Goal: Task Accomplishment & Management: Manage account settings

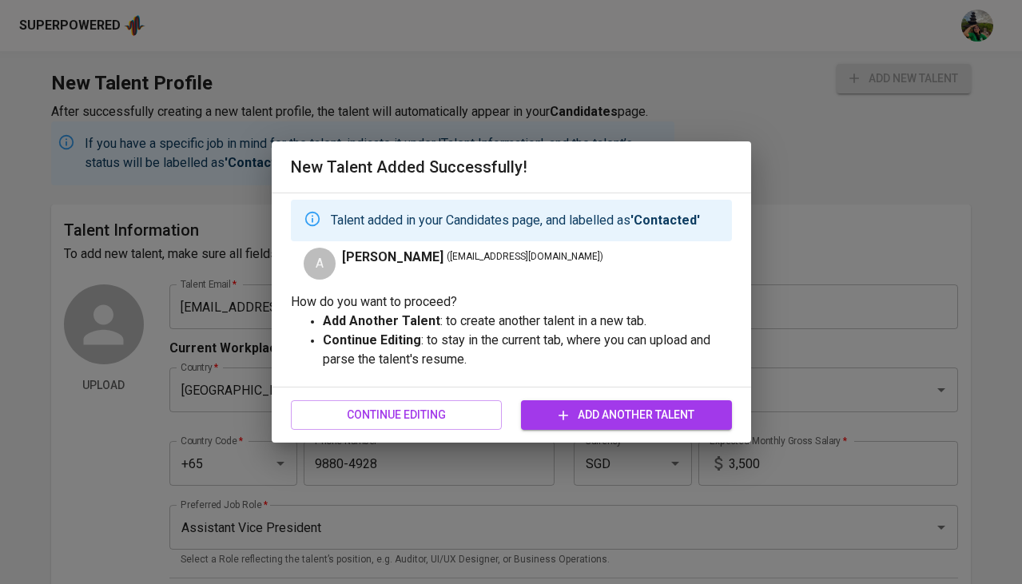
scroll to position [826, 0]
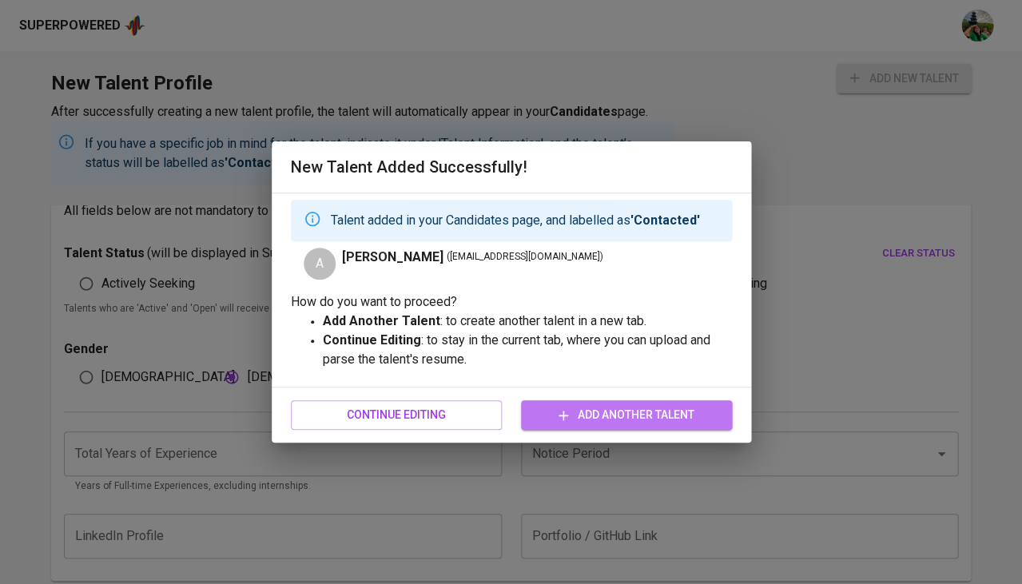
click at [566, 416] on icon "button" at bounding box center [563, 416] width 16 height 16
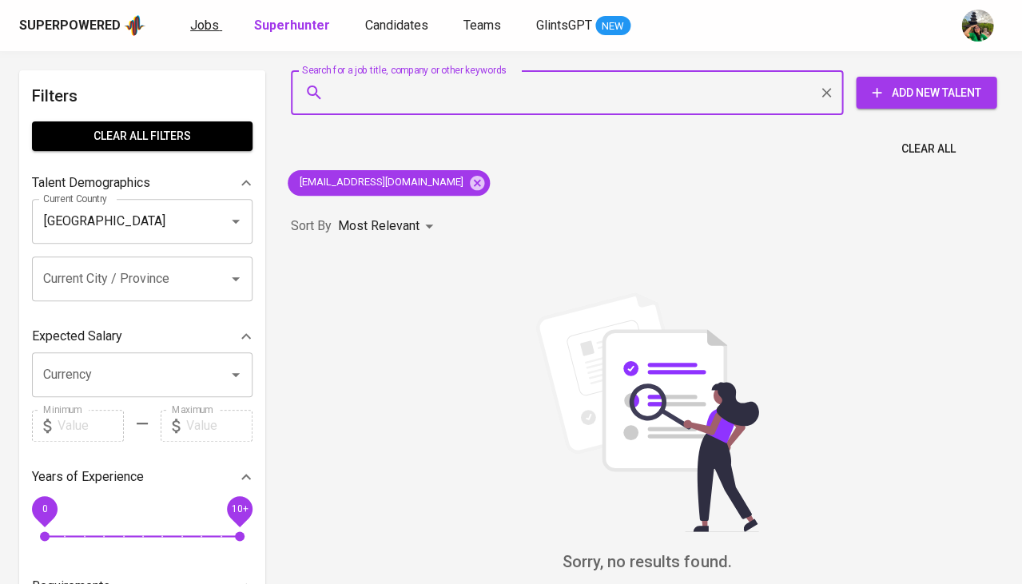
click at [210, 23] on span "Jobs" at bounding box center [204, 25] width 29 height 15
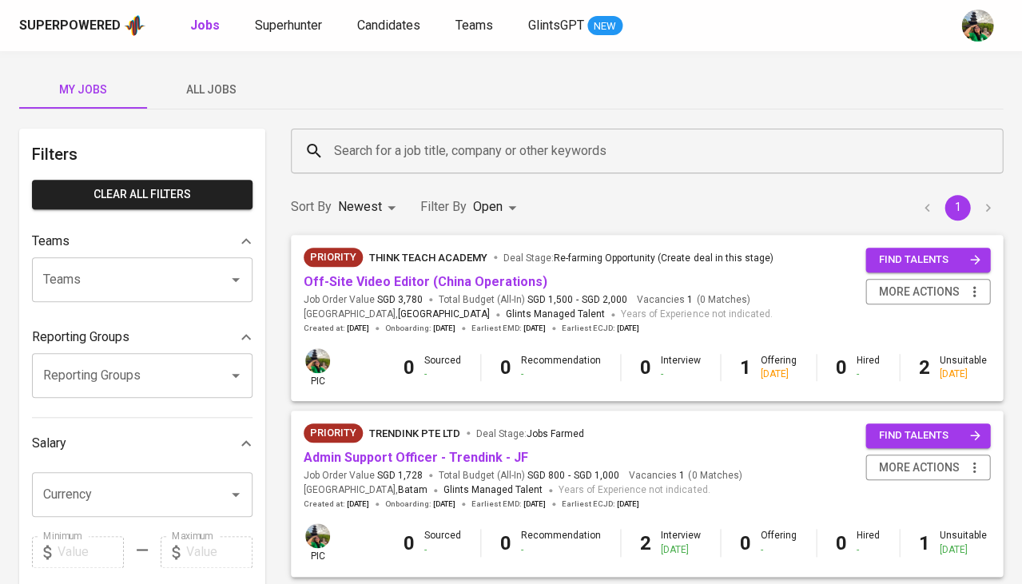
click at [236, 101] on button "All Jobs" at bounding box center [211, 89] width 128 height 38
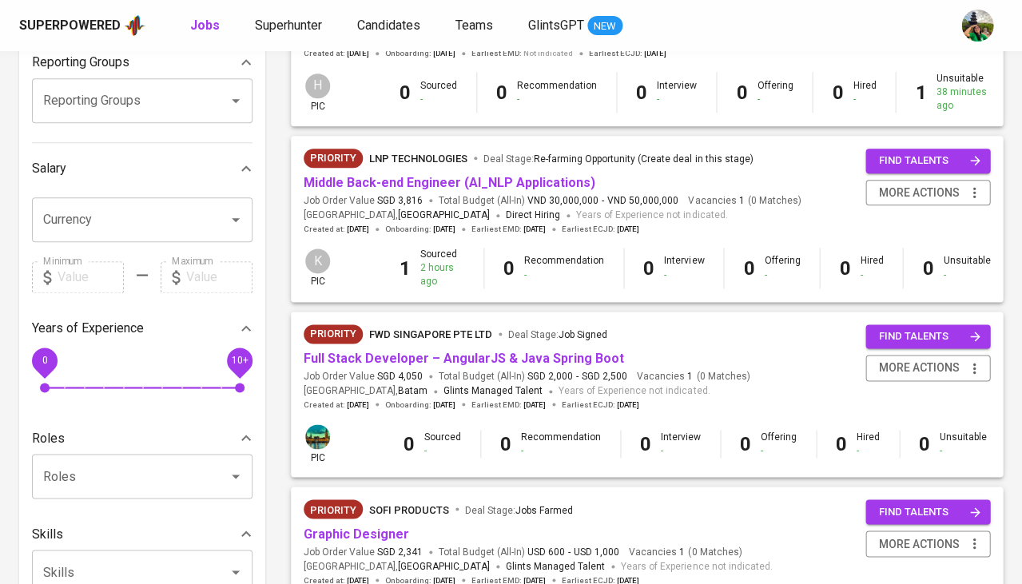
scroll to position [274, 0]
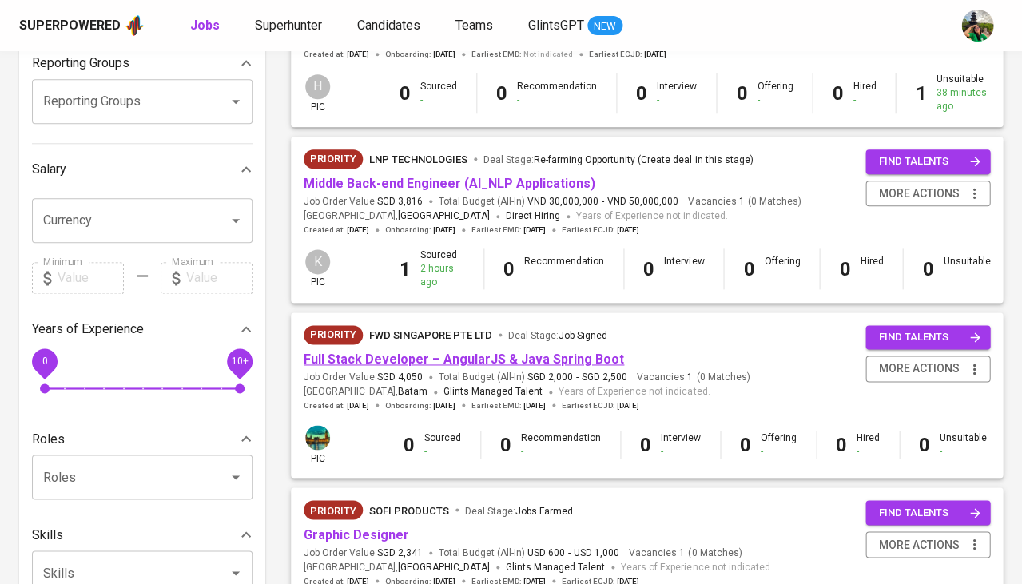
click at [401, 352] on link "Full Stack Developer – AngularJS & Java Spring Boot" at bounding box center [464, 359] width 320 height 15
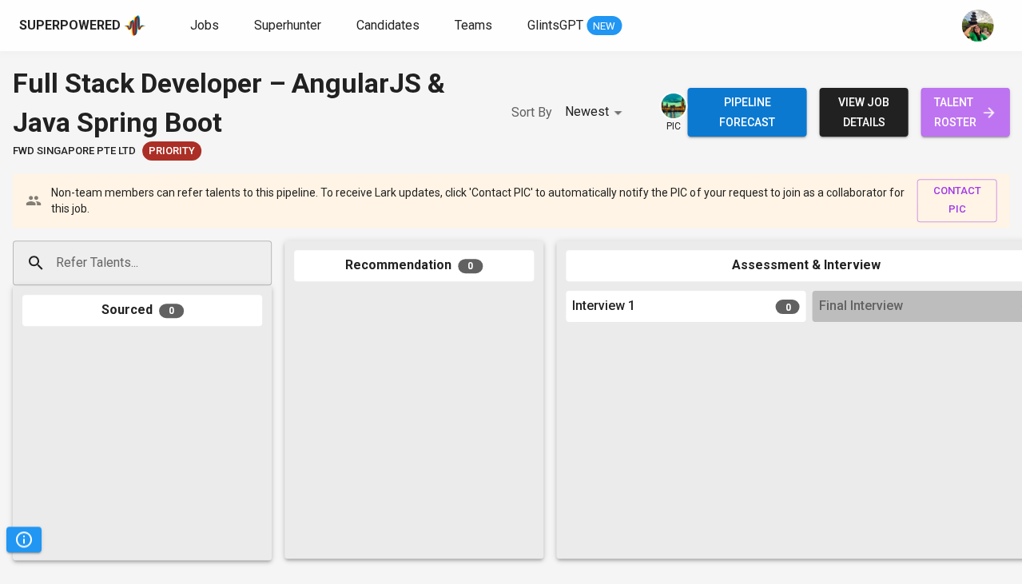
click at [981, 121] on span "talent roster" at bounding box center [964, 112] width 63 height 39
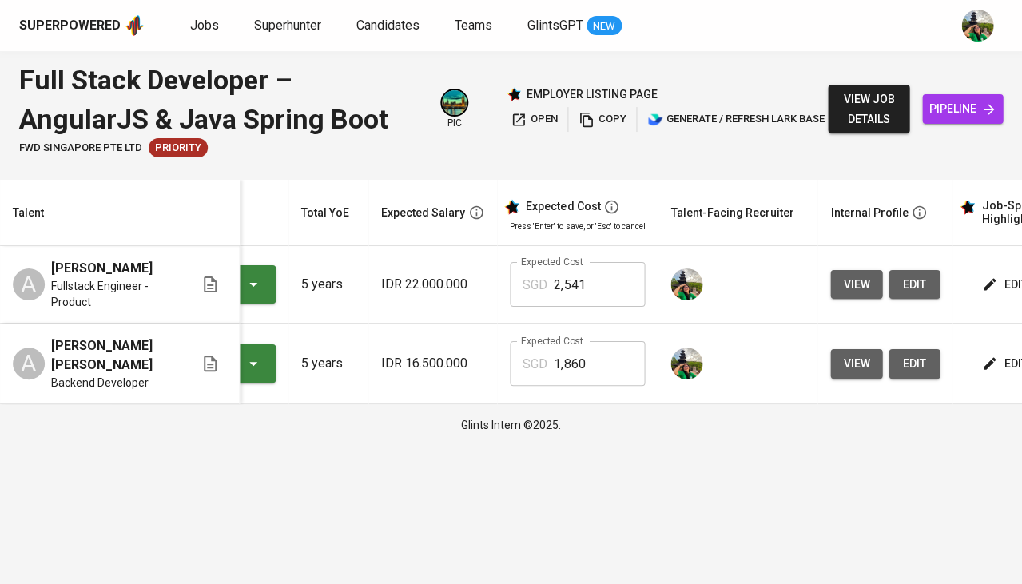
scroll to position [0, 128]
click at [830, 280] on button "view" at bounding box center [856, 285] width 52 height 30
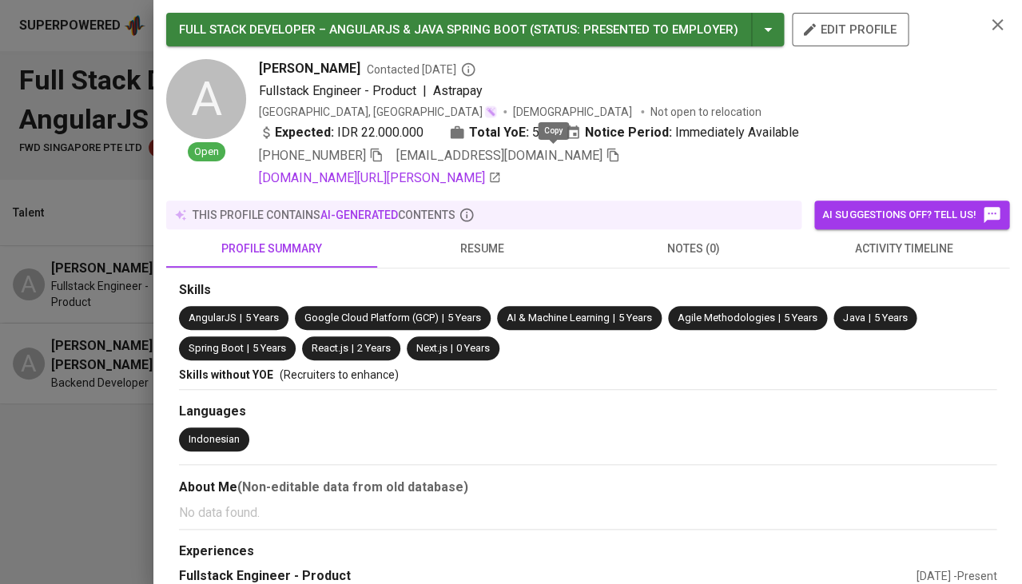
click at [607, 151] on icon "button" at bounding box center [612, 156] width 11 height 14
click at [1001, 27] on icon "button" at bounding box center [997, 24] width 19 height 19
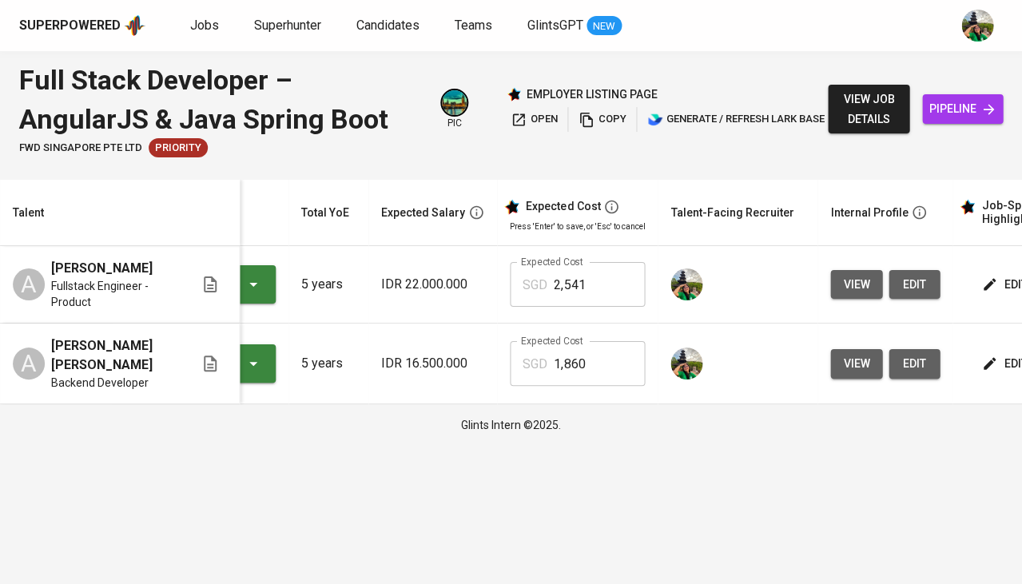
click at [954, 111] on span "pipeline" at bounding box center [962, 109] width 55 height 20
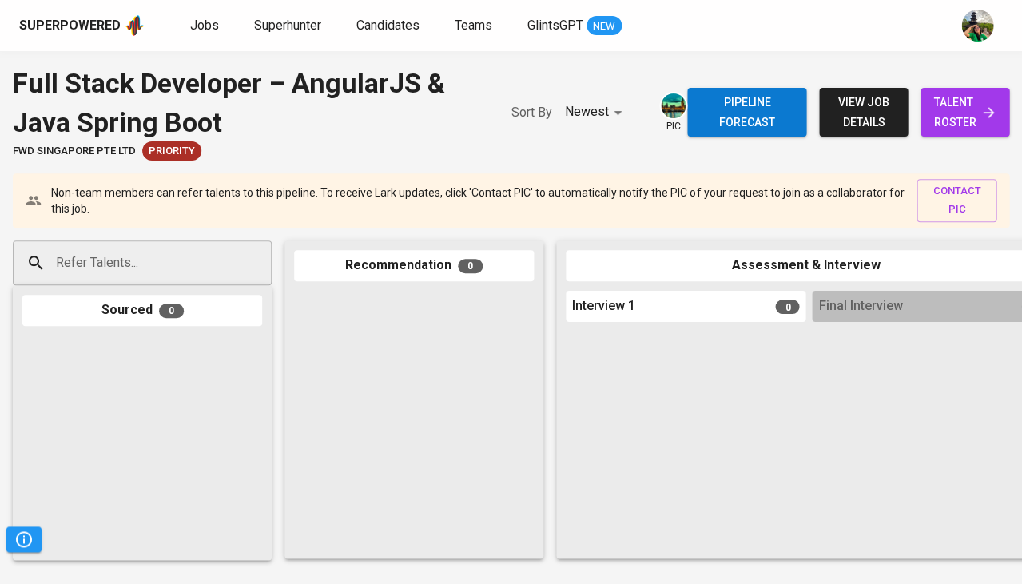
click at [212, 254] on input "Refer Talents..." at bounding box center [136, 263] width 168 height 30
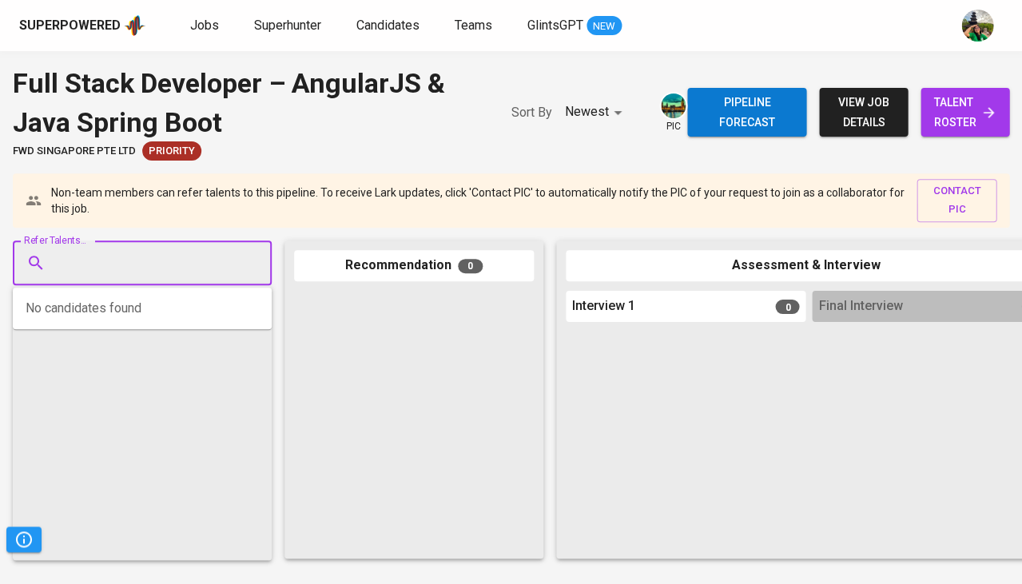
paste input "amdnabil2001@gmail.com"
type input "amdnabil2001@gmail.com"
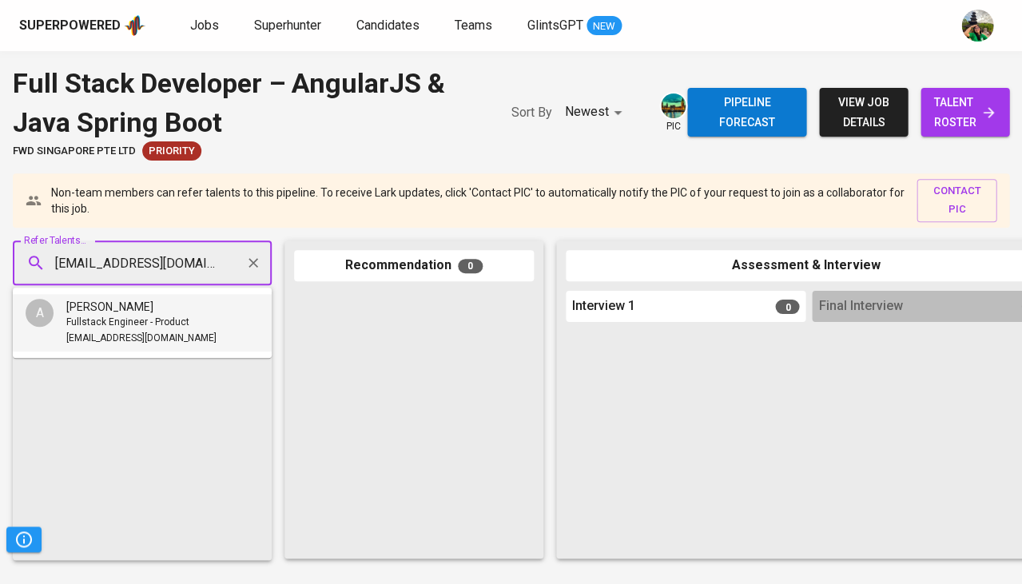
click at [161, 316] on span "Fullstack Engineer - Product" at bounding box center [127, 323] width 123 height 16
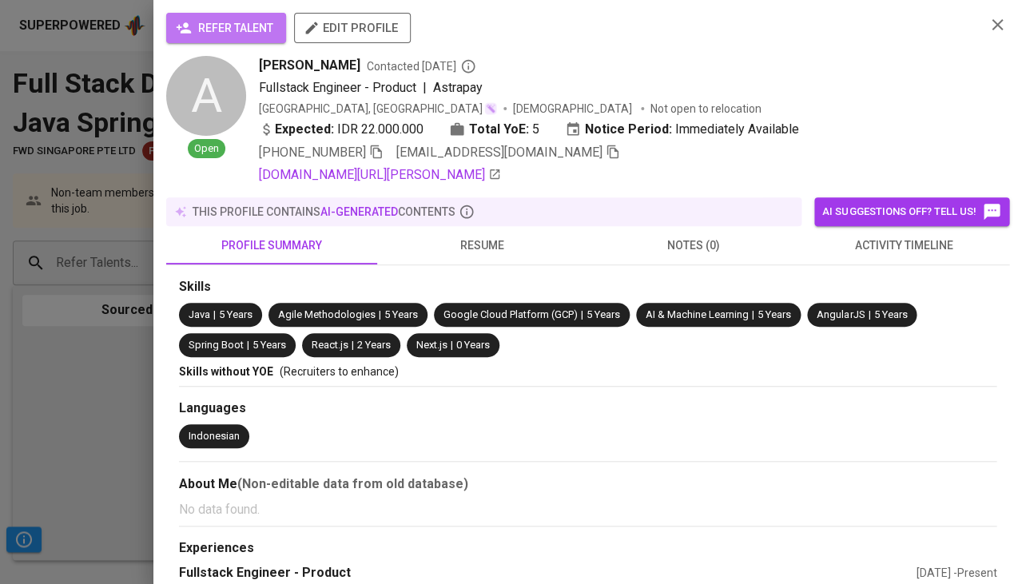
click at [237, 24] on span "refer talent" at bounding box center [226, 28] width 94 height 20
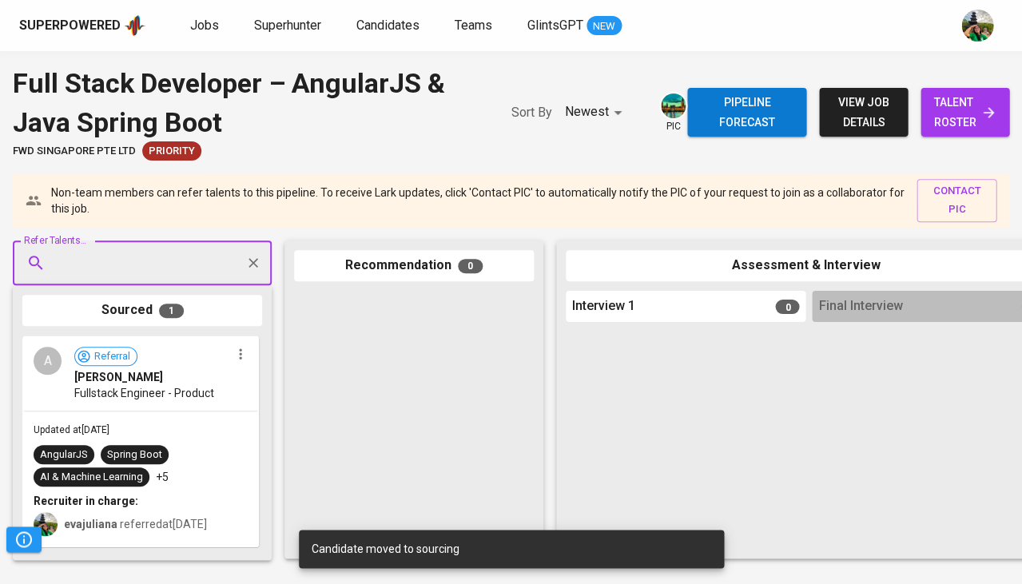
click at [934, 112] on span "talent roster" at bounding box center [964, 112] width 63 height 39
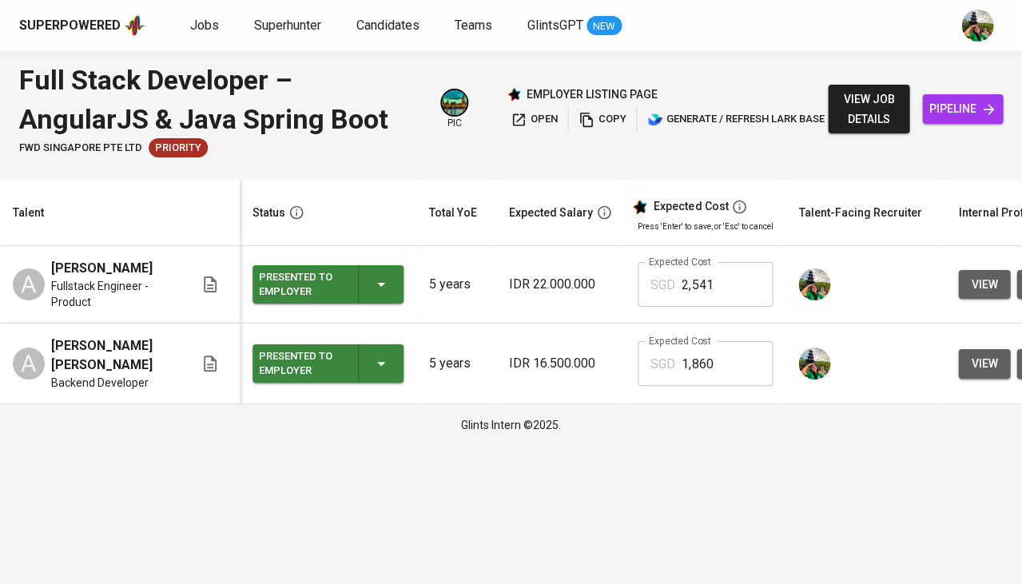
click at [959, 357] on button "view" at bounding box center [984, 364] width 52 height 30
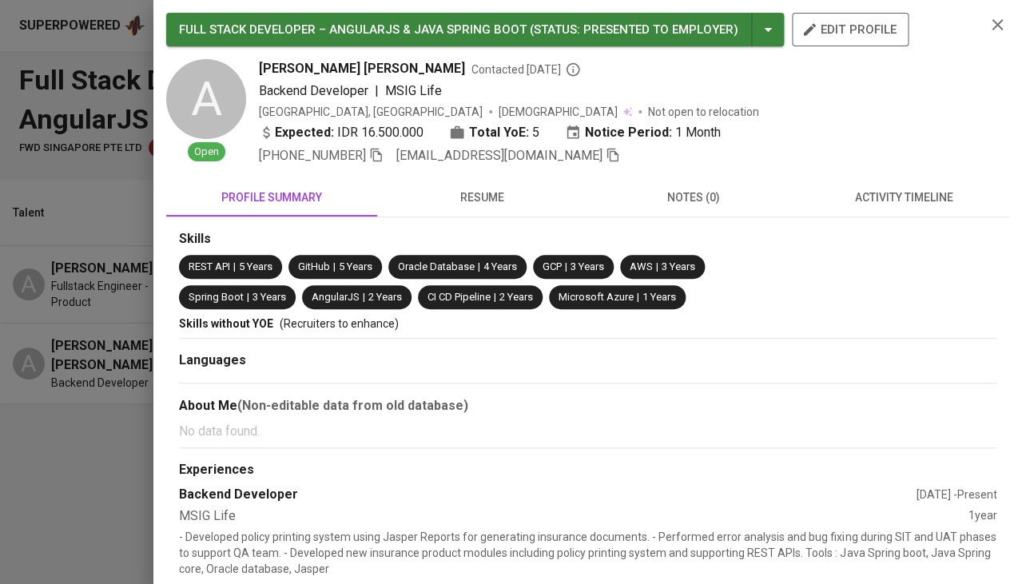
click at [607, 157] on icon "button" at bounding box center [612, 156] width 11 height 14
click at [993, 21] on icon "button" at bounding box center [997, 24] width 19 height 19
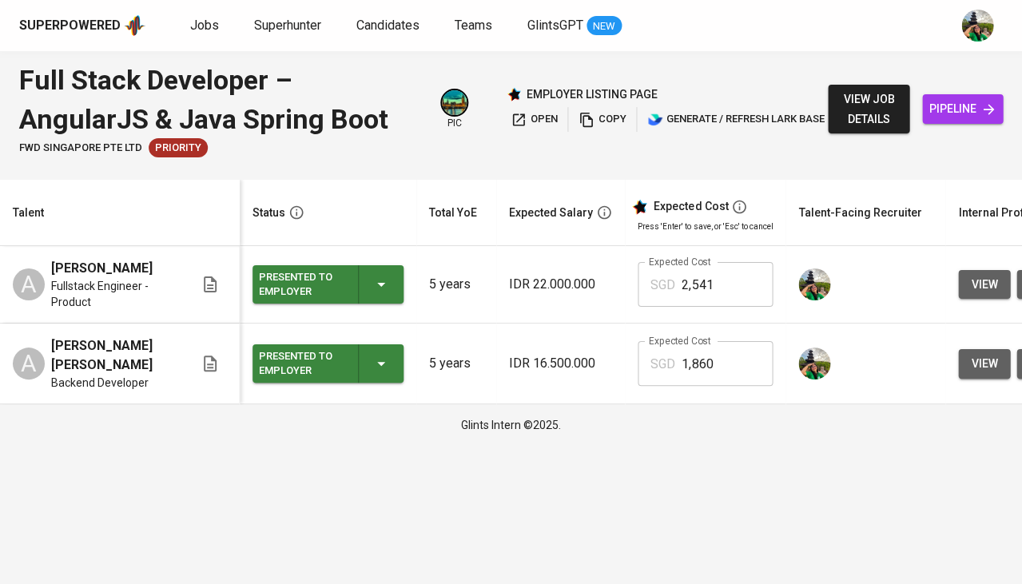
click at [946, 111] on span "pipeline" at bounding box center [962, 109] width 55 height 20
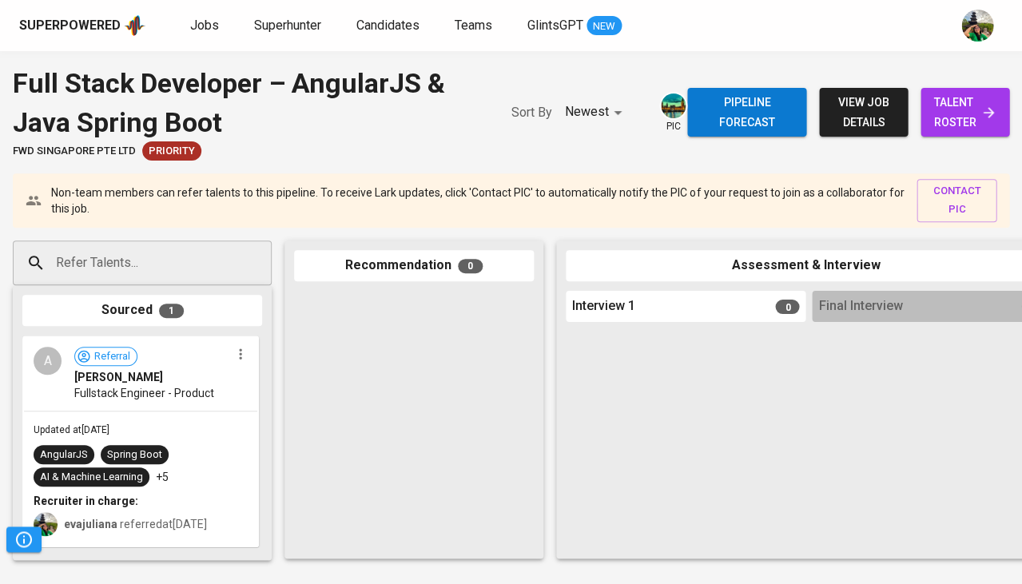
click at [186, 257] on input "Refer Talents..." at bounding box center [136, 263] width 168 height 30
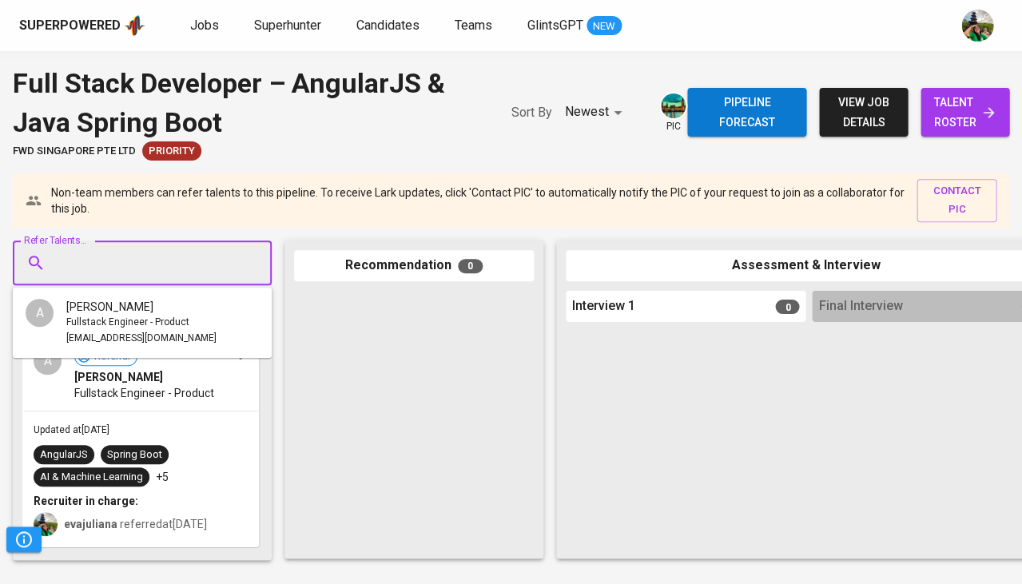
paste input "alfialhuzwiri@gmail.com"
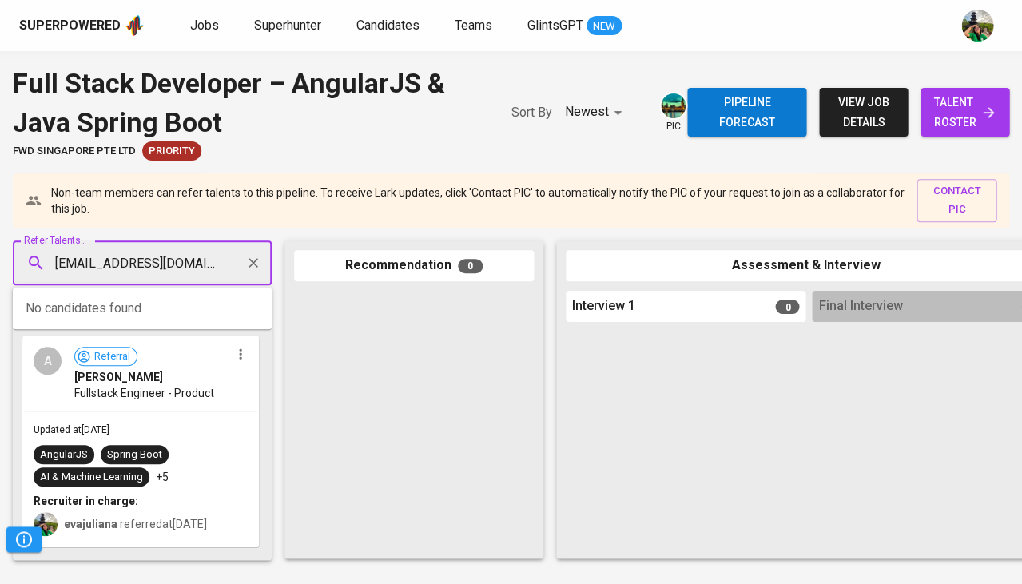
type input "alfialhuzwiri@gmail.com"
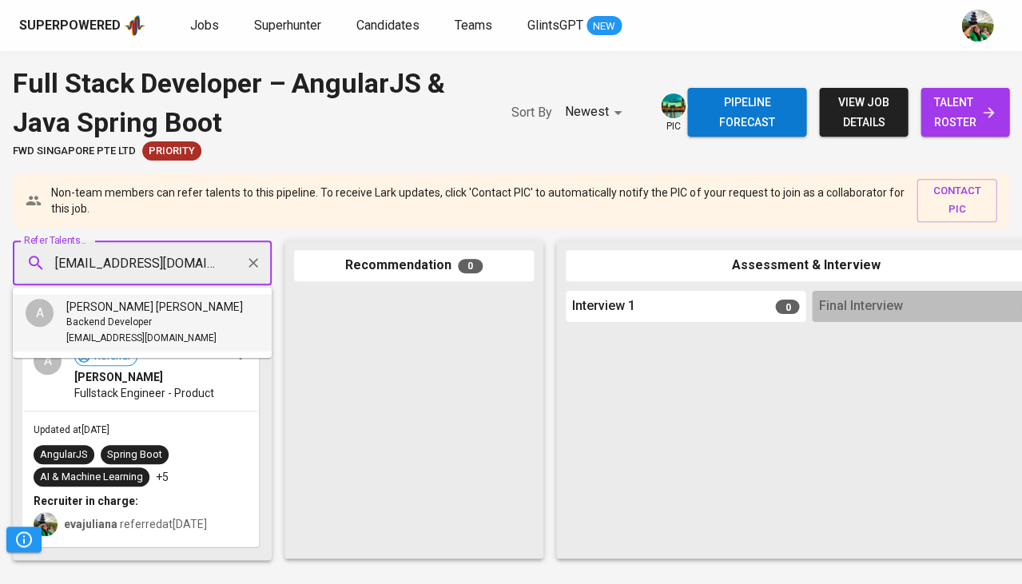
click at [181, 291] on ul "A Alfi Alhuzwiri Syam Backend Developer alfialhuzwiri@gmail.com" at bounding box center [142, 323] width 259 height 70
click at [86, 323] on span "Backend Developer" at bounding box center [109, 323] width 86 height 16
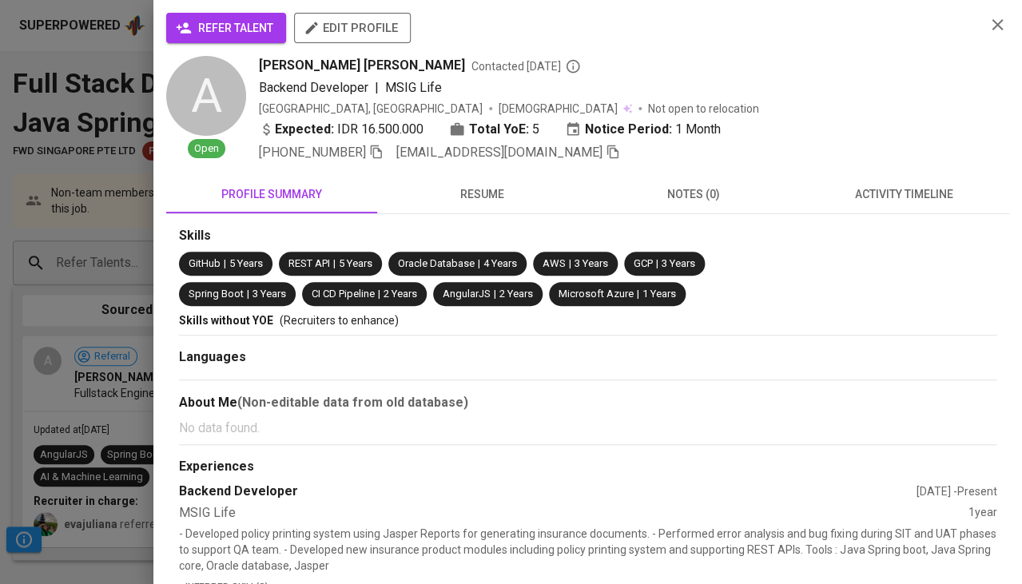
click at [238, 10] on div "refer talent edit profile A Open Alfi Alhuzwiri Syam Contacted 1 day ago Backen…" at bounding box center [587, 292] width 869 height 584
click at [240, 30] on span "refer talent" at bounding box center [226, 28] width 94 height 20
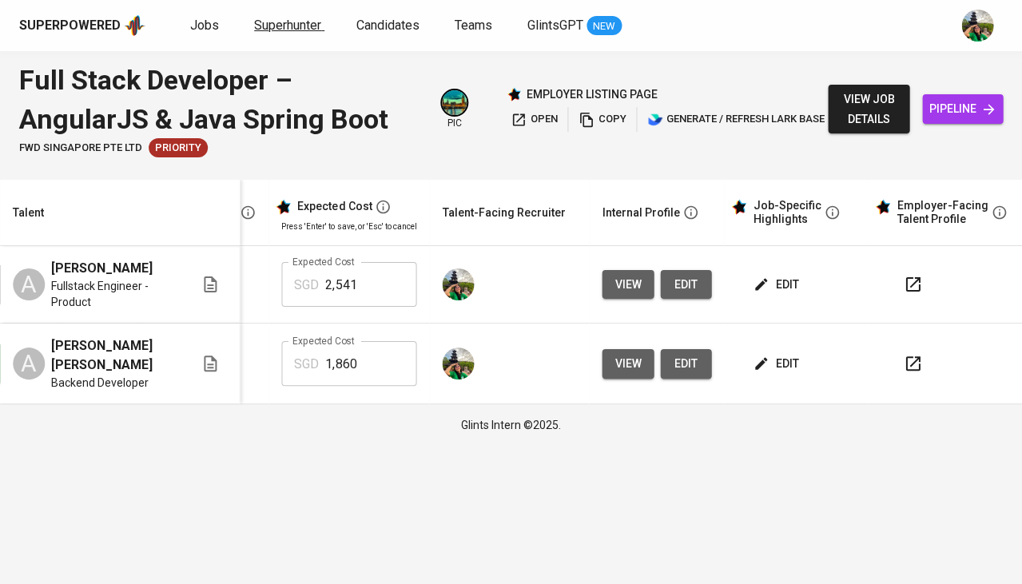
scroll to position [0, 347]
click at [272, 27] on span "Superhunter" at bounding box center [287, 25] width 67 height 15
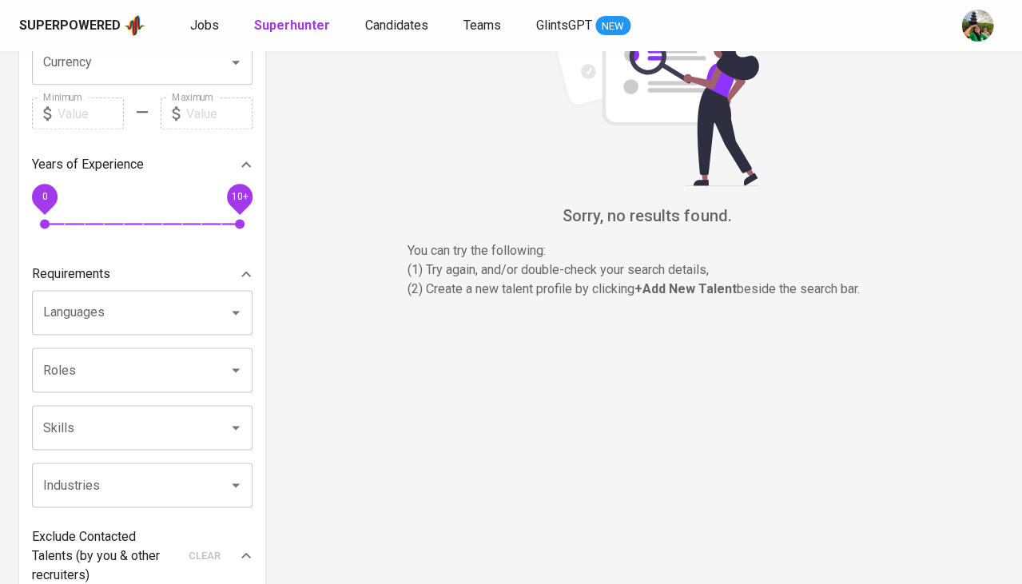
scroll to position [335, 0]
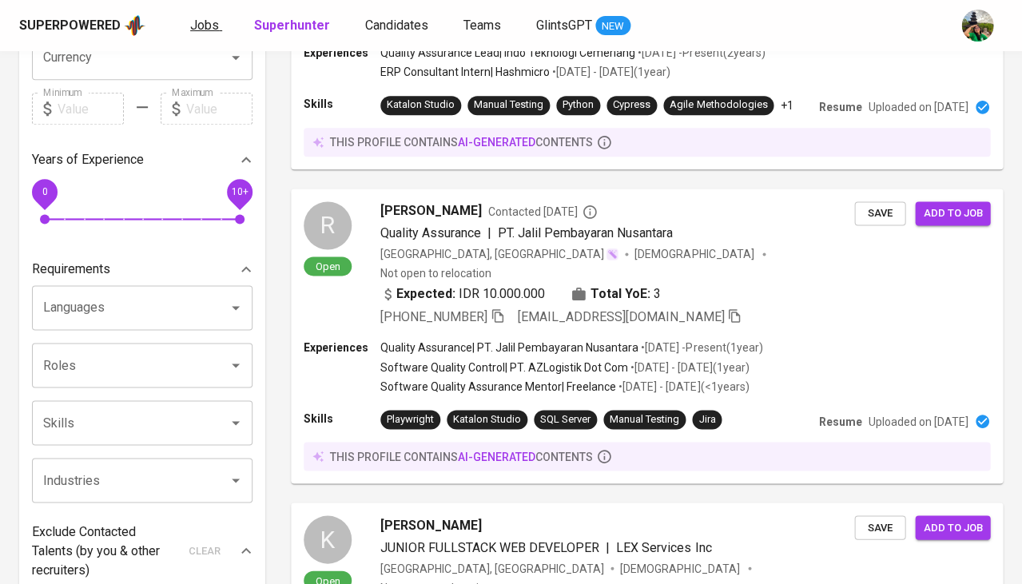
click at [210, 22] on span "Jobs" at bounding box center [204, 25] width 29 height 15
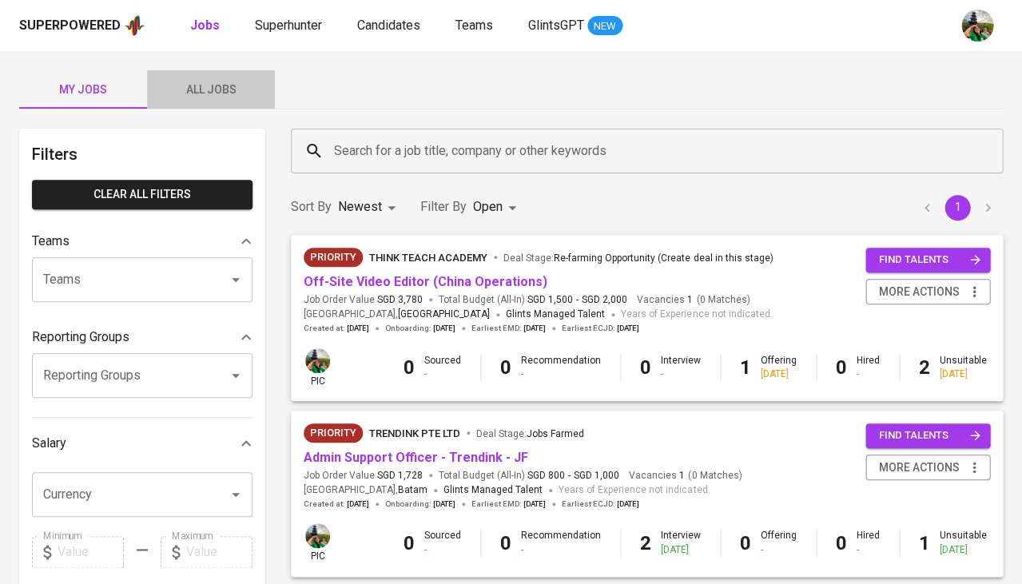
click at [231, 91] on span "All Jobs" at bounding box center [211, 90] width 109 height 20
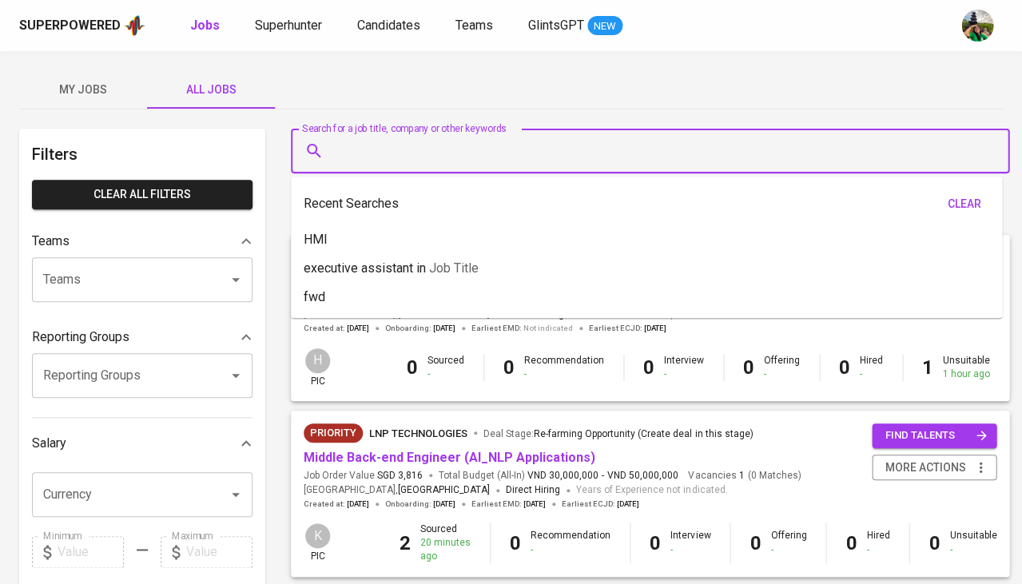
click at [412, 149] on input "Search for a job title, company or other keywords" at bounding box center [654, 151] width 648 height 30
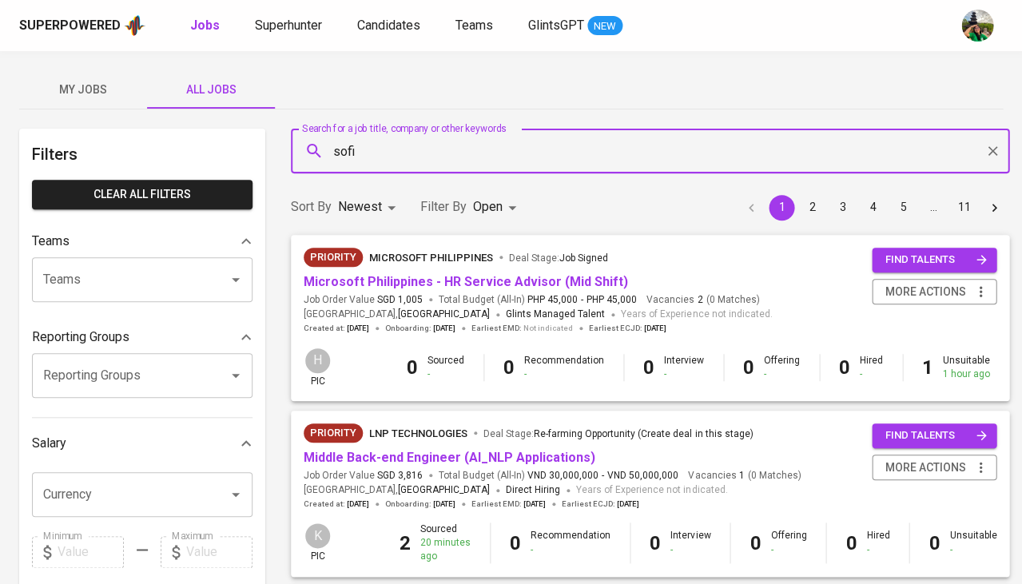
type input "sofi"
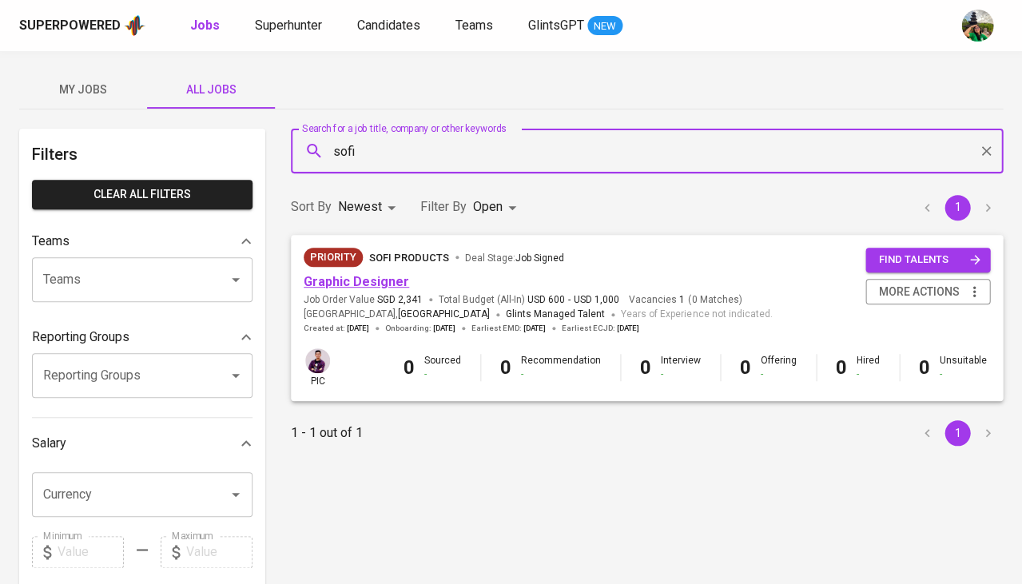
click at [394, 276] on link "Graphic Designer" at bounding box center [356, 281] width 105 height 15
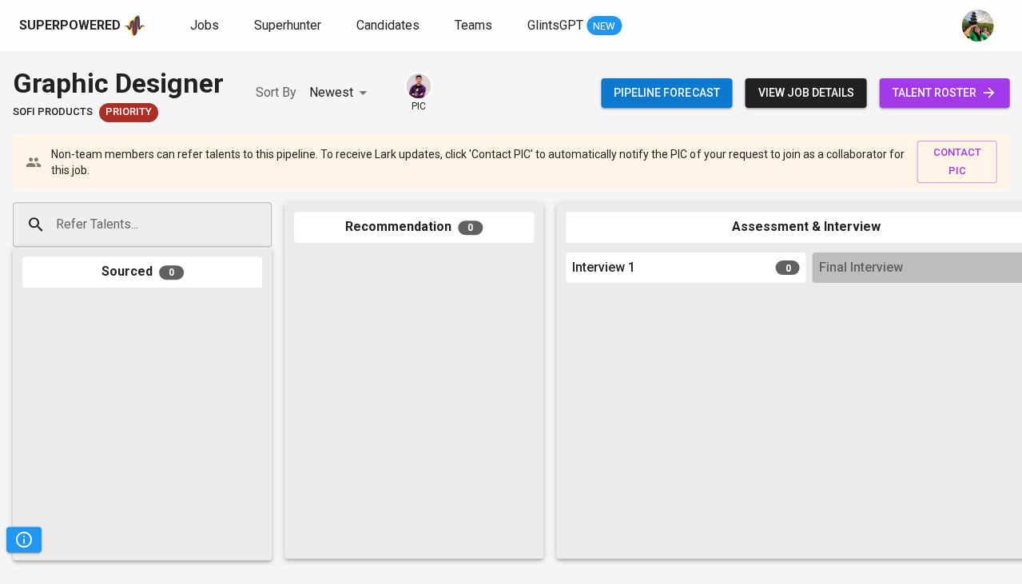
click at [903, 100] on span "talent roster" at bounding box center [944, 93] width 105 height 20
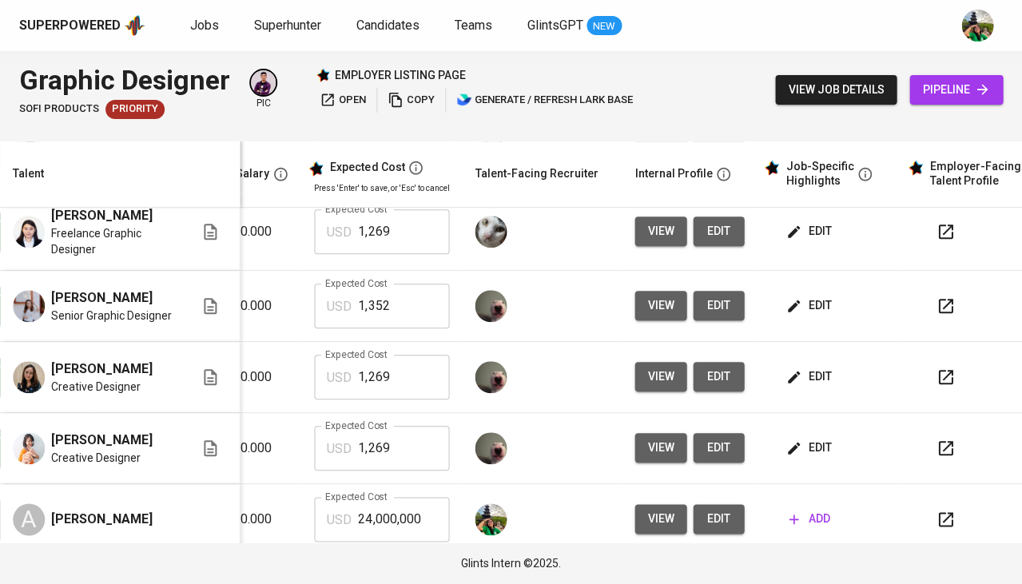
scroll to position [0, 324]
click at [795, 419] on td "edit" at bounding box center [829, 448] width 144 height 71
click at [799, 438] on span "edit" at bounding box center [810, 448] width 42 height 20
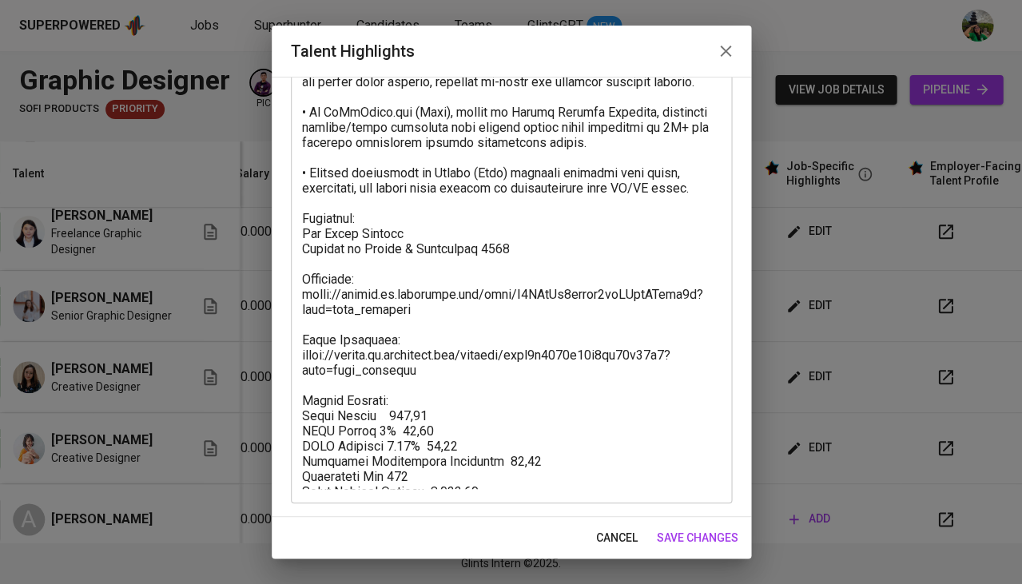
scroll to position [335, 0]
click at [606, 535] on span "cancel" at bounding box center [617, 538] width 42 height 20
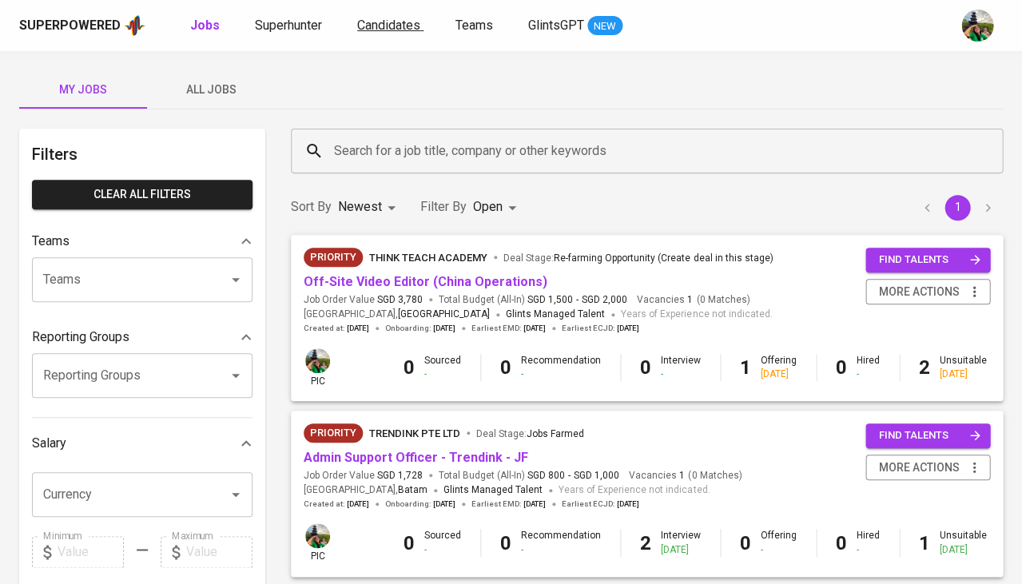
click at [368, 22] on span "Candidates" at bounding box center [388, 25] width 63 height 15
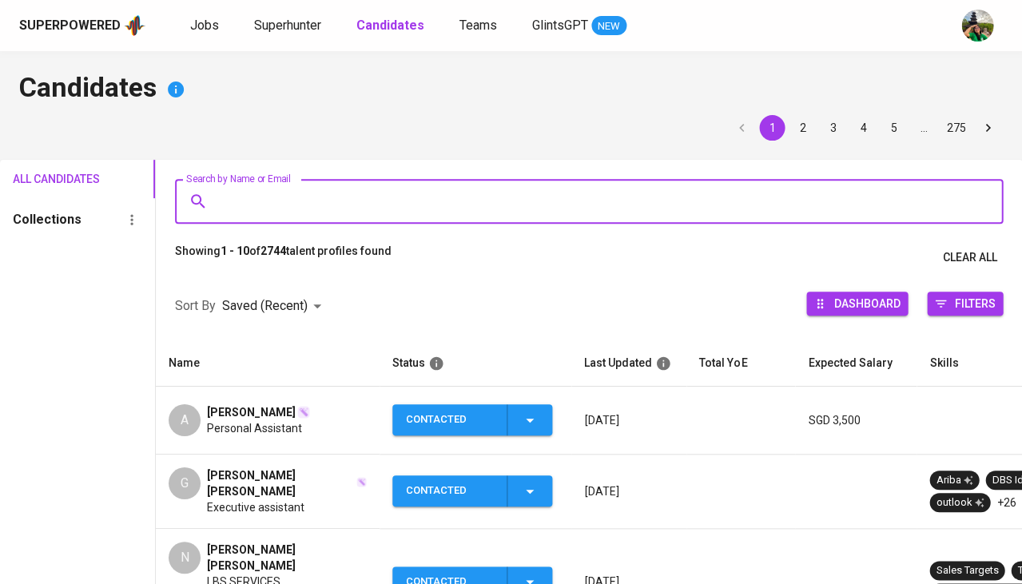
click at [304, 206] on input "Search by Name or Email" at bounding box center [593, 201] width 758 height 30
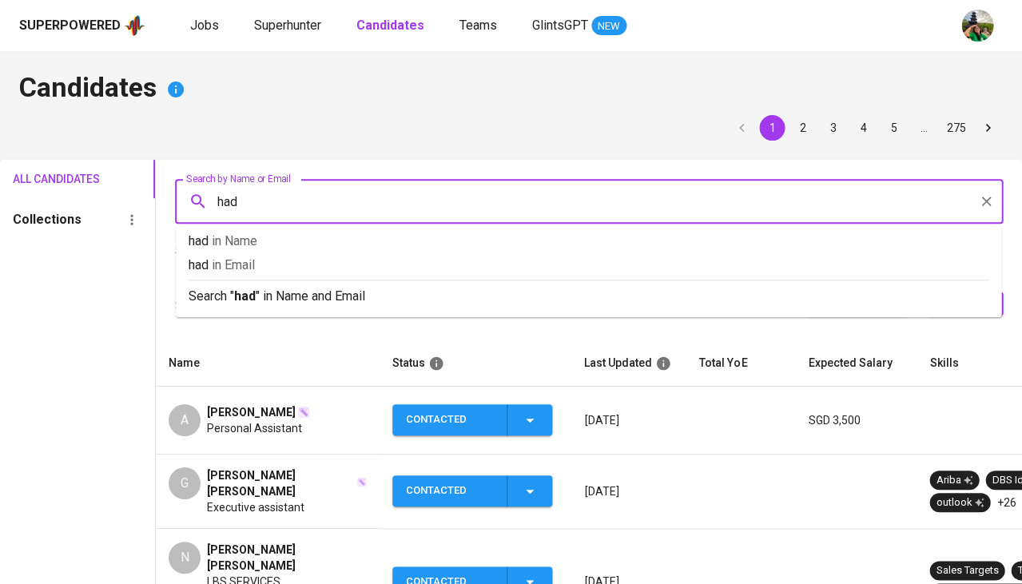
type input "hadi"
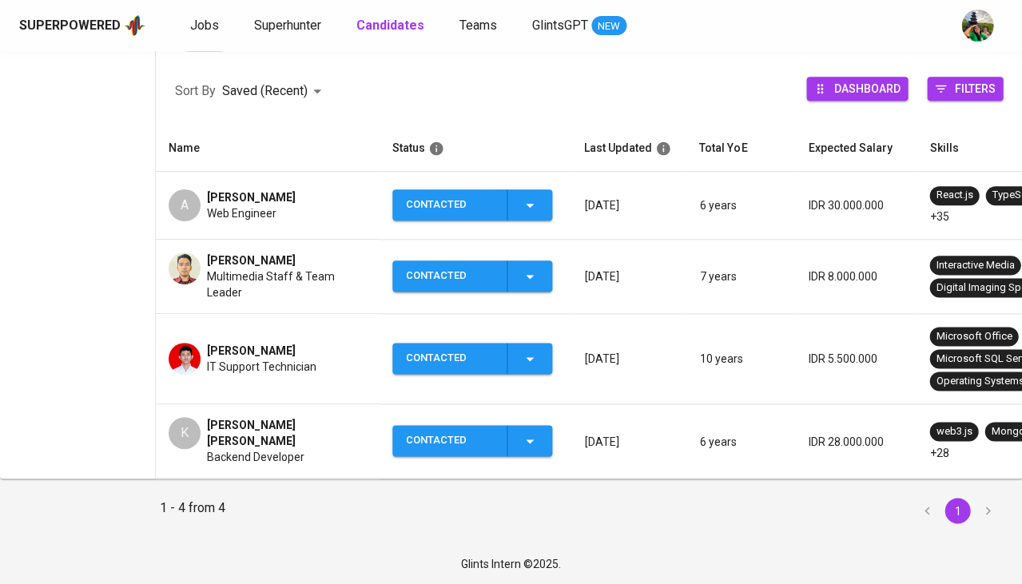
scroll to position [249, 0]
click at [284, 29] on span "Superhunter" at bounding box center [287, 25] width 67 height 15
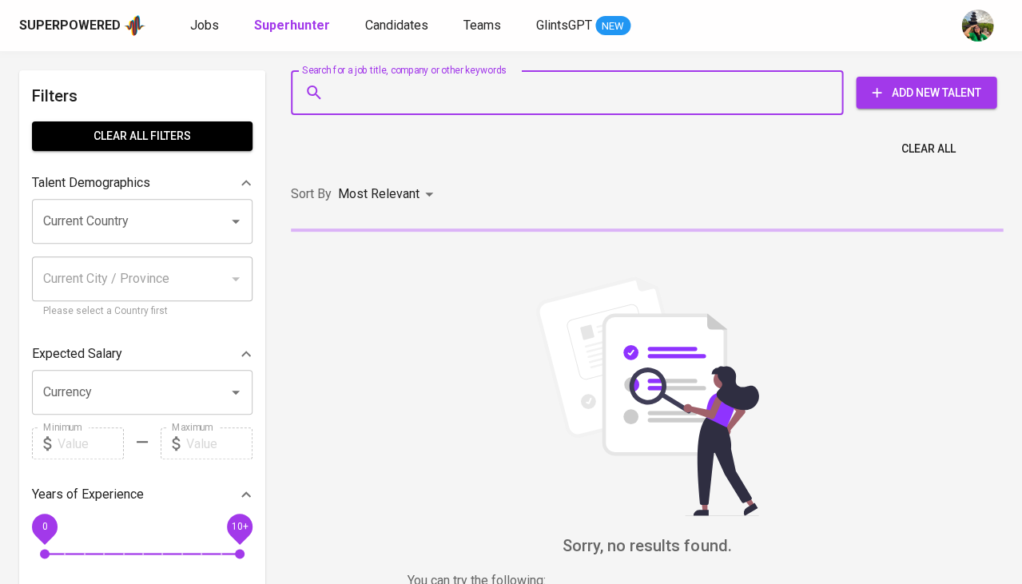
click at [376, 79] on input "Search for a job title, company or other keywords" at bounding box center [571, 93] width 482 height 30
paste input "hadibrotoagastya@gmail.com"
type input "hadibrotoagastya@gmail.com"
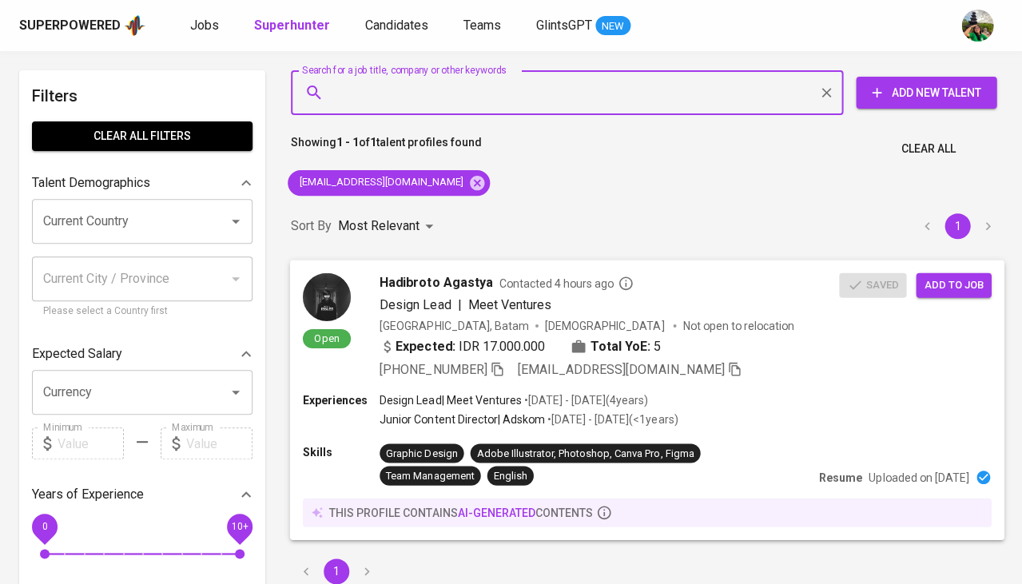
click at [951, 284] on span "Add to job" at bounding box center [953, 285] width 59 height 18
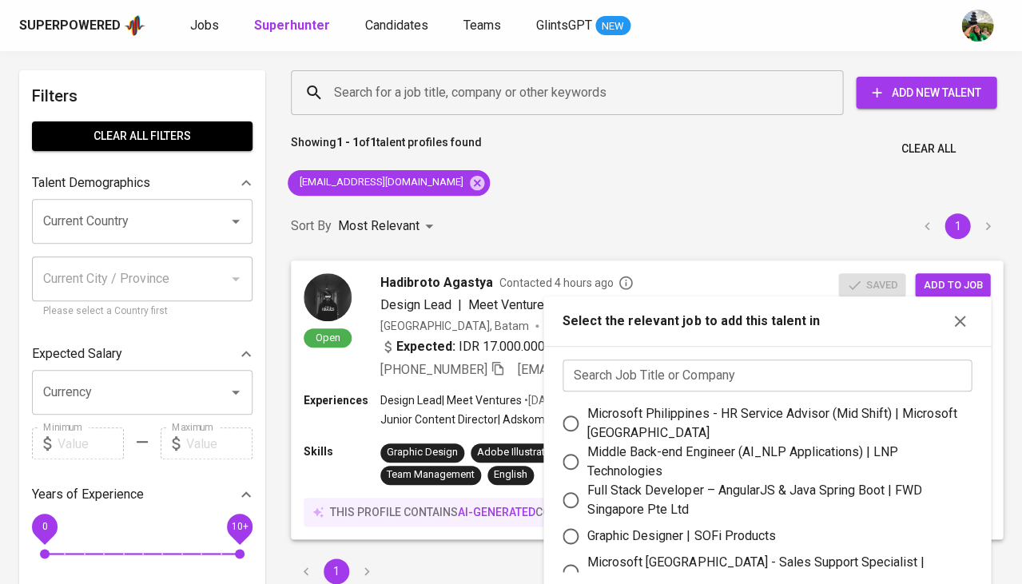
click at [686, 368] on input "text" at bounding box center [767, 376] width 409 height 32
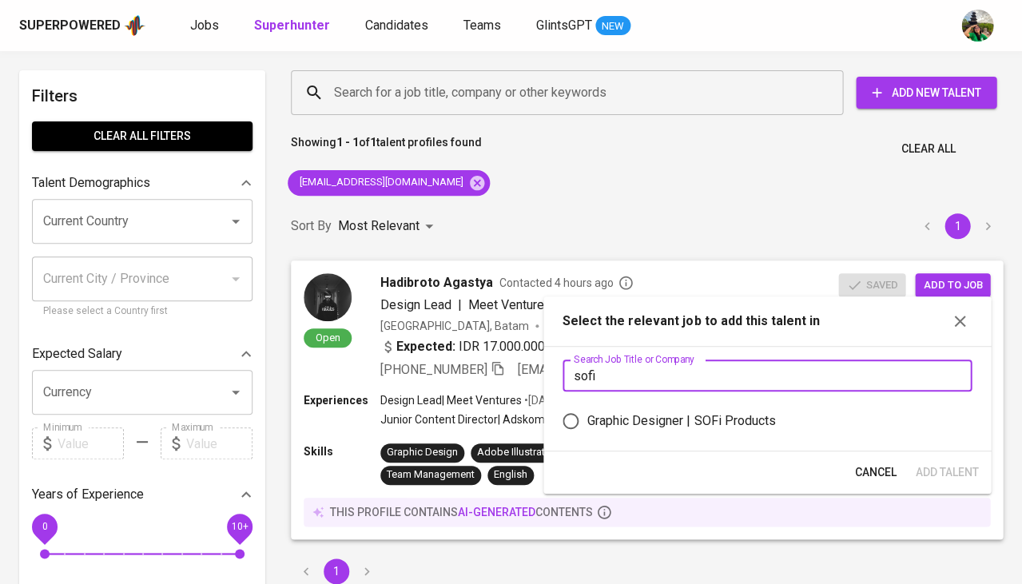
type input "sofi"
click at [690, 405] on label "Graphic Designer | SOFi Products" at bounding box center [756, 421] width 405 height 34
click at [587, 405] on input "Graphic Designer | SOFi Products" at bounding box center [571, 421] width 34 height 34
radio input "true"
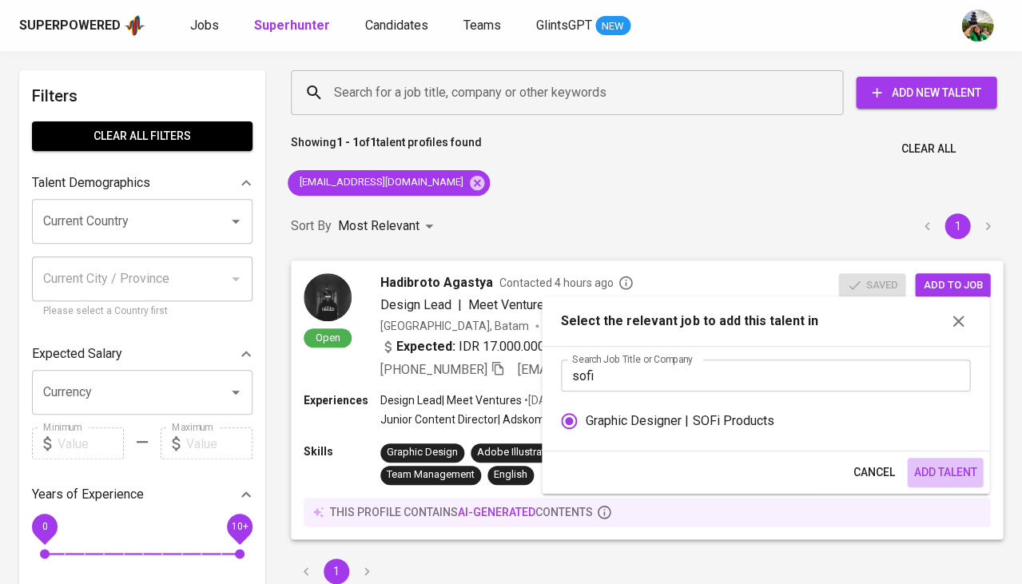
click at [953, 464] on span "Add Talent" at bounding box center [944, 473] width 63 height 20
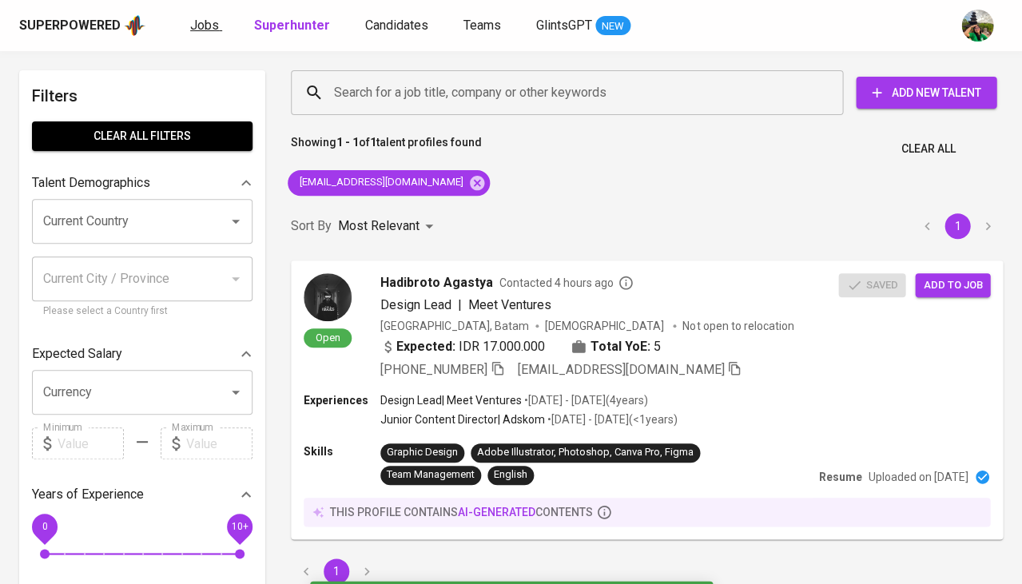
click at [193, 24] on span "Jobs" at bounding box center [204, 25] width 29 height 15
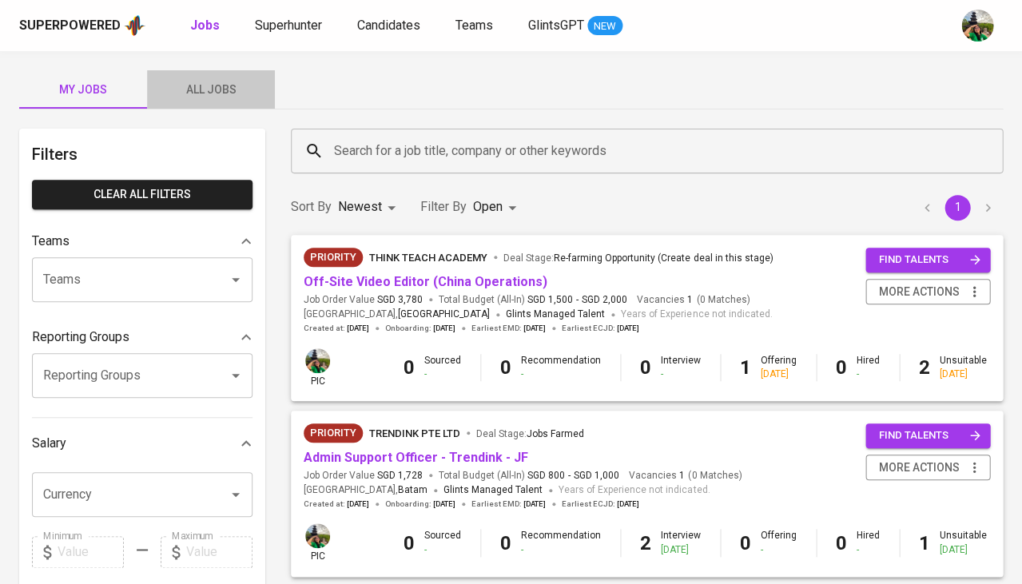
click at [197, 86] on span "All Jobs" at bounding box center [211, 90] width 109 height 20
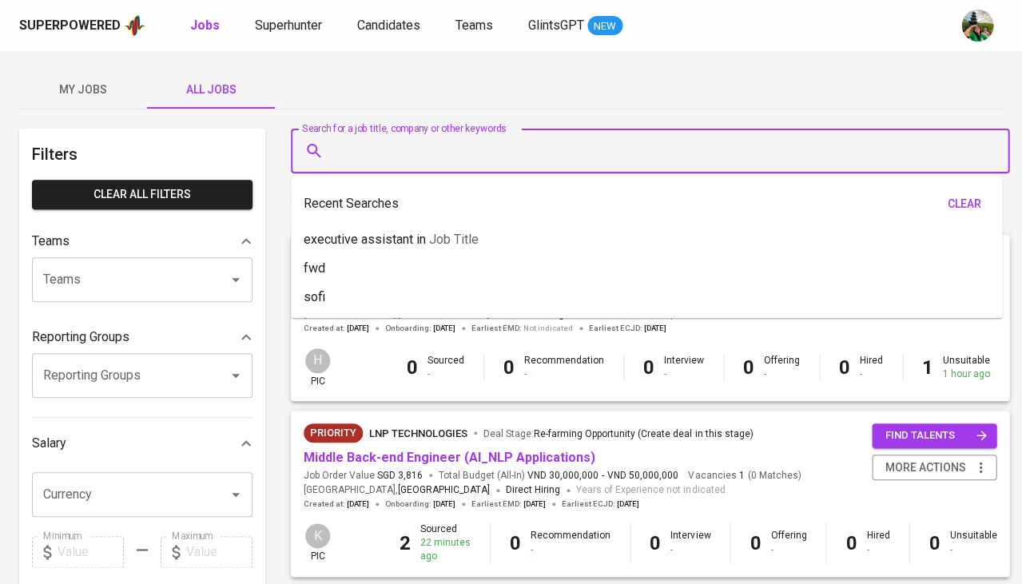
click at [358, 144] on input "Search for a job title, company or other keywords" at bounding box center [654, 151] width 648 height 30
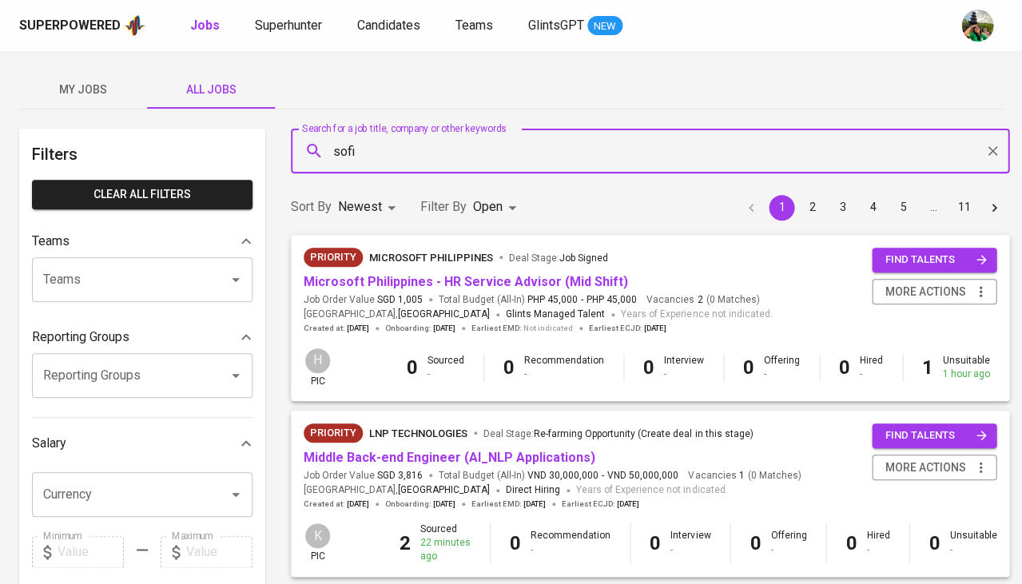
type input "sofi"
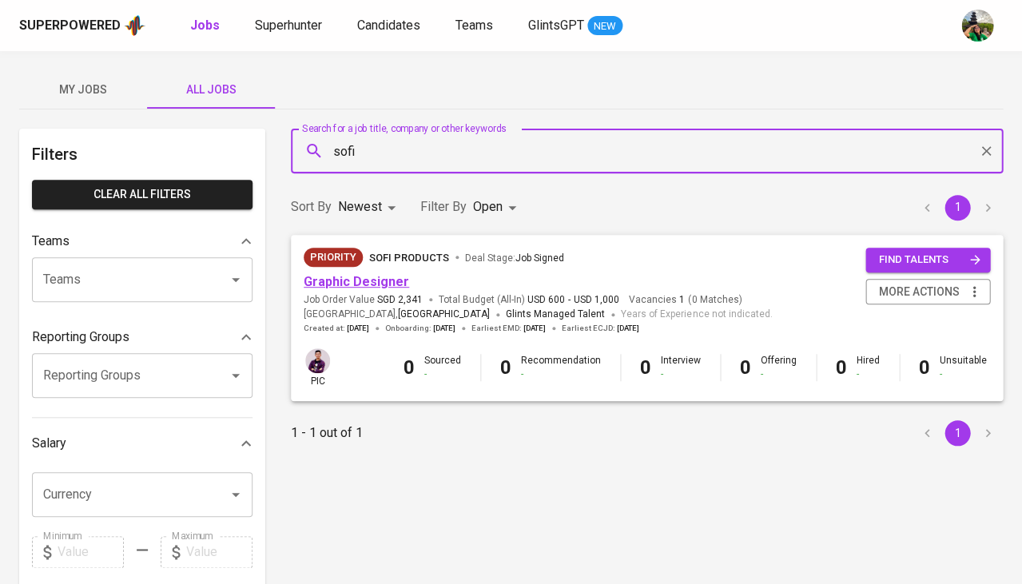
click at [396, 285] on link "Graphic Designer" at bounding box center [356, 281] width 105 height 15
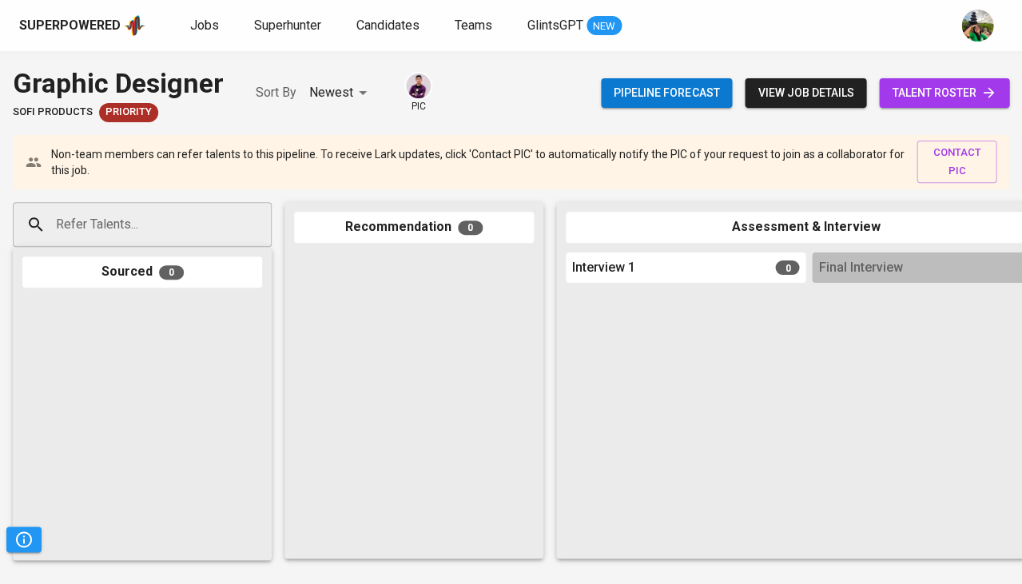
click at [928, 96] on span "talent roster" at bounding box center [944, 93] width 105 height 20
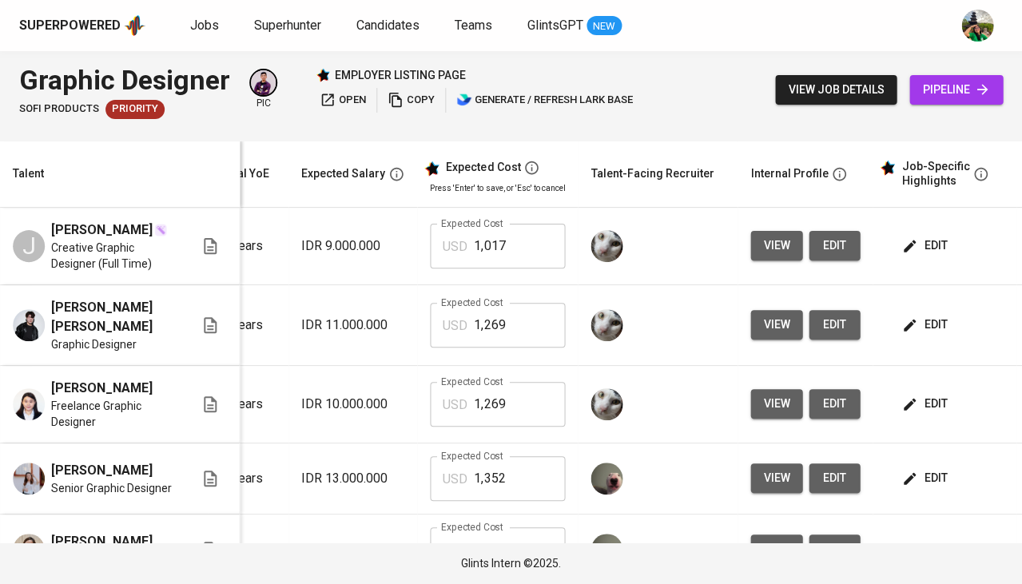
scroll to position [0, 252]
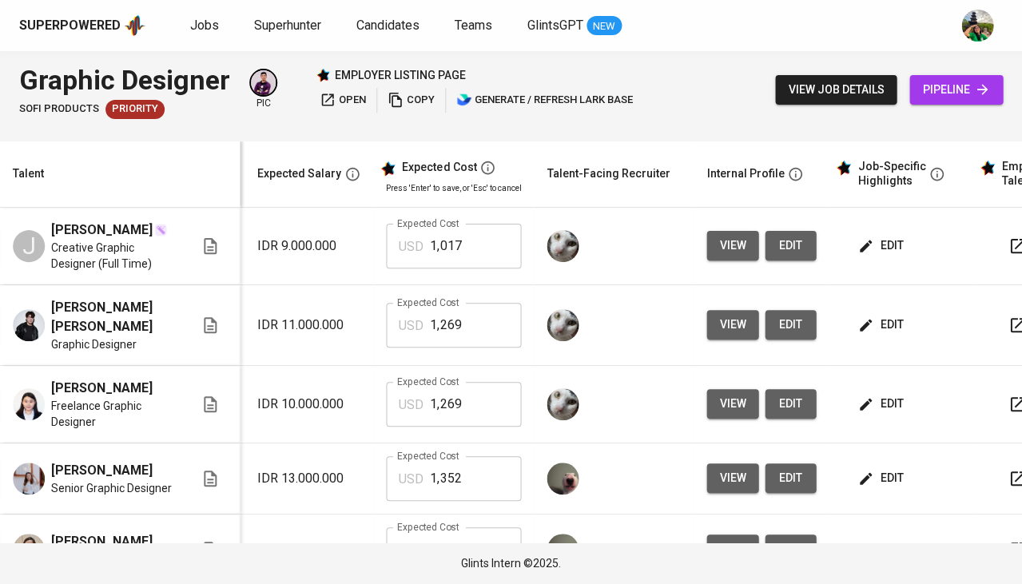
click at [876, 472] on span "edit" at bounding box center [882, 478] width 42 height 20
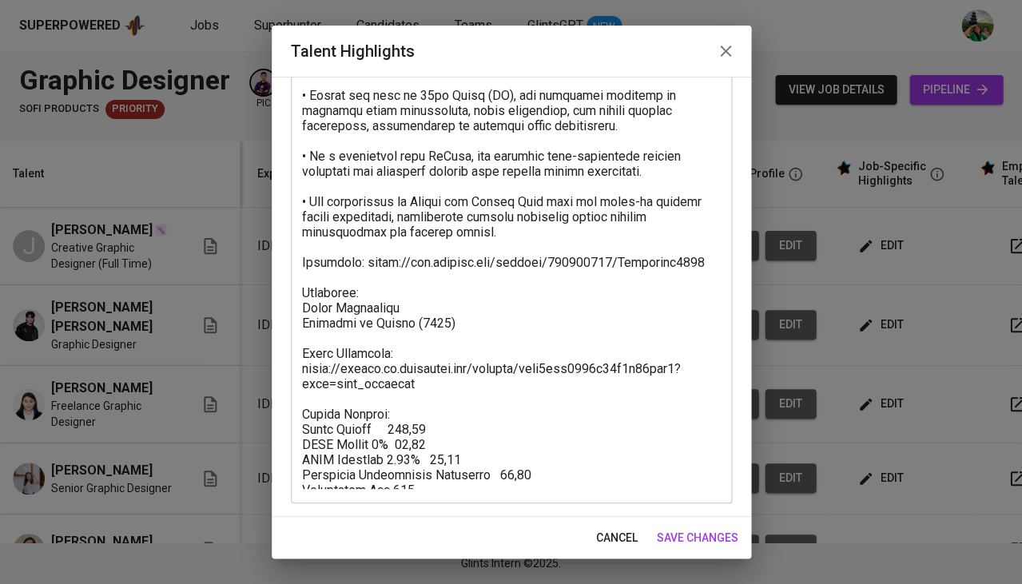
scroll to position [291, 0]
drag, startPoint x: 529, startPoint y: 490, endPoint x: 317, endPoint y: 398, distance: 230.9
click at [333, 407] on div "x Talent Highlights" at bounding box center [511, 190] width 441 height 628
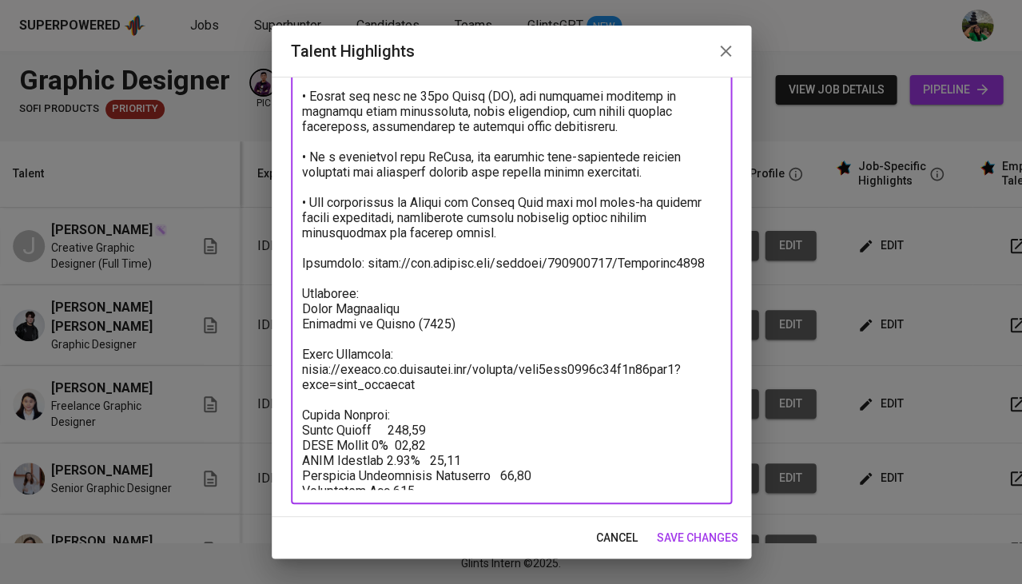
drag, startPoint x: 301, startPoint y: 390, endPoint x: 479, endPoint y: 483, distance: 200.2
click at [479, 483] on textarea at bounding box center [511, 190] width 419 height 599
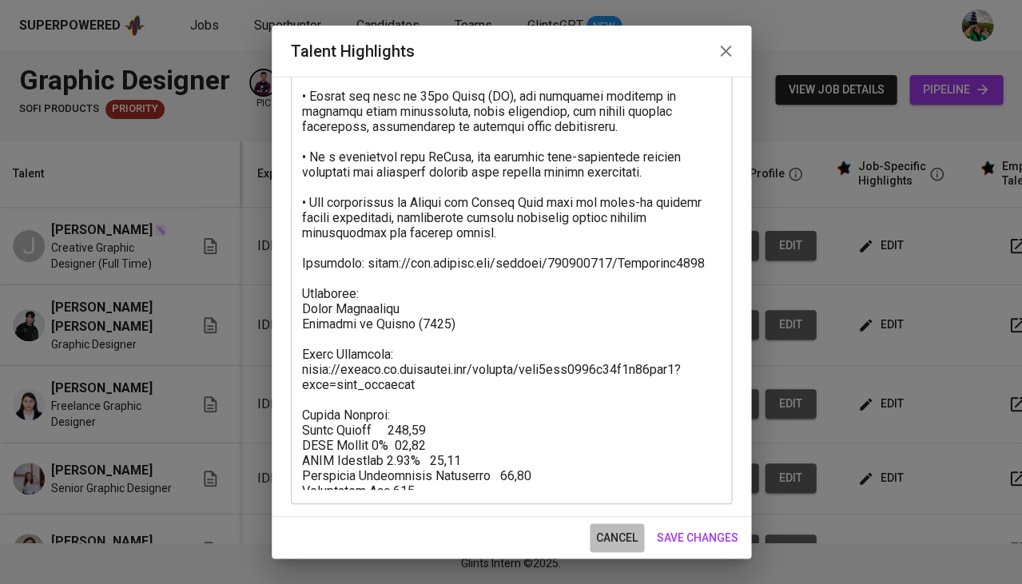
click at [619, 538] on span "cancel" at bounding box center [617, 538] width 42 height 20
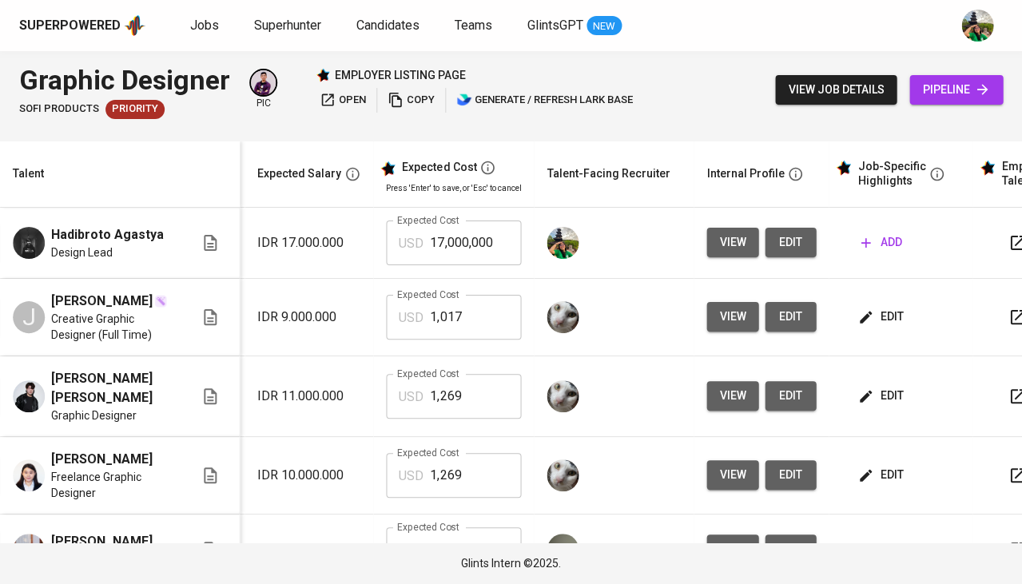
scroll to position [0, 252]
click at [450, 247] on input "17,000,000" at bounding box center [475, 243] width 91 height 45
type input "1,352"
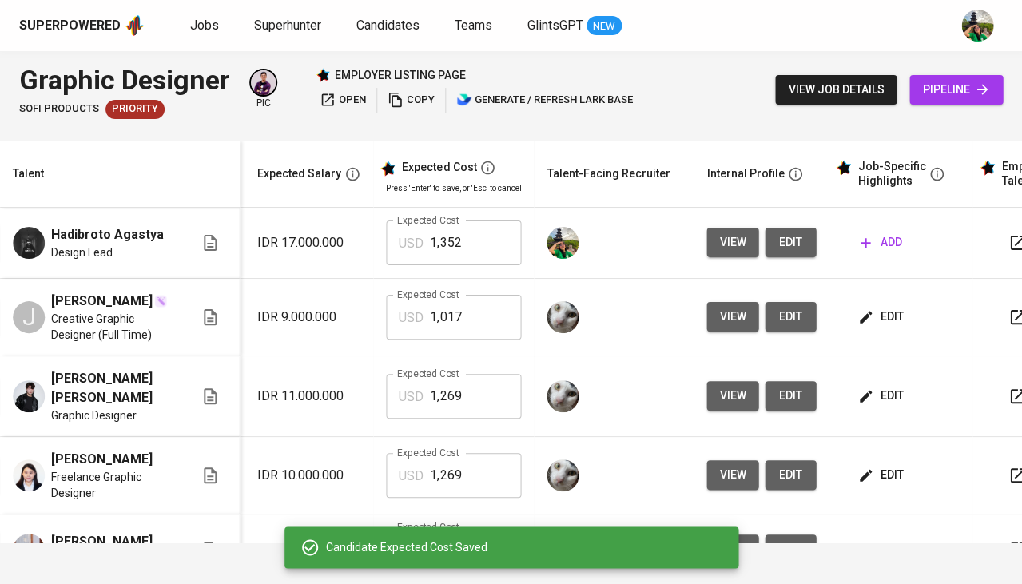
click at [871, 235] on span "add" at bounding box center [881, 243] width 41 height 20
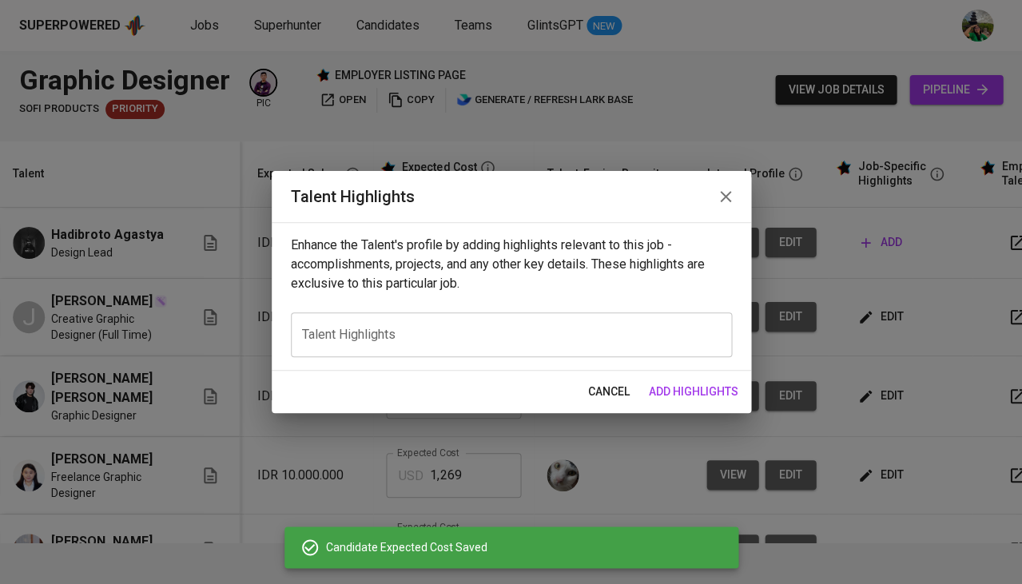
click at [511, 321] on div "x Talent Highlights" at bounding box center [511, 334] width 441 height 45
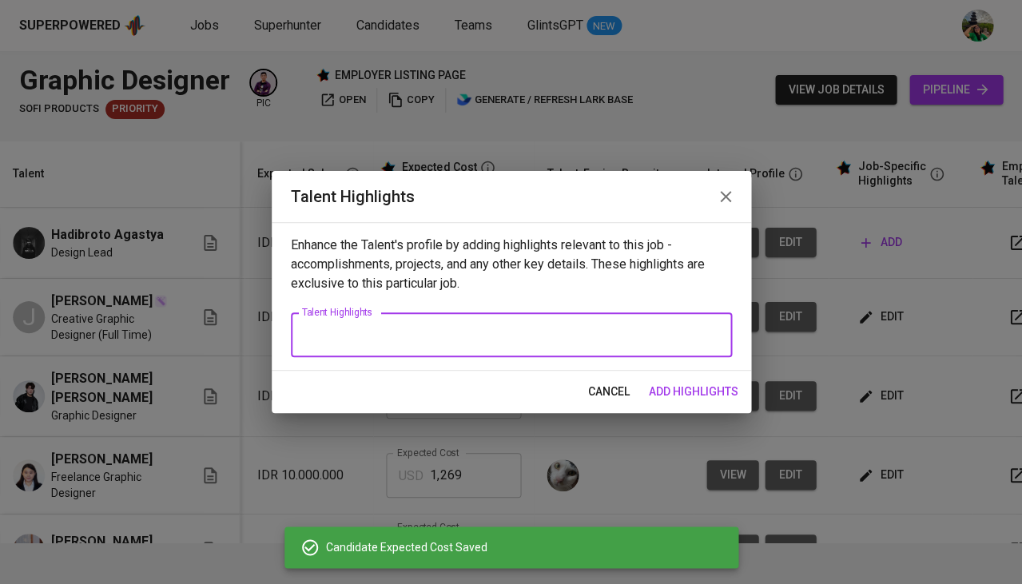
paste textarea "Salary Package: Basic Salary 891,00 BPJS Health 5% 37,11 BPJS Manpower 6.24% 50…"
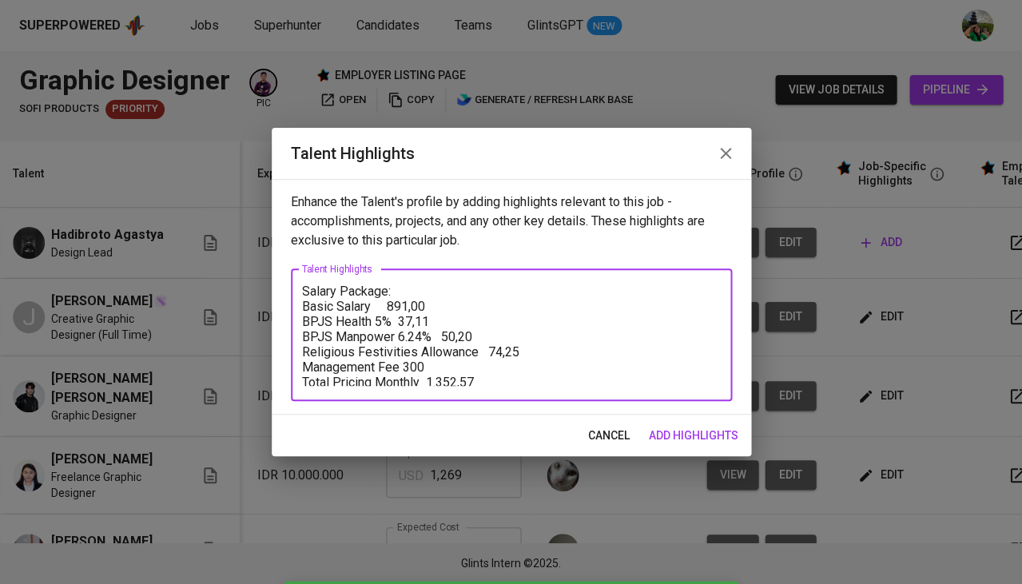
type textarea "Salary Package: Basic Salary 891,00 BPJS Health 5% 37,11 BPJS Manpower 6.24% 50…"
click at [712, 432] on span "add highlights" at bounding box center [694, 436] width 90 height 20
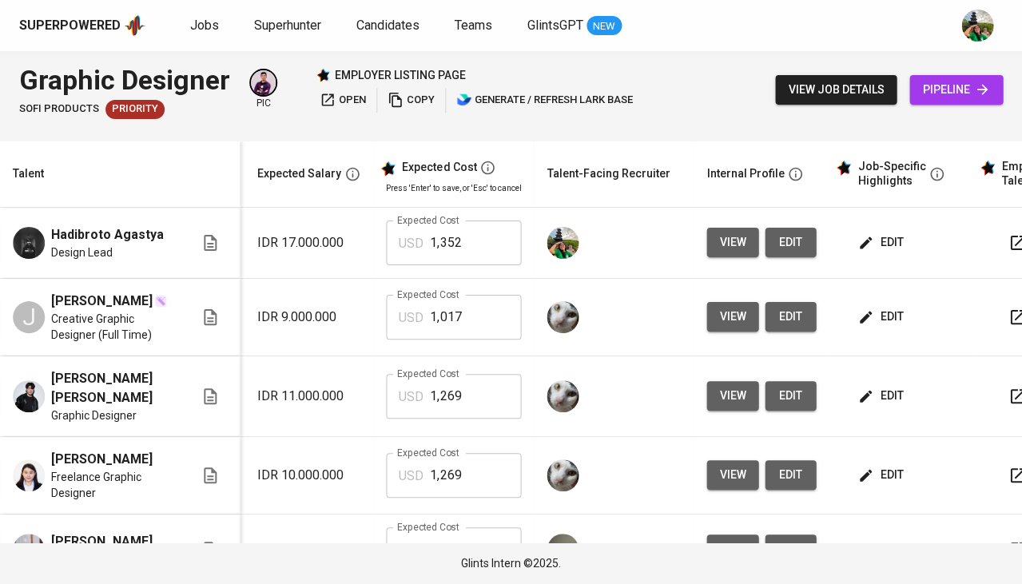
click at [874, 239] on span "edit" at bounding box center [882, 243] width 42 height 20
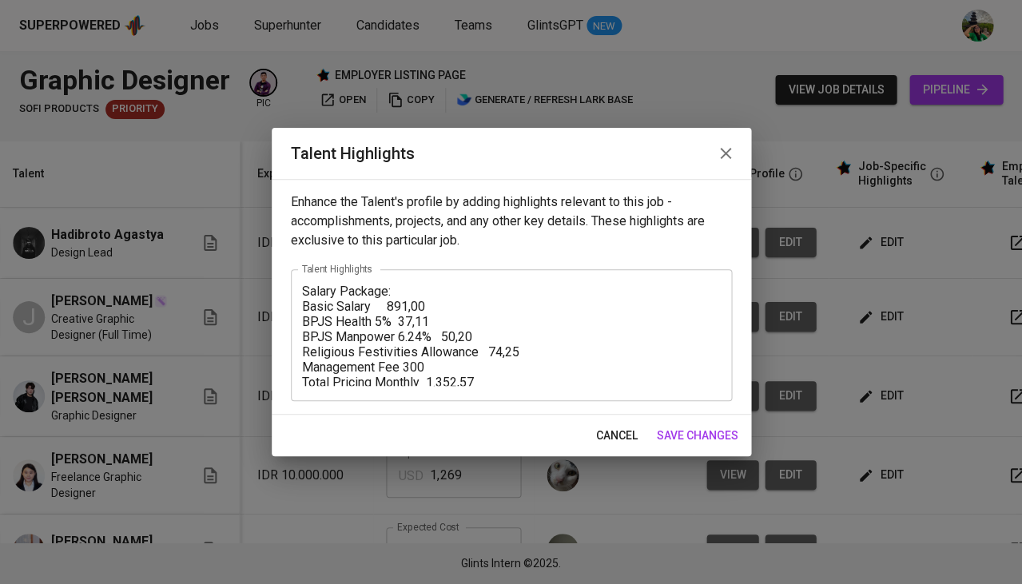
click at [601, 436] on span "cancel" at bounding box center [617, 436] width 42 height 20
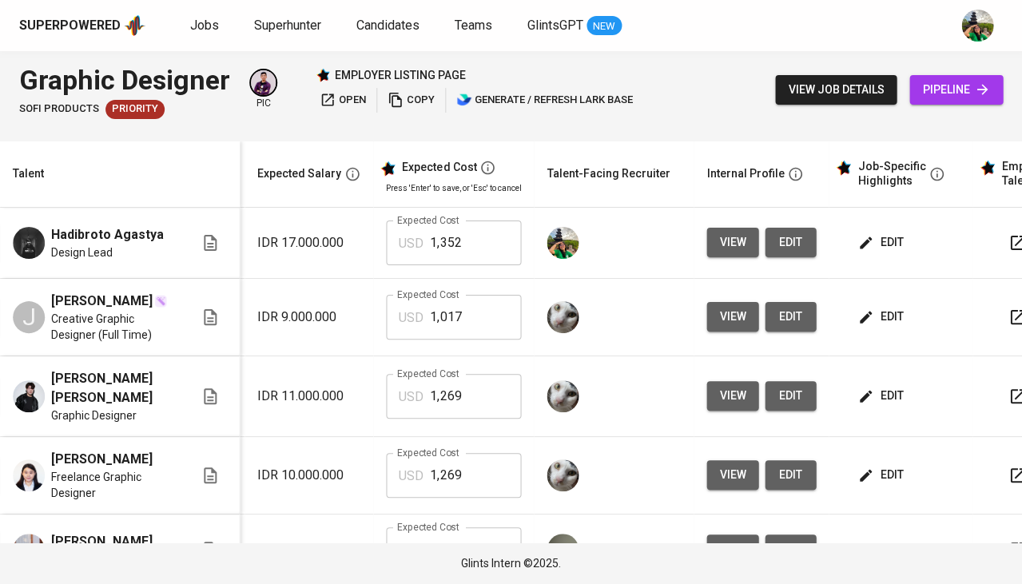
click at [790, 237] on span "edit" at bounding box center [791, 243] width 26 height 20
click at [874, 246] on span "edit" at bounding box center [882, 243] width 42 height 20
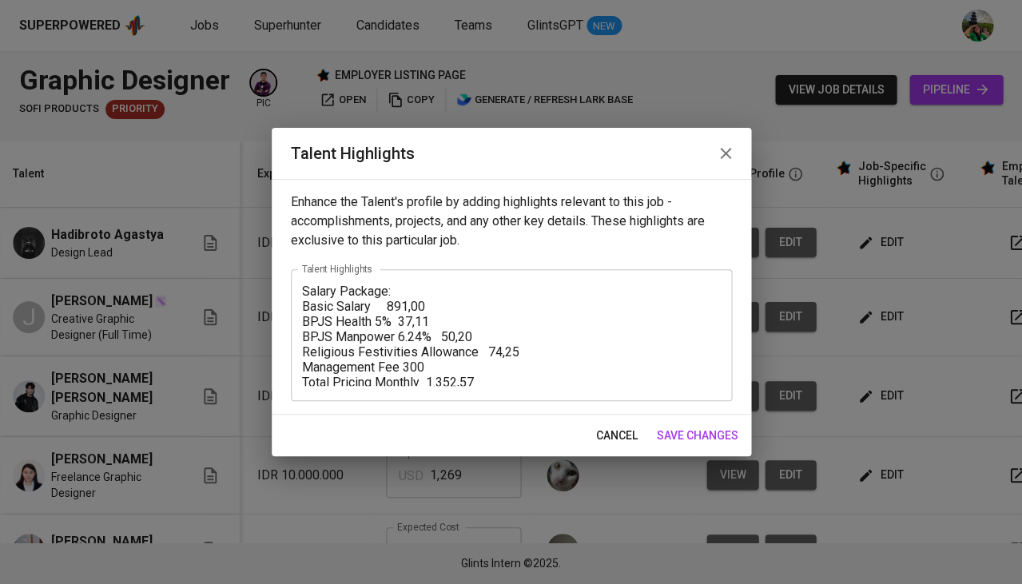
click at [299, 284] on div "Salary Package: Basic Salary 891,00 BPJS Health 5% 37,11 BPJS Manpower 6.24% 50…" at bounding box center [511, 335] width 441 height 132
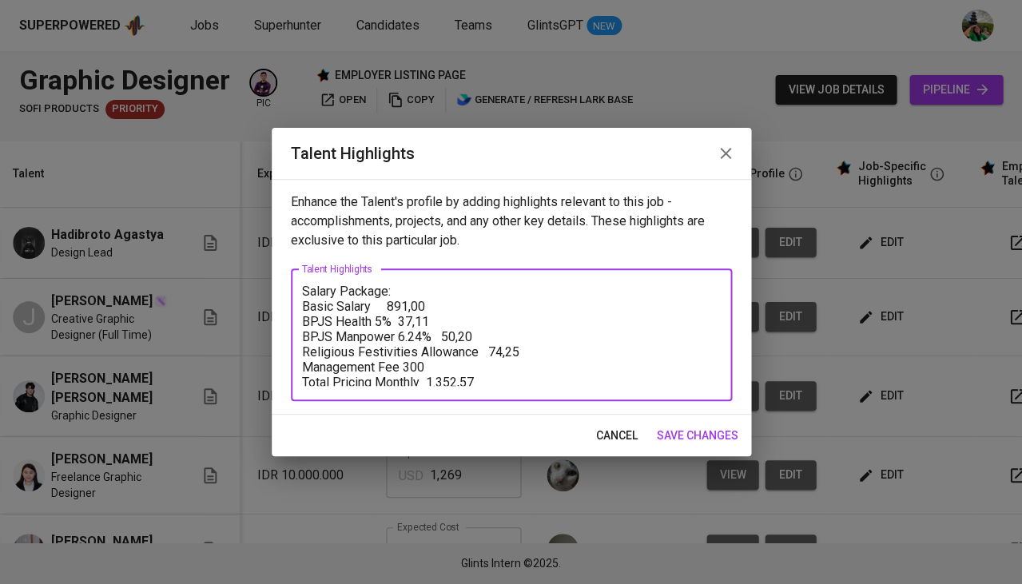
paste textarea "[Summary]: With over 5 years of professional experience in design, branding, an…"
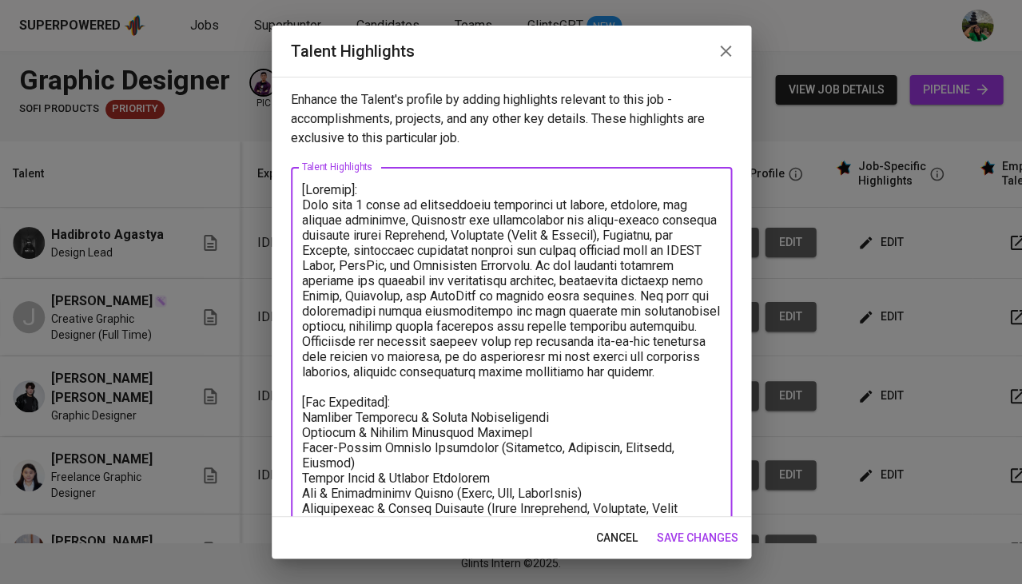
scroll to position [0, 0]
type textarea "[Summary]: With over 5 years of professional experience in design, branding, an…"
click at [682, 541] on span "save changes" at bounding box center [698, 538] width 82 height 20
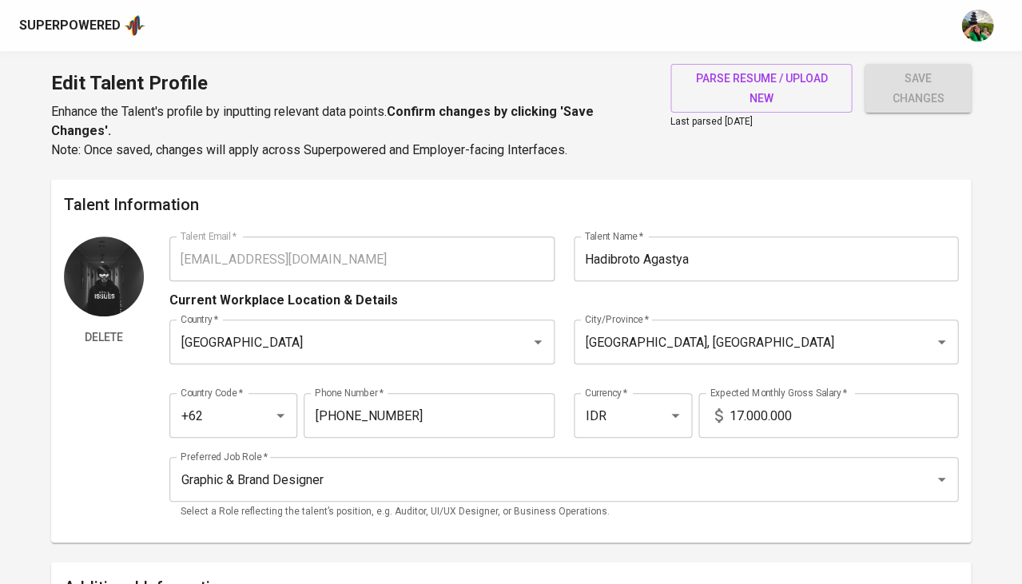
click at [738, 417] on input "17.000.000" at bounding box center [843, 415] width 229 height 45
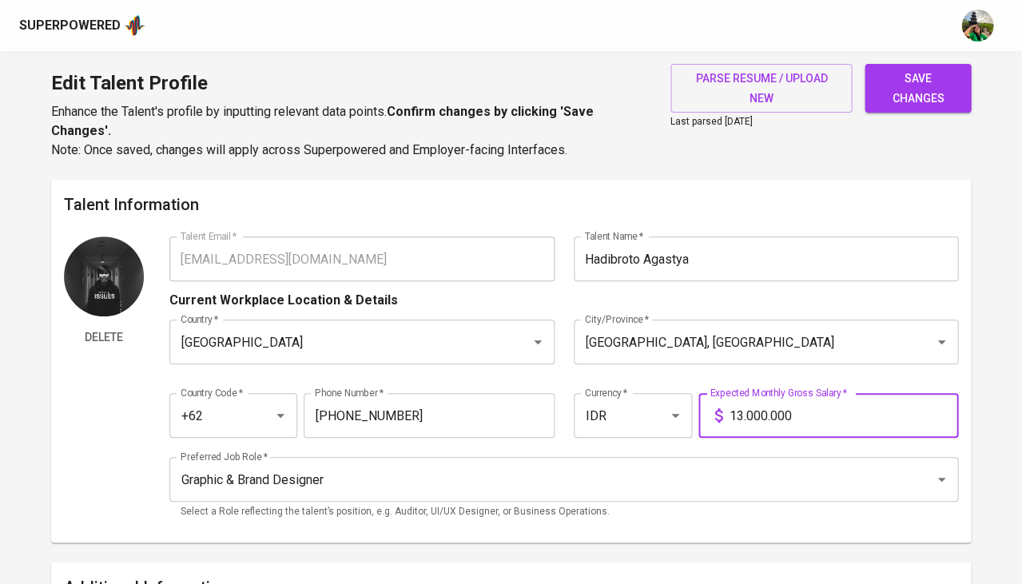
type input "13.000.000"
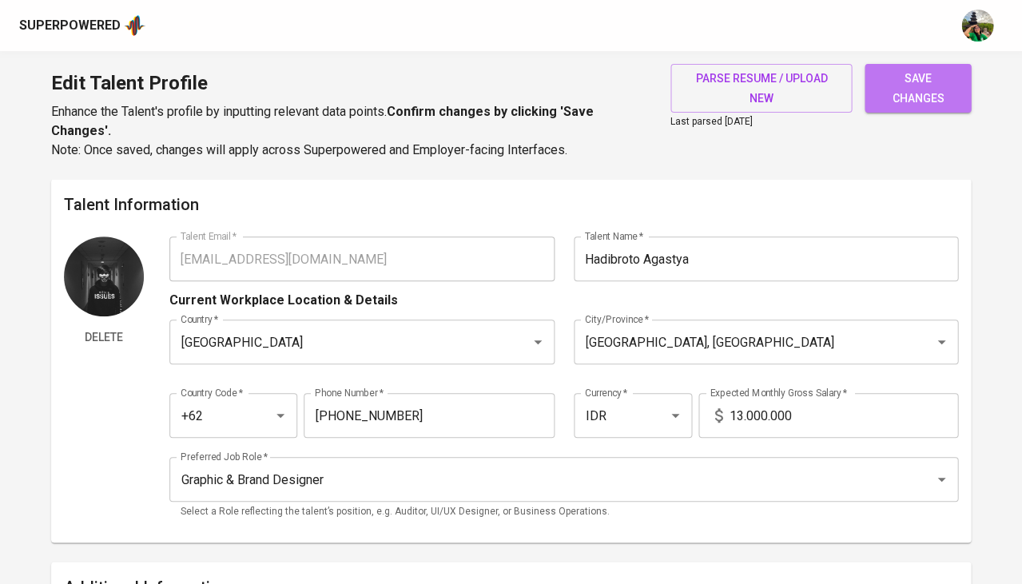
click at [916, 90] on span "save changes" at bounding box center [918, 88] width 81 height 39
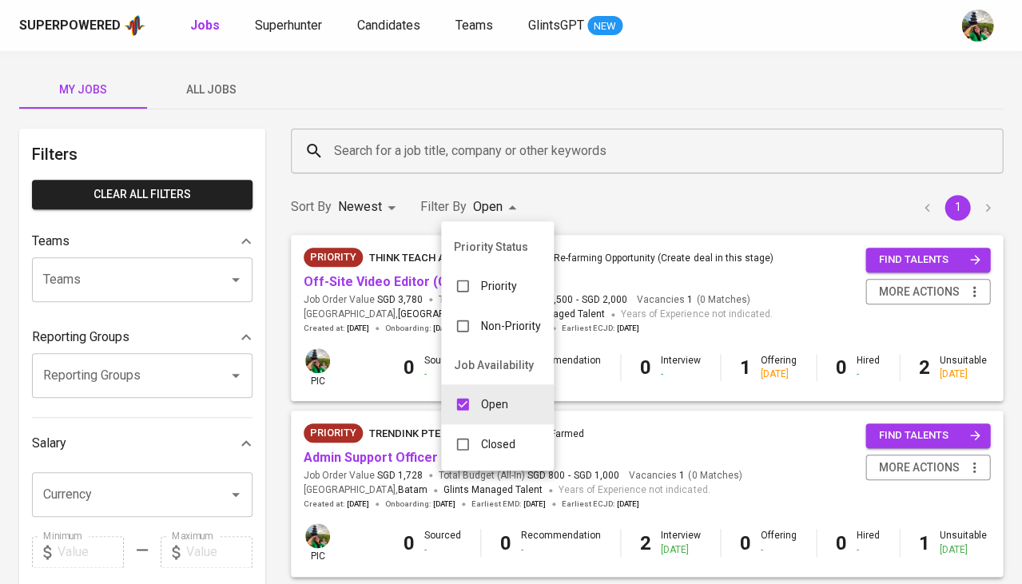
click at [480, 205] on body "Superpowered Jobs Superhunter Candidates Teams GlintsGPT NEW My Jobs All Jobs F…" at bounding box center [511, 545] width 1022 height 1091
click at [460, 433] on input "checkbox" at bounding box center [463, 444] width 30 height 30
checkbox input "true"
type input "OPEN,CLOSE"
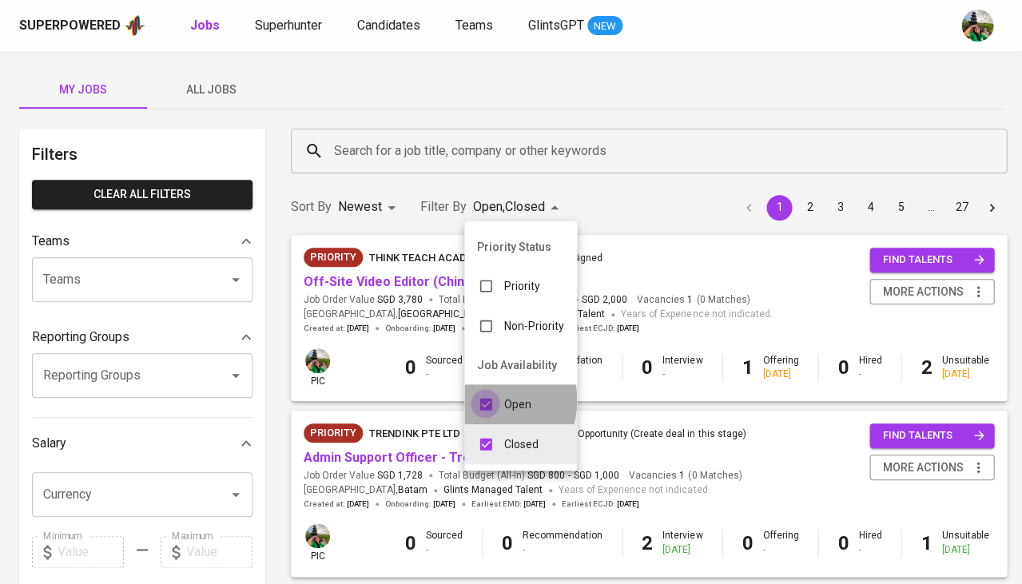
click at [483, 396] on input "checkbox" at bounding box center [486, 404] width 30 height 30
checkbox input "false"
type input "CLOSE"
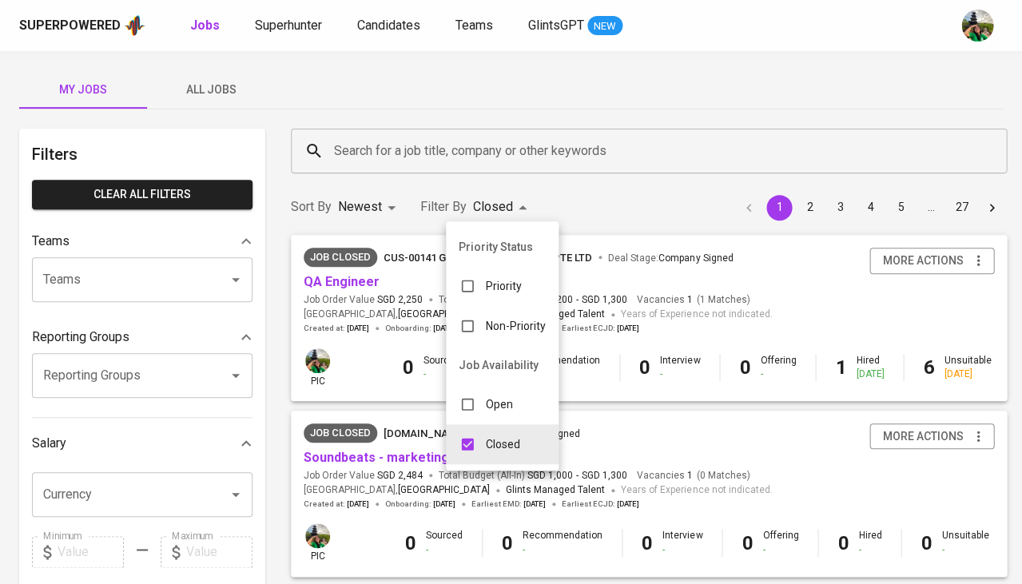
click at [365, 249] on div at bounding box center [511, 292] width 1022 height 584
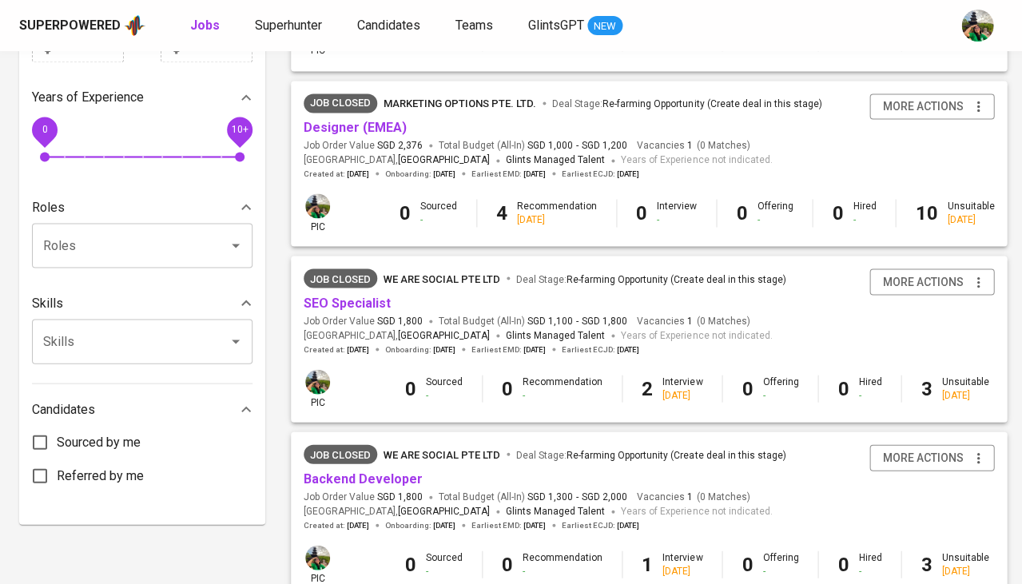
scroll to position [506, 0]
click at [362, 122] on link "Designer (EMEA)" at bounding box center [355, 127] width 103 height 15
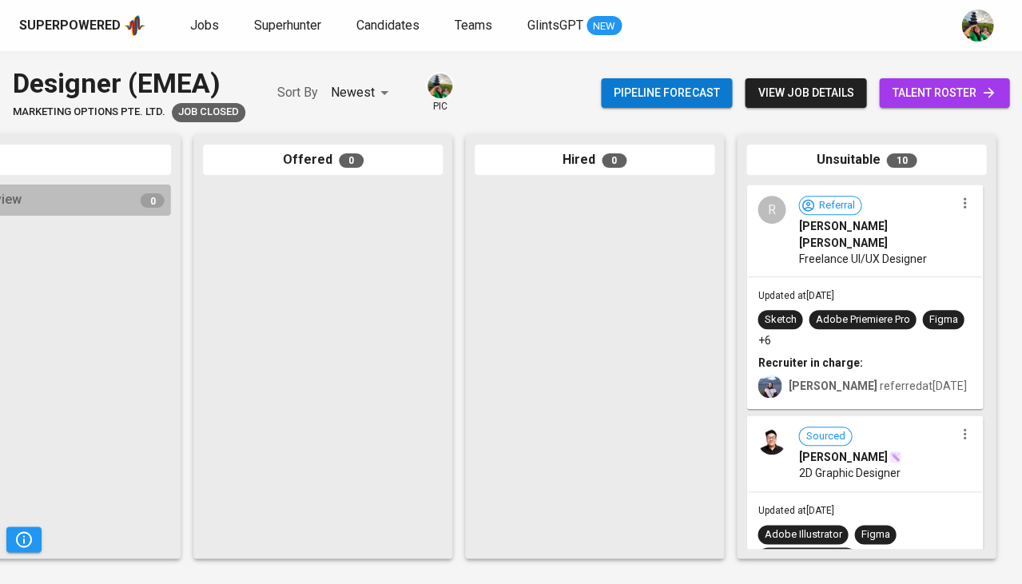
scroll to position [0, 882]
click at [921, 90] on span "talent roster" at bounding box center [944, 93] width 105 height 20
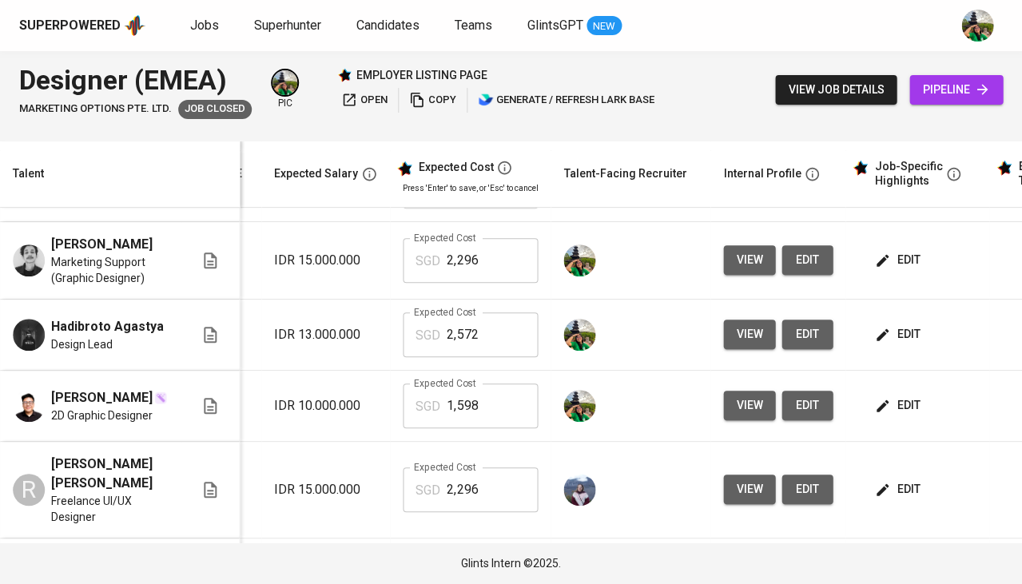
scroll to position [0, 288]
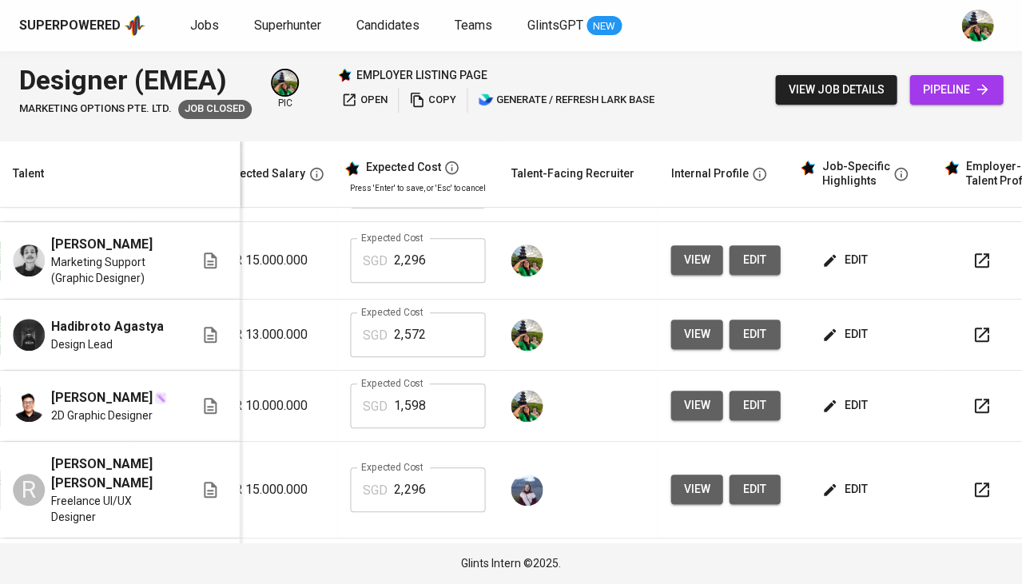
click at [838, 336] on span "edit" at bounding box center [846, 334] width 42 height 20
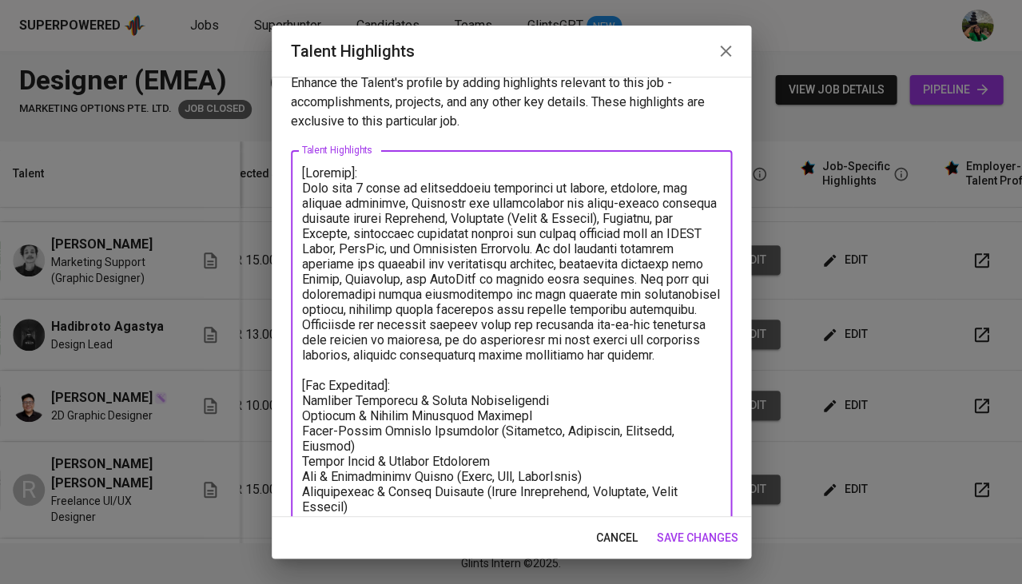
scroll to position [0, 0]
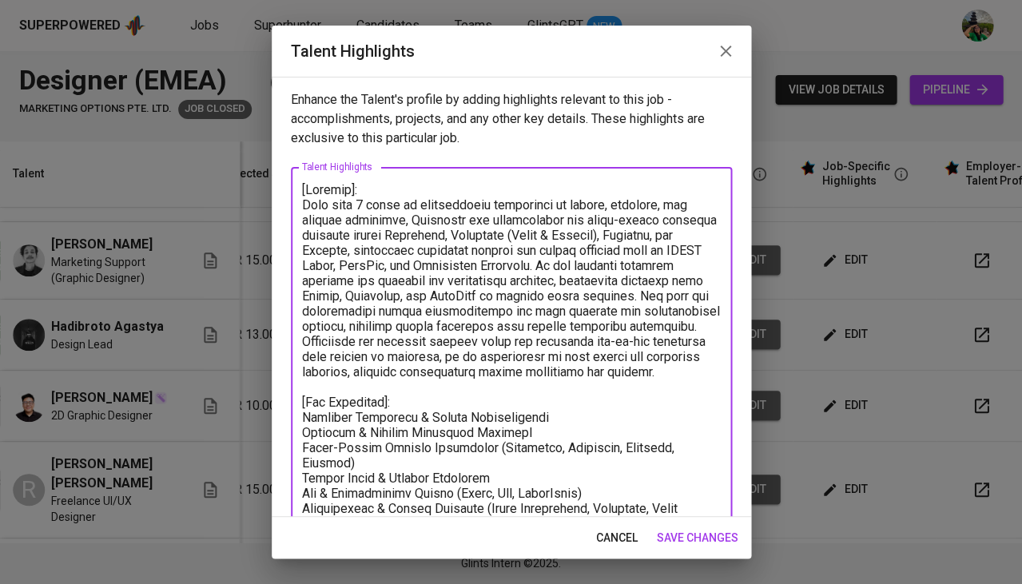
drag, startPoint x: 579, startPoint y: 377, endPoint x: 283, endPoint y: 52, distance: 439.6
click at [283, 52] on div "Talent Highlights Enhance the Talent's profile by adding highlights relevant to…" at bounding box center [512, 292] width 480 height 533
click at [615, 543] on span "cancel" at bounding box center [617, 538] width 42 height 20
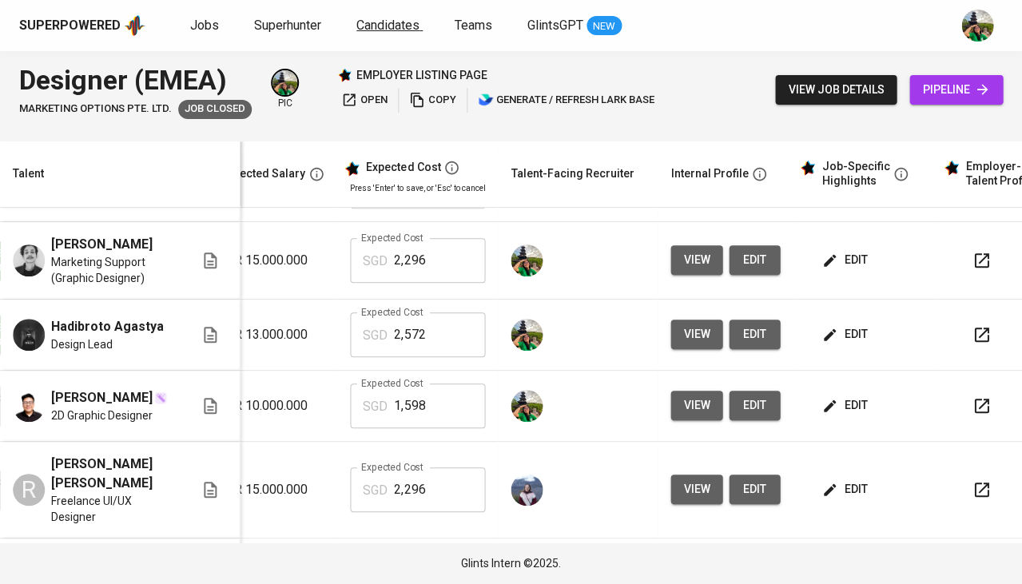
click at [403, 26] on span "Candidates" at bounding box center [387, 25] width 63 height 15
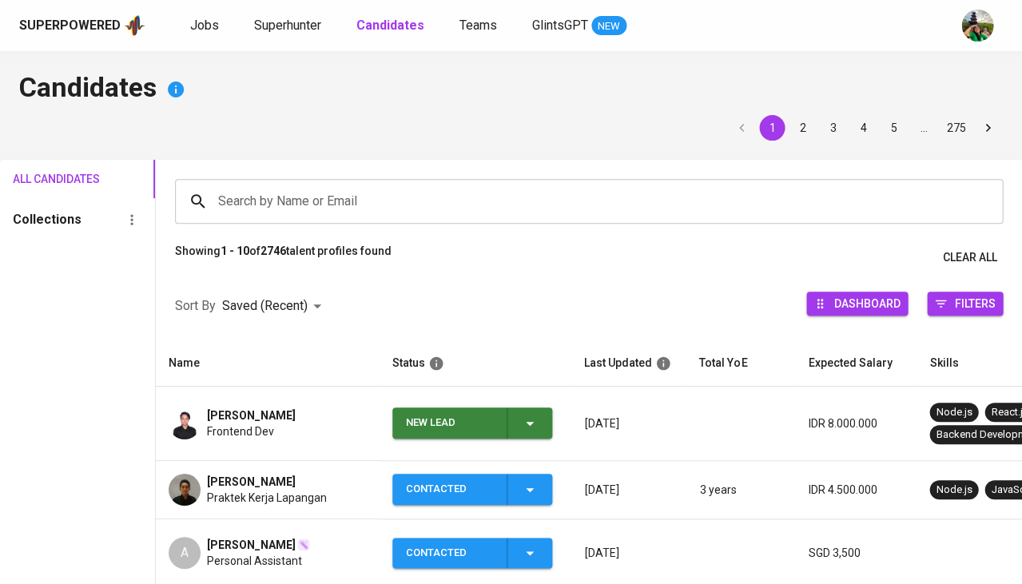
click at [522, 421] on icon "button" at bounding box center [529, 423] width 19 height 19
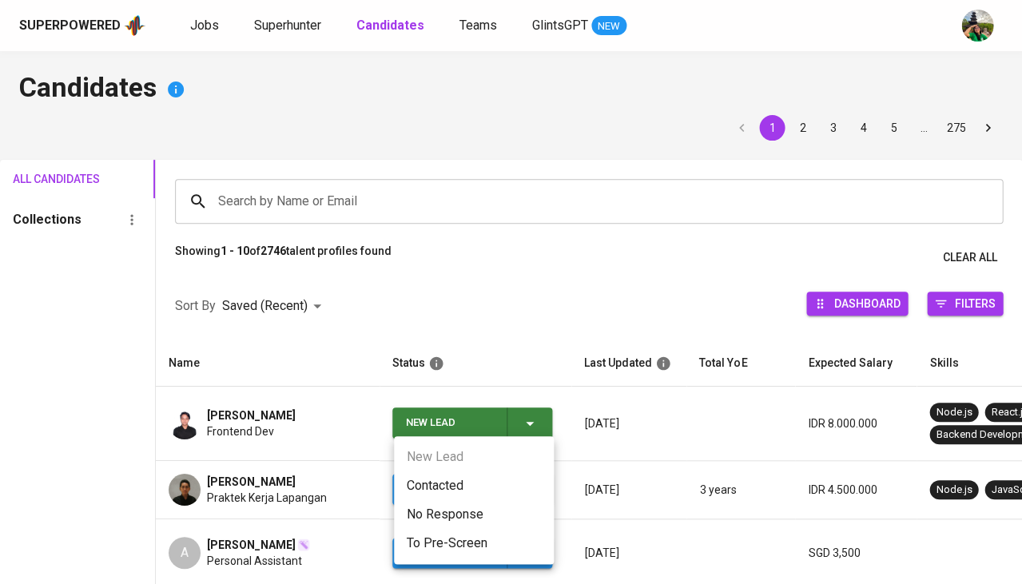
click at [458, 482] on li "Contacted" at bounding box center [474, 486] width 160 height 29
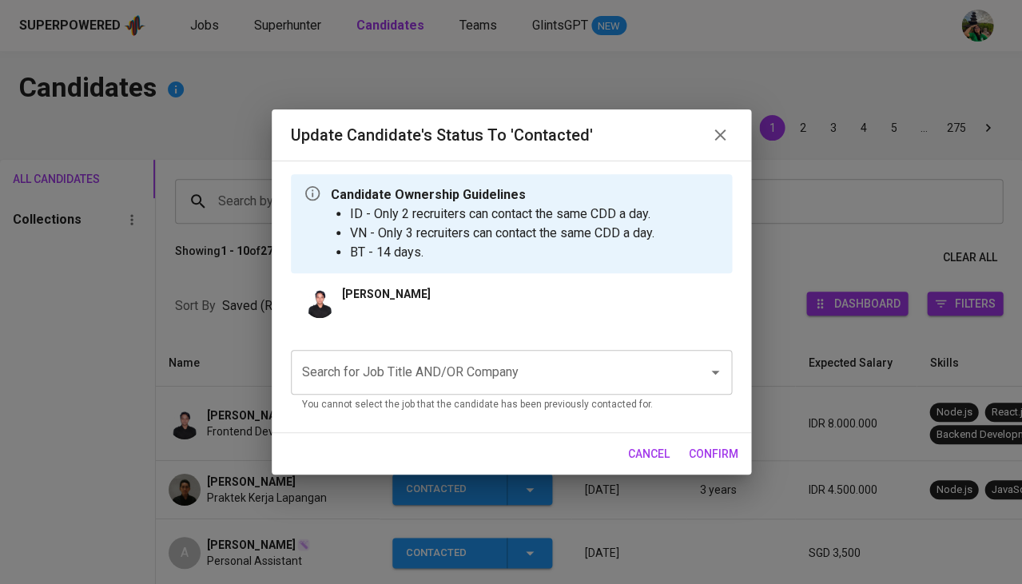
click at [464, 368] on input "Search for Job Title AND/OR Company" at bounding box center [489, 372] width 382 height 30
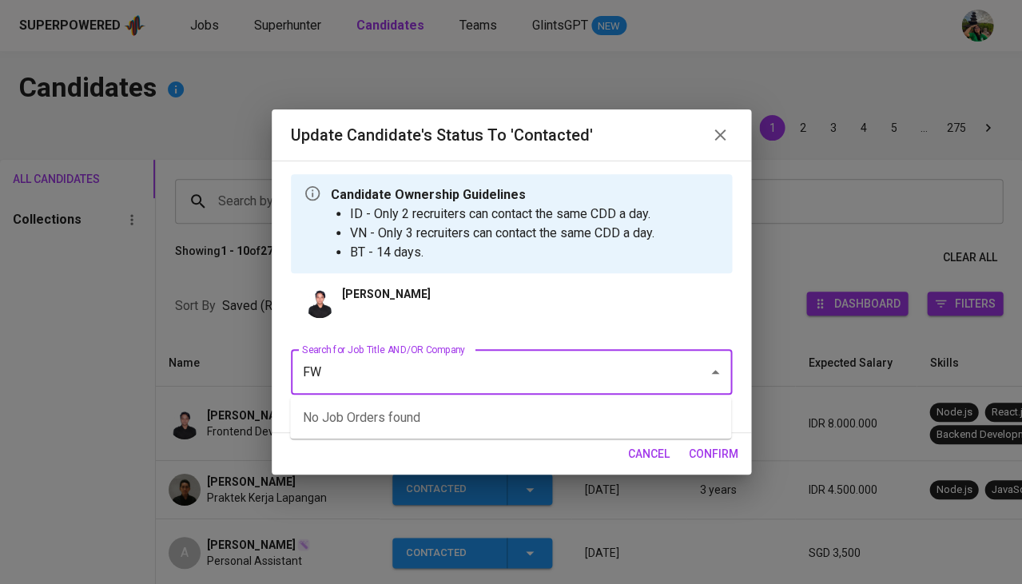
type input "FWD"
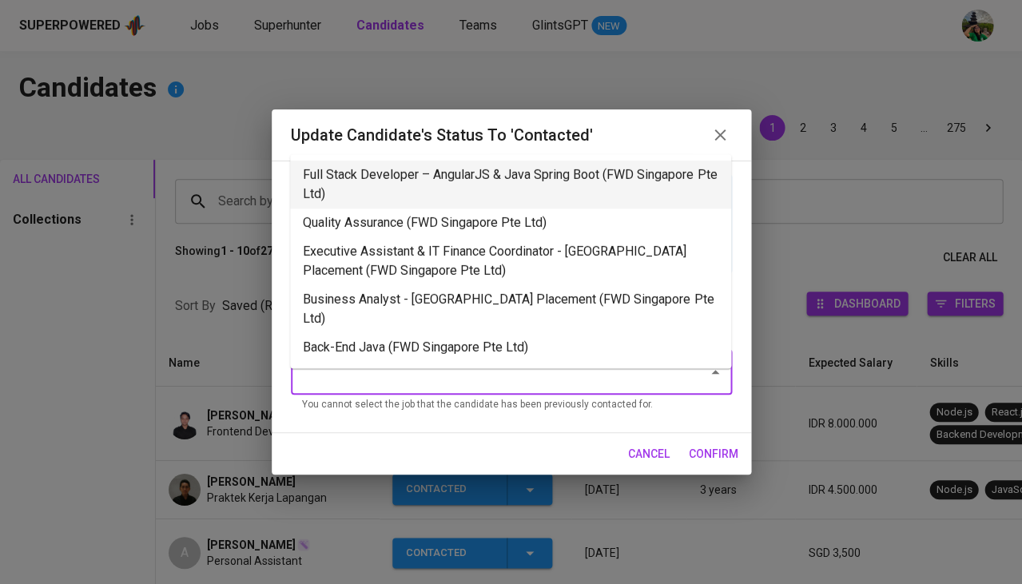
click at [414, 176] on li "Full Stack Developer – AngularJS & Java Spring Boot (FWD Singapore Pte Ltd)" at bounding box center [510, 185] width 441 height 48
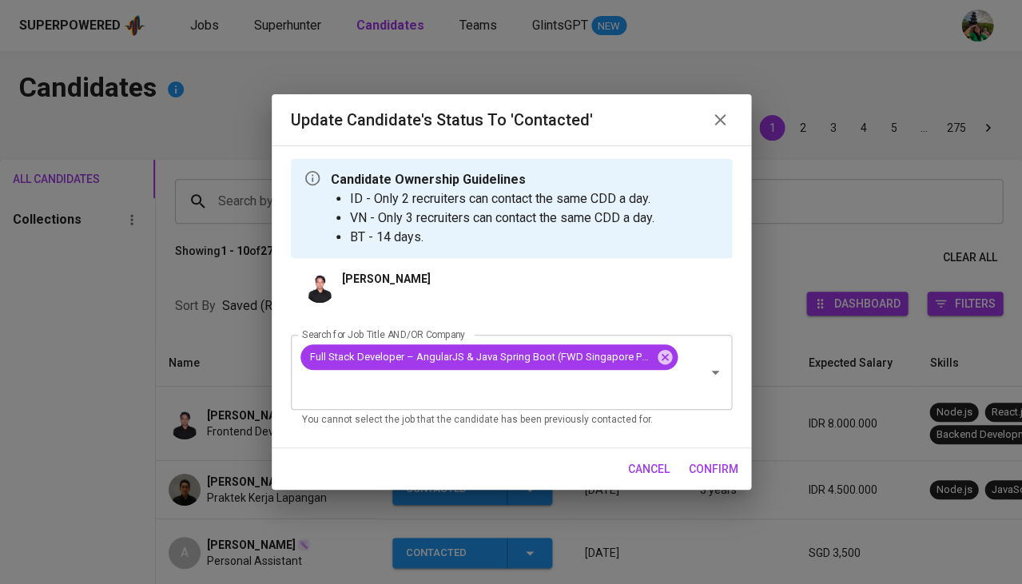
click at [703, 467] on span "confirm" at bounding box center [714, 470] width 50 height 20
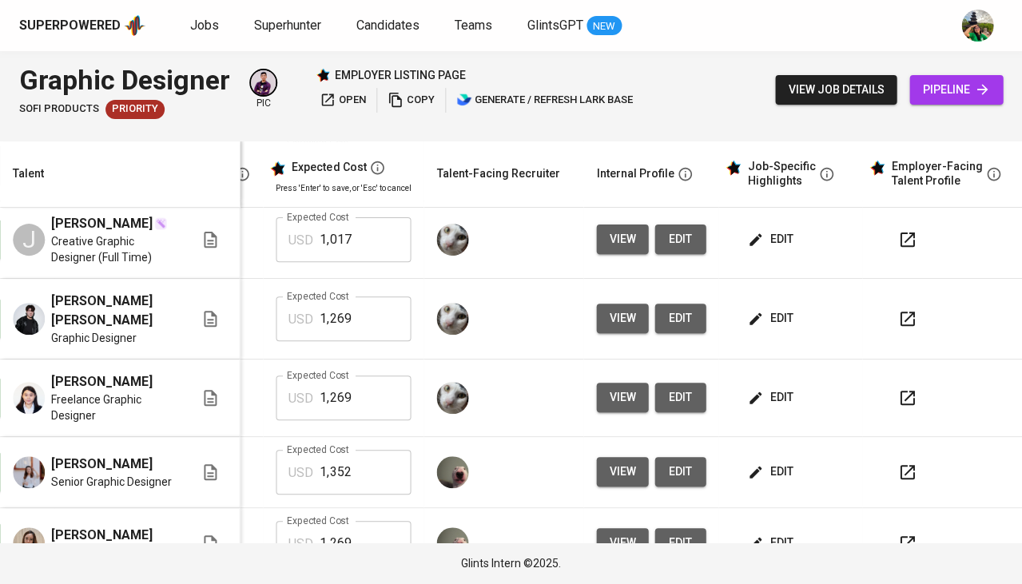
scroll to position [78, 368]
click at [766, 244] on span "edit" at bounding box center [771, 239] width 42 height 20
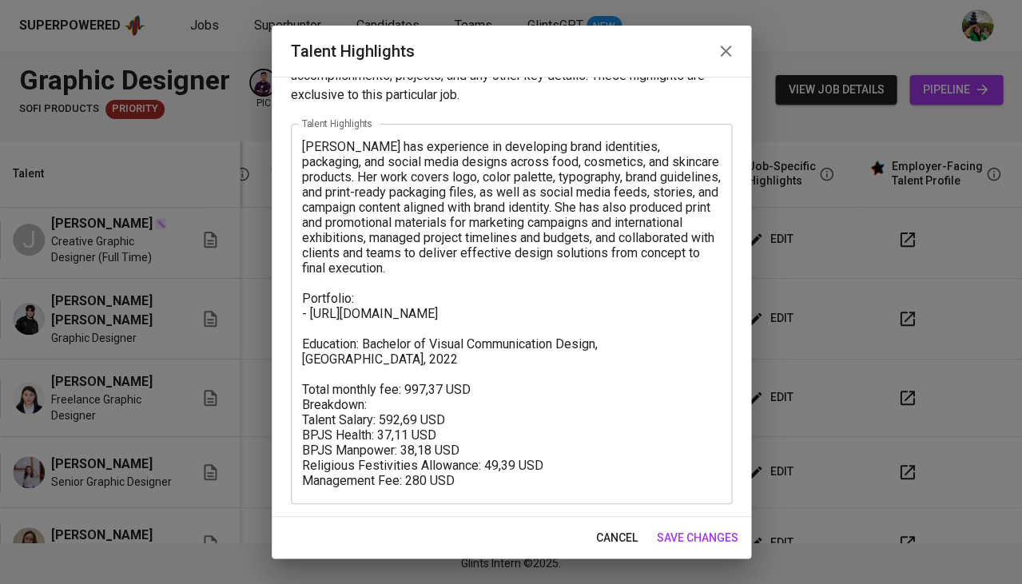
scroll to position [42, 0]
click at [606, 531] on span "cancel" at bounding box center [617, 538] width 42 height 20
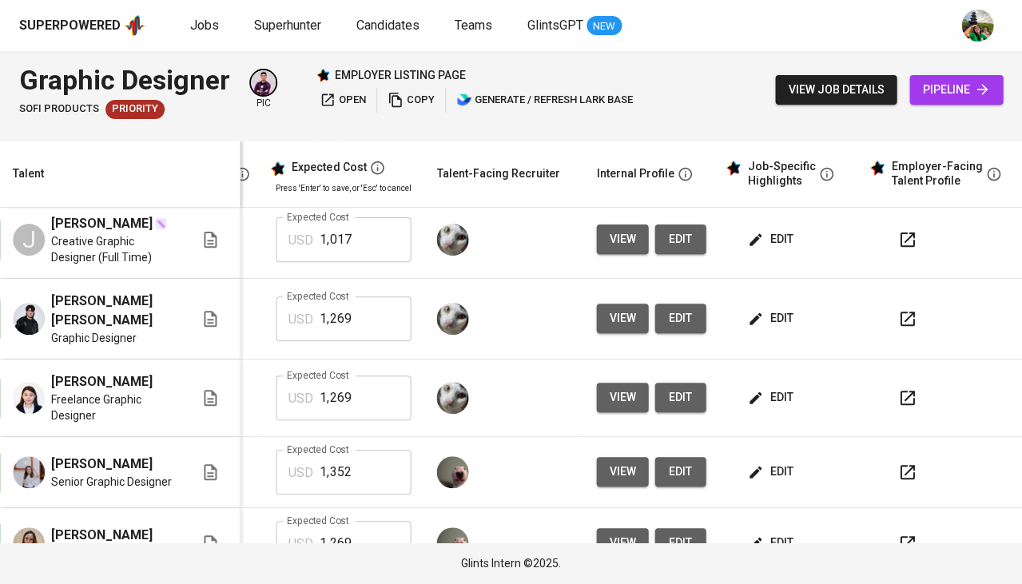
click at [757, 462] on span "edit" at bounding box center [771, 472] width 42 height 20
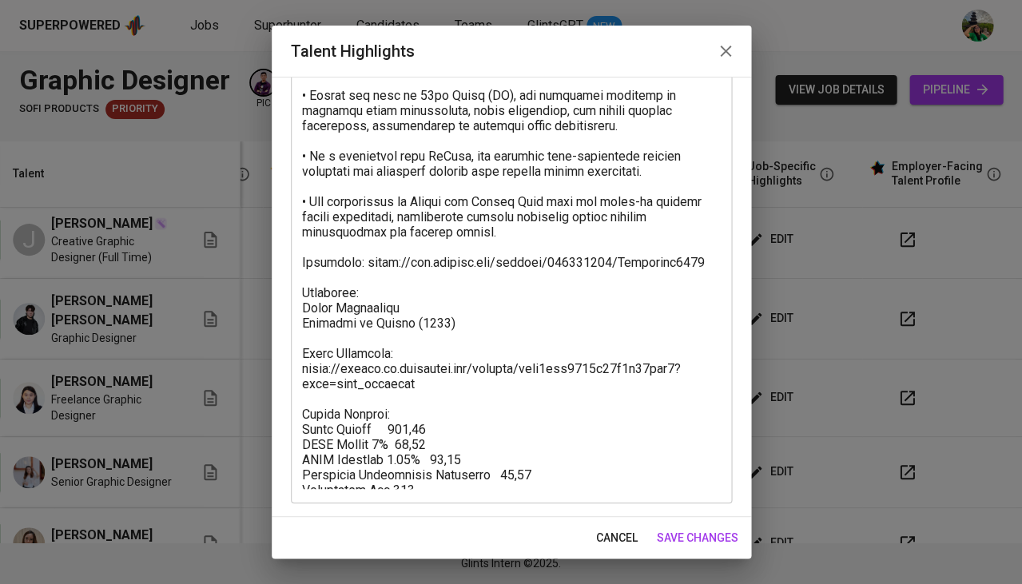
scroll to position [291, 0]
click at [612, 538] on span "cancel" at bounding box center [617, 538] width 42 height 20
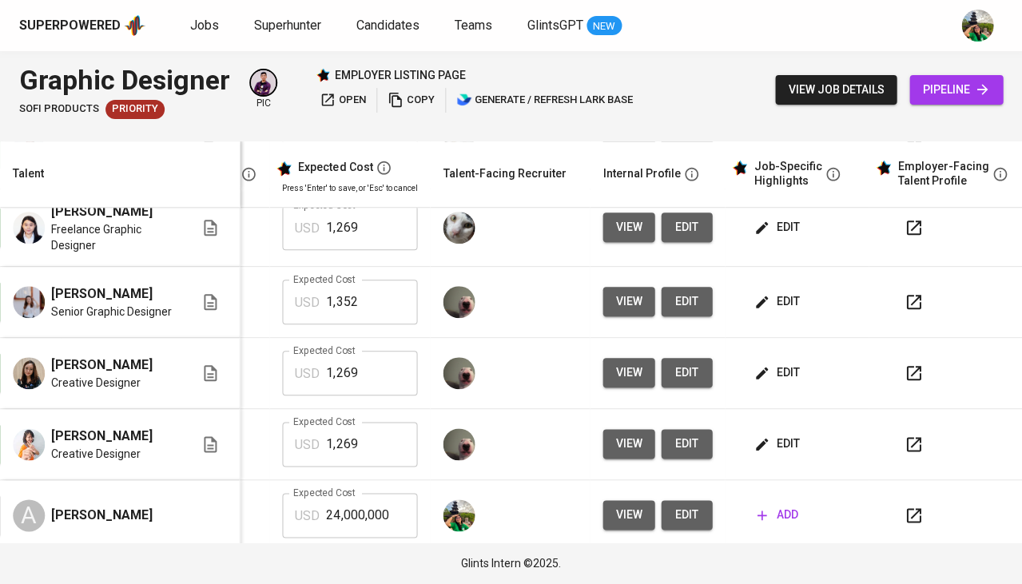
scroll to position [244, 356]
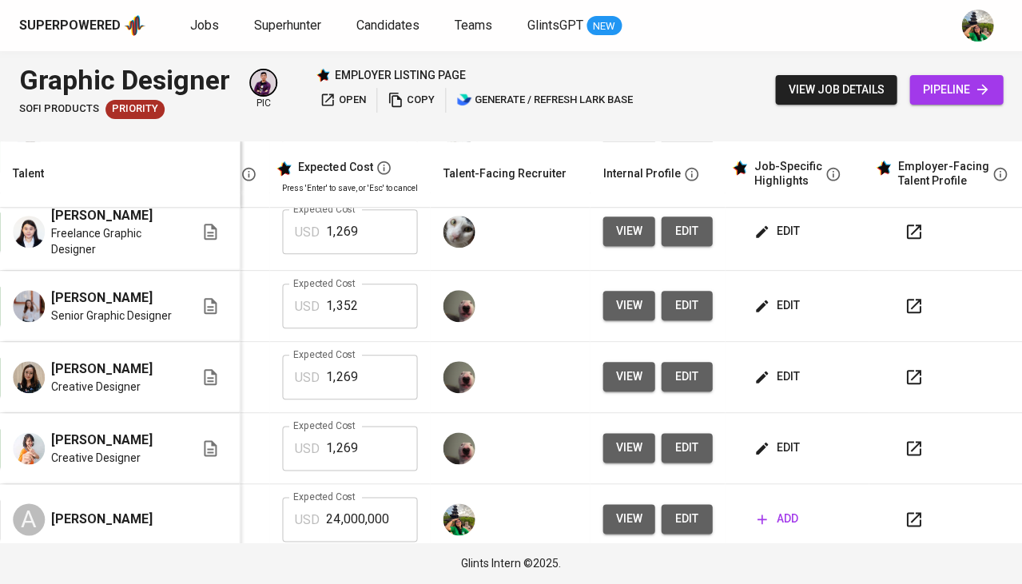
click at [762, 441] on span "edit" at bounding box center [778, 448] width 42 height 20
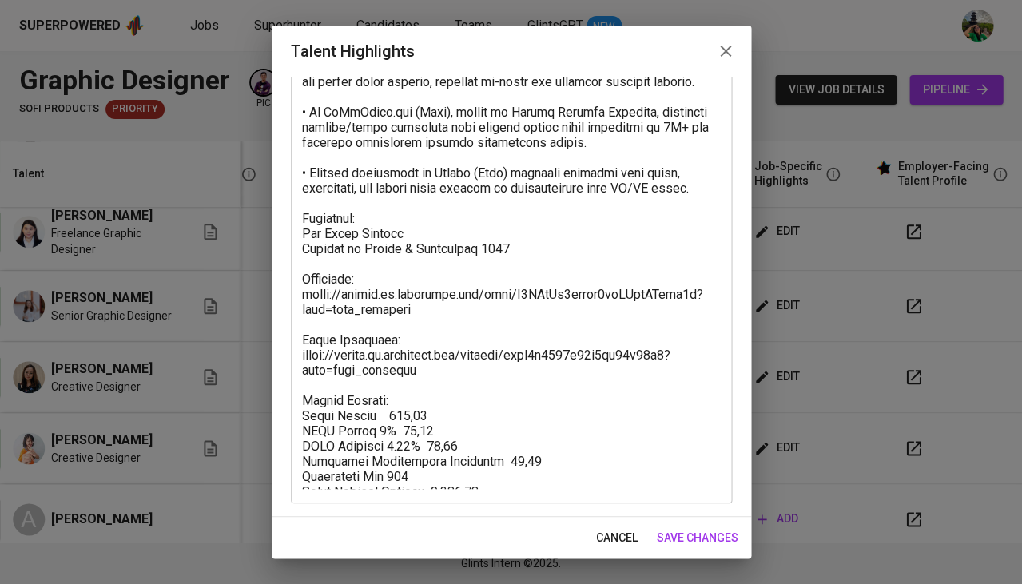
scroll to position [335, 0]
click at [599, 528] on span "cancel" at bounding box center [617, 538] width 42 height 20
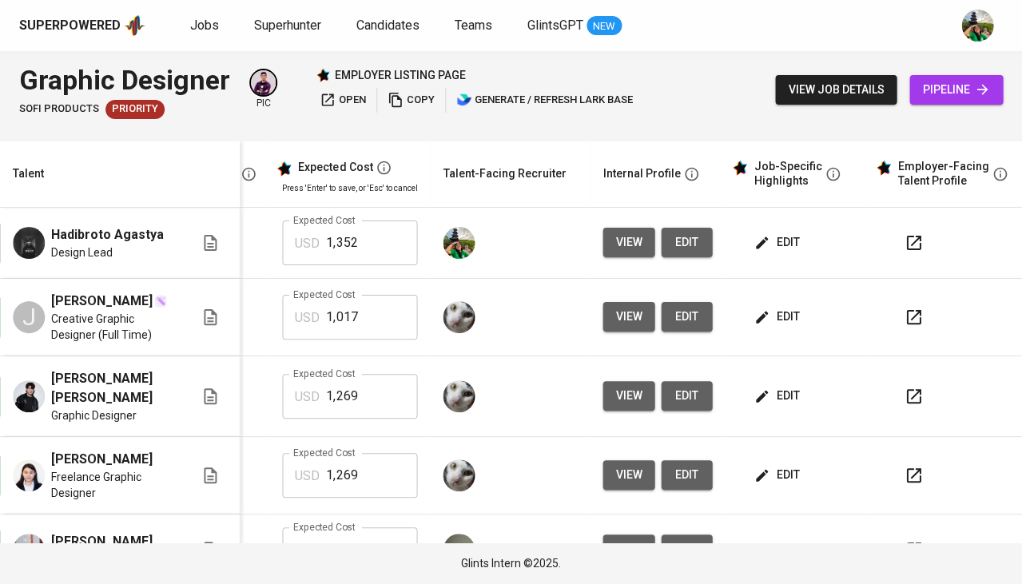
scroll to position [0, 0]
click at [777, 245] on span "edit" at bounding box center [778, 243] width 42 height 20
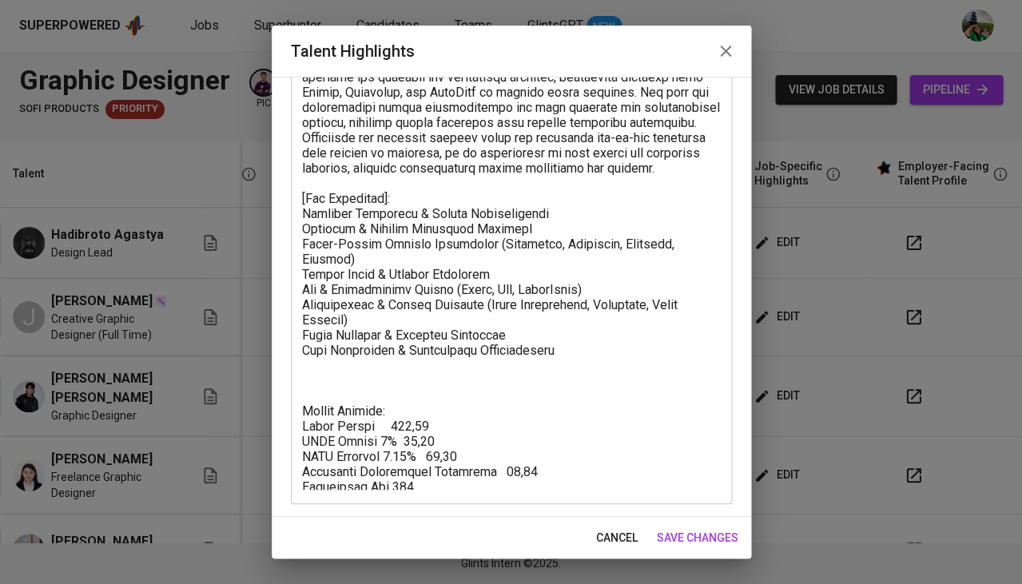
scroll to position [204, 0]
click at [419, 357] on textarea at bounding box center [511, 233] width 419 height 511
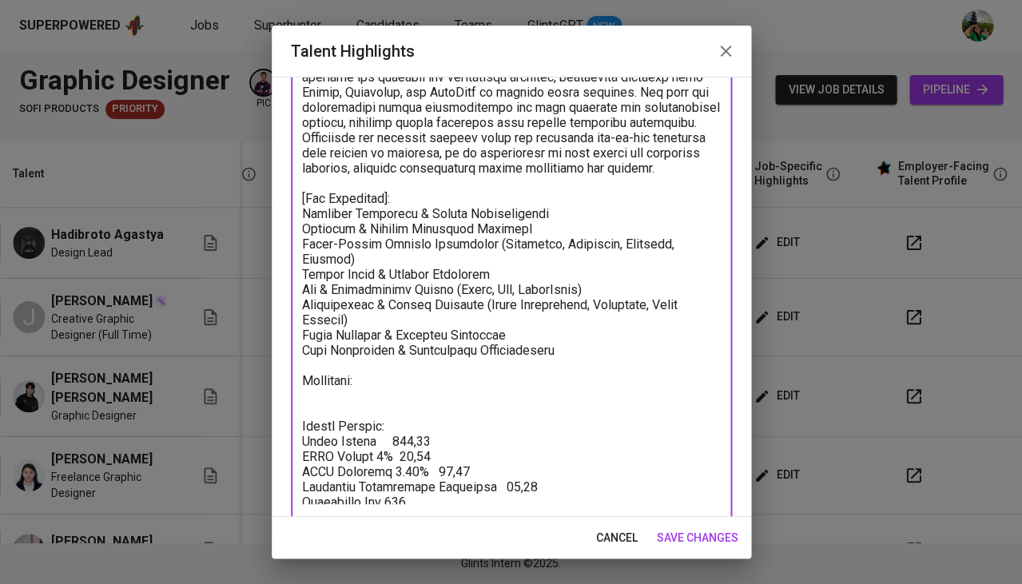
paste textarea "https://glints.sg.larksuite.com/minutes/obsgfi768v9cr4b12cqk6137?from=from_copy…"
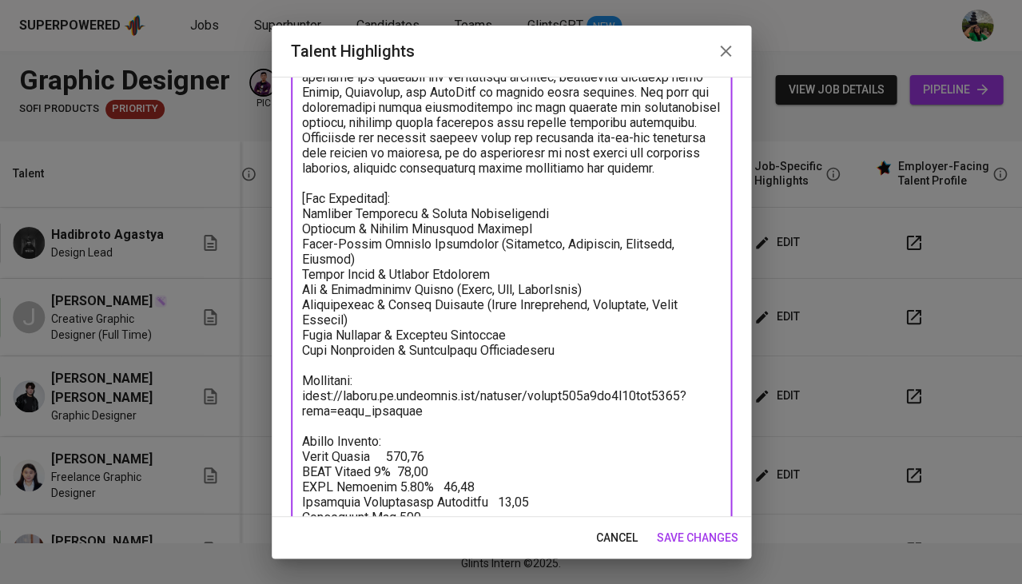
type textarea "[Summary]: With over 5 years of professional experience in design, branding, an…"
click at [686, 529] on span "save changes" at bounding box center [698, 538] width 82 height 20
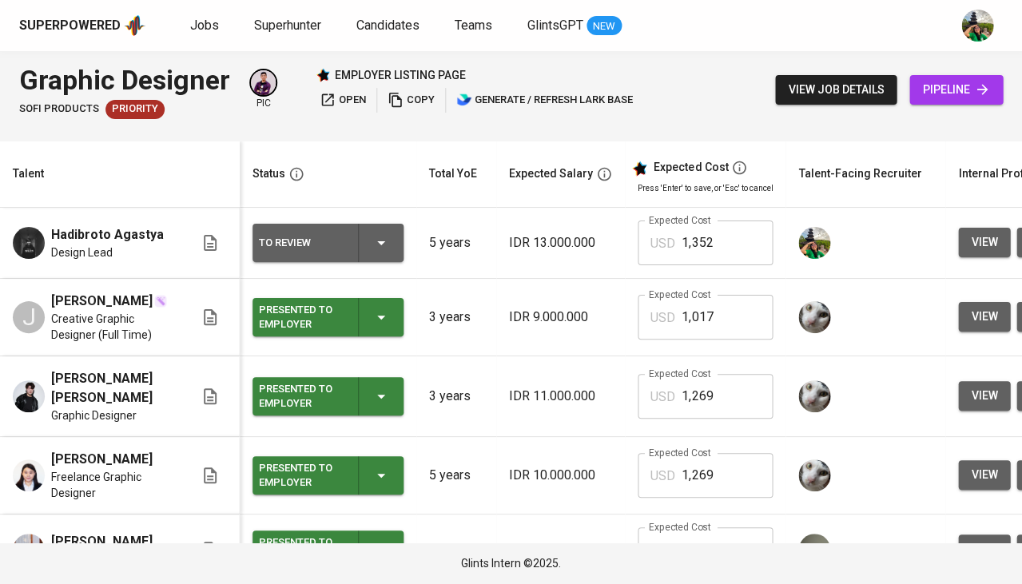
scroll to position [0, 0]
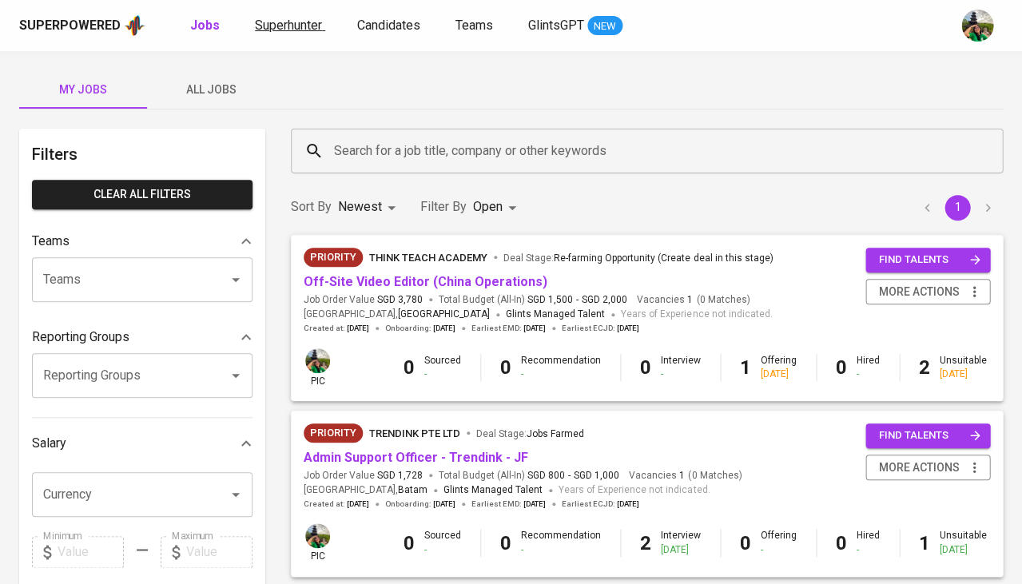
click at [300, 25] on span "Superhunter" at bounding box center [288, 25] width 67 height 15
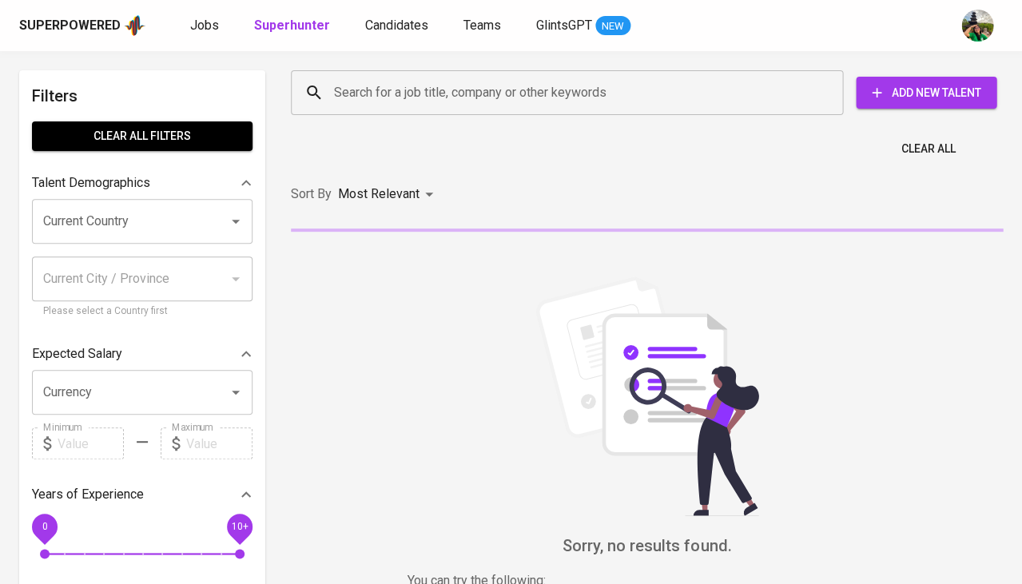
click at [453, 106] on input "Search for a job title, company or other keywords" at bounding box center [571, 93] width 482 height 30
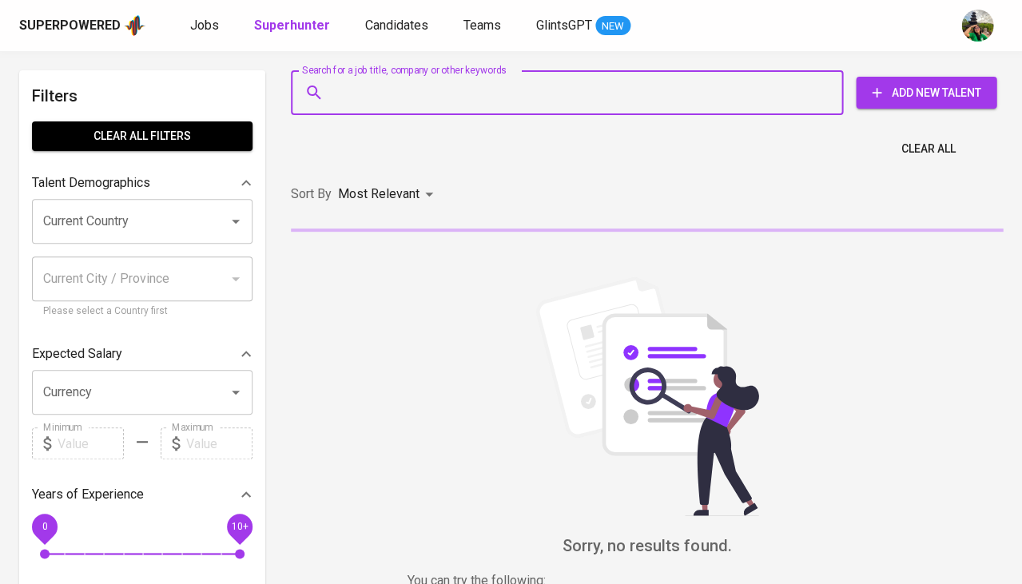
paste input "aramakbar19@gmail.com"
type input "aramakbar19@gmail.com"
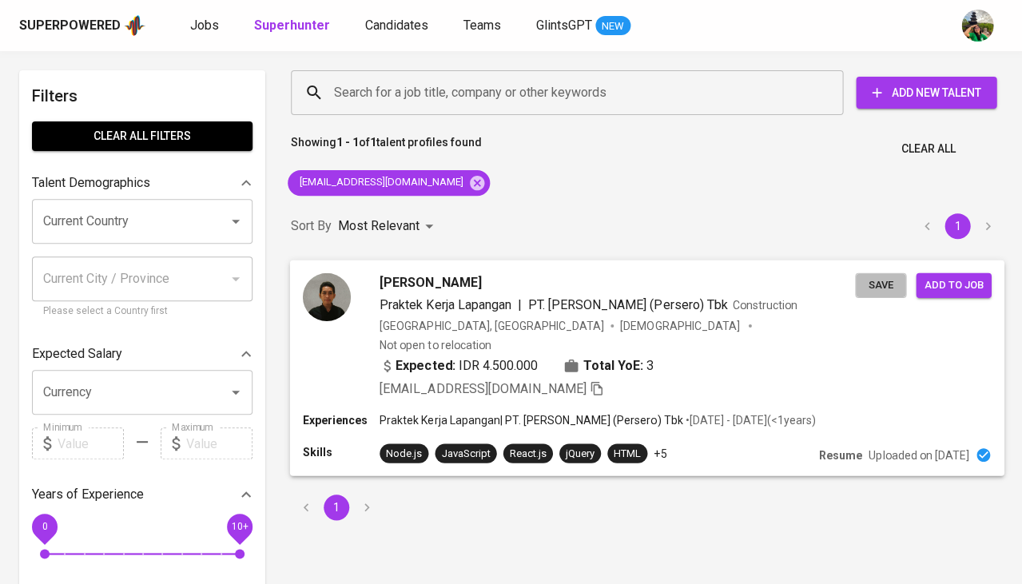
click at [886, 289] on span "Save" at bounding box center [880, 285] width 35 height 18
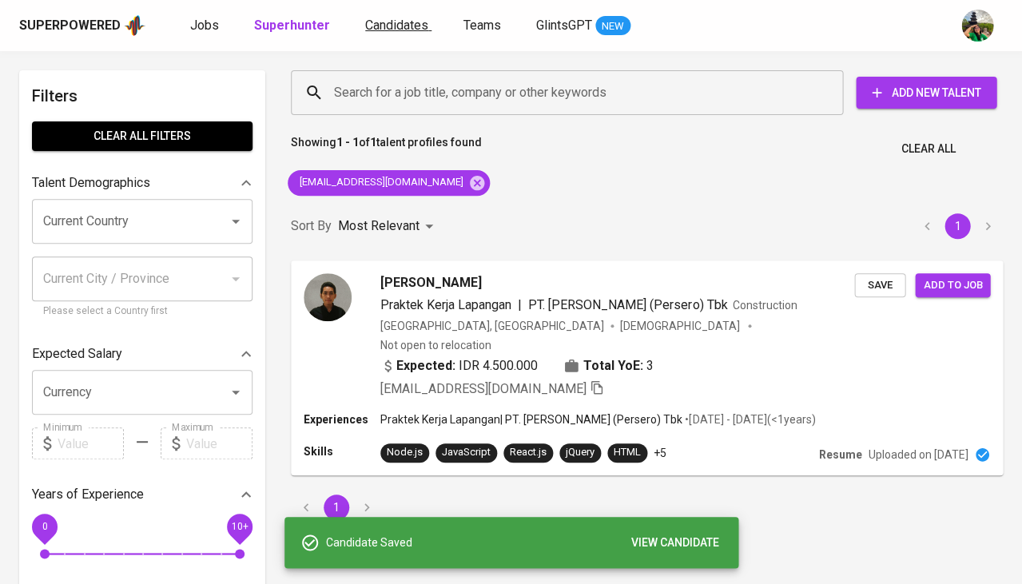
click at [393, 27] on span "Candidates" at bounding box center [396, 25] width 63 height 15
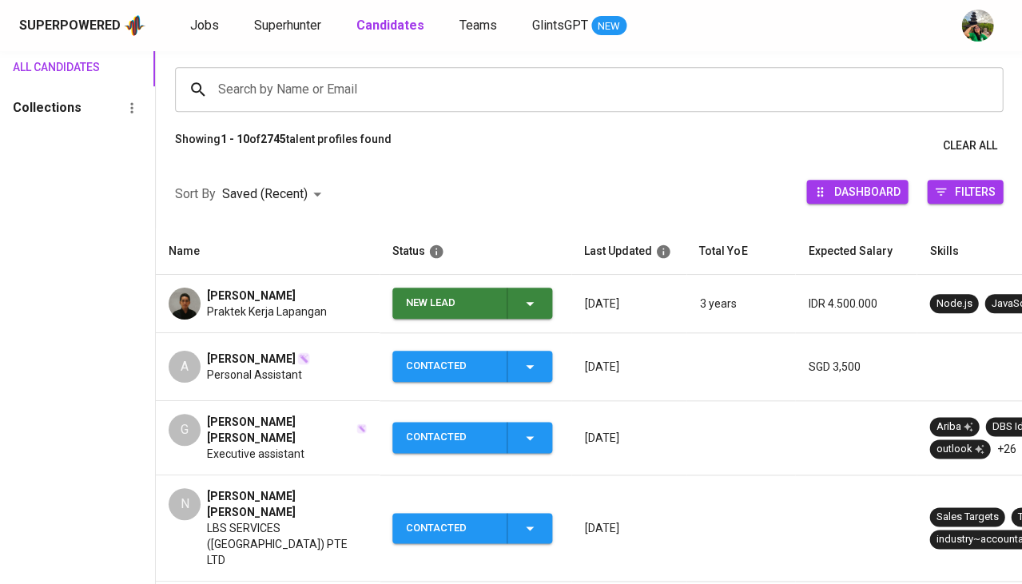
scroll to position [117, 0]
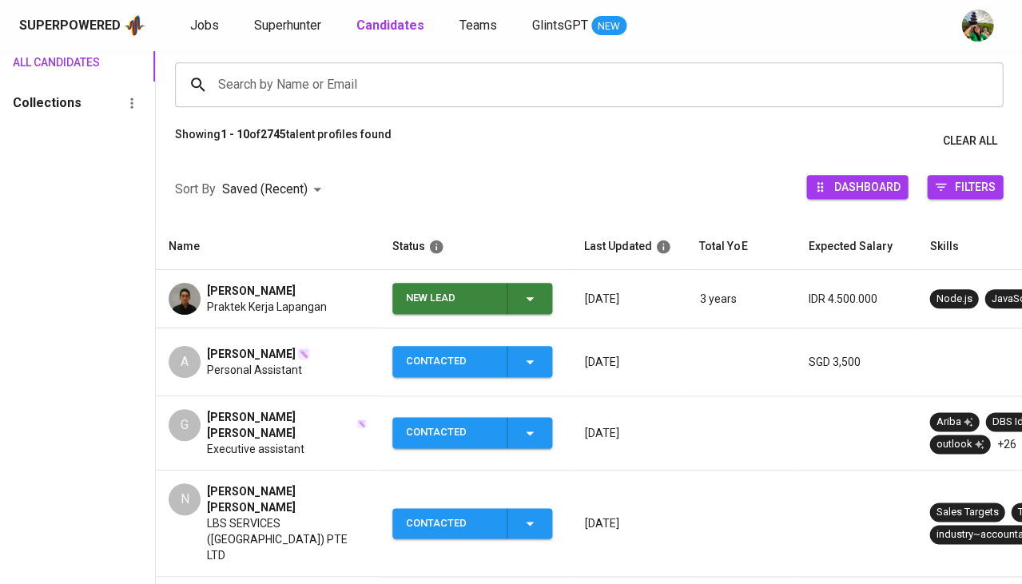
click at [255, 291] on span "Akbar Aram" at bounding box center [251, 291] width 89 height 16
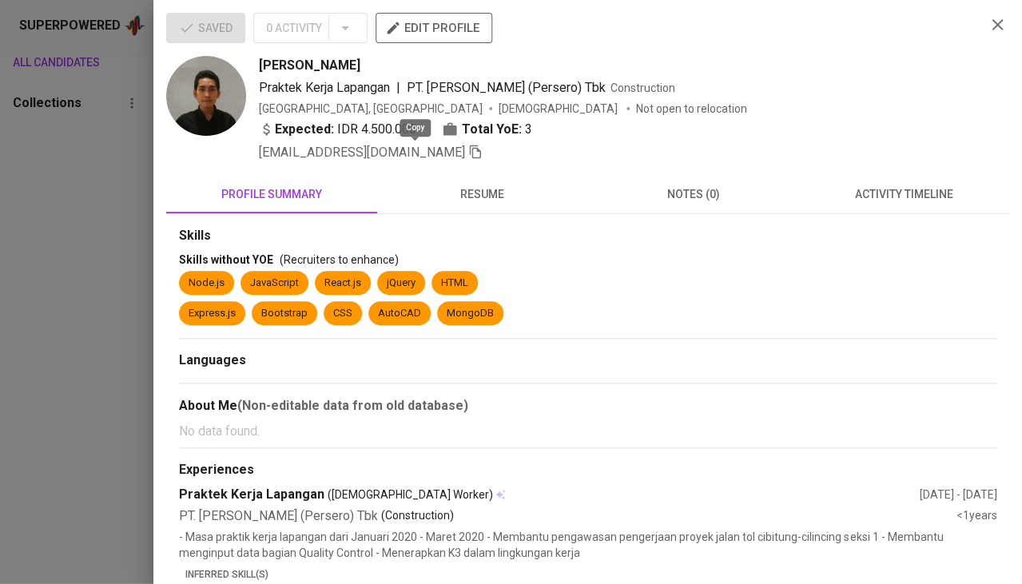
click at [468, 152] on icon "button" at bounding box center [475, 152] width 14 height 14
click at [96, 297] on div at bounding box center [511, 292] width 1022 height 584
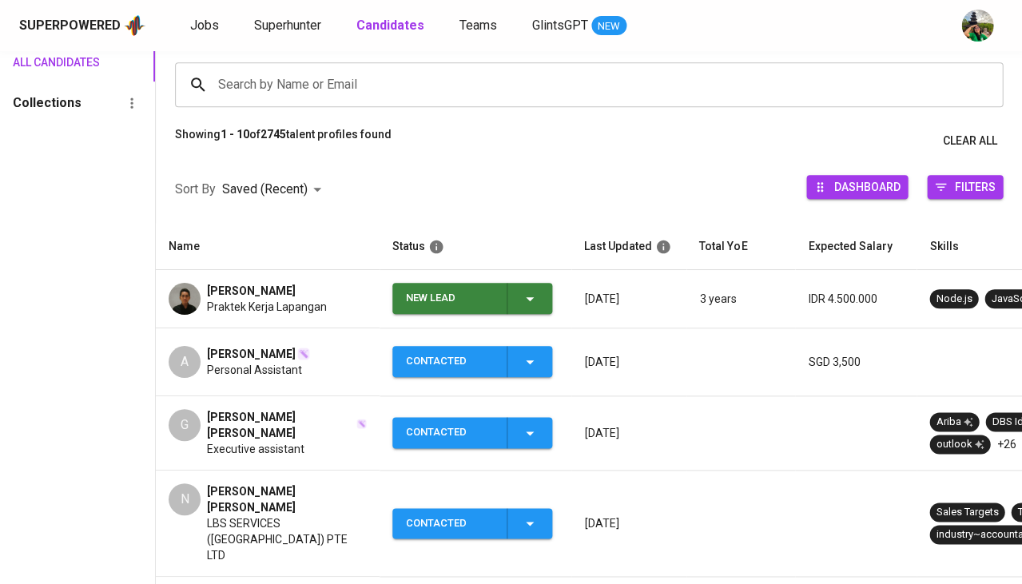
click at [538, 293] on icon "button" at bounding box center [529, 298] width 19 height 19
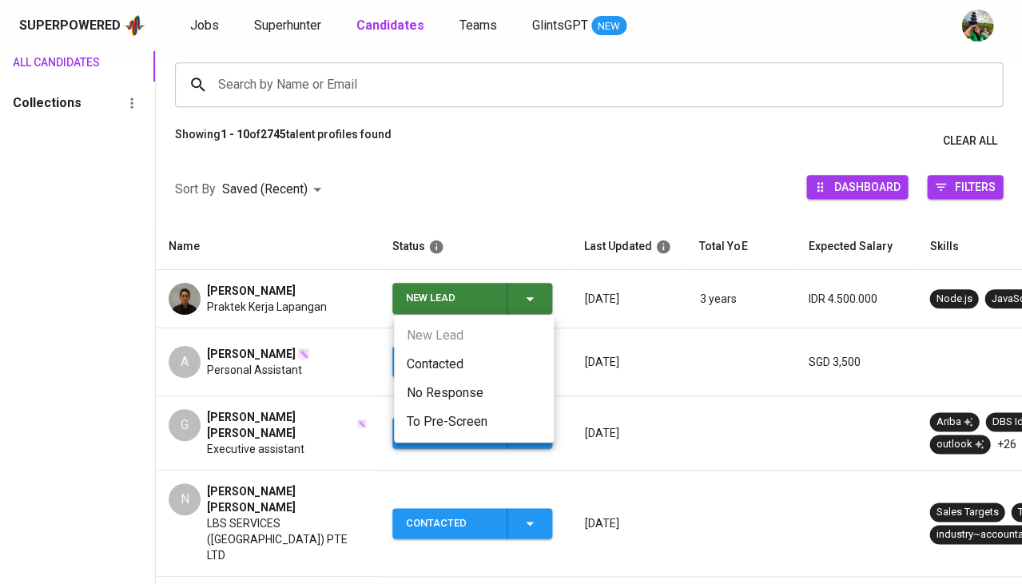
click at [478, 361] on li "Contacted" at bounding box center [474, 364] width 160 height 29
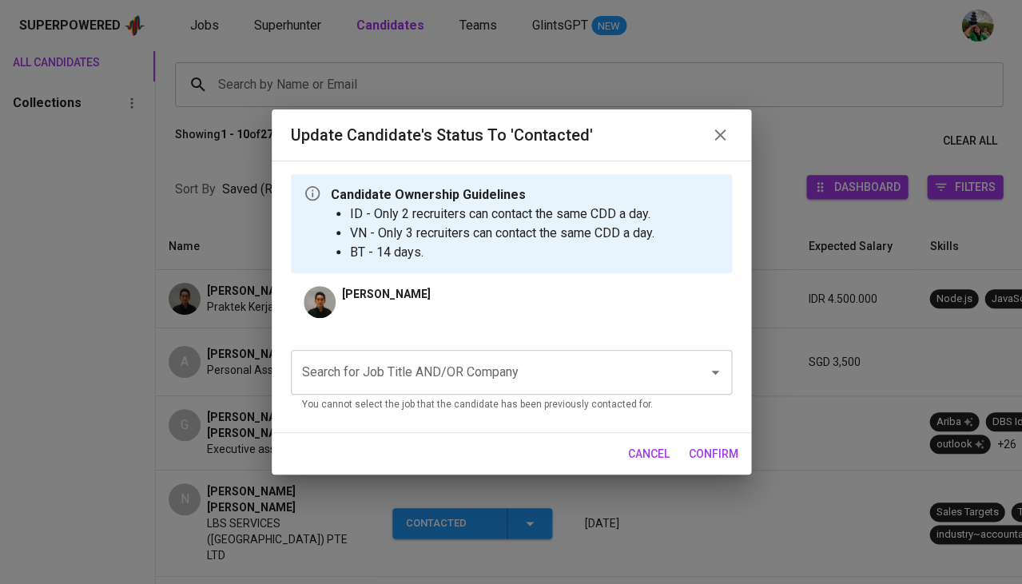
click at [451, 358] on input "Search for Job Title AND/OR Company" at bounding box center [489, 372] width 382 height 30
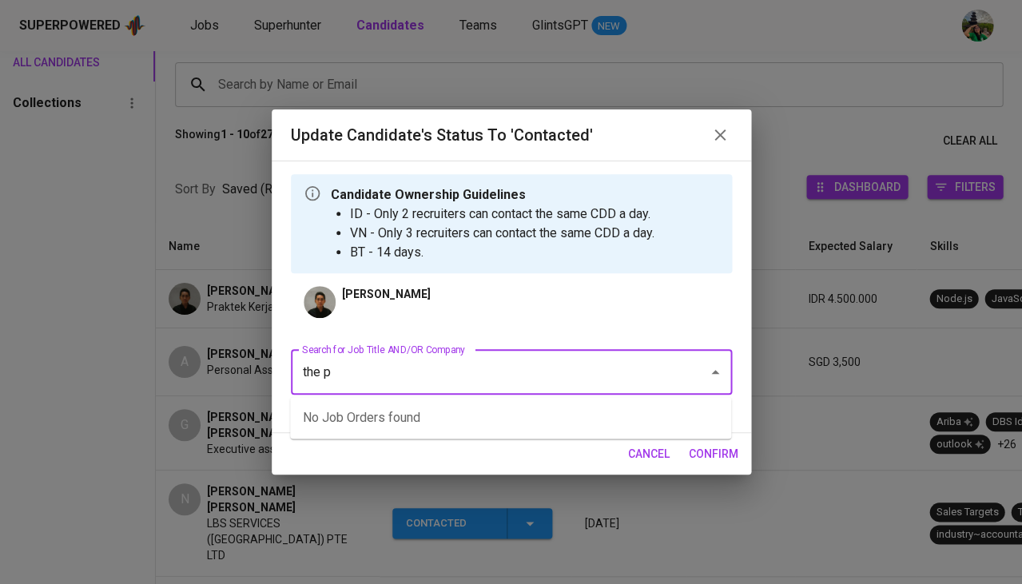
type input "the pa"
type input "fwd"
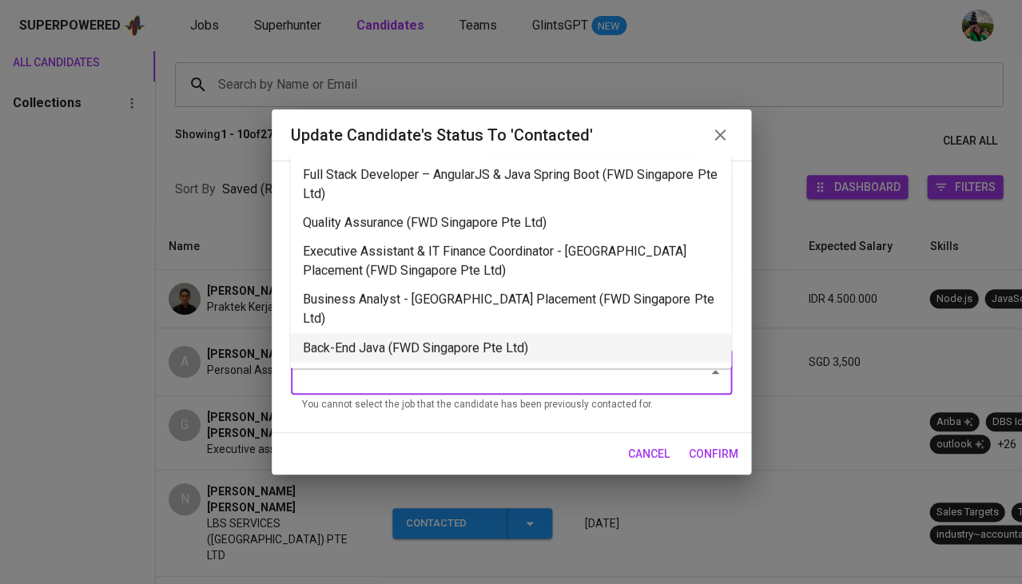
click at [441, 333] on li "Back-End Java (FWD Singapore Pte Ltd)" at bounding box center [510, 347] width 441 height 29
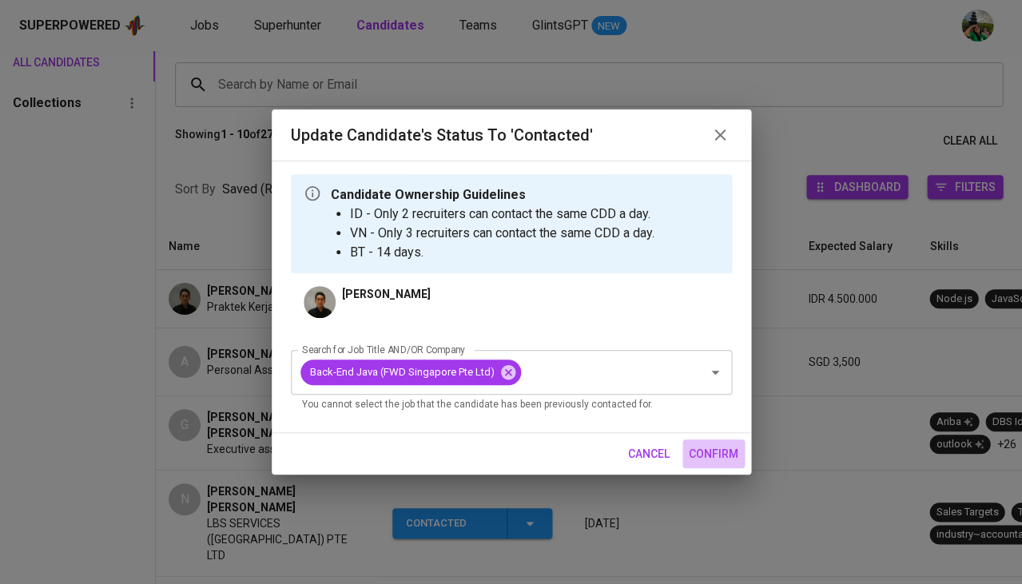
click at [699, 452] on span "confirm" at bounding box center [714, 454] width 50 height 20
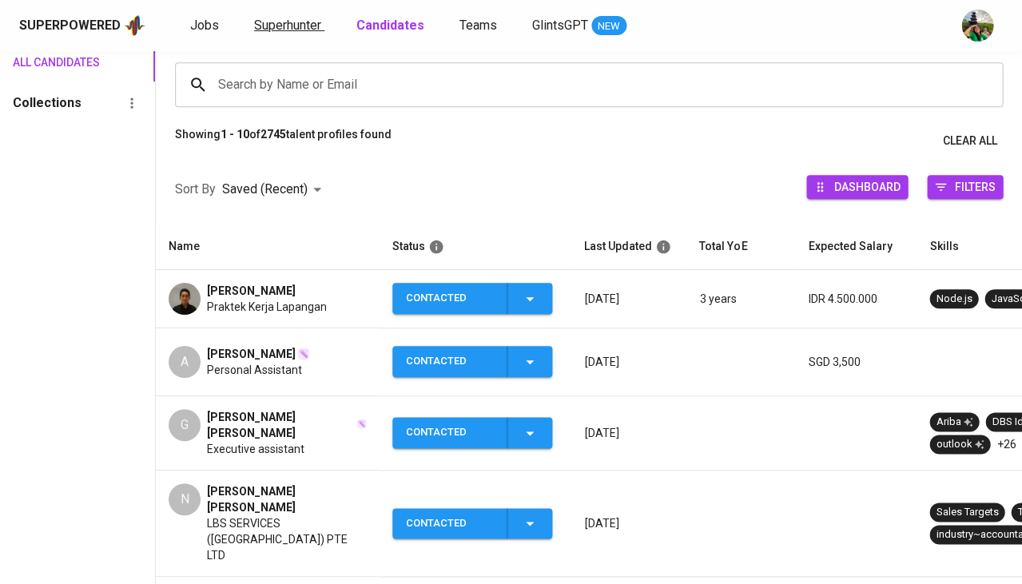
click at [262, 30] on span "Superhunter" at bounding box center [287, 25] width 67 height 15
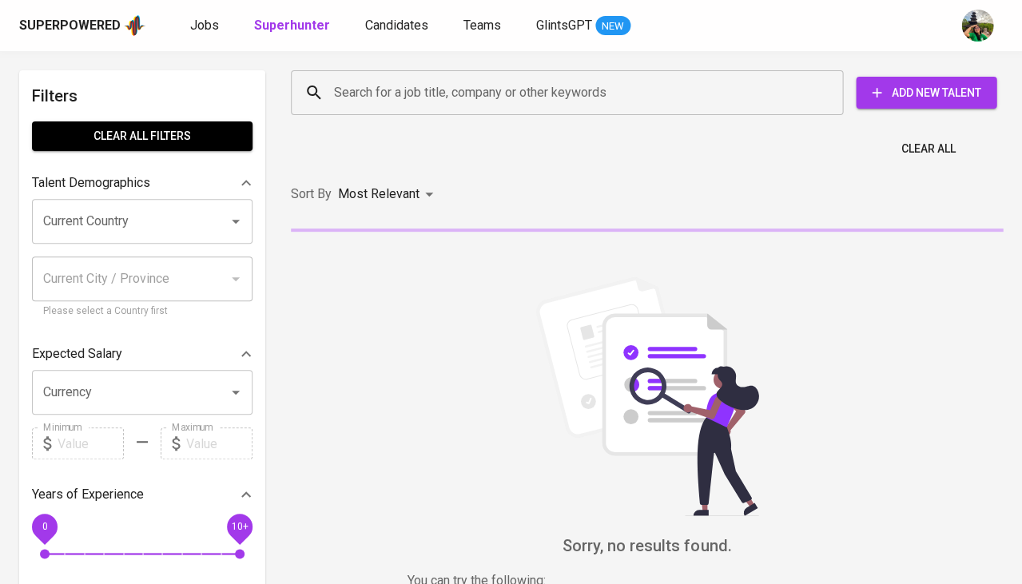
click at [388, 81] on input "Search for a job title, company or other keywords" at bounding box center [571, 93] width 482 height 30
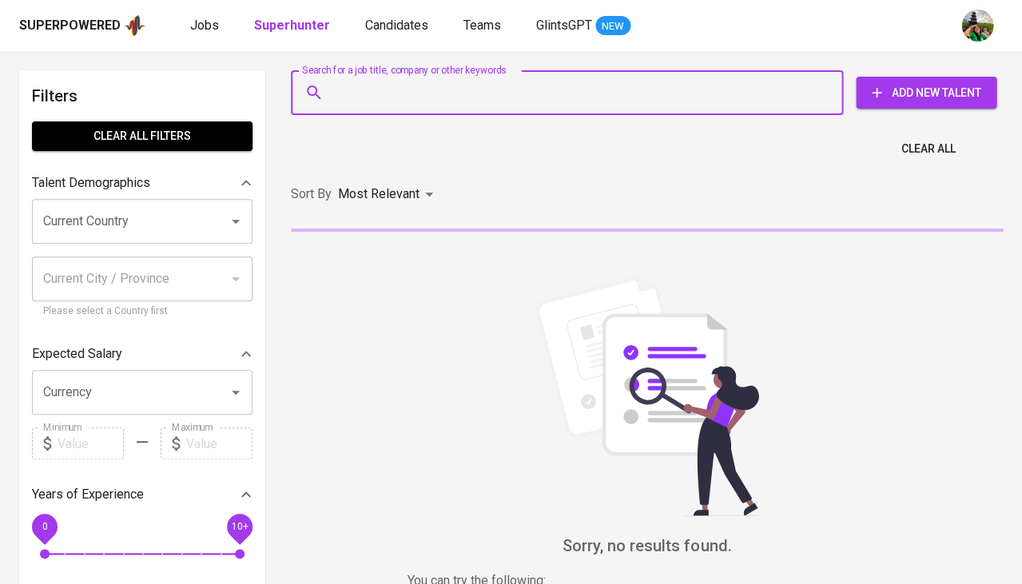
paste input "adithyanuzpratamaputra@gmail.com"
type input "adithyanuzpratamaputra@gmail.com"
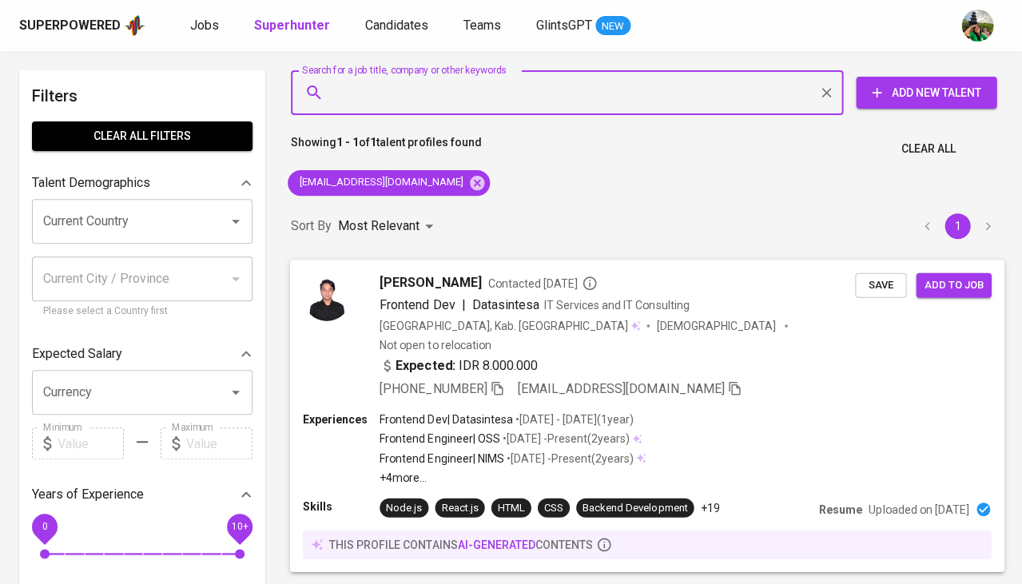
click at [889, 287] on span "Save" at bounding box center [880, 285] width 35 height 18
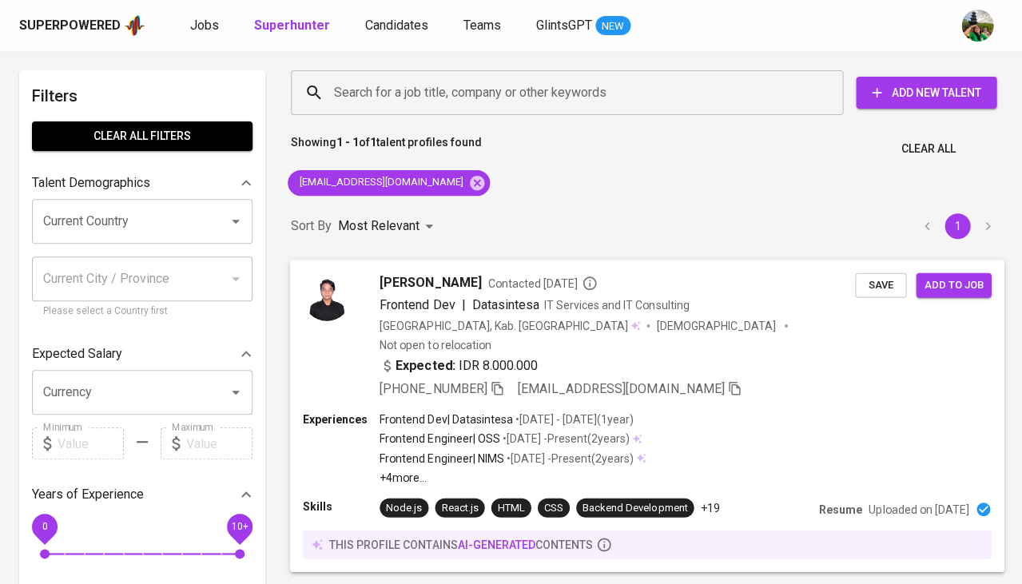
click at [504, 380] on icon "button" at bounding box center [497, 387] width 14 height 14
click at [893, 285] on span "Save" at bounding box center [880, 285] width 35 height 18
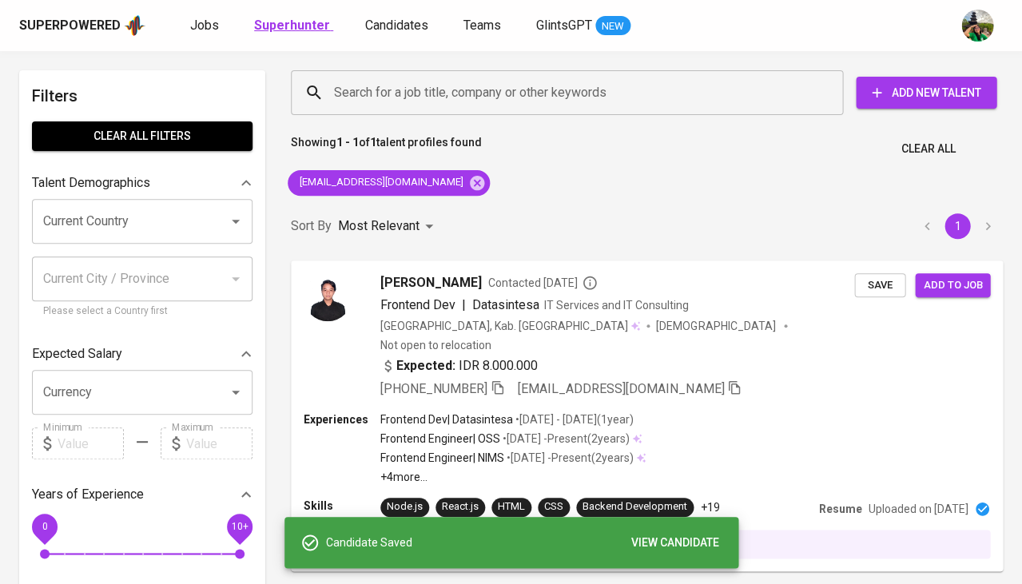
click at [273, 20] on b "Superhunter" at bounding box center [292, 25] width 76 height 15
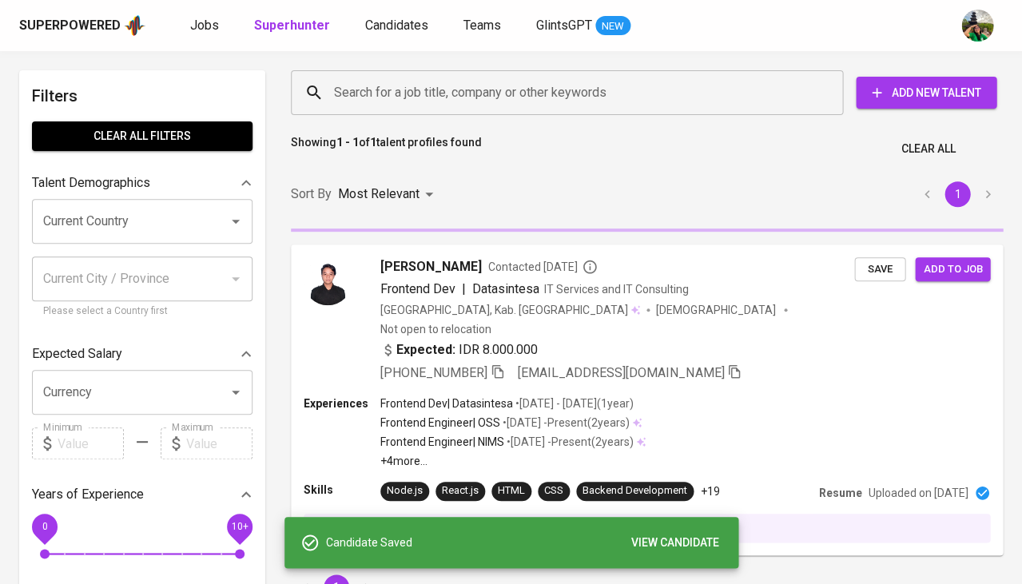
click at [408, 82] on input "Search for a job title, company or other keywords" at bounding box center [571, 93] width 482 height 30
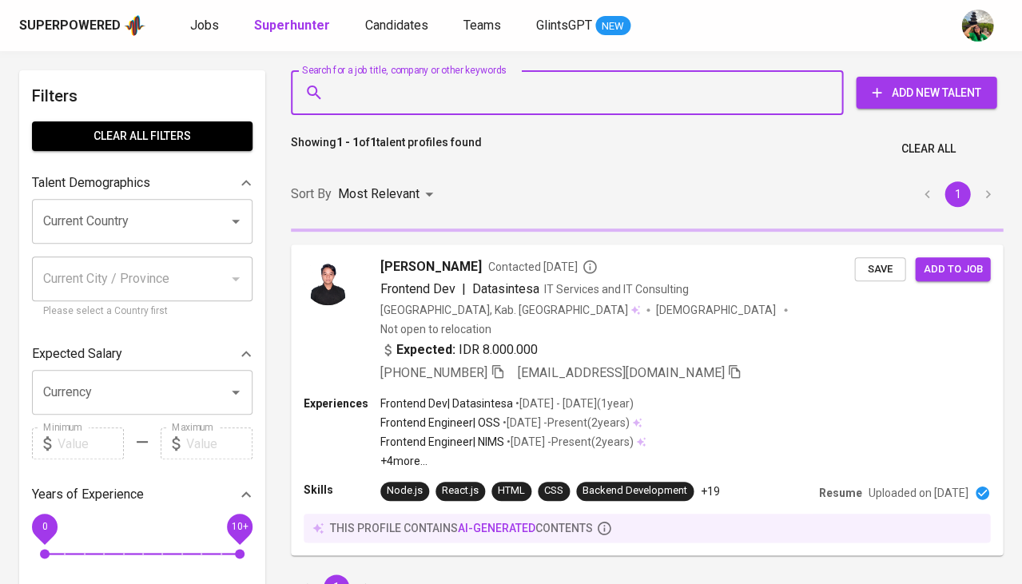
paste input "[EMAIL_ADDRESS][DOMAIN_NAME]"
type input "[EMAIL_ADDRESS][DOMAIN_NAME]"
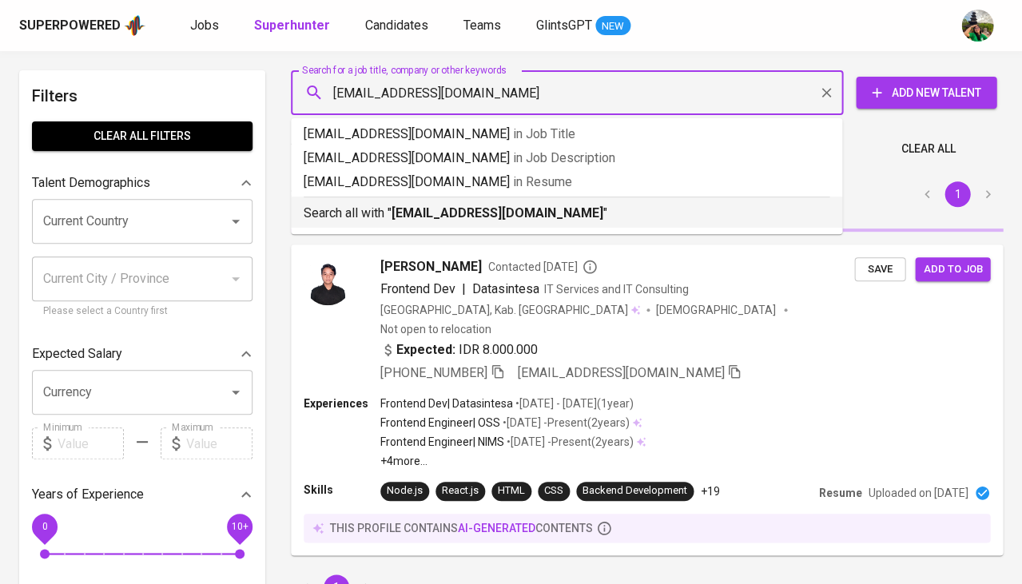
click at [464, 209] on b "[EMAIL_ADDRESS][DOMAIN_NAME]" at bounding box center [498, 212] width 212 height 15
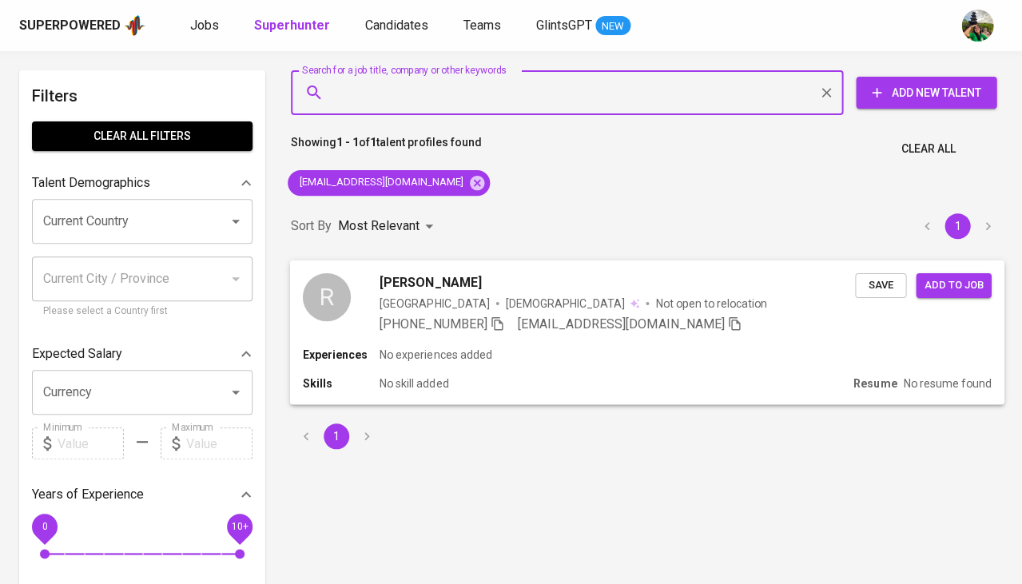
click at [874, 289] on span "Save" at bounding box center [880, 285] width 35 height 18
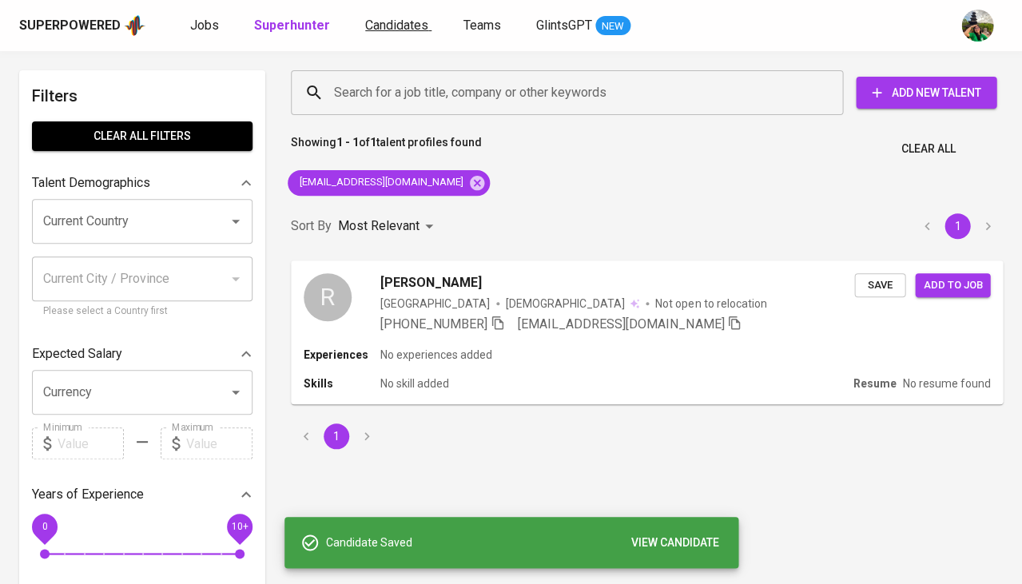
click at [399, 26] on span "Candidates" at bounding box center [396, 25] width 63 height 15
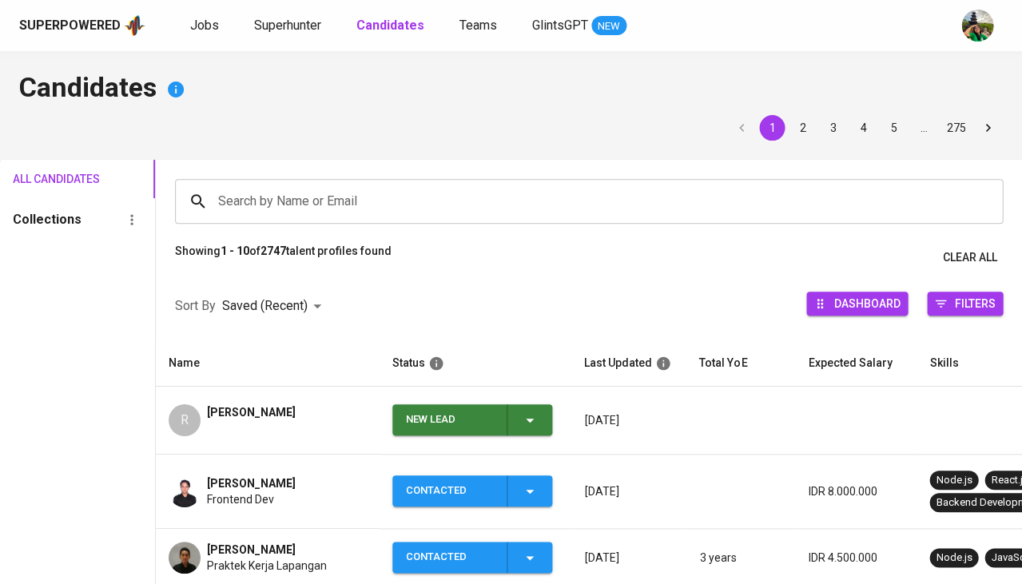
click at [527, 417] on icon "button" at bounding box center [529, 420] width 19 height 19
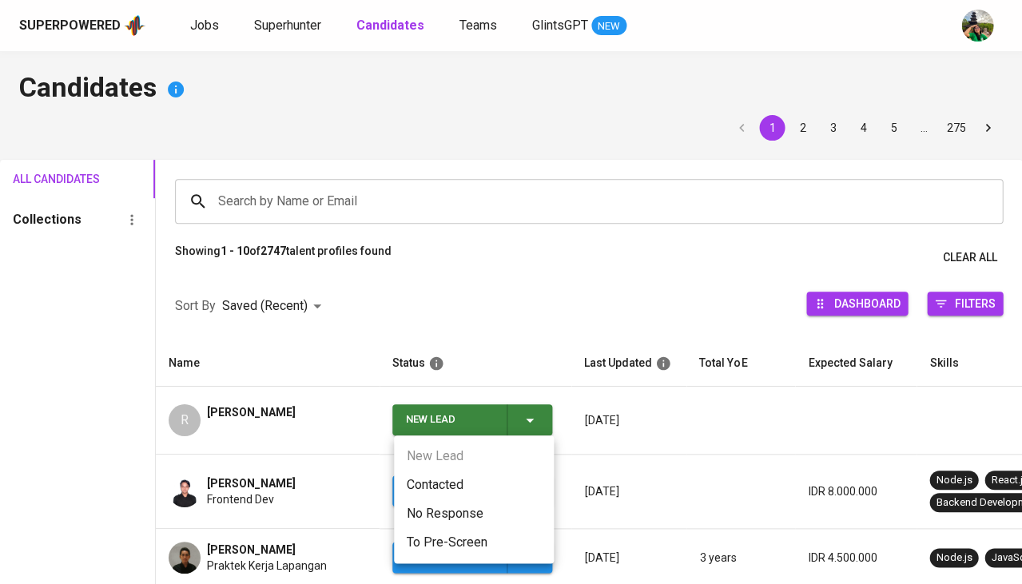
click at [417, 472] on li "Contacted" at bounding box center [474, 485] width 160 height 29
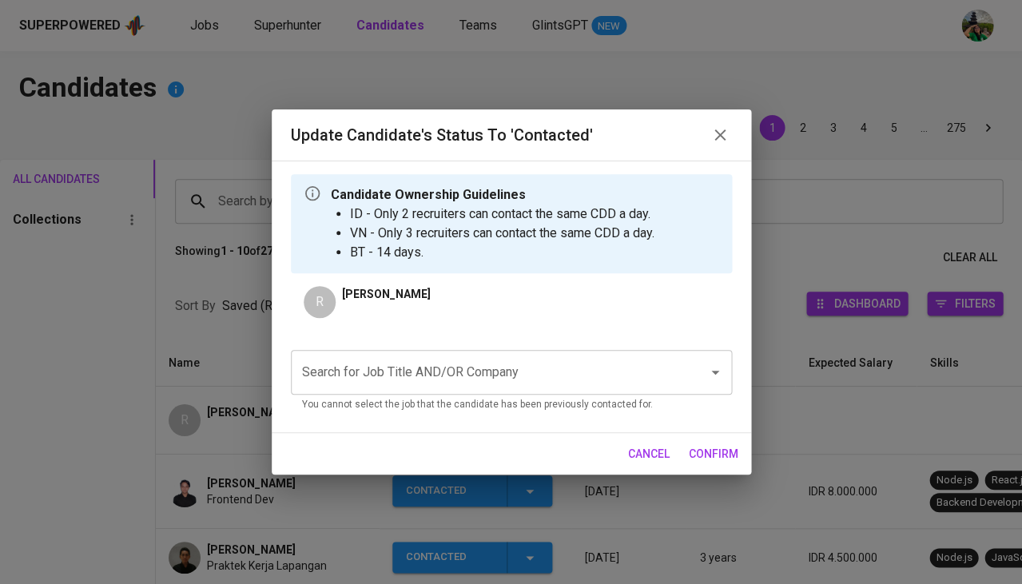
click at [412, 348] on div "Search for Job Title AND/OR Company Search for Job Title AND/OR Company You can…" at bounding box center [511, 378] width 441 height 82
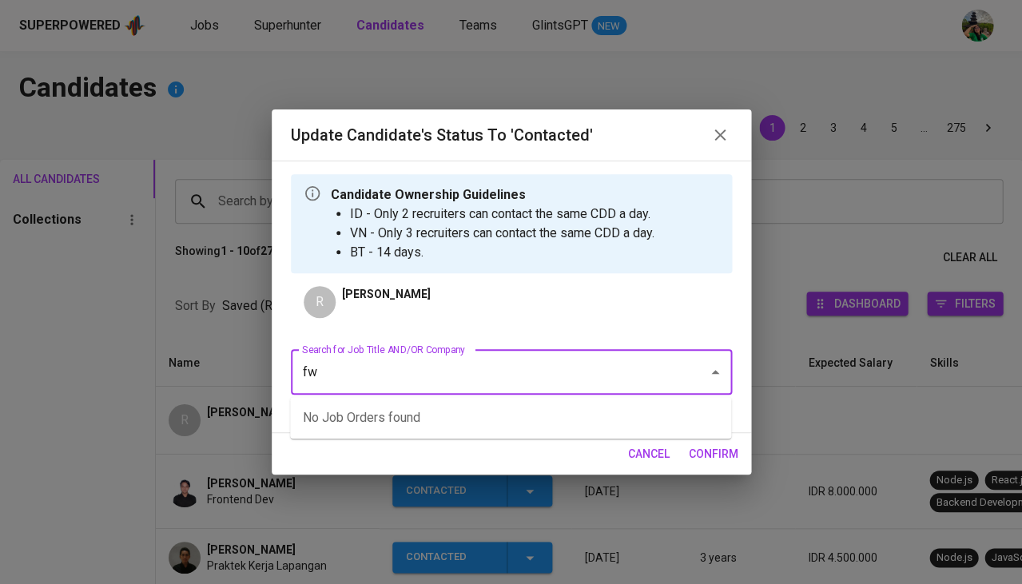
type input "fwd"
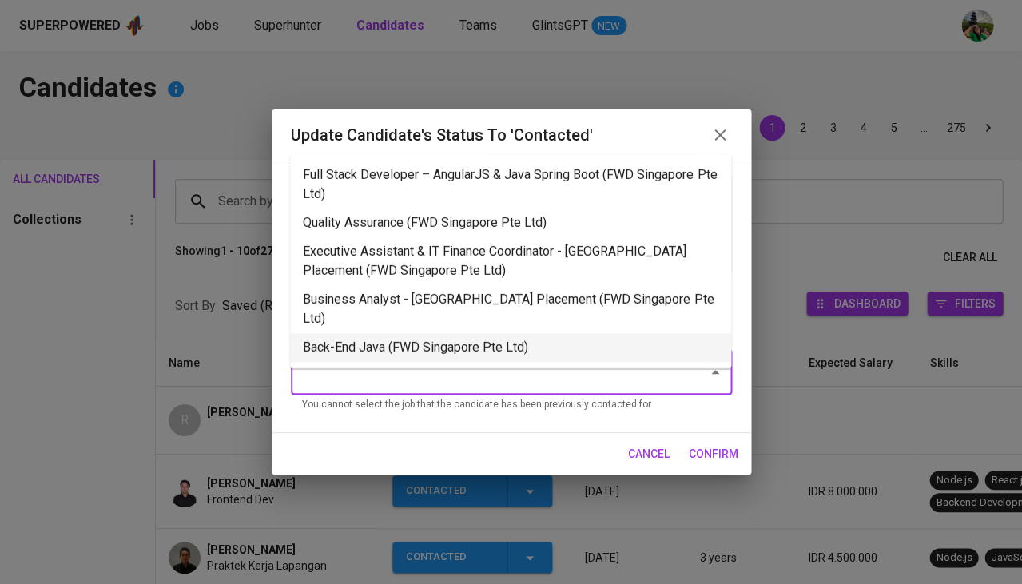
click at [475, 336] on li "Back-End Java (FWD Singapore Pte Ltd)" at bounding box center [510, 347] width 441 height 29
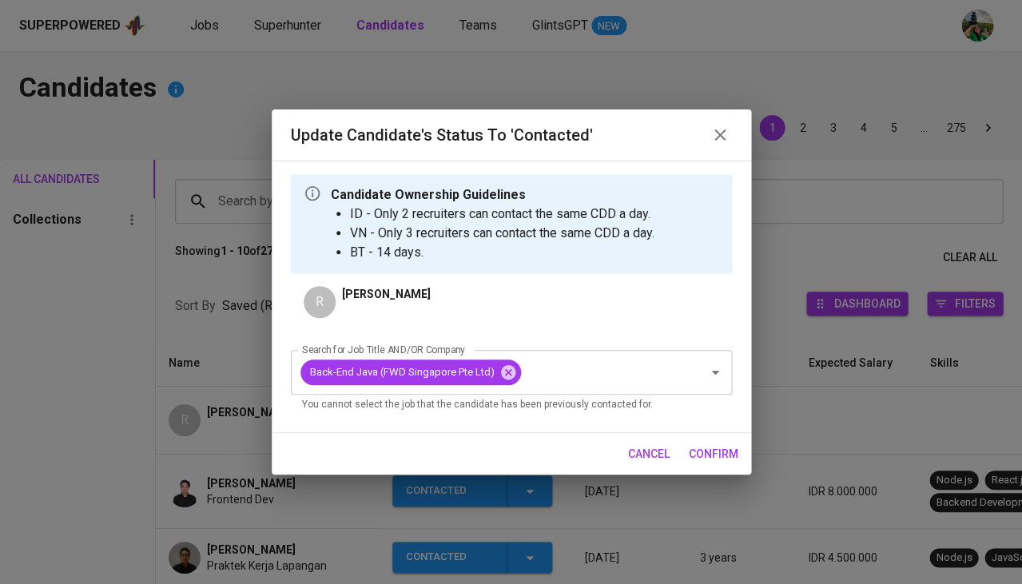
click at [698, 447] on span "confirm" at bounding box center [714, 454] width 50 height 20
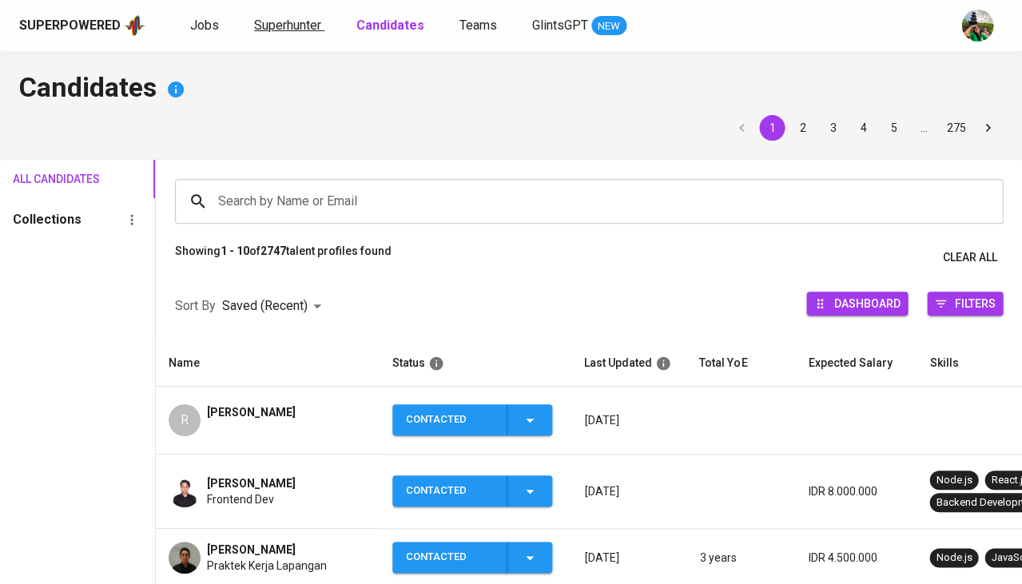
click at [309, 20] on span "Superhunter" at bounding box center [287, 25] width 67 height 15
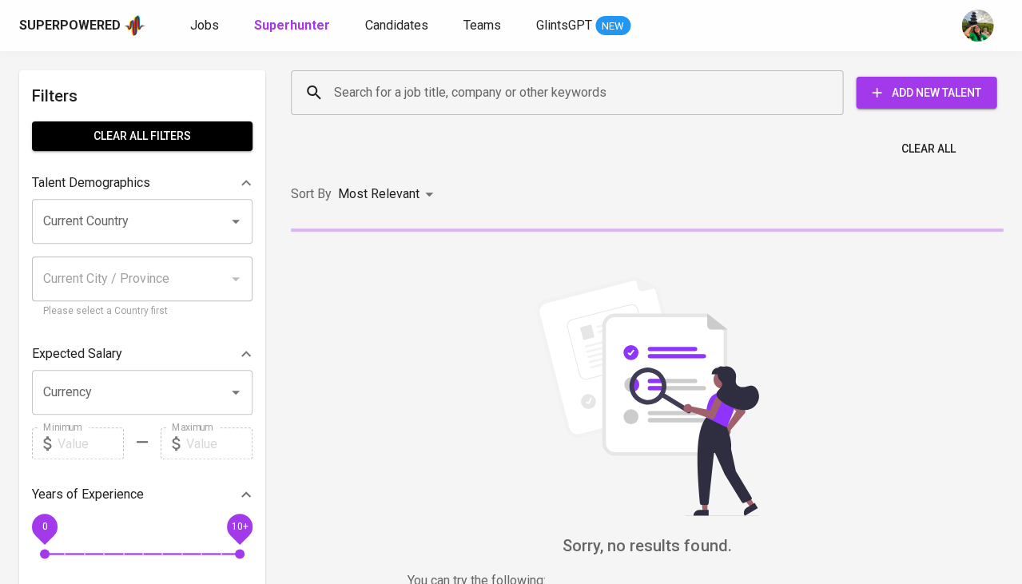
click at [394, 87] on input "Search for a job title, company or other keywords" at bounding box center [571, 93] width 482 height 30
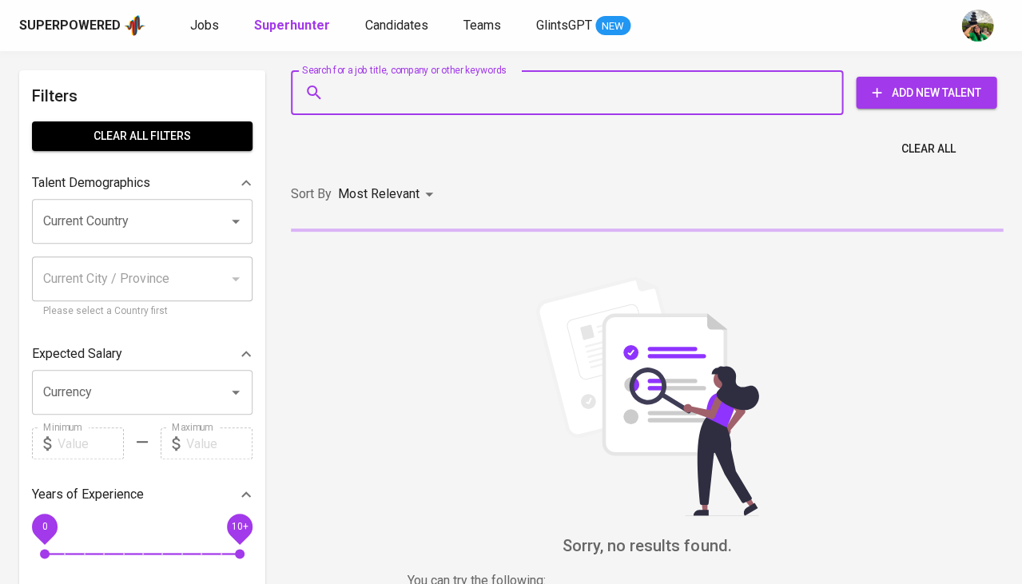
paste input "[PERSON_NAME][EMAIL_ADDRESS][DOMAIN_NAME]"
type input "[PERSON_NAME][EMAIL_ADDRESS][DOMAIN_NAME]"
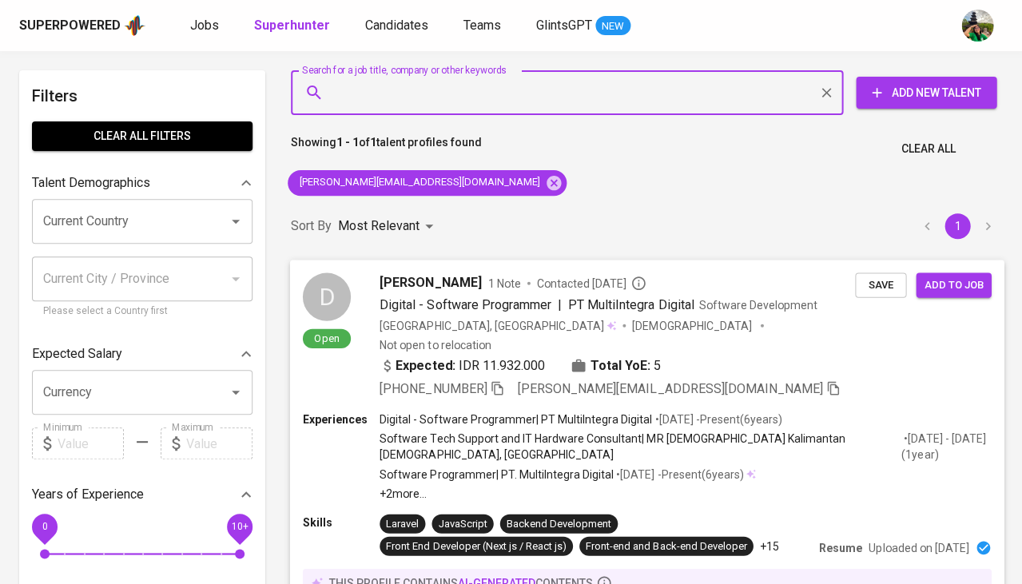
click at [865, 287] on span "Save" at bounding box center [880, 285] width 35 height 18
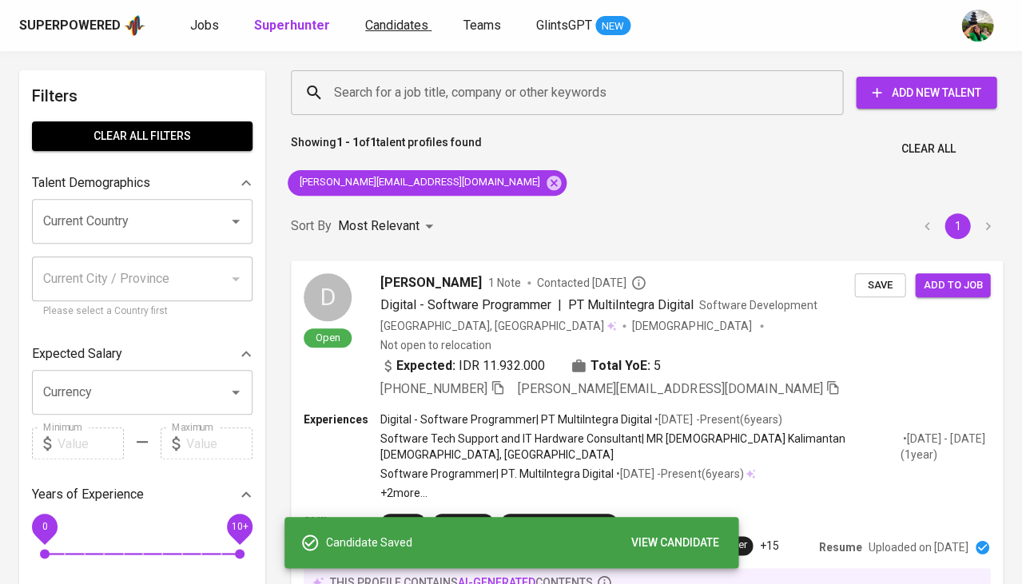
click at [410, 26] on span "Candidates" at bounding box center [396, 25] width 63 height 15
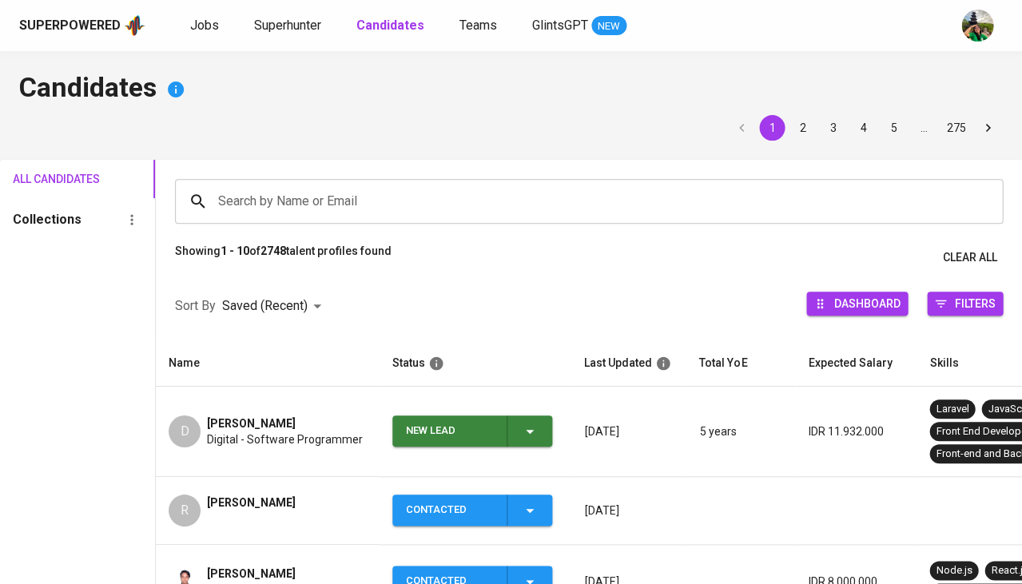
click at [524, 426] on icon "button" at bounding box center [529, 431] width 19 height 19
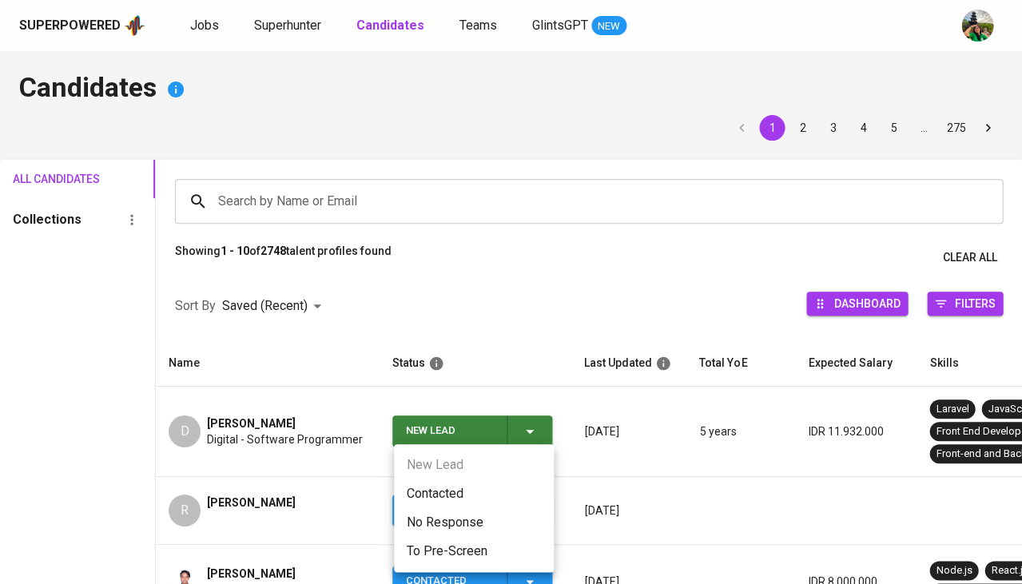
click at [524, 426] on div at bounding box center [511, 292] width 1022 height 584
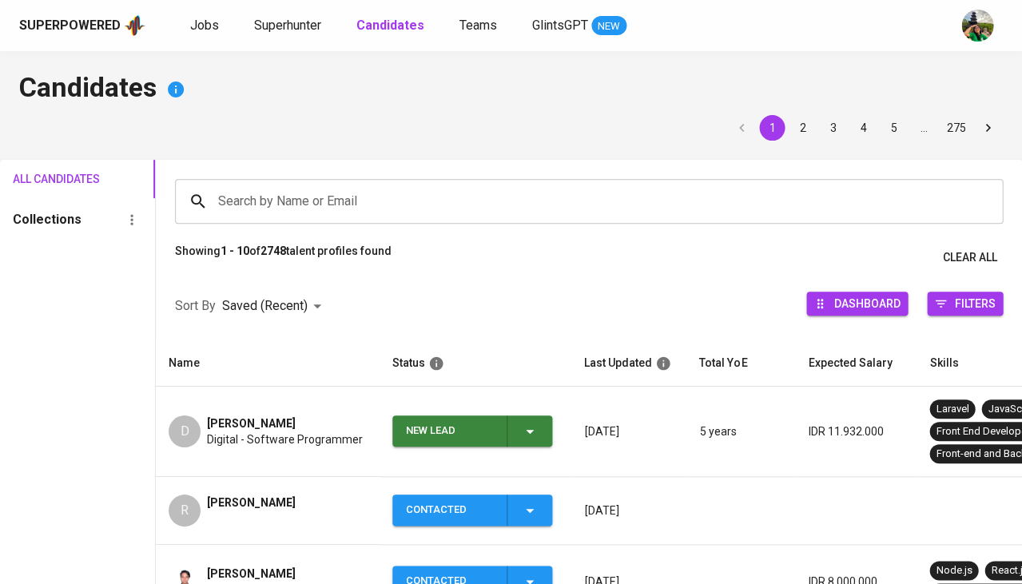
click at [516, 430] on div "New Lead" at bounding box center [472, 431] width 133 height 31
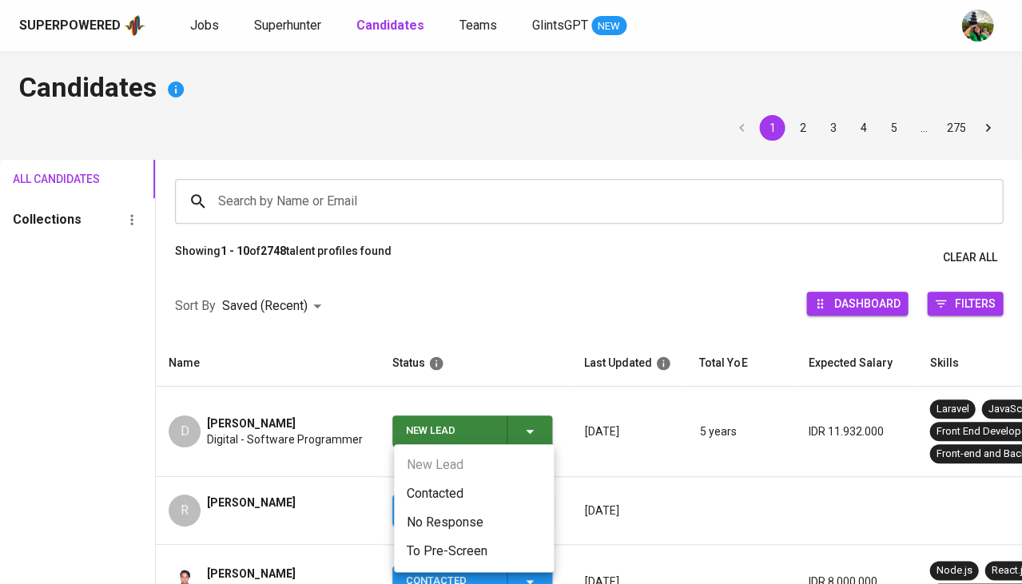
click at [427, 500] on li "Contacted" at bounding box center [474, 494] width 160 height 29
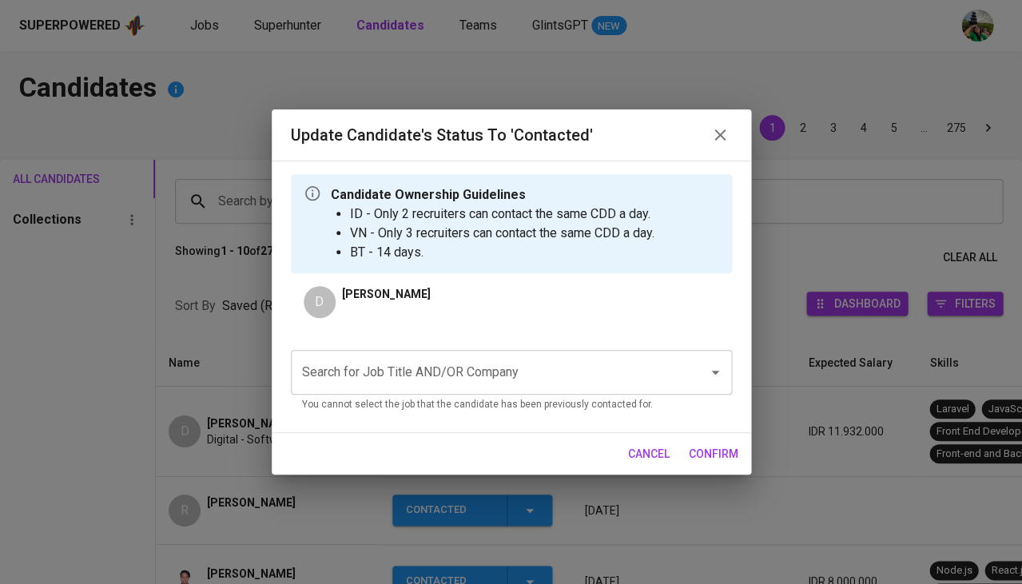
click at [442, 376] on input "Search for Job Title AND/OR Company" at bounding box center [489, 372] width 382 height 30
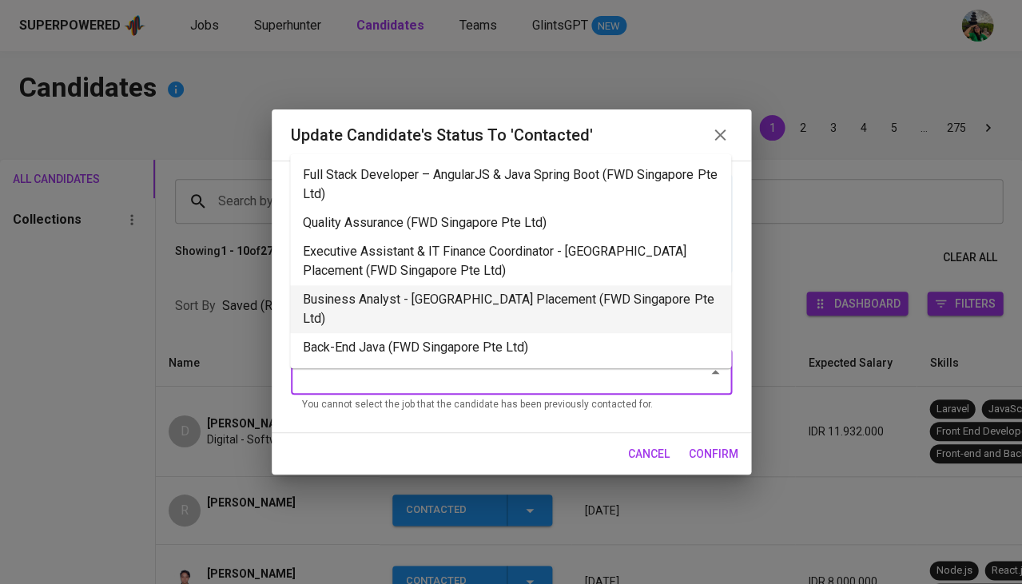
click at [427, 308] on li "Business Analyst - Singapore Placement (FWD Singapore Pte Ltd)" at bounding box center [510, 309] width 441 height 48
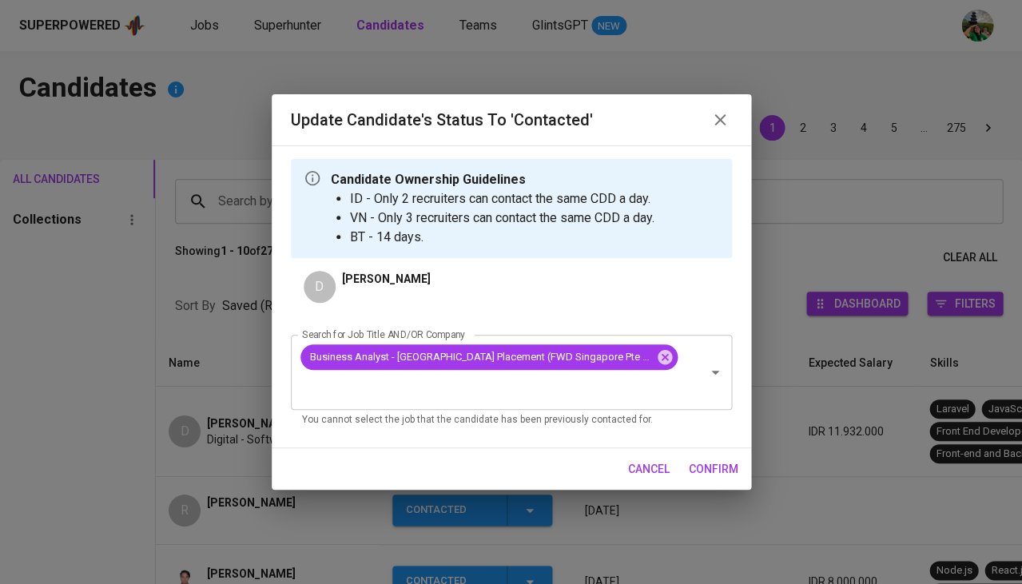
click at [701, 460] on span "confirm" at bounding box center [714, 470] width 50 height 20
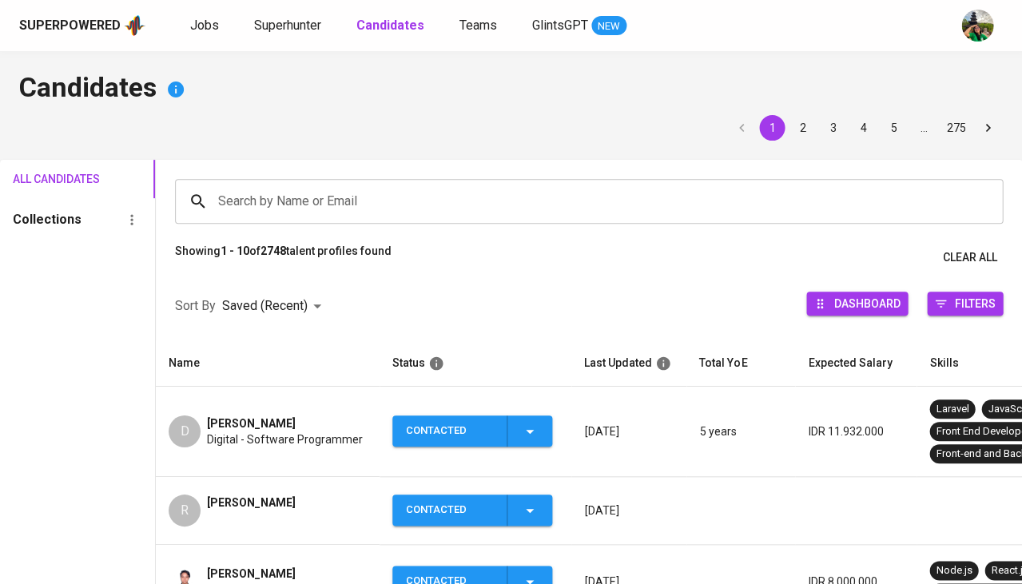
click at [234, 419] on span "[PERSON_NAME]" at bounding box center [251, 424] width 89 height 16
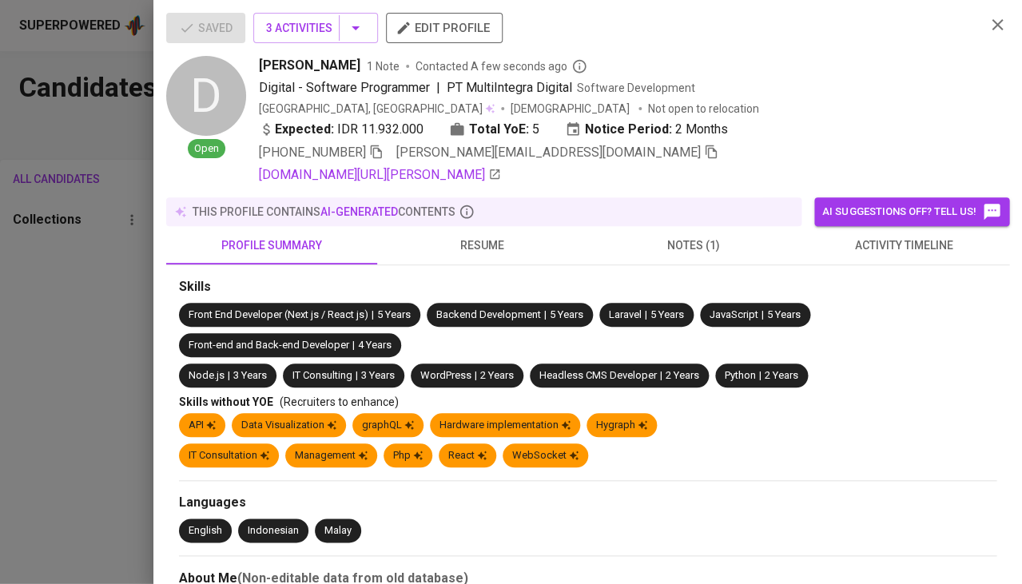
click at [378, 145] on icon "button" at bounding box center [376, 152] width 14 height 14
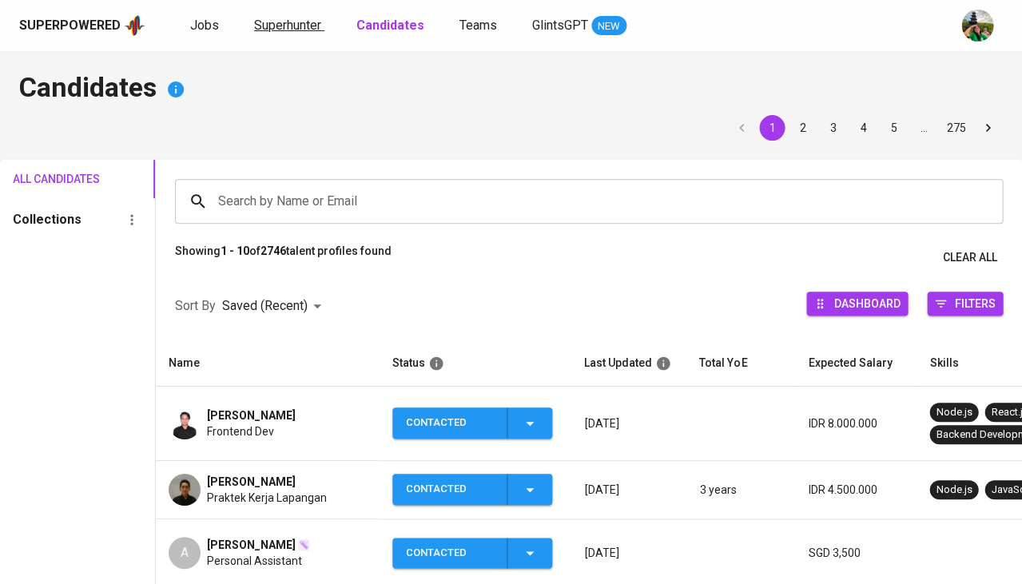
click at [290, 31] on span "Superhunter" at bounding box center [287, 25] width 67 height 15
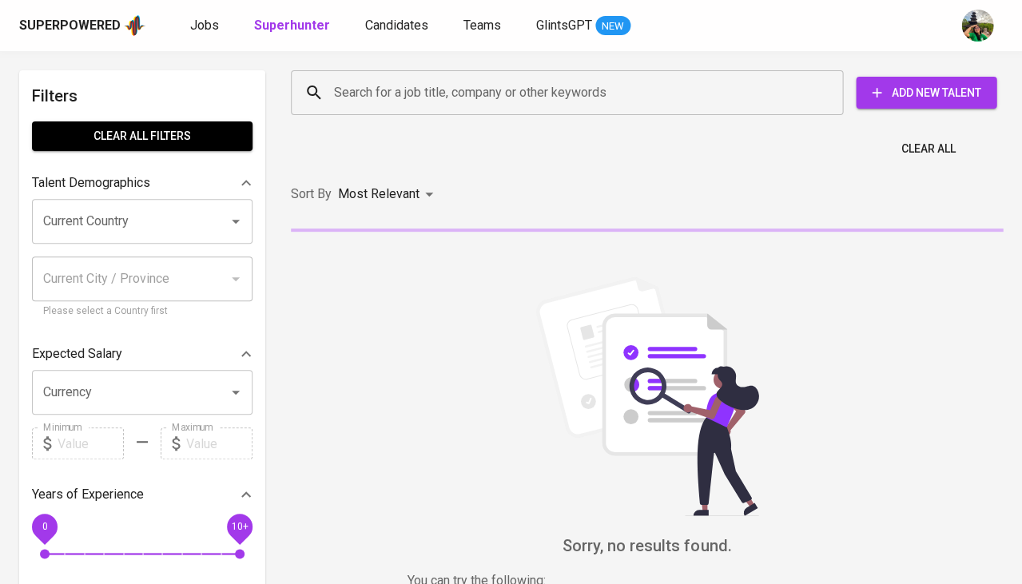
click at [394, 101] on input "Search for a job title, company or other keywords" at bounding box center [571, 93] width 482 height 30
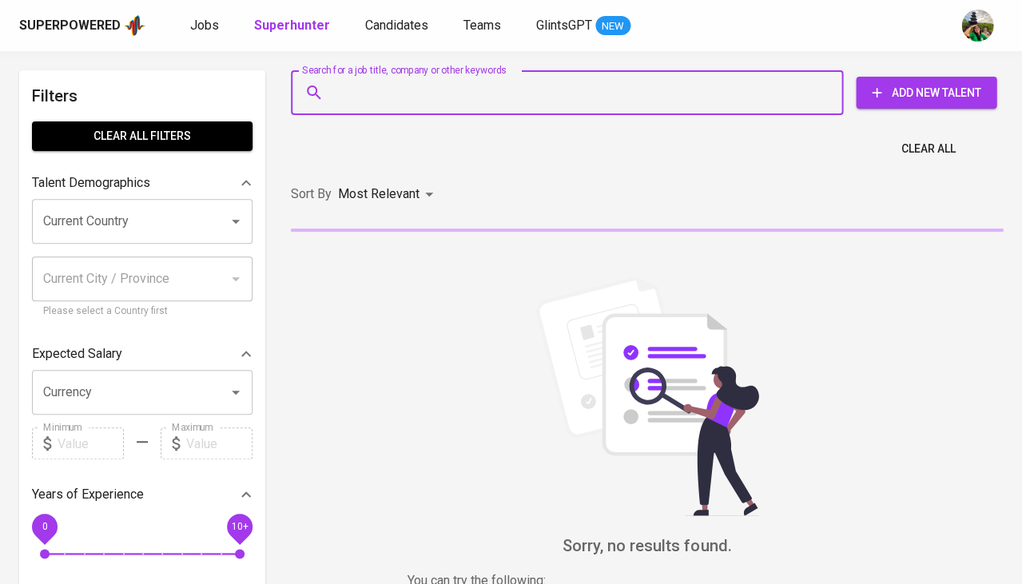
paste input "ridoansalehnasution98@gmail.com"
type input "ridoansalehnasution98@gmail.com"
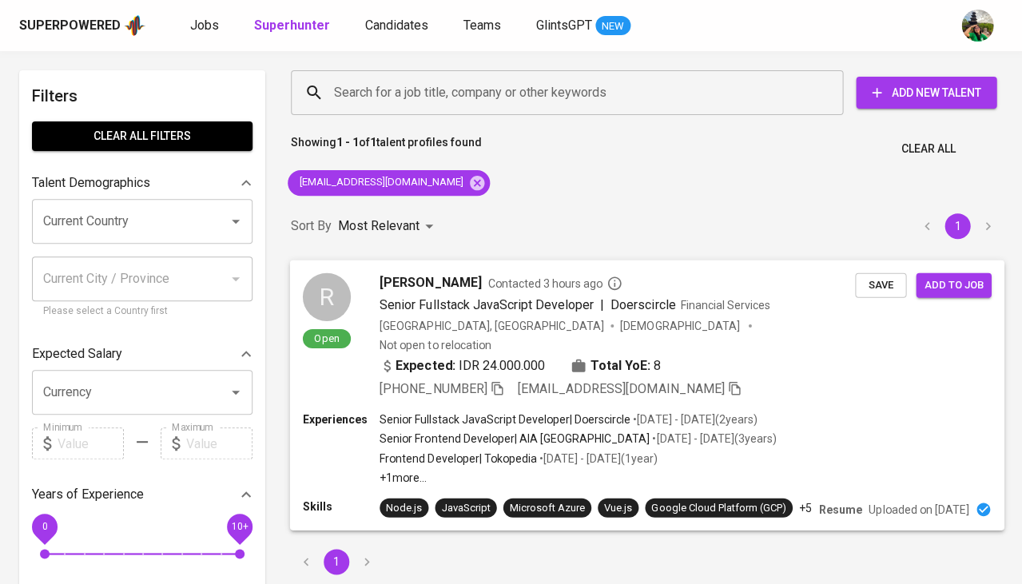
click at [475, 286] on span "Ridoan Saleh Nasution" at bounding box center [430, 282] width 101 height 19
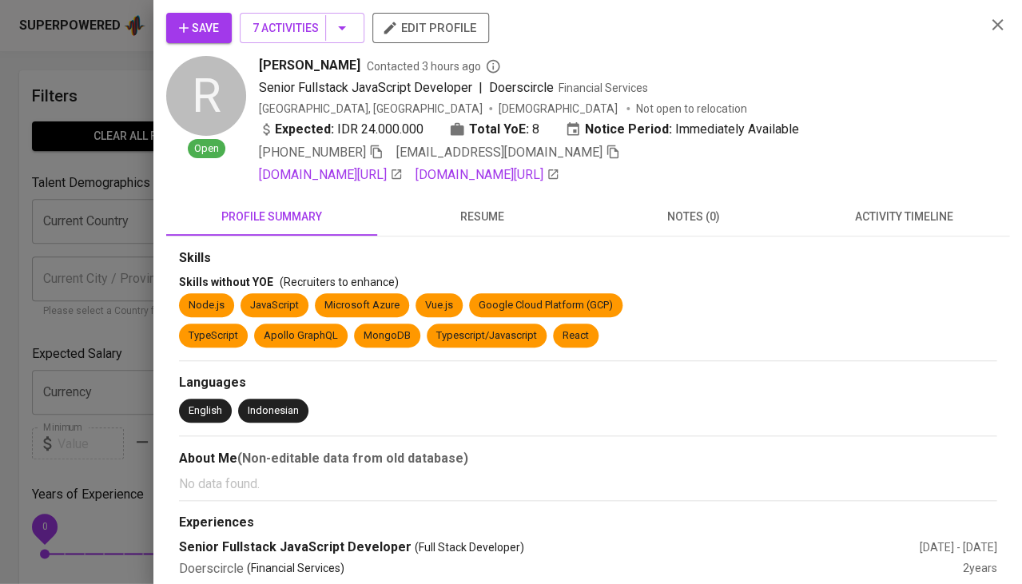
click at [961, 209] on span "activity timeline" at bounding box center [904, 217] width 192 height 20
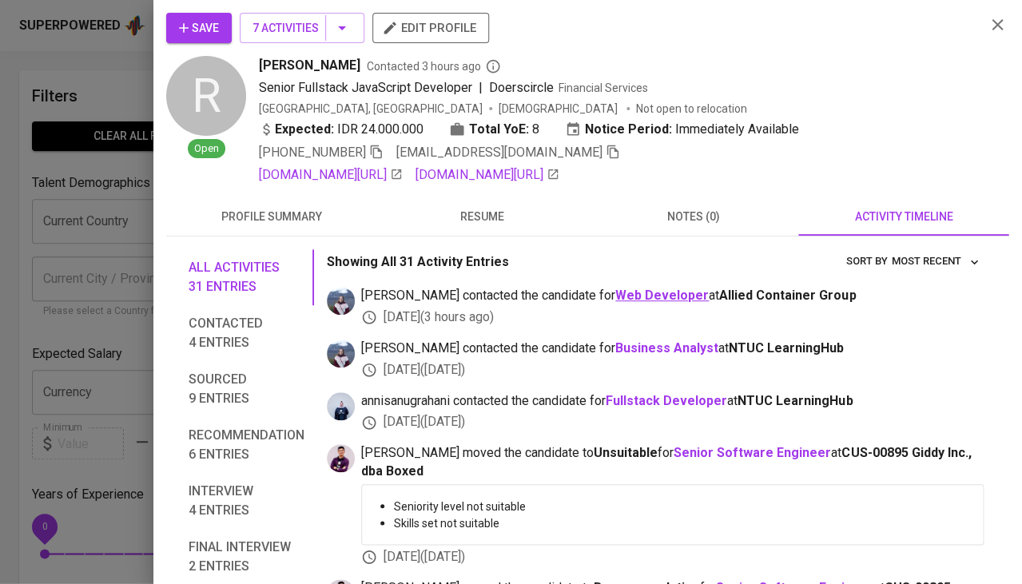
click at [619, 288] on b "Web Developer" at bounding box center [662, 295] width 94 height 15
click at [40, 245] on div at bounding box center [511, 292] width 1022 height 584
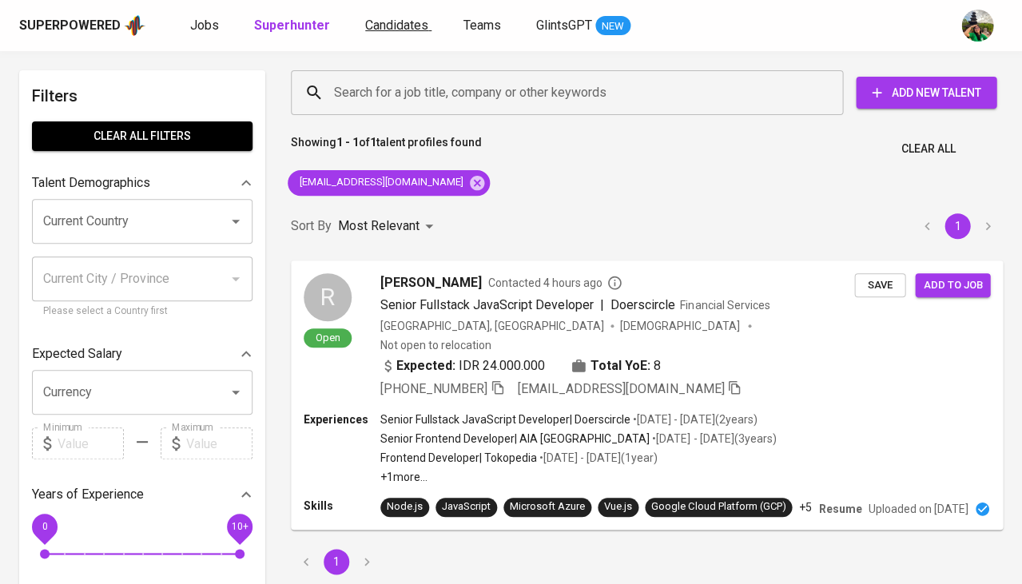
click at [384, 18] on span "Candidates" at bounding box center [396, 25] width 63 height 15
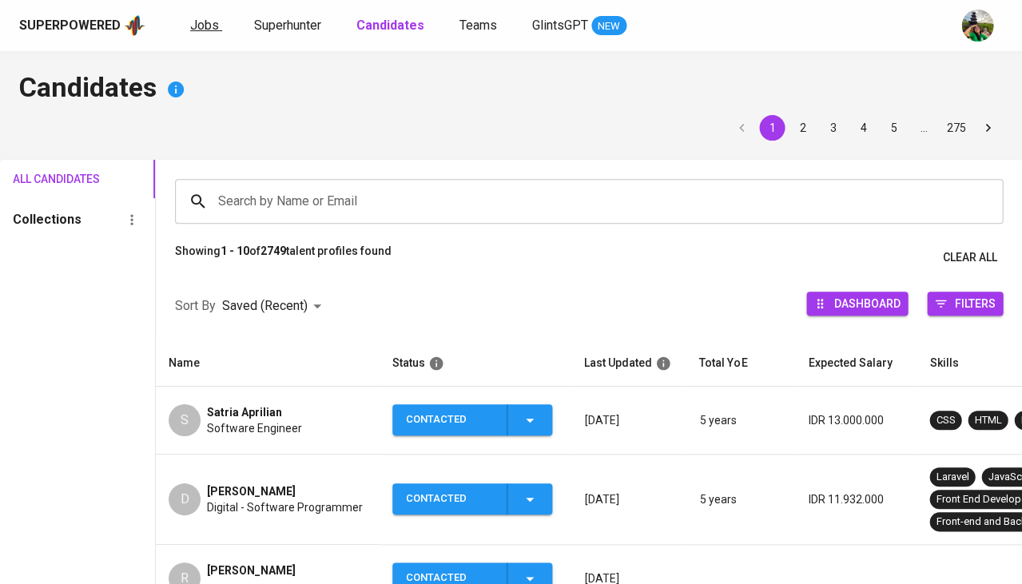
click at [207, 22] on span "Jobs" at bounding box center [204, 25] width 29 height 15
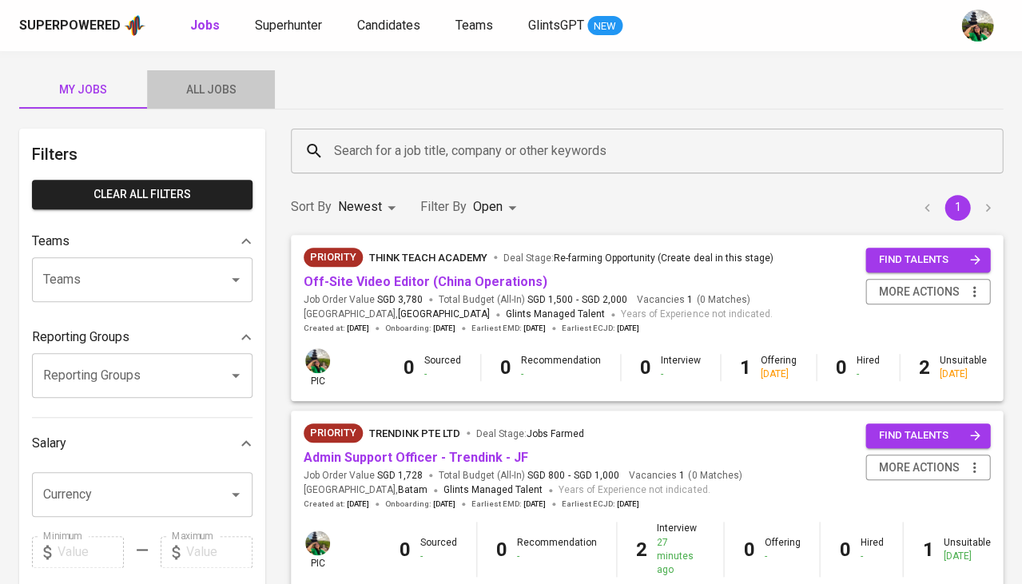
click at [218, 87] on span "All Jobs" at bounding box center [211, 90] width 109 height 20
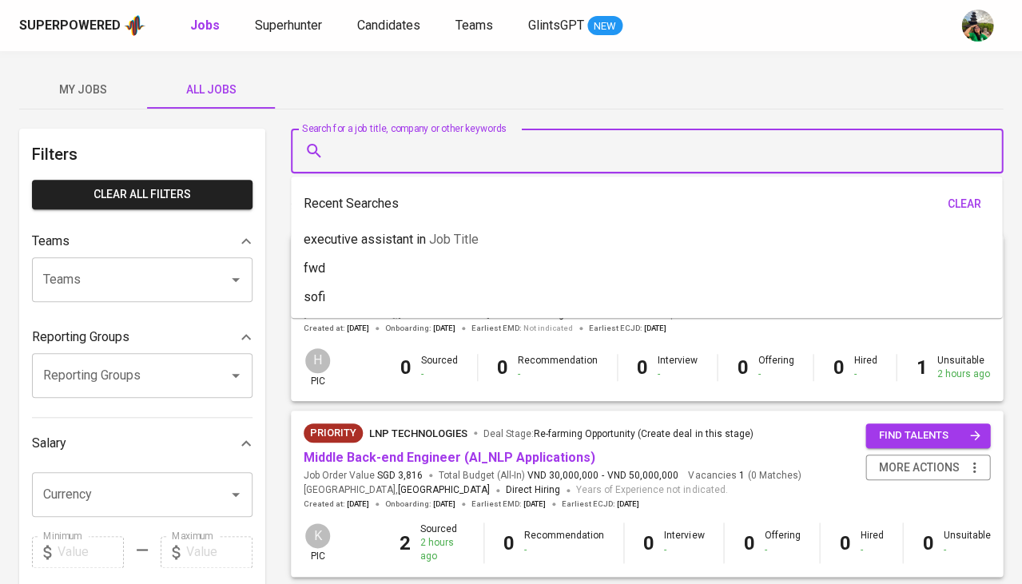
click at [367, 161] on input "Search for a job title, company or other keywords" at bounding box center [651, 151] width 642 height 30
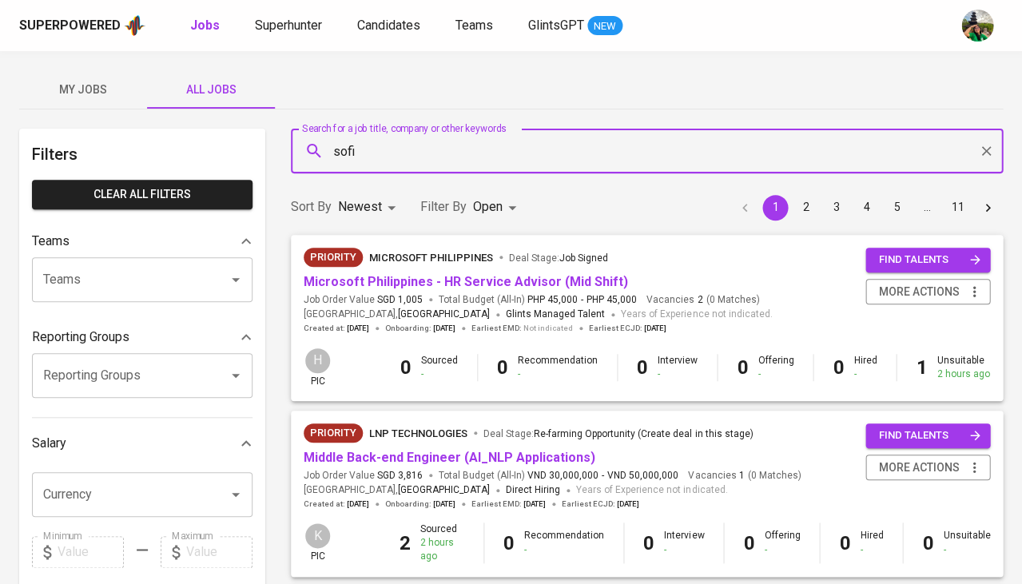
type input "sofi"
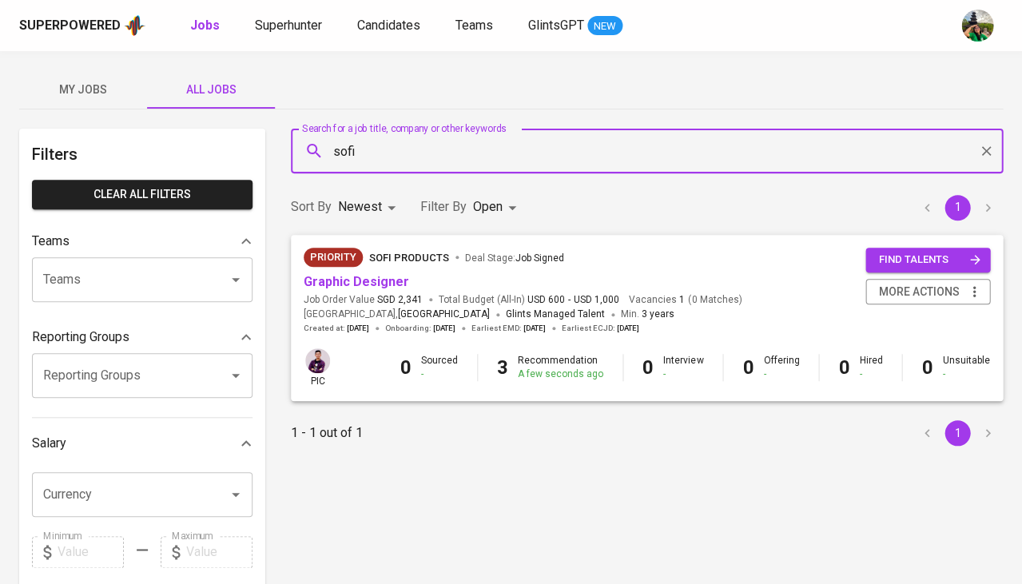
click at [375, 269] on div "Priority SOFi Products Deal Stage : Job Signed" at bounding box center [523, 261] width 438 height 26
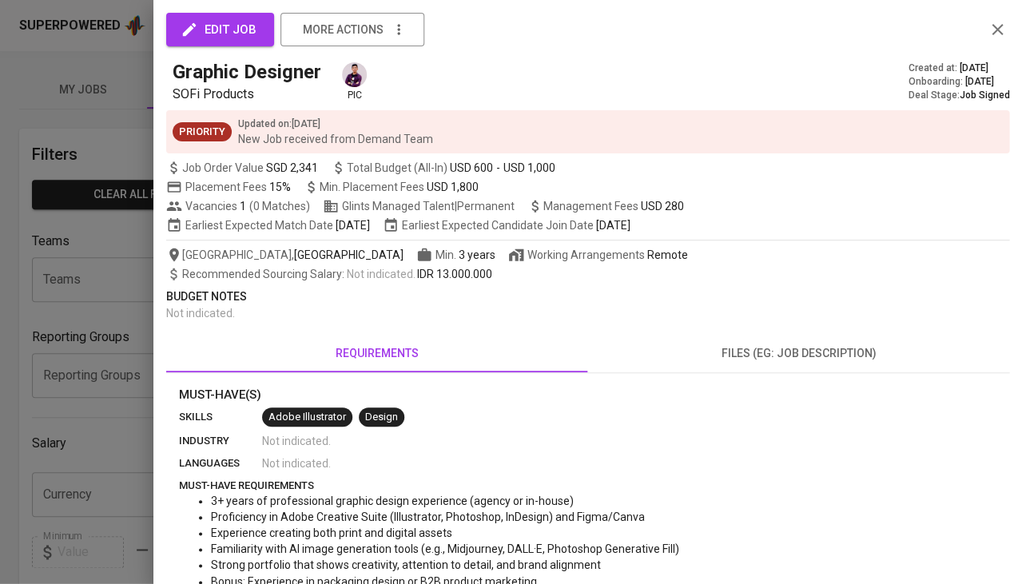
click at [107, 426] on div at bounding box center [511, 292] width 1022 height 584
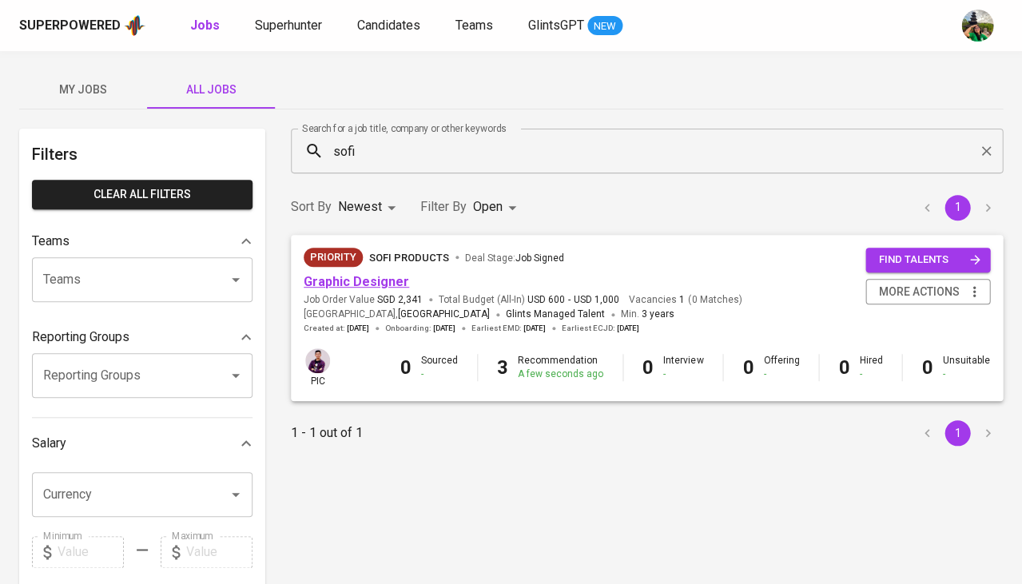
click at [353, 277] on link "Graphic Designer" at bounding box center [356, 281] width 105 height 15
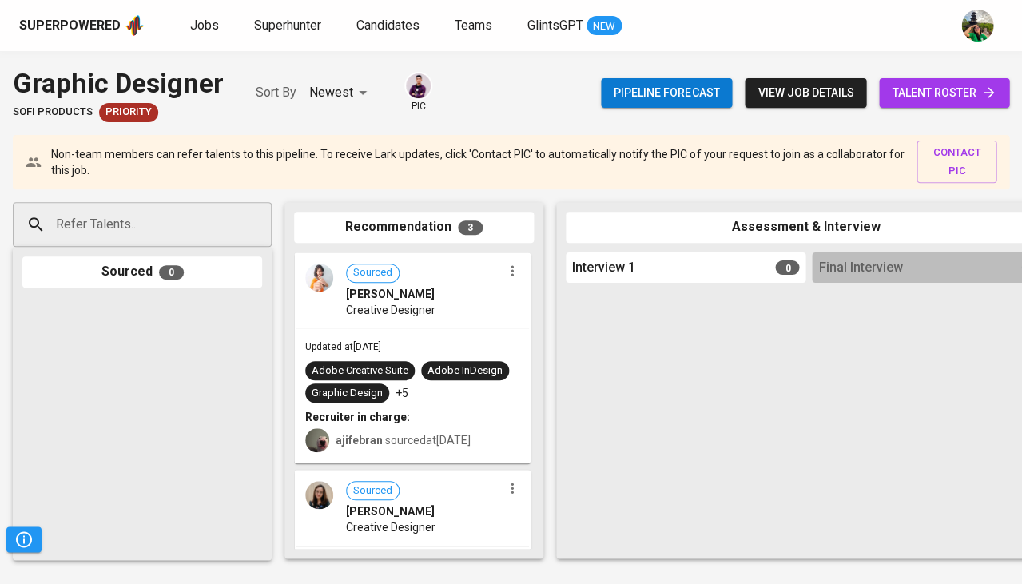
click at [926, 89] on span "talent roster" at bounding box center [944, 93] width 105 height 20
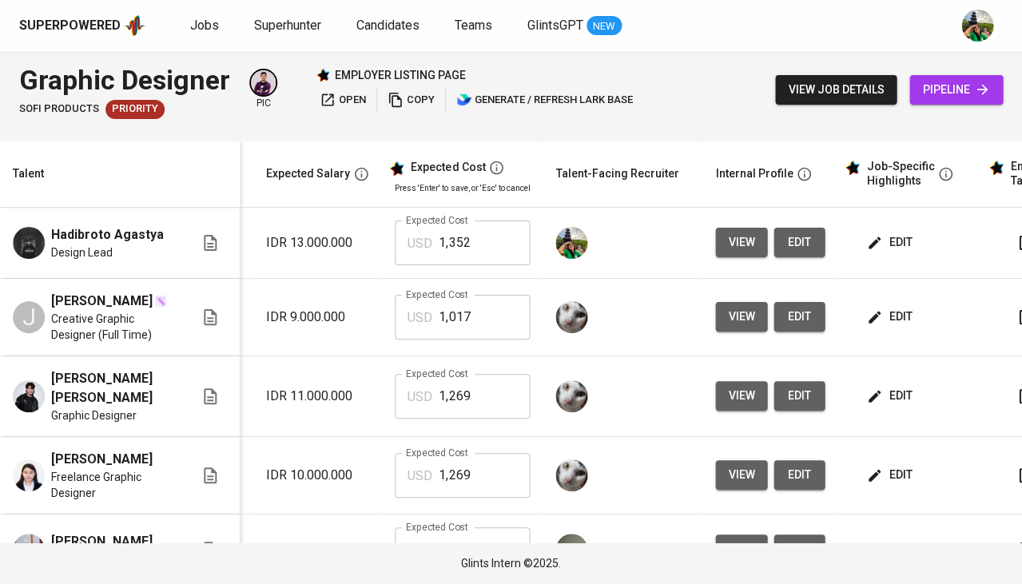
scroll to position [0, 243]
click at [749, 246] on button "view" at bounding box center [741, 243] width 52 height 30
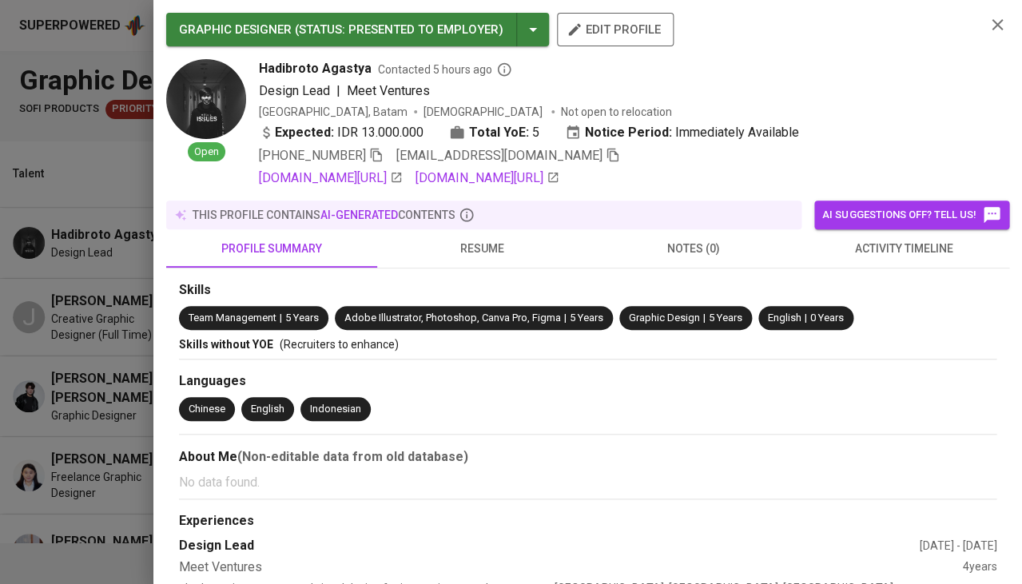
click at [606, 154] on icon "button" at bounding box center [613, 155] width 14 height 14
click at [1001, 22] on icon "button" at bounding box center [997, 24] width 19 height 19
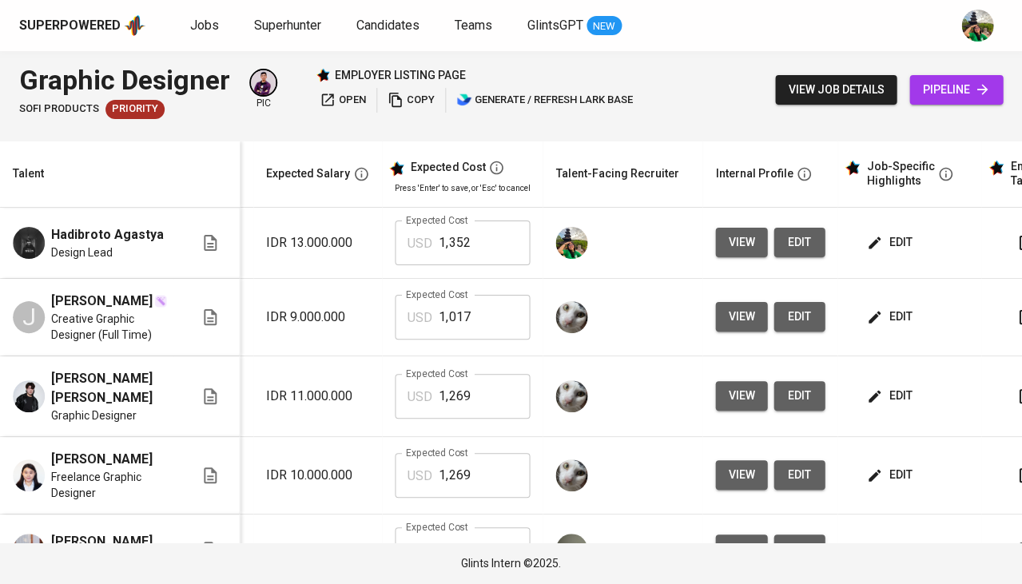
click at [956, 98] on span "pipeline" at bounding box center [956, 90] width 68 height 20
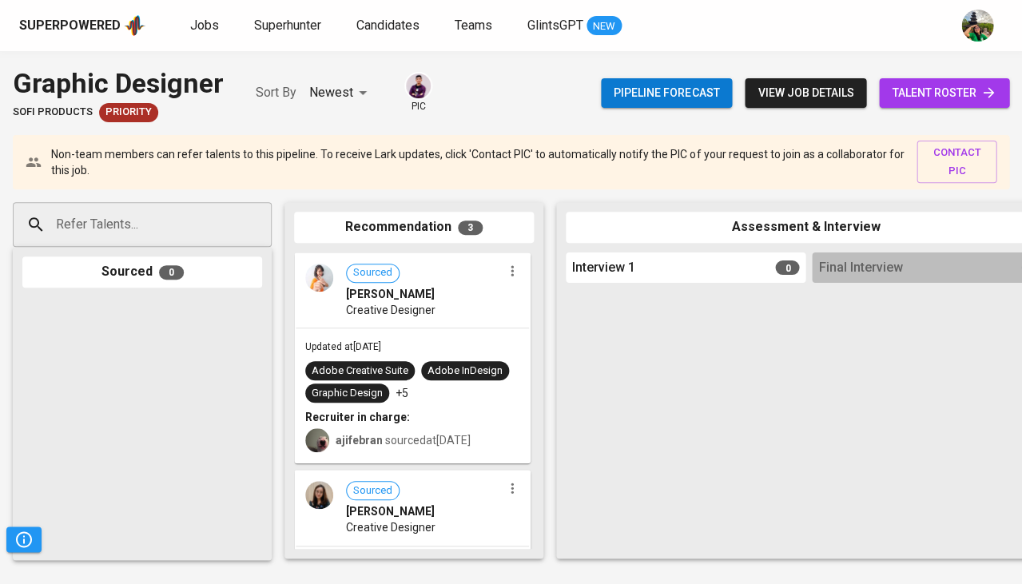
click at [221, 223] on div "Refer Talents..." at bounding box center [142, 224] width 259 height 45
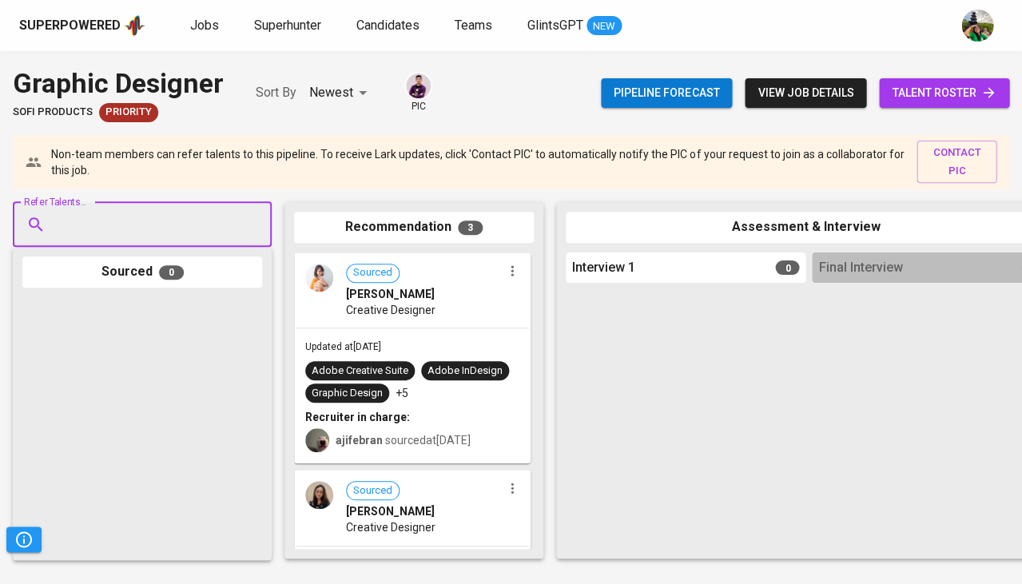
paste input "hadibrotoagastya@gmail.com"
type input "hadibrotoagastya@gmail.com"
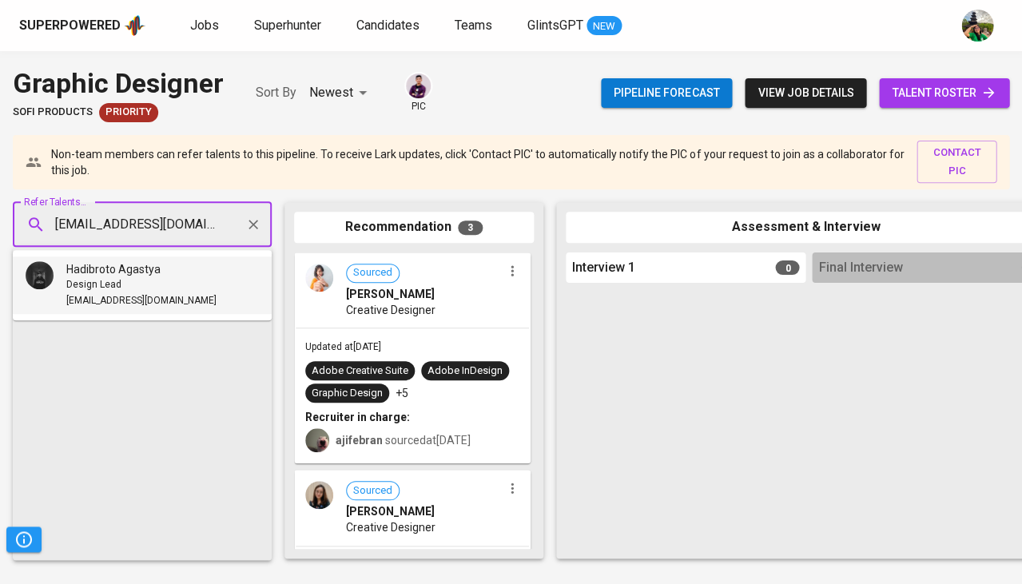
click at [143, 259] on li "Hadibroto Agastya Design Lead hadibrotoagastya@gmail.com" at bounding box center [142, 286] width 259 height 58
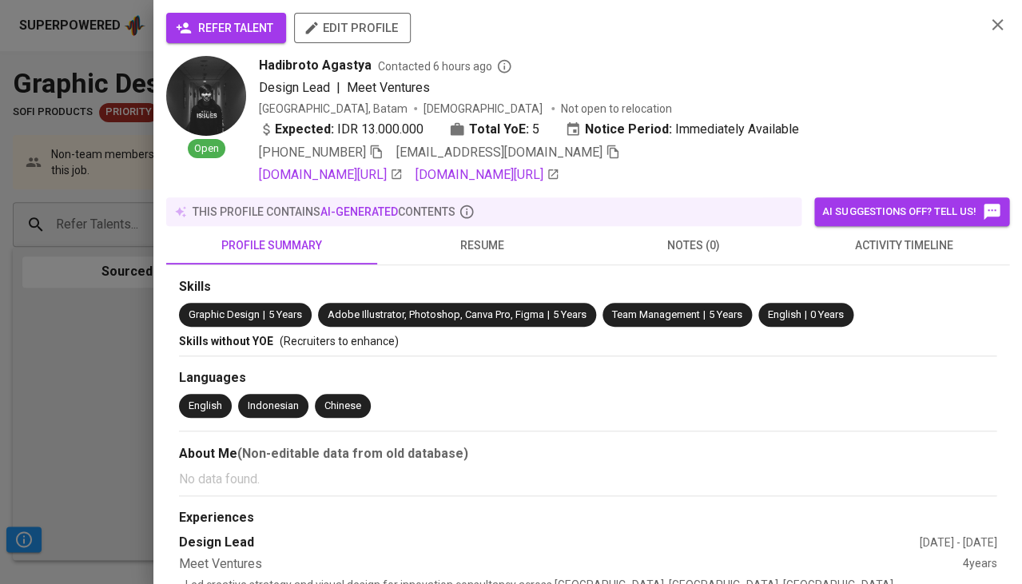
click at [253, 16] on button "refer talent" at bounding box center [226, 28] width 120 height 30
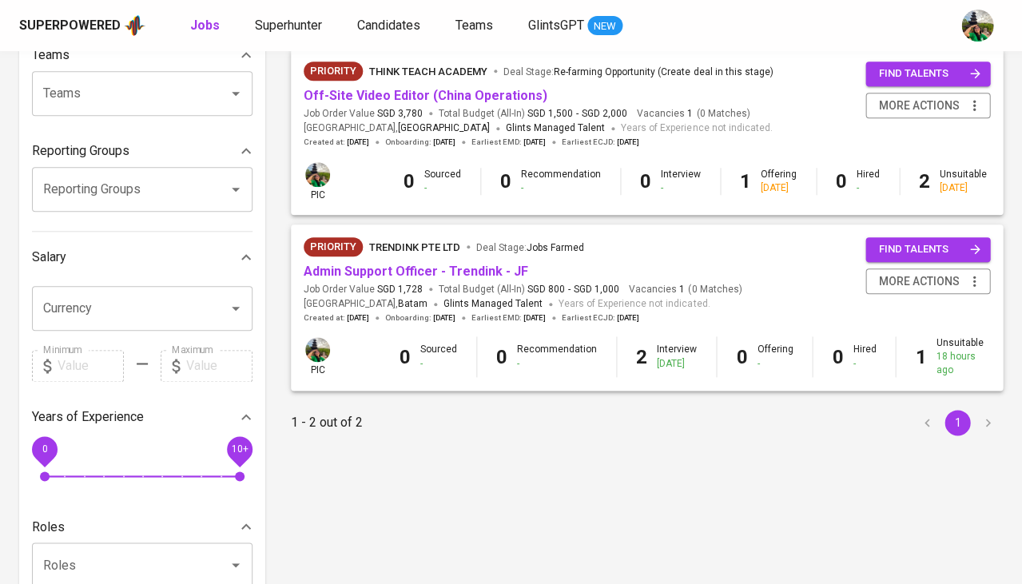
scroll to position [188, 0]
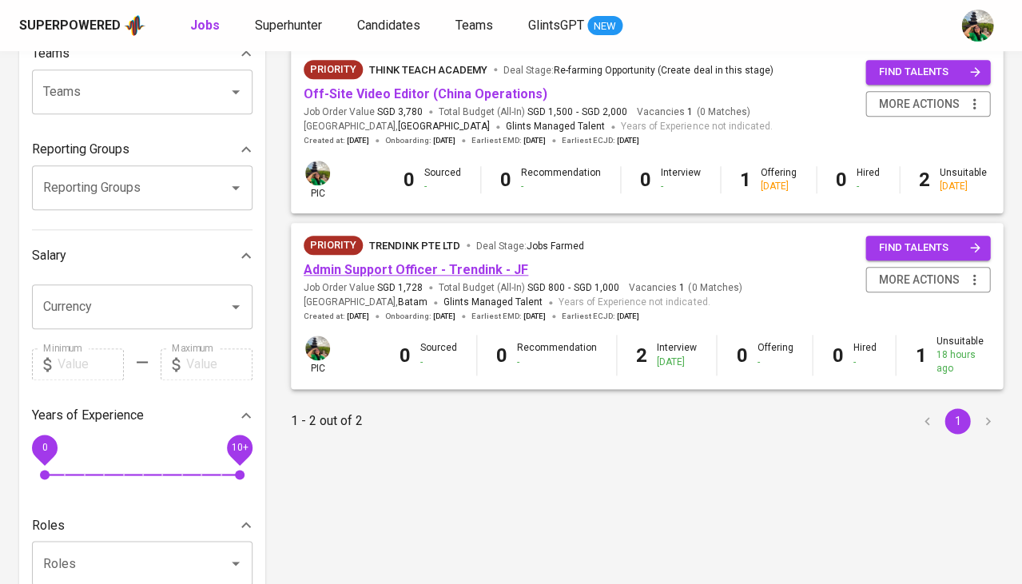
click at [448, 266] on link "Admin Support Officer - Trendink - JF" at bounding box center [416, 269] width 225 height 15
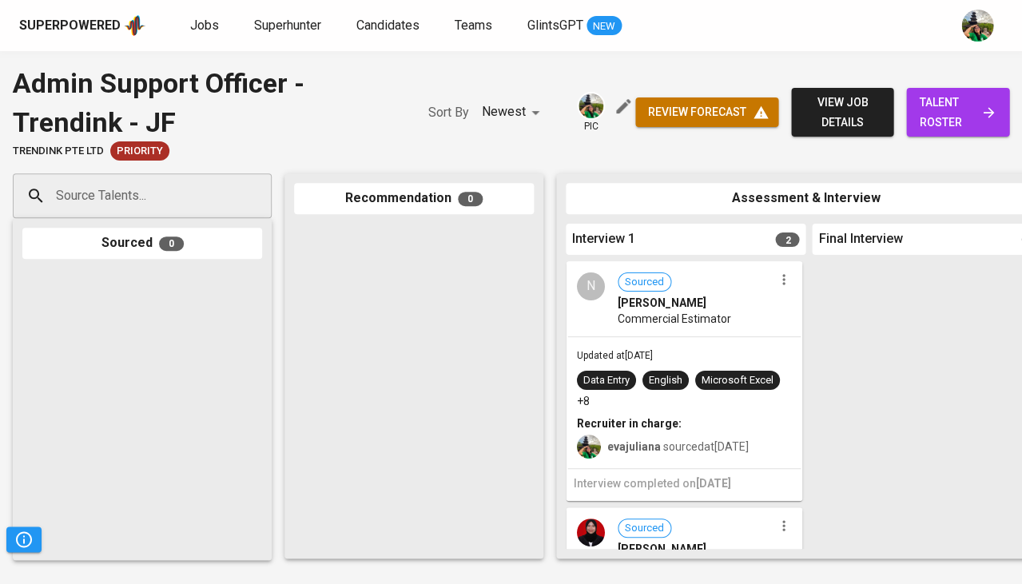
click at [778, 279] on icon "button" at bounding box center [784, 280] width 16 height 16
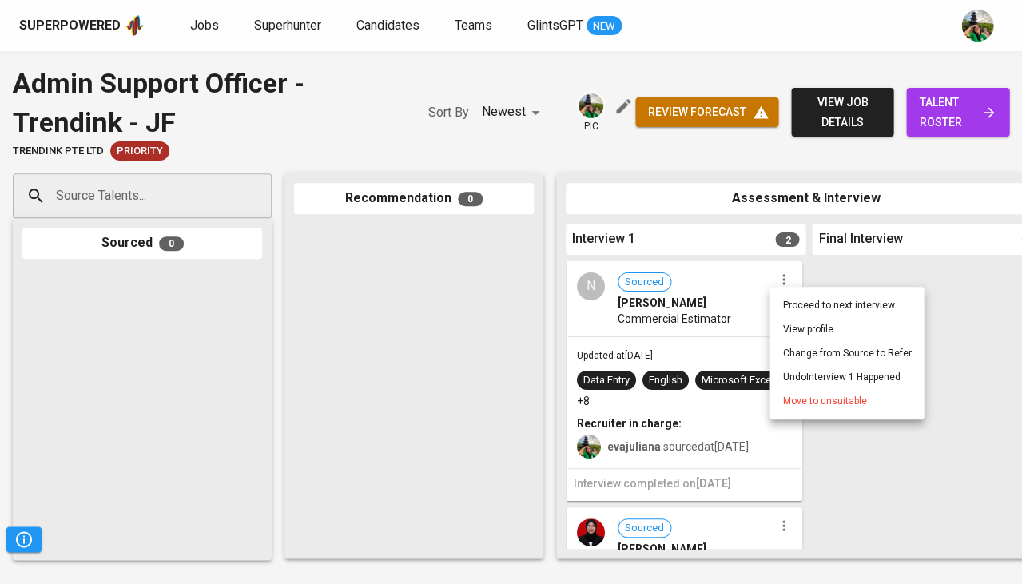
click at [799, 308] on li "Proceed to next interview" at bounding box center [847, 305] width 154 height 24
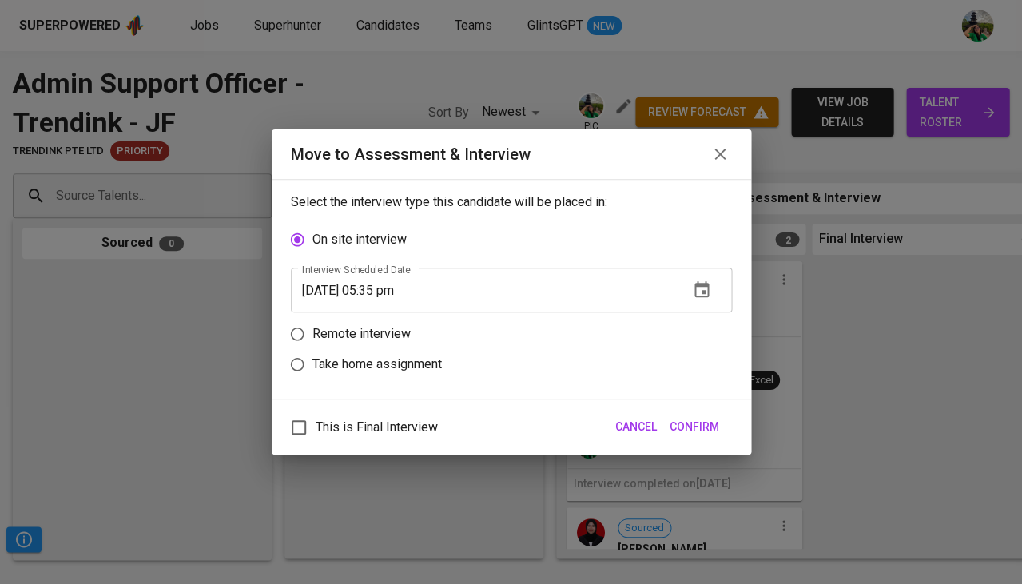
click at [363, 356] on p "Take home assignment" at bounding box center [376, 364] width 129 height 19
click at [312, 356] on input "Take home assignment" at bounding box center [297, 364] width 30 height 30
radio input "true"
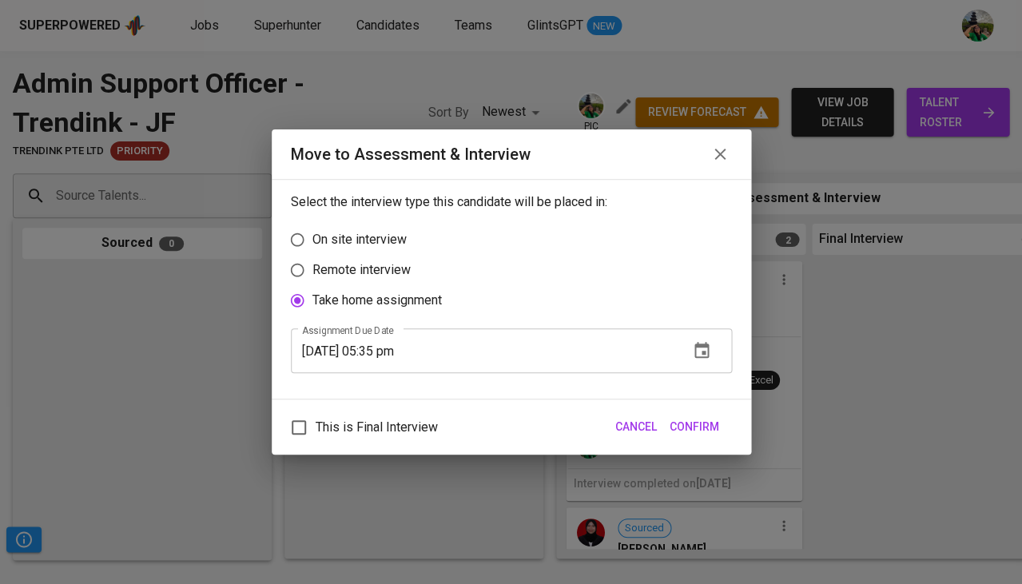
click at [701, 356] on button "button" at bounding box center [702, 351] width 38 height 38
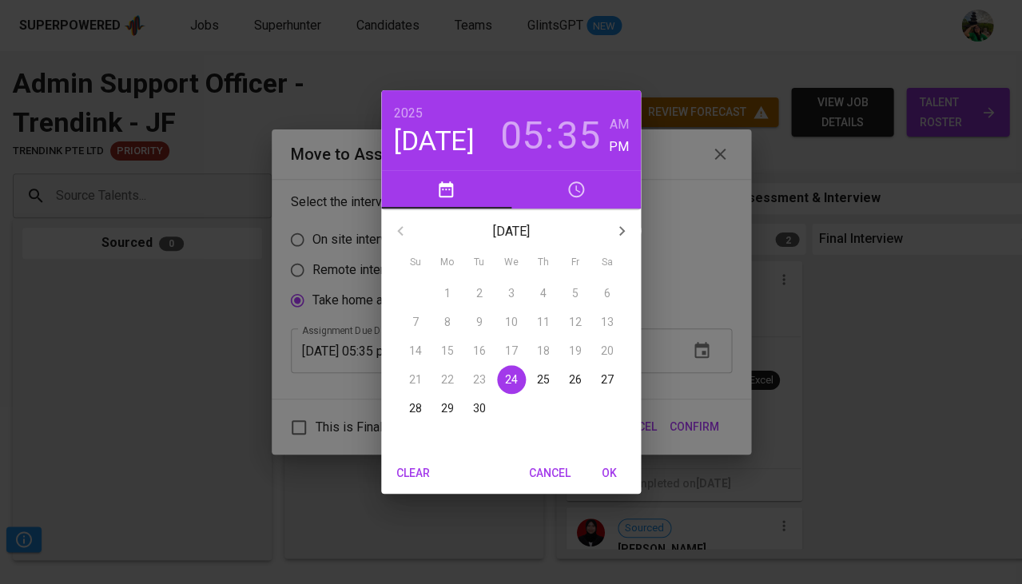
click at [409, 405] on p "28" at bounding box center [415, 408] width 13 height 16
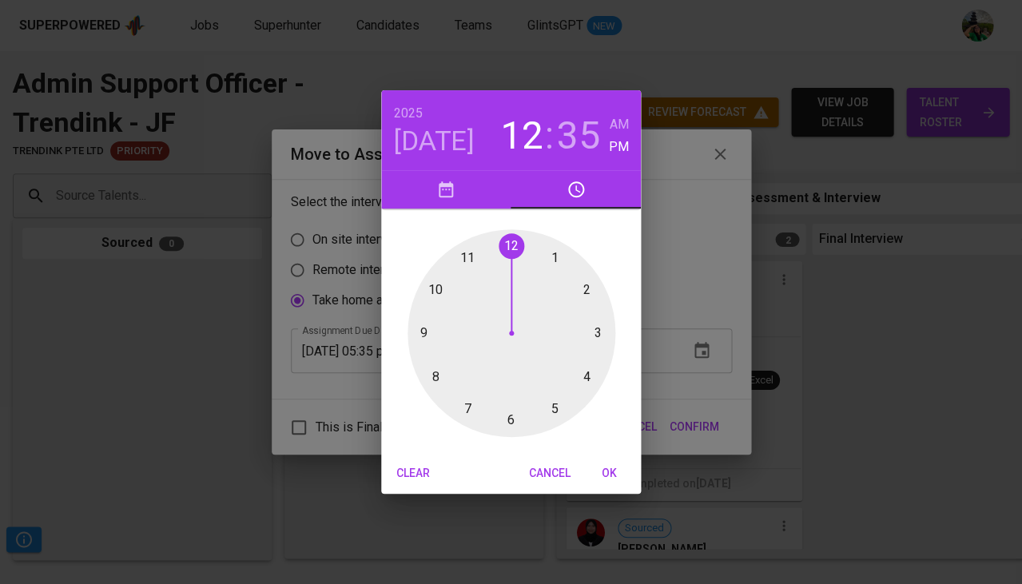
click at [507, 252] on div at bounding box center [512, 333] width 208 height 208
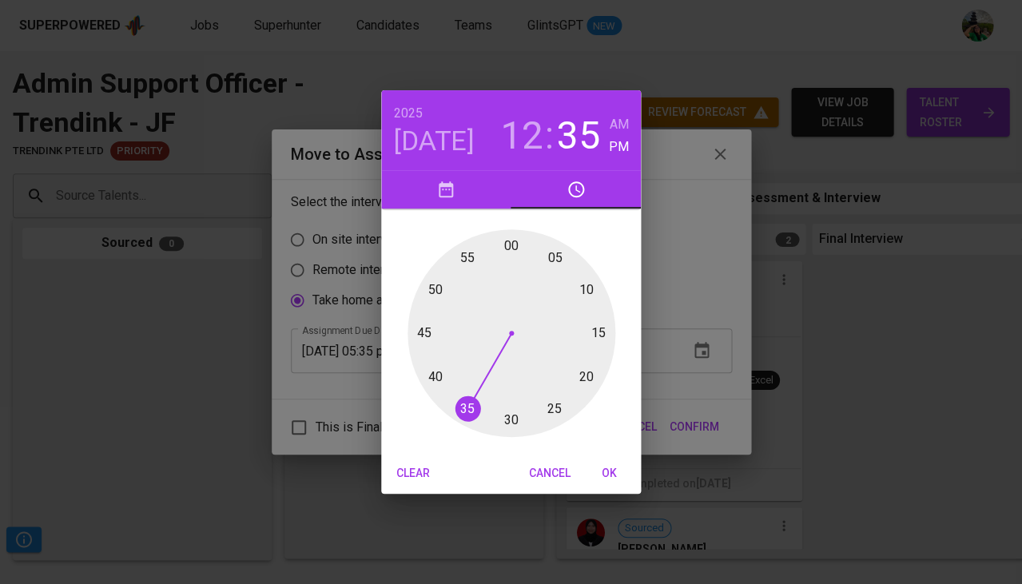
click at [517, 235] on div at bounding box center [512, 333] width 208 height 208
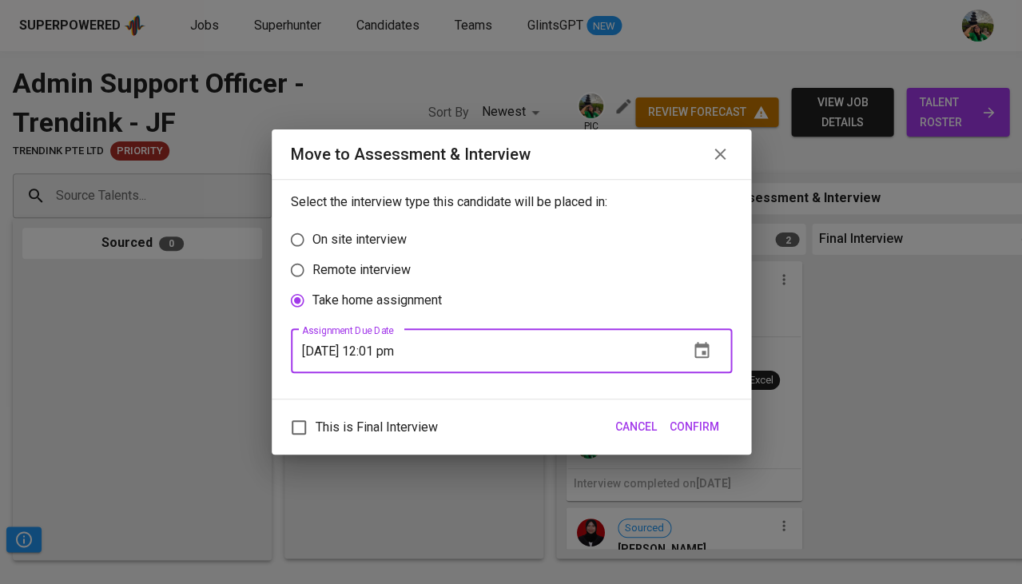
click at [415, 346] on input "09/28/2025 12:01 pm" at bounding box center [483, 350] width 385 height 45
type input "09/28/2025 12:00 am"
click at [690, 420] on span "Confirm" at bounding box center [695, 427] width 50 height 20
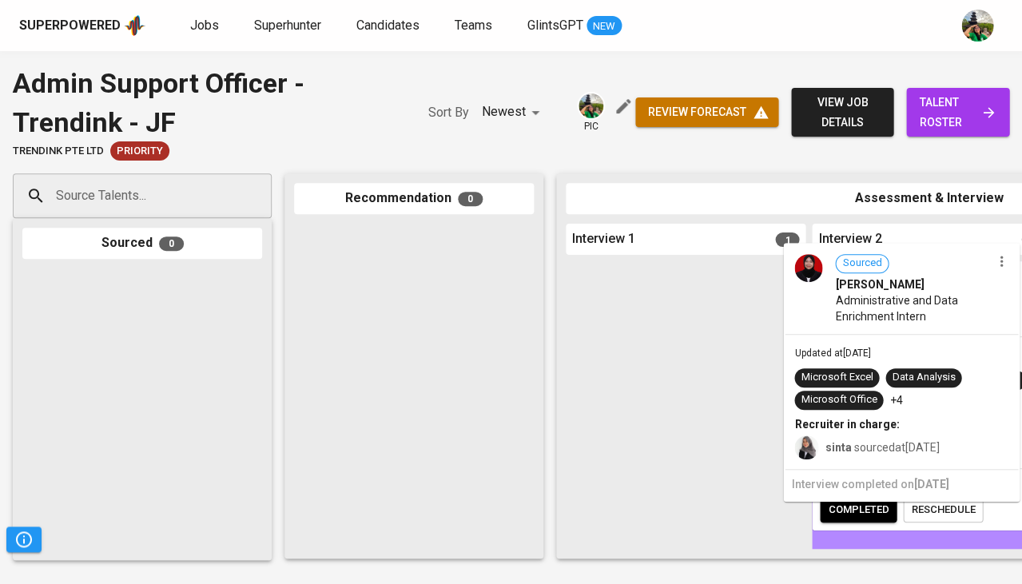
drag, startPoint x: 676, startPoint y: 384, endPoint x: 898, endPoint y: 368, distance: 222.8
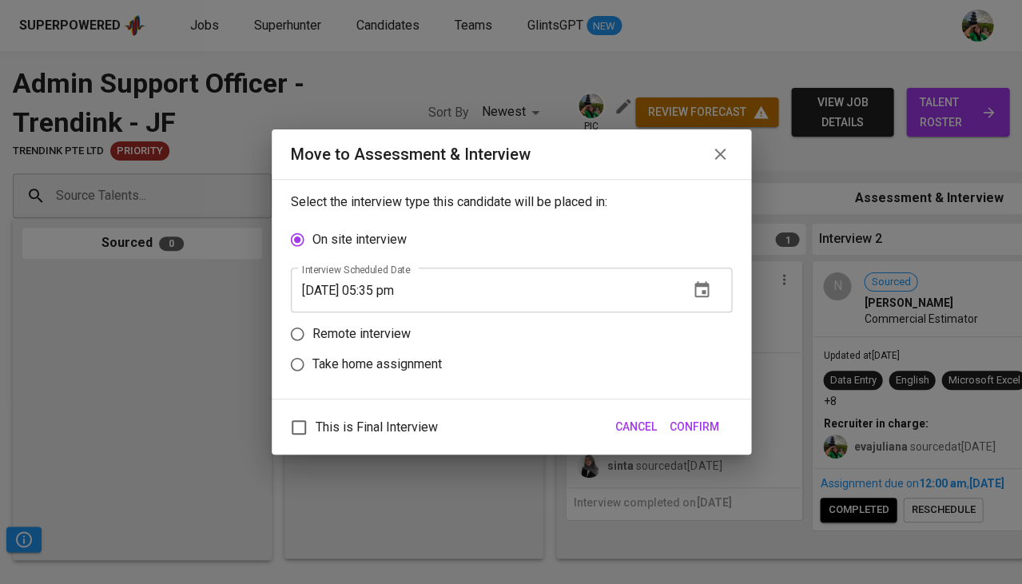
click at [426, 356] on p "Take home assignment" at bounding box center [376, 364] width 129 height 19
click at [312, 356] on input "Take home assignment" at bounding box center [297, 364] width 30 height 30
radio input "true"
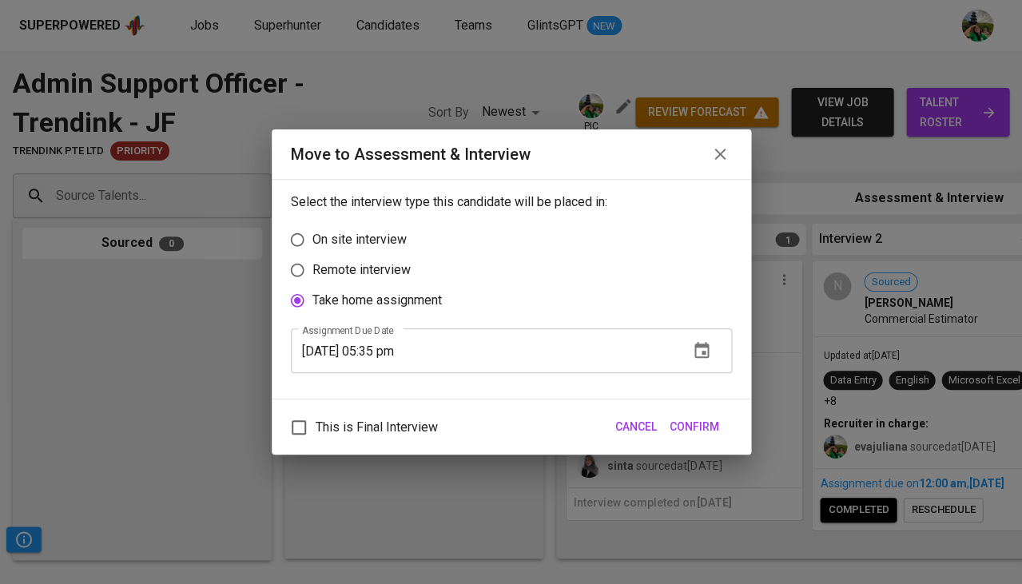
click at [399, 350] on input "09/24/2025 05:35 pm" at bounding box center [483, 350] width 385 height 45
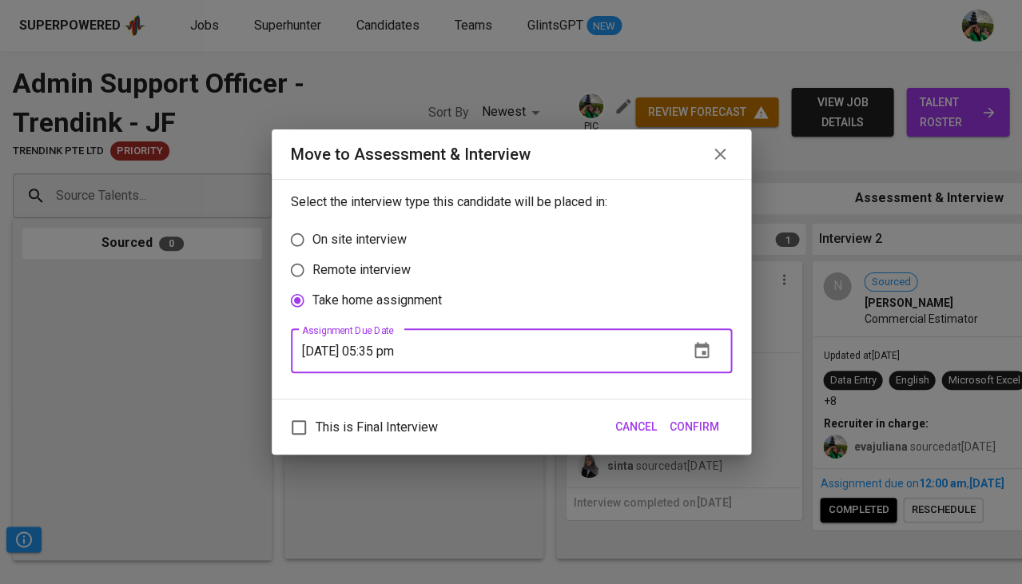
paste input "8/2025 12:00 a"
type input "09/28/2025 12:00 am"
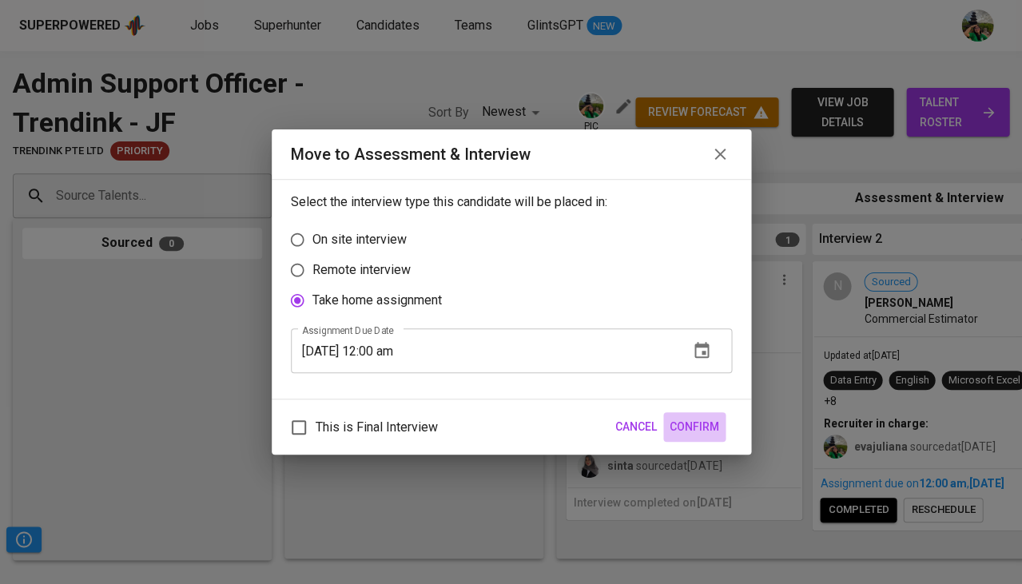
click at [700, 424] on span "Confirm" at bounding box center [695, 427] width 50 height 20
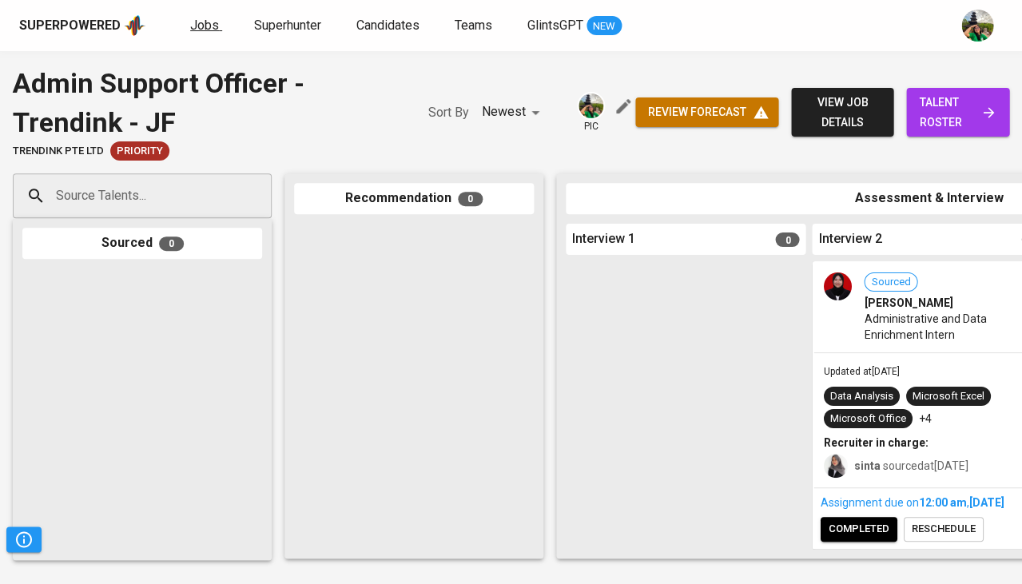
click at [205, 26] on span "Jobs" at bounding box center [204, 25] width 29 height 15
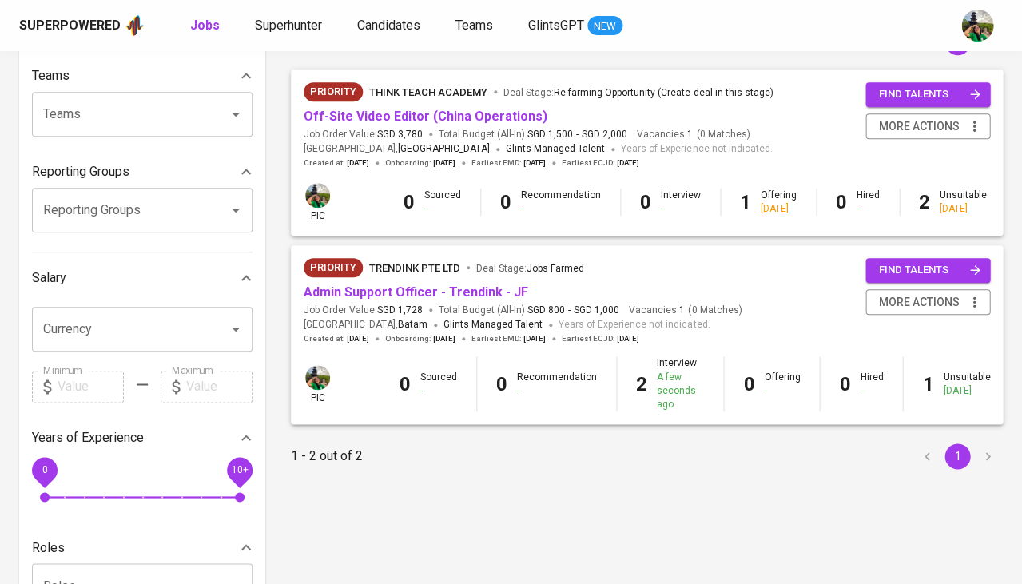
scroll to position [58, 0]
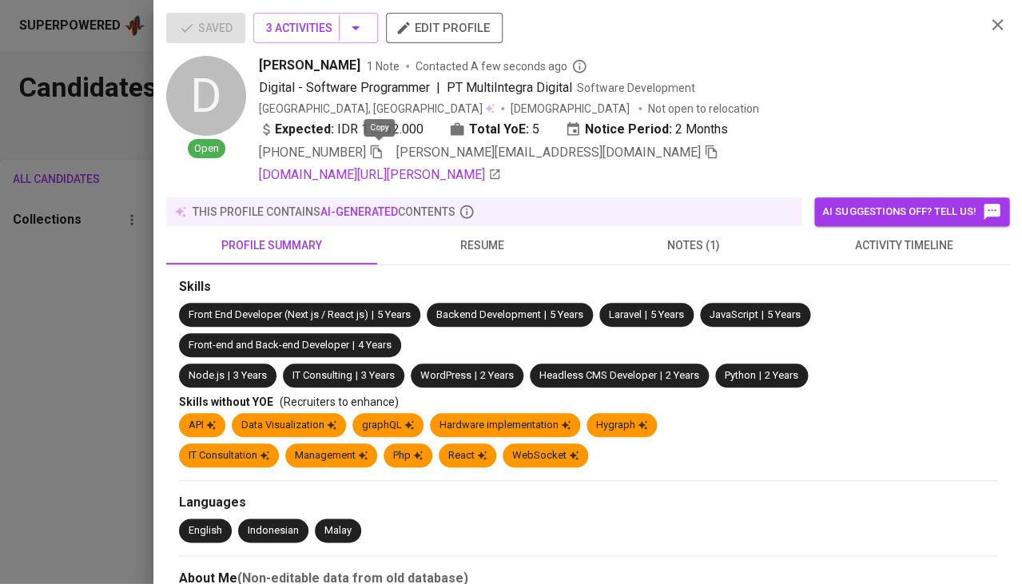
click at [82, 333] on div at bounding box center [511, 292] width 1022 height 584
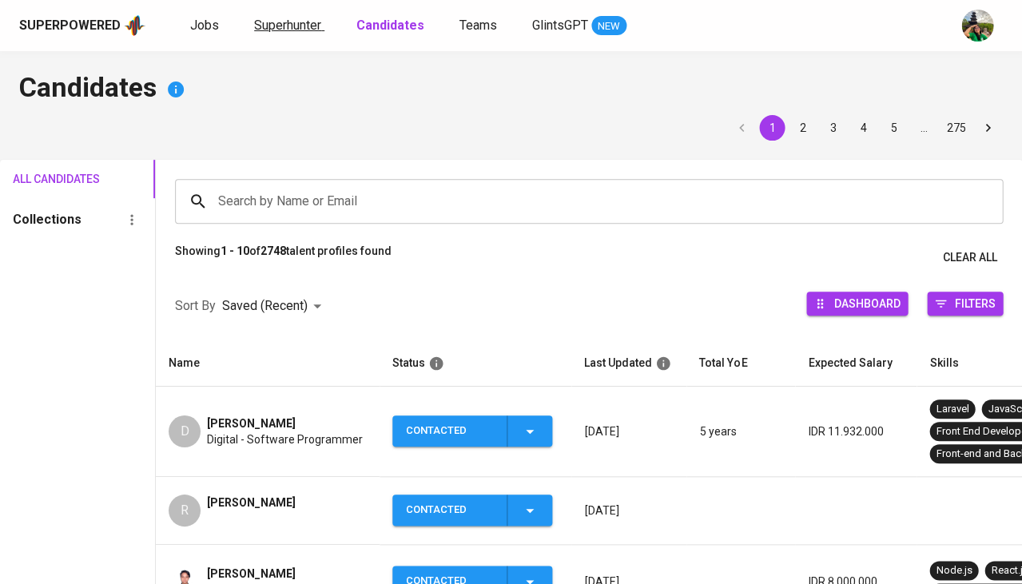
click at [300, 30] on span "Superhunter" at bounding box center [287, 25] width 67 height 15
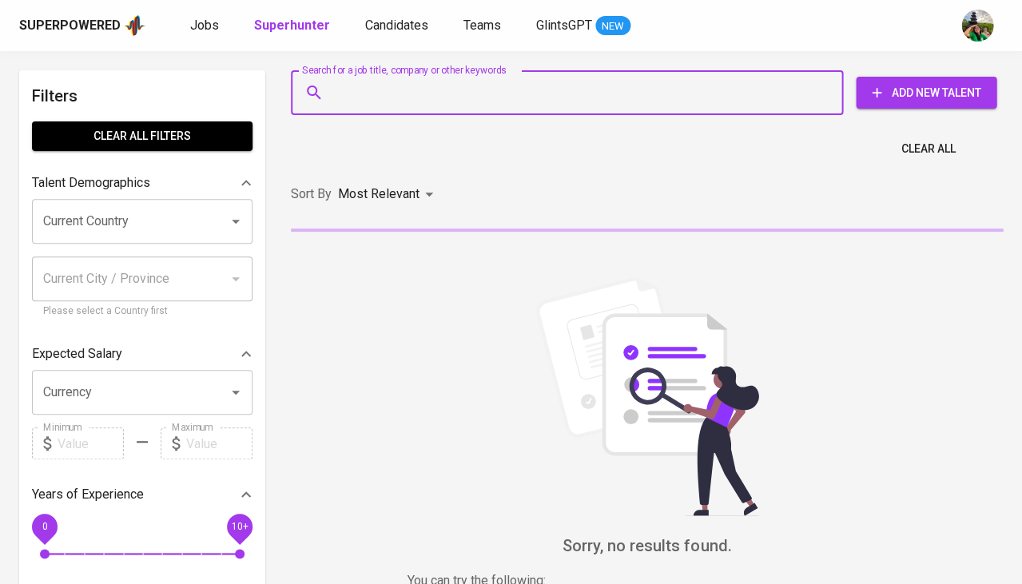
click at [368, 105] on input "Search for a job title, company or other keywords" at bounding box center [571, 93] width 482 height 30
paste input "+6281295798341"
type input "+6281295798341"
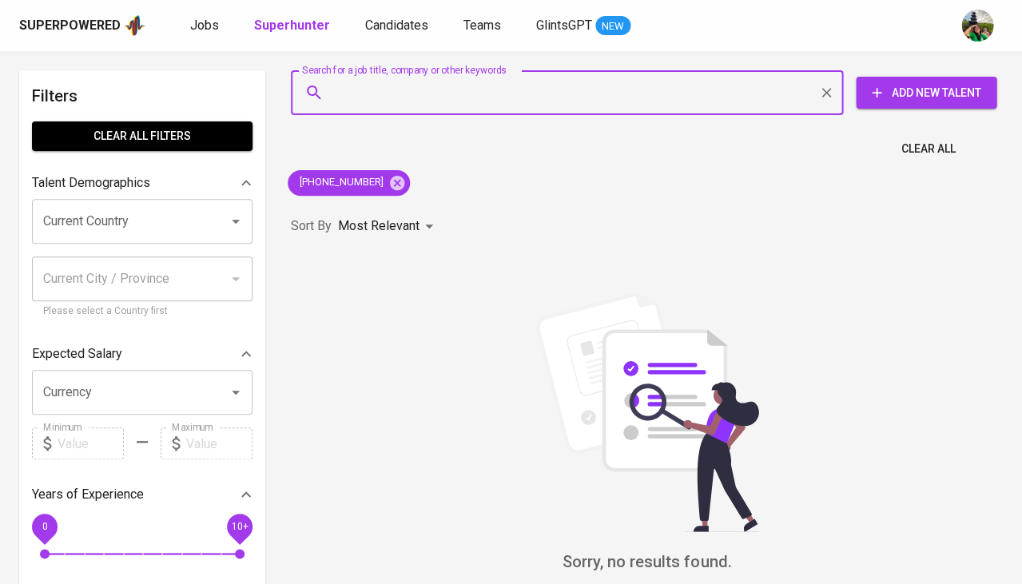
click at [804, 0] on div "Superpowered Jobs Superhunter Candidates Teams GlintsGPT NEW" at bounding box center [511, 25] width 1022 height 51
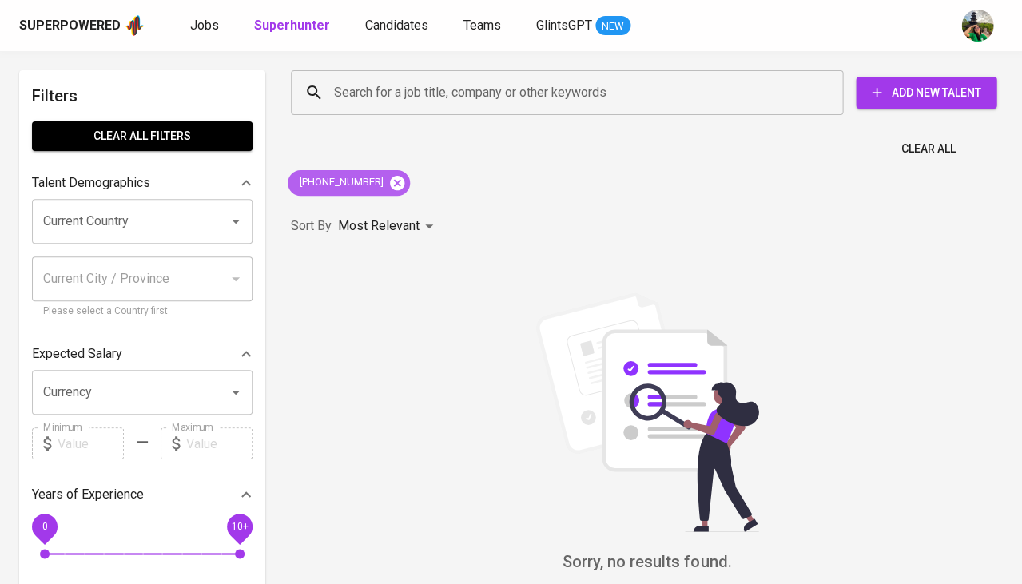
click at [395, 184] on icon at bounding box center [397, 182] width 14 height 14
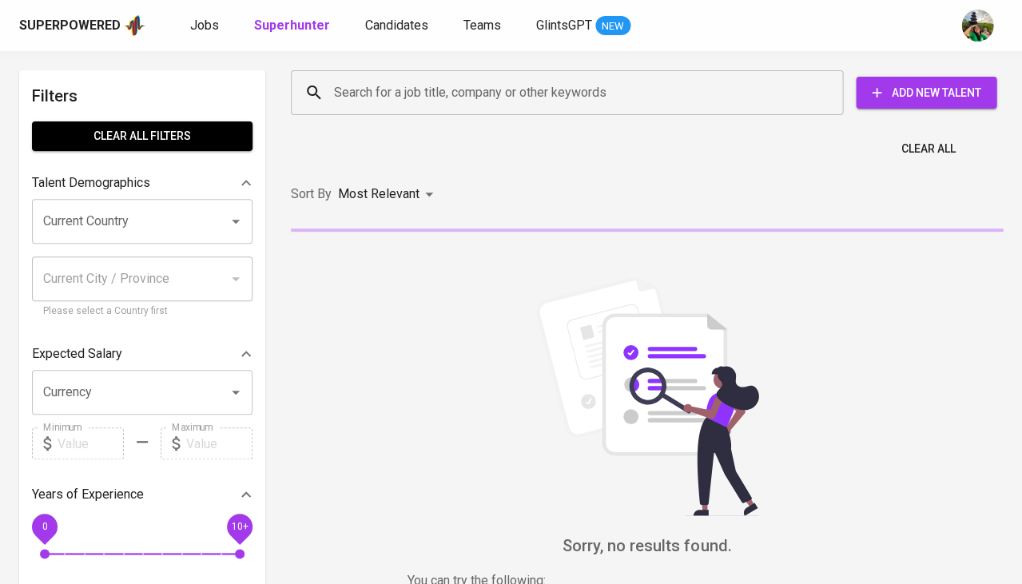
click at [442, 84] on input "Search for a job title, company or other keywords" at bounding box center [571, 93] width 482 height 30
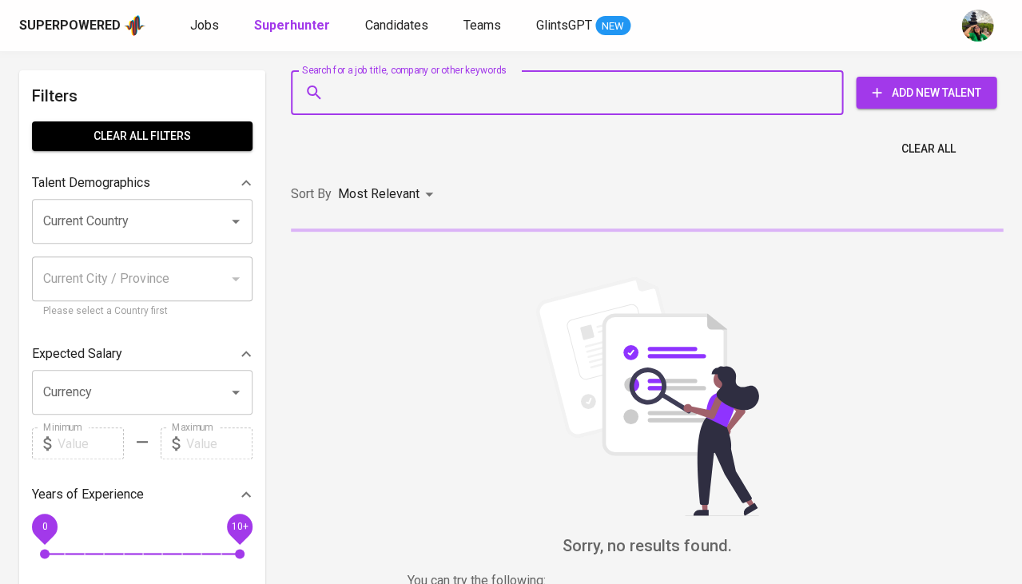
paste input "[EMAIL_ADDRESS][DOMAIN_NAME]"
type input "[EMAIL_ADDRESS][DOMAIN_NAME]"
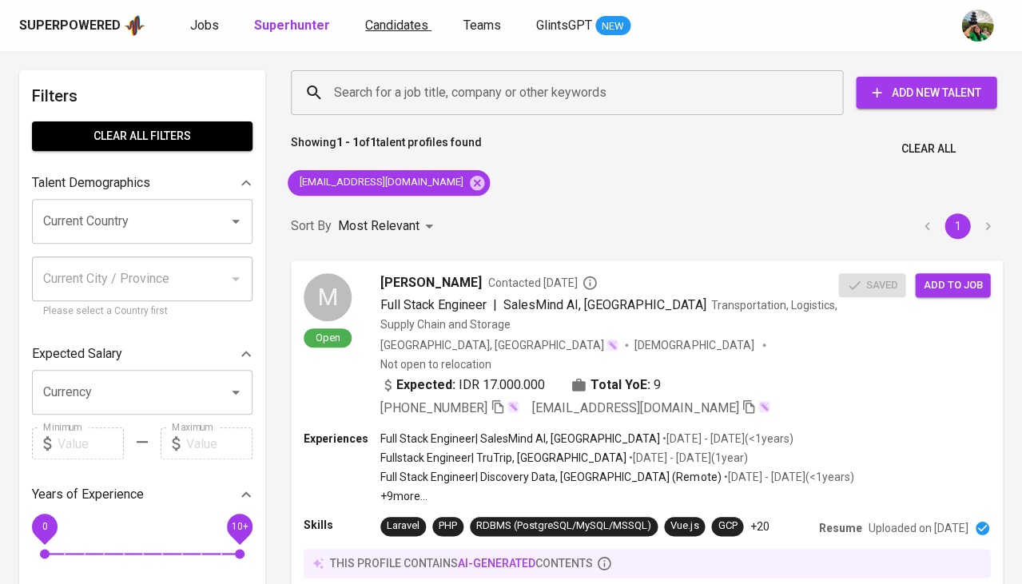
click at [379, 25] on span "Candidates" at bounding box center [396, 25] width 63 height 15
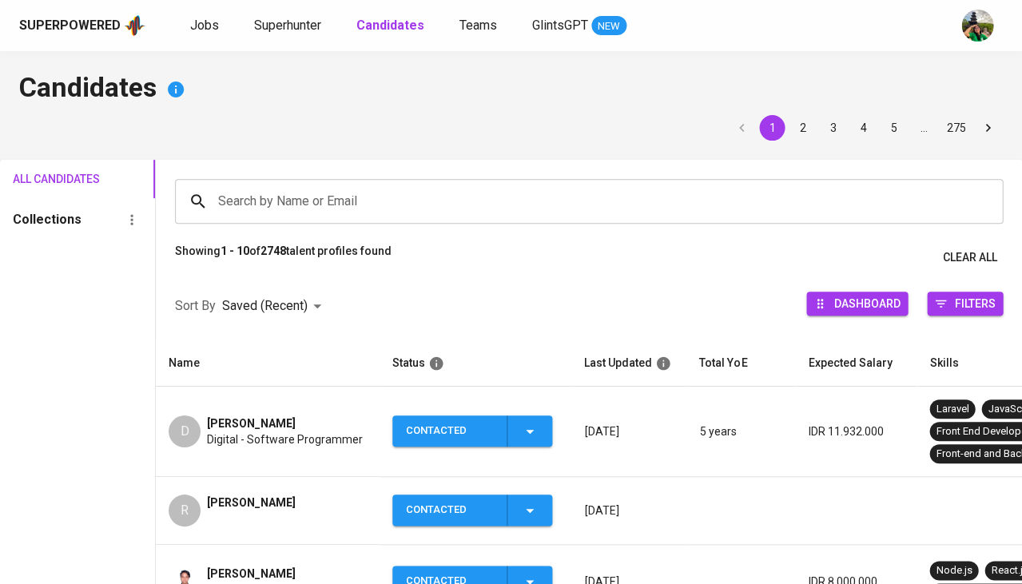
click at [287, 200] on input "Search by Name or Email" at bounding box center [593, 201] width 758 height 30
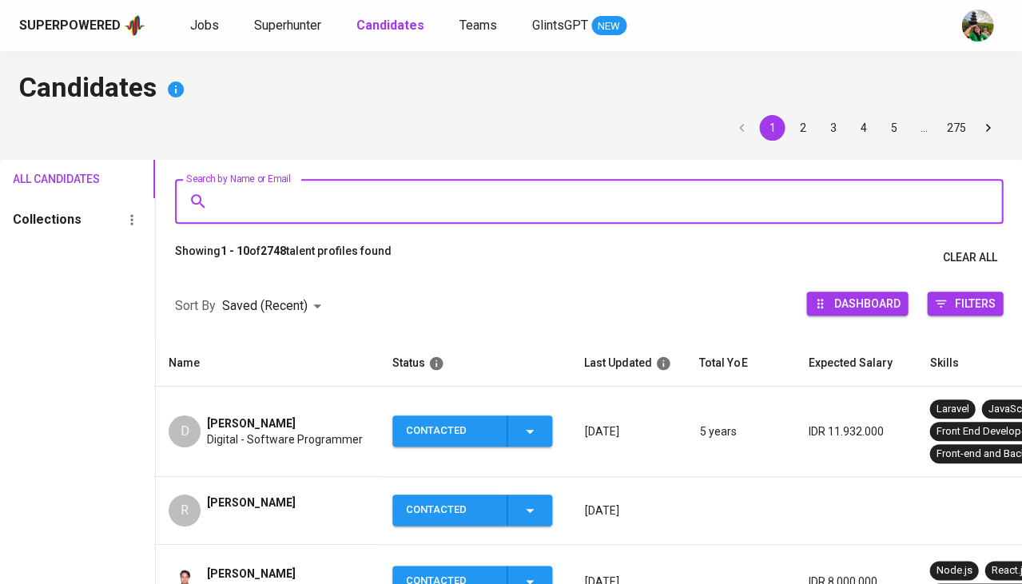
paste input "[EMAIL_ADDRESS][DOMAIN_NAME]"
type input "[EMAIL_ADDRESS][DOMAIN_NAME]"
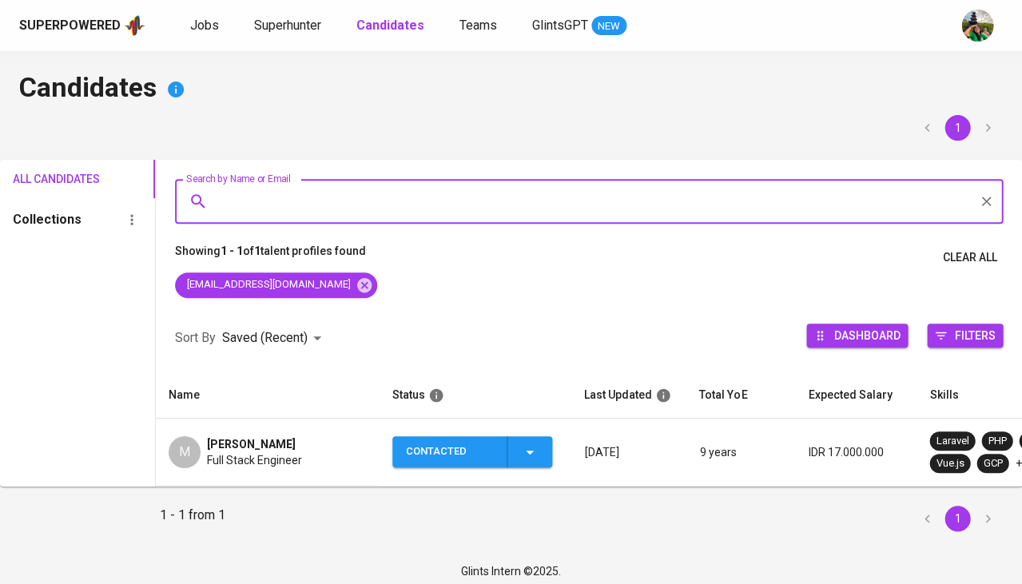
click at [538, 463] on div "Contacted" at bounding box center [472, 451] width 133 height 31
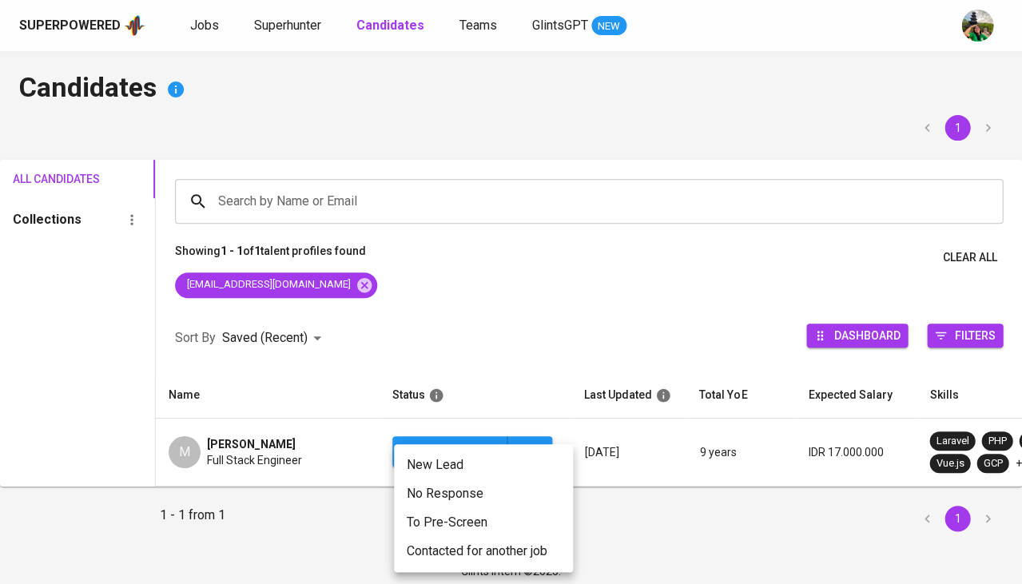
click at [445, 540] on li "Contacted for another job" at bounding box center [483, 551] width 179 height 29
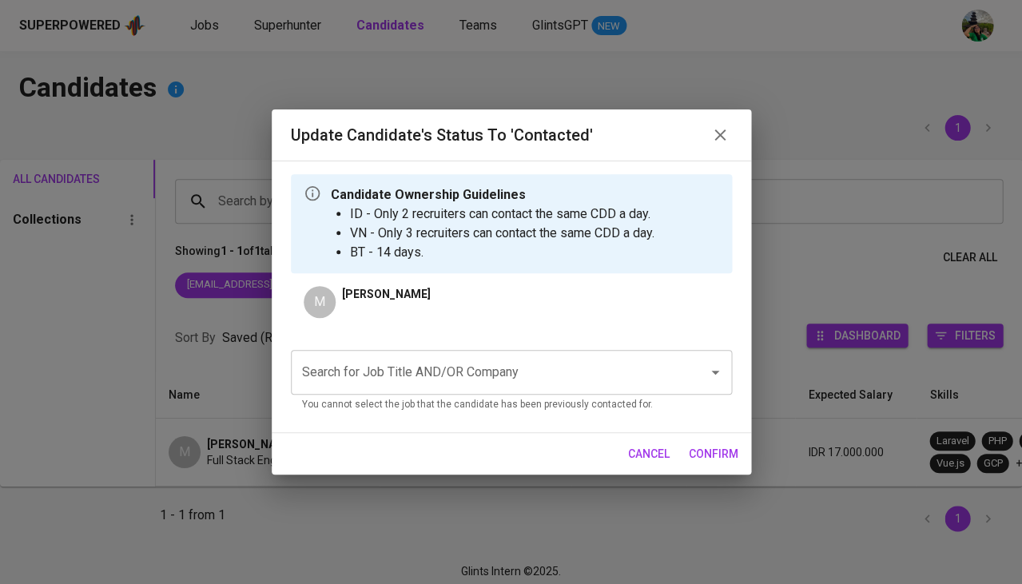
click at [481, 400] on p "You cannot select the job that the candidate has been previously contacted for." at bounding box center [511, 405] width 419 height 16
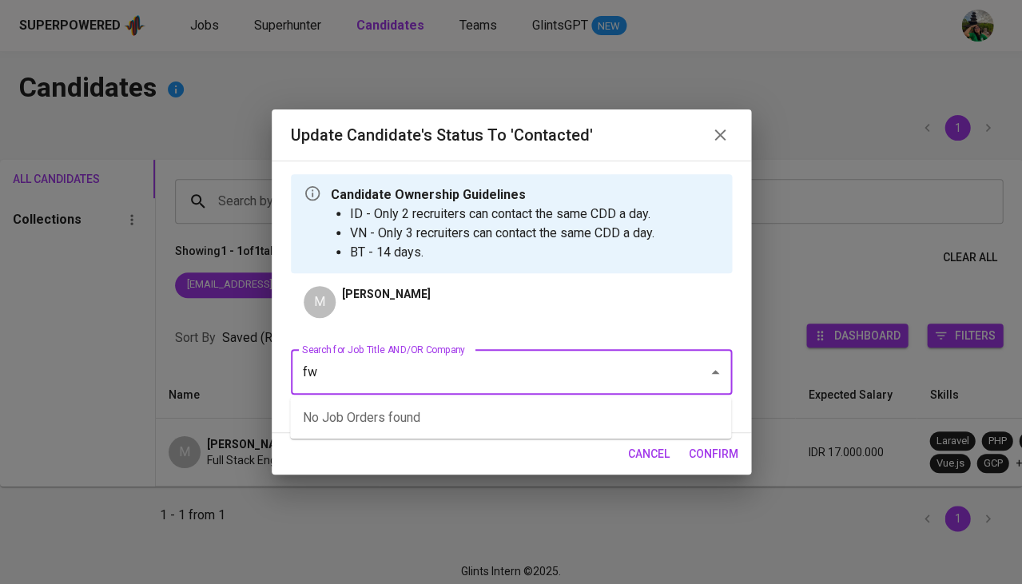
type input "fwd"
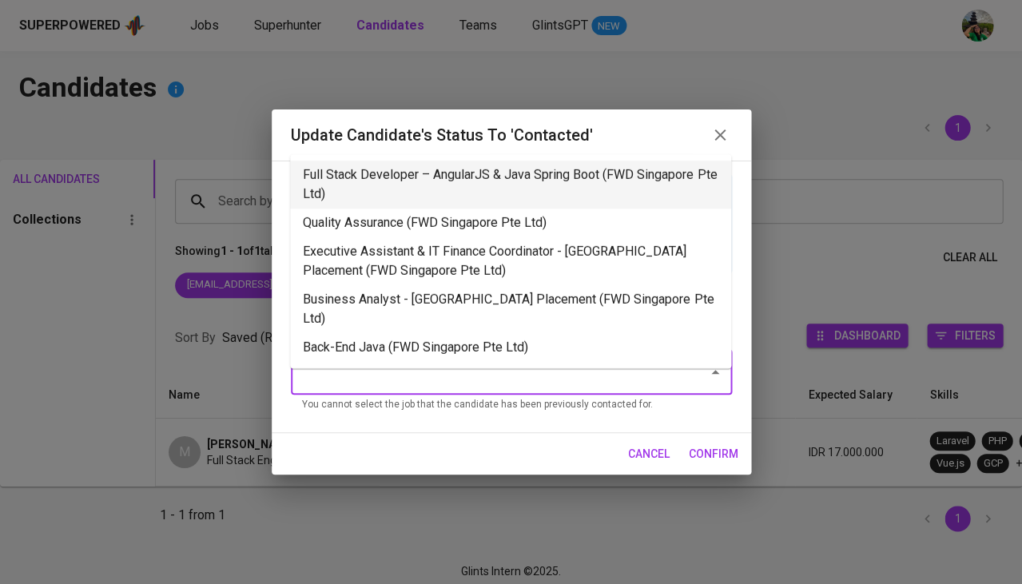
click at [470, 198] on li "Full Stack Developer – AngularJS & Java Spring Boot (FWD Singapore Pte Ltd)" at bounding box center [510, 185] width 441 height 48
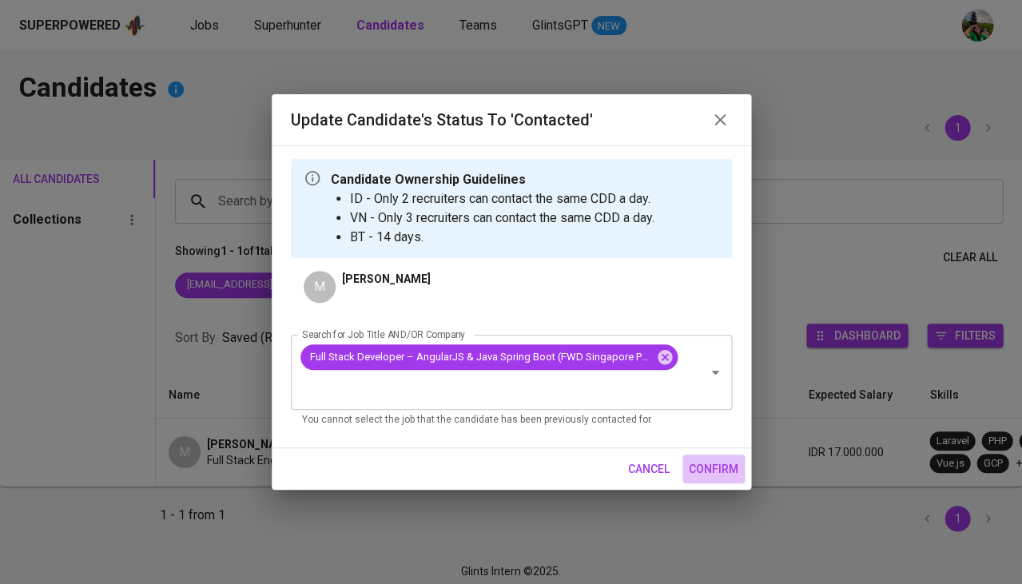
click at [722, 474] on span "confirm" at bounding box center [714, 470] width 50 height 20
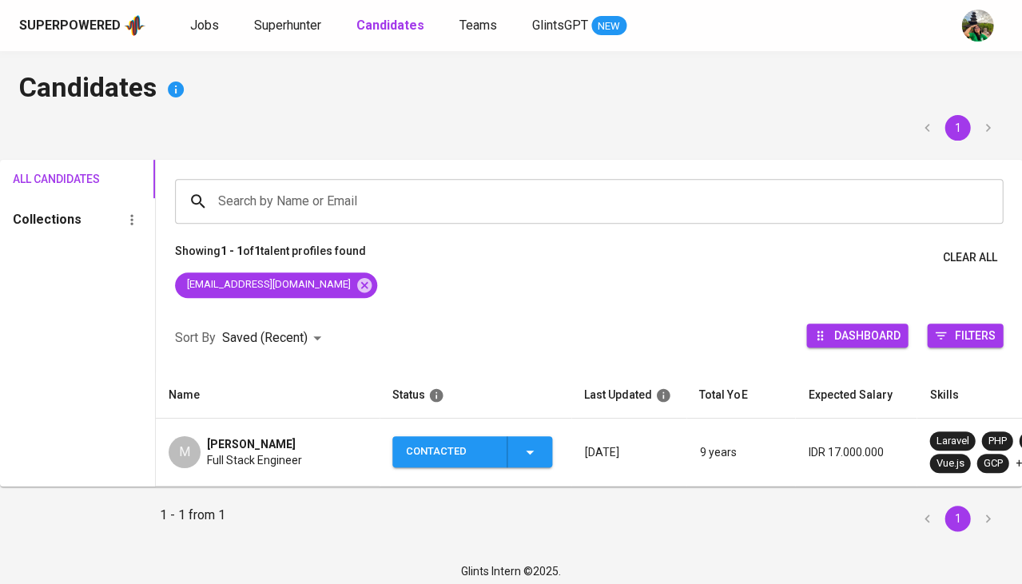
click at [265, 441] on span "[PERSON_NAME]" at bounding box center [251, 444] width 89 height 16
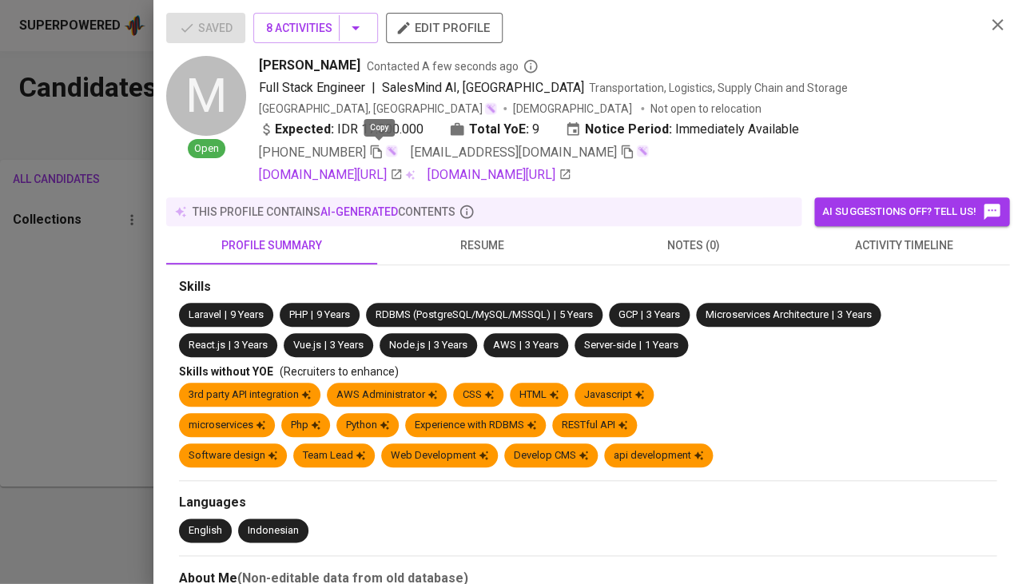
click at [380, 148] on icon "button" at bounding box center [376, 152] width 11 height 14
click at [877, 243] on span "activity timeline" at bounding box center [904, 246] width 192 height 20
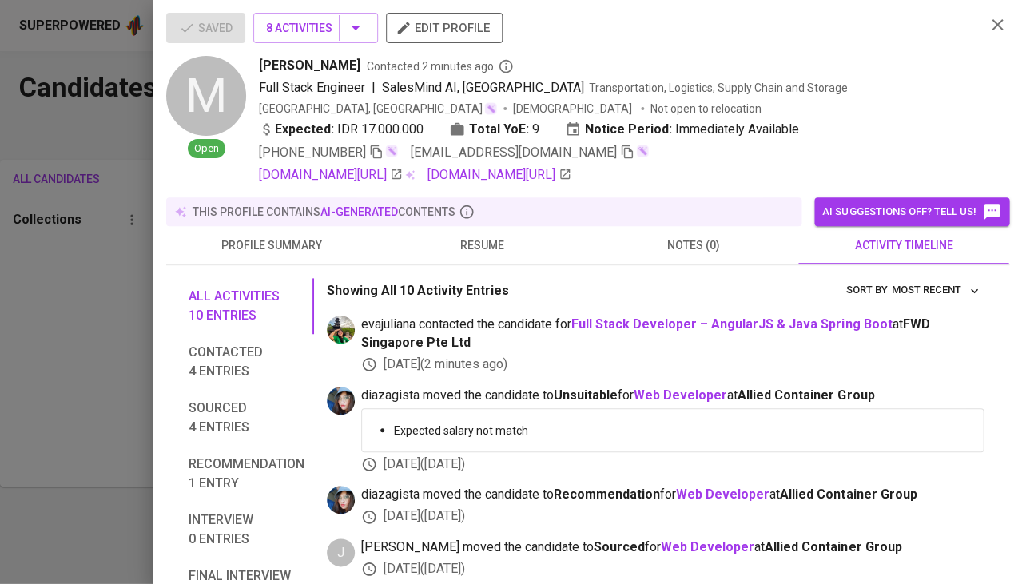
click at [48, 319] on div at bounding box center [511, 292] width 1022 height 584
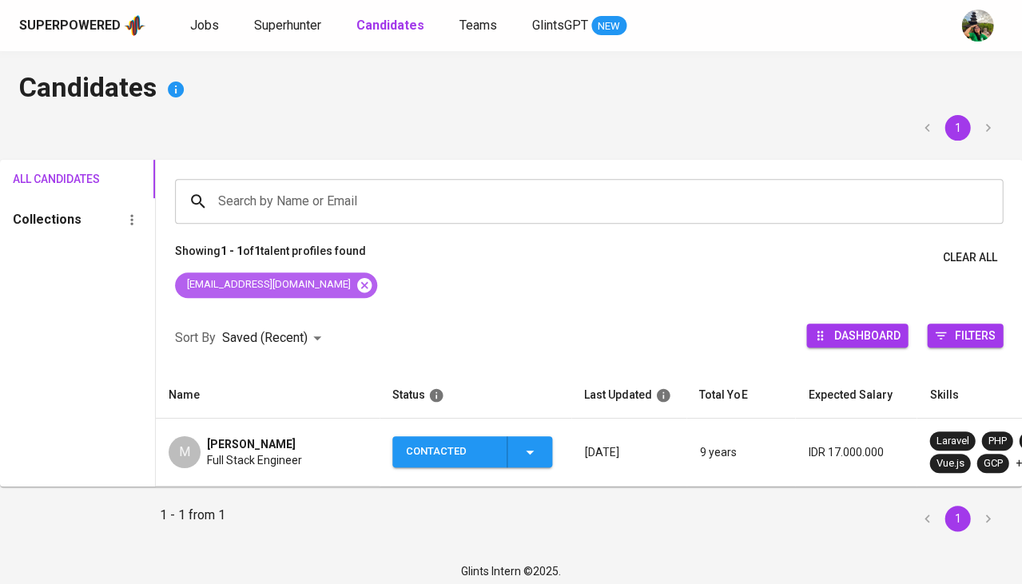
click at [356, 277] on icon at bounding box center [365, 286] width 18 height 18
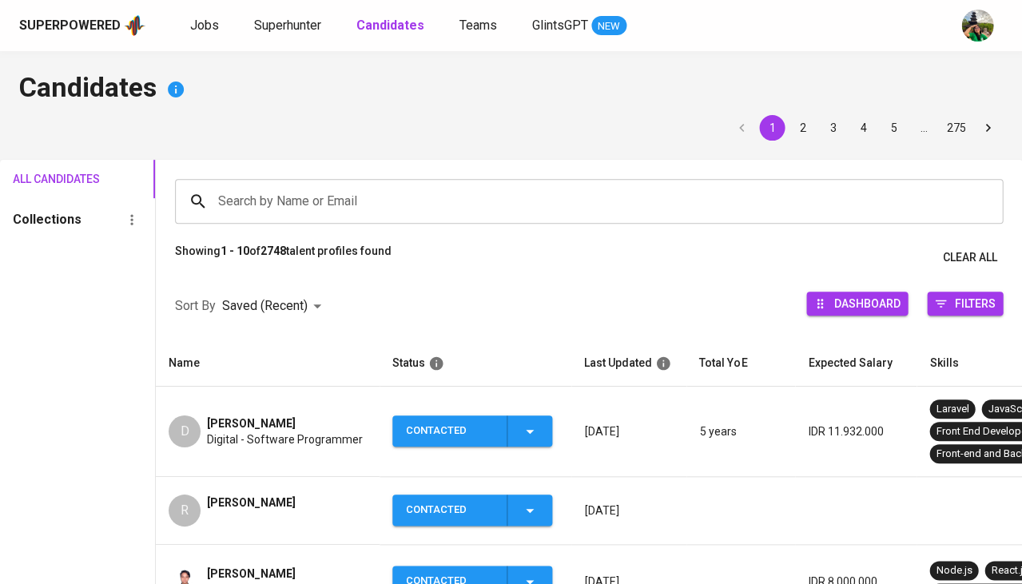
click at [358, 186] on input "Search by Name or Email" at bounding box center [593, 201] width 758 height 30
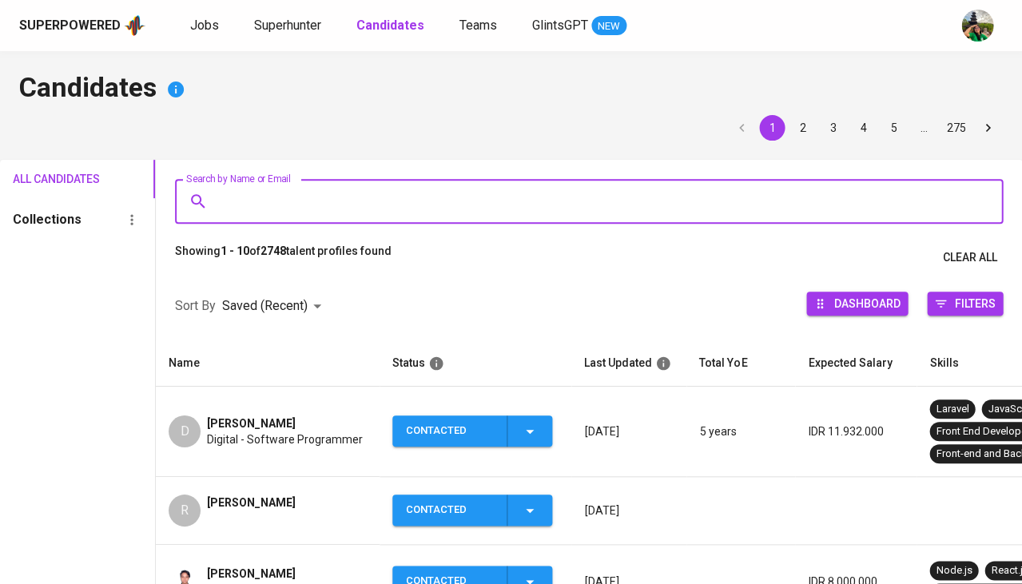
paste input "[EMAIL_ADDRESS][PERSON_NAME][DOMAIN_NAME]"
type input "[EMAIL_ADDRESS][PERSON_NAME][DOMAIN_NAME]"
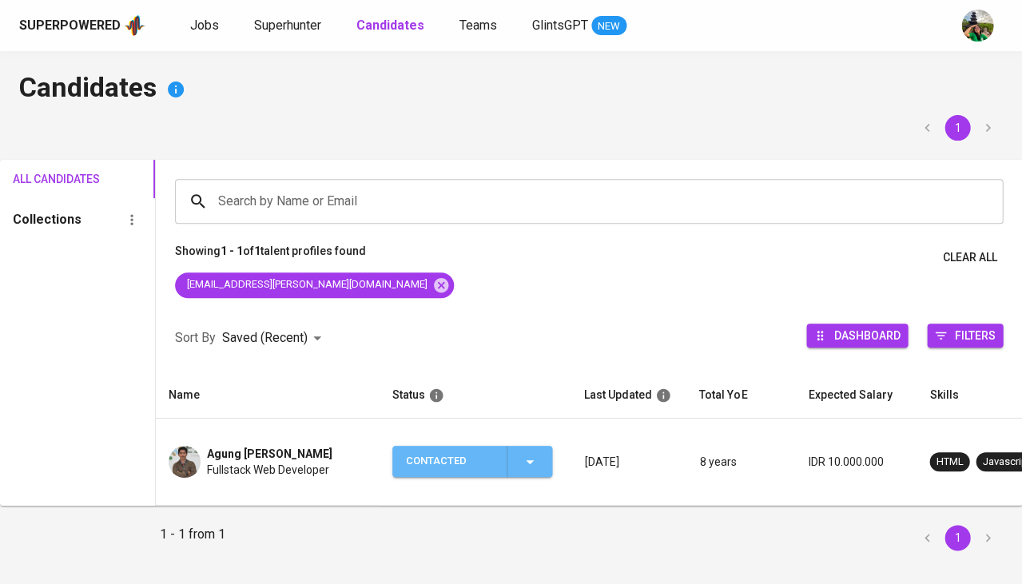
click at [522, 452] on icon "button" at bounding box center [529, 461] width 19 height 19
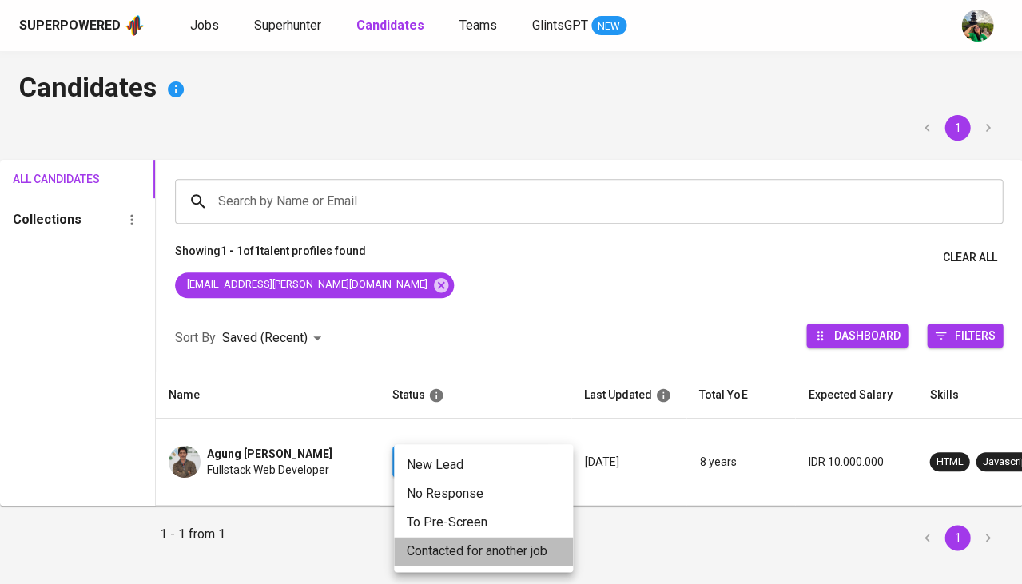
click at [464, 546] on li "Contacted for another job" at bounding box center [483, 551] width 179 height 29
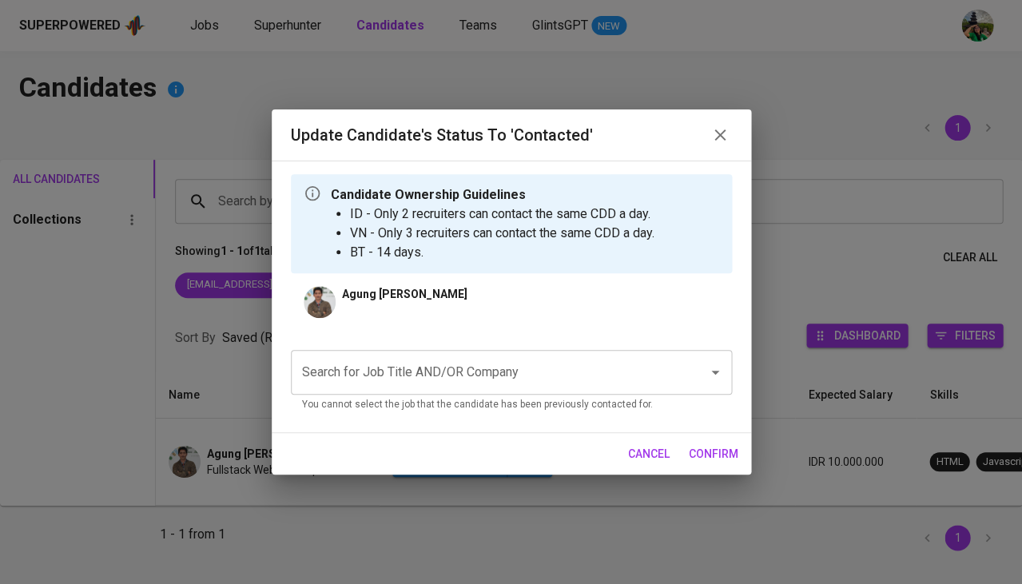
click at [419, 378] on input "Search for Job Title AND/OR Company" at bounding box center [489, 372] width 382 height 30
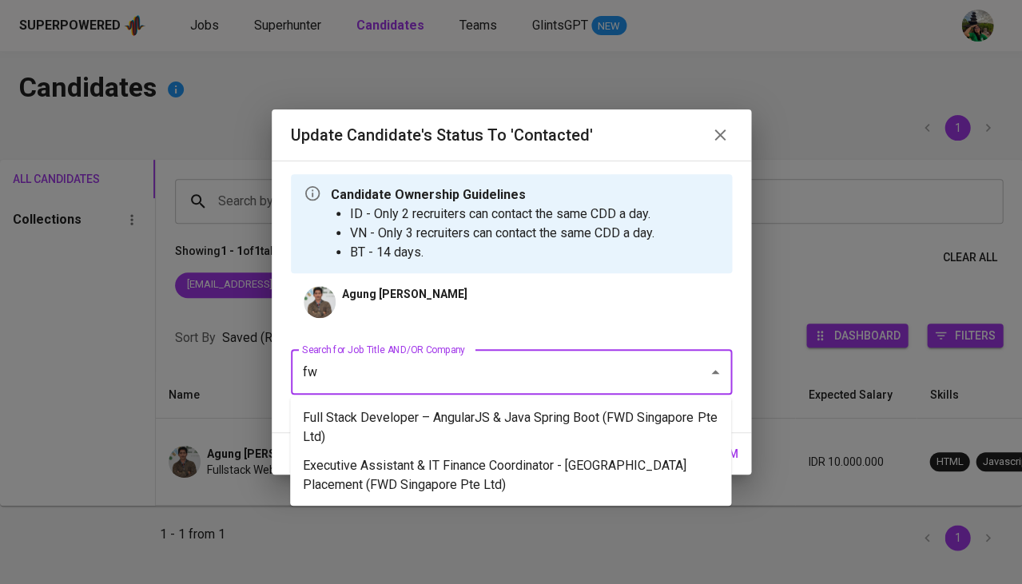
type input "fwd"
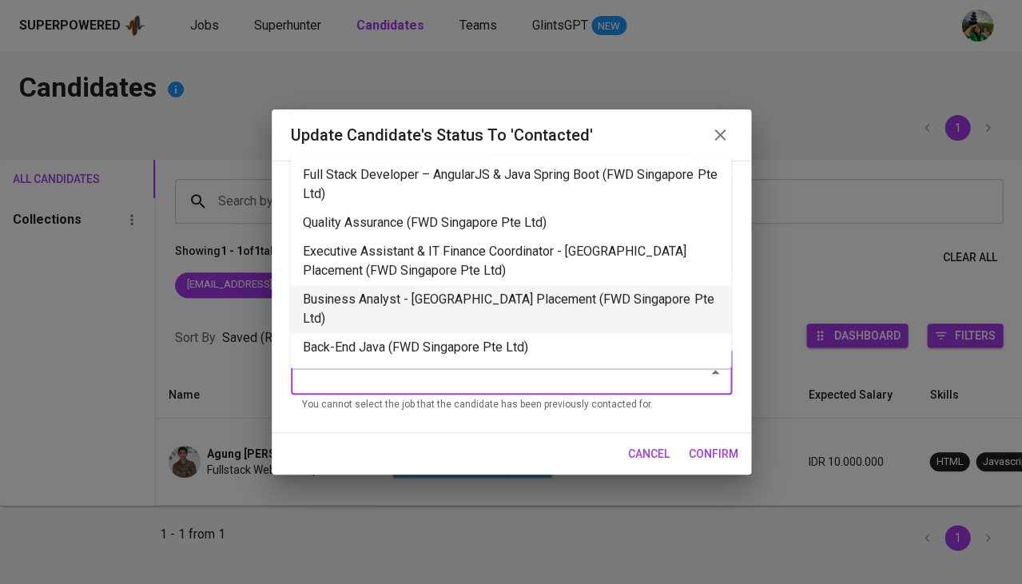
click at [515, 289] on li "Business Analyst - Singapore Placement (FWD Singapore Pte Ltd)" at bounding box center [510, 309] width 441 height 48
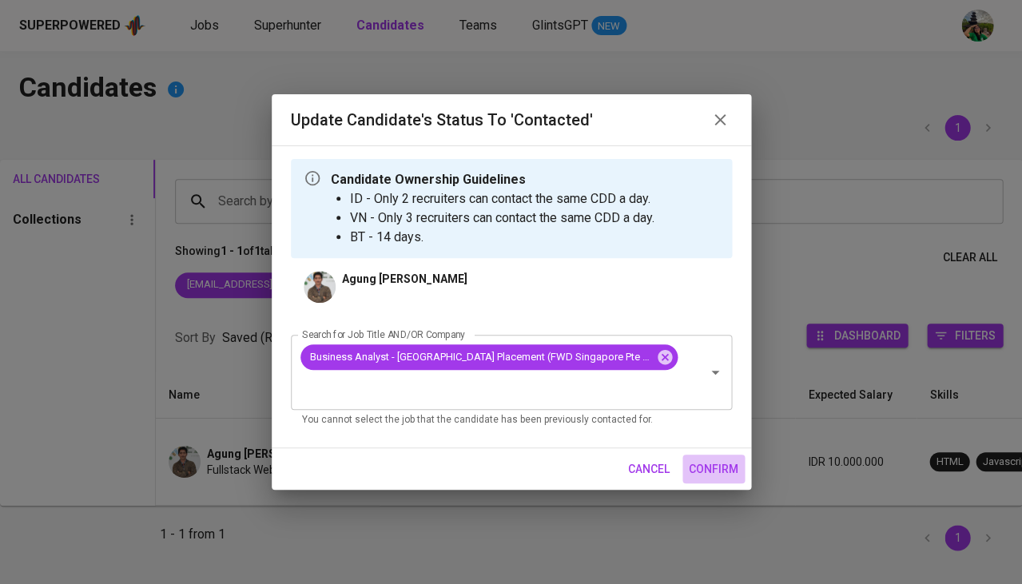
click at [710, 460] on span "confirm" at bounding box center [714, 470] width 50 height 20
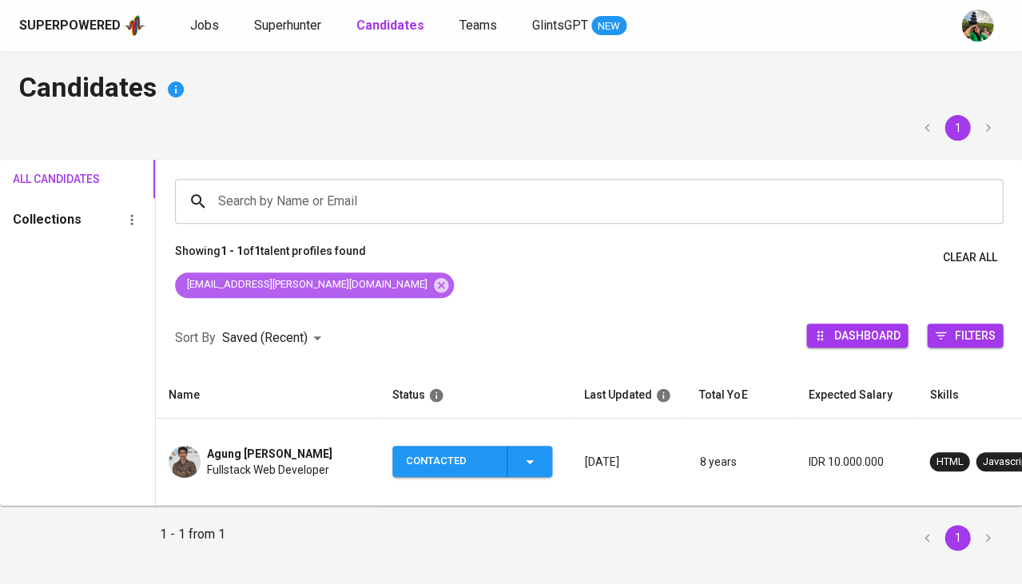
click at [324, 288] on div "agung.robbi@gmail.com" at bounding box center [314, 286] width 279 height 26
click at [434, 282] on icon at bounding box center [441, 284] width 14 height 14
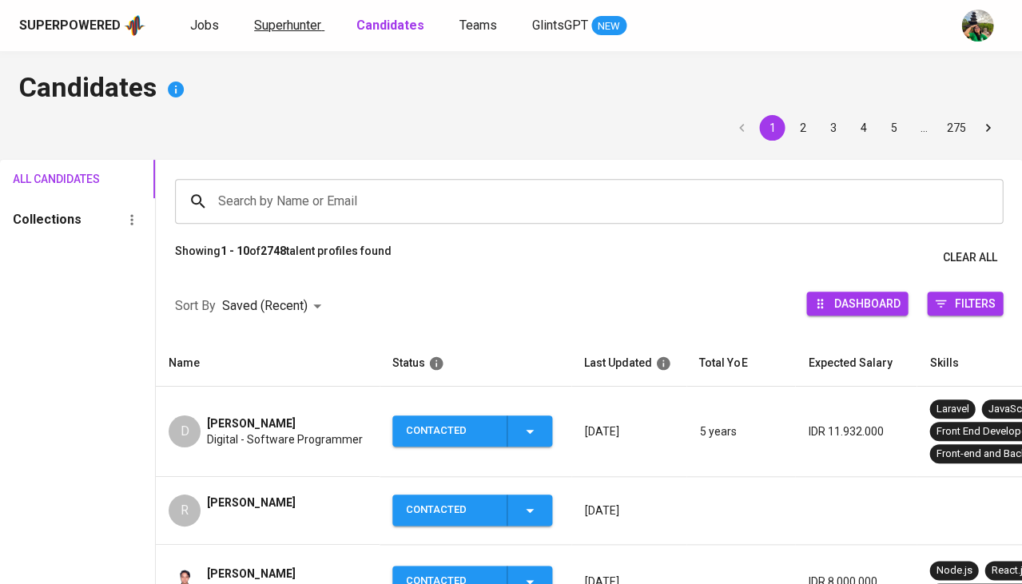
click at [297, 25] on span "Superhunter" at bounding box center [287, 25] width 67 height 15
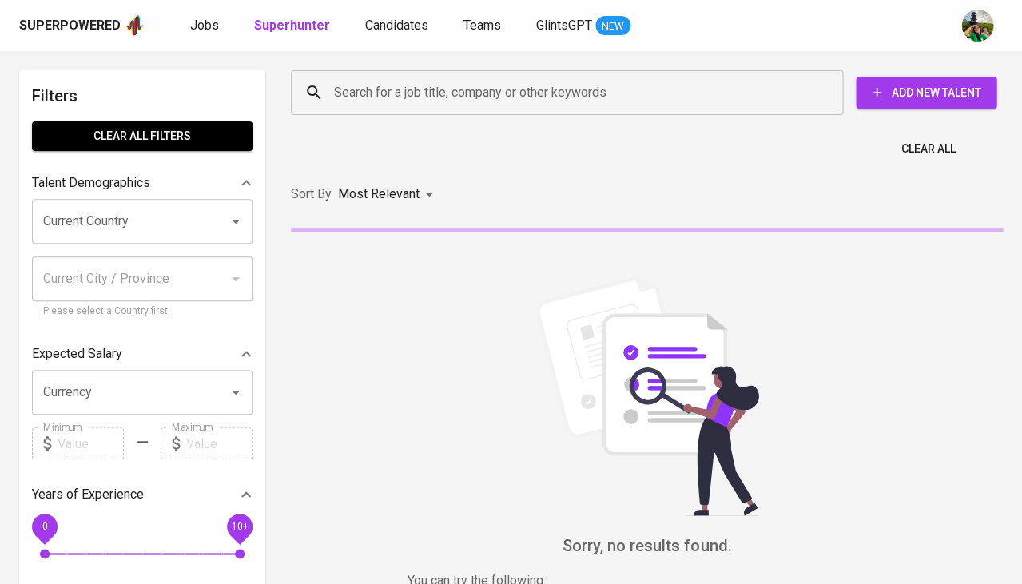
click at [392, 105] on input "Search for a job title, company or other keywords" at bounding box center [571, 93] width 482 height 30
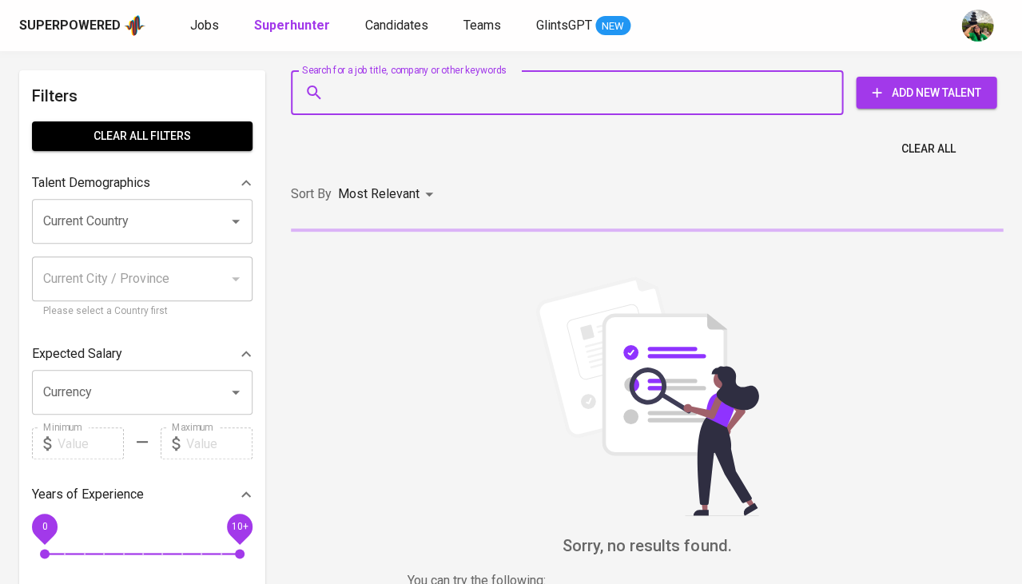
paste input "satriaaprilian18@gmail.com"
type input "satriaaprilian18@gmail.com"
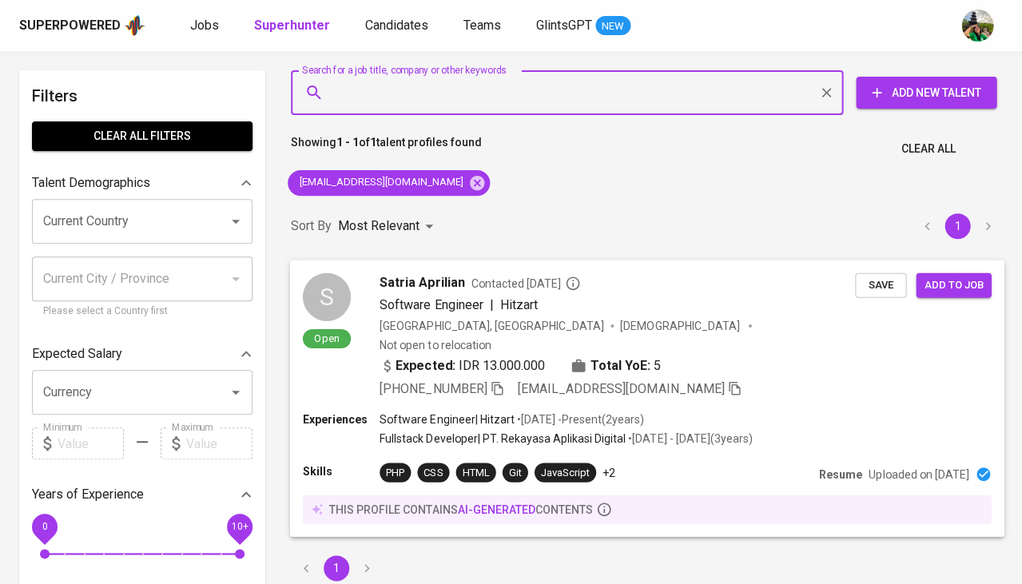
click at [875, 294] on button "Save" at bounding box center [880, 285] width 51 height 25
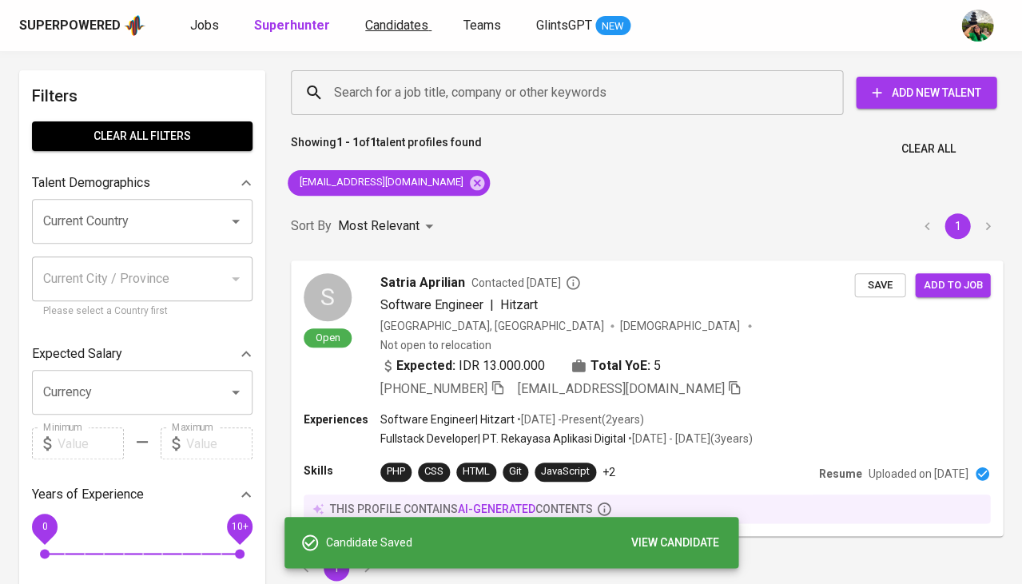
click at [396, 32] on span "Candidates" at bounding box center [396, 25] width 63 height 15
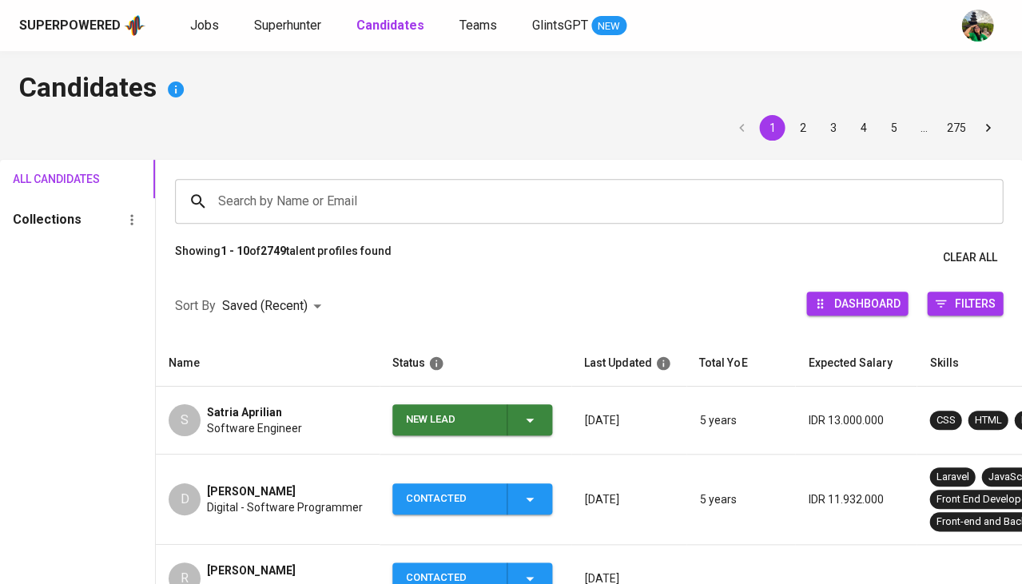
click at [530, 439] on td "New Lead" at bounding box center [476, 421] width 192 height 68
click at [529, 427] on div "New Lead" at bounding box center [472, 419] width 133 height 31
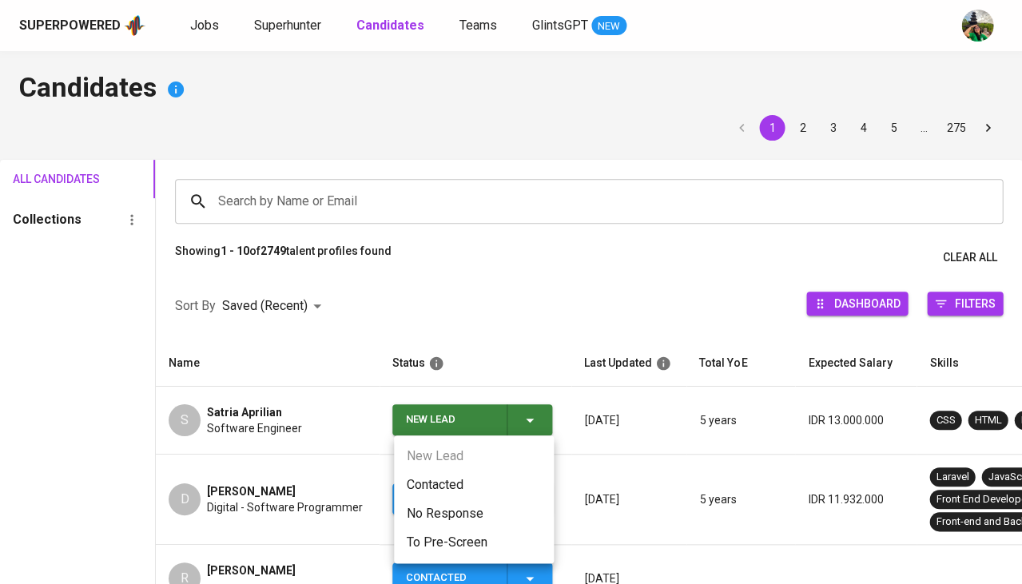
click at [452, 474] on li "Contacted" at bounding box center [474, 485] width 160 height 29
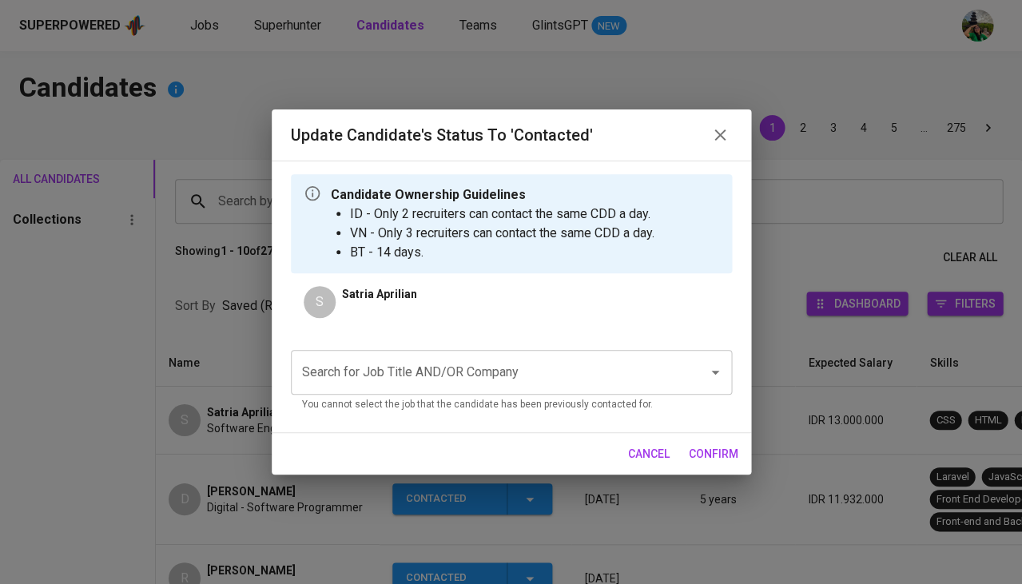
click at [474, 384] on input "Search for Job Title AND/OR Company" at bounding box center [489, 372] width 382 height 30
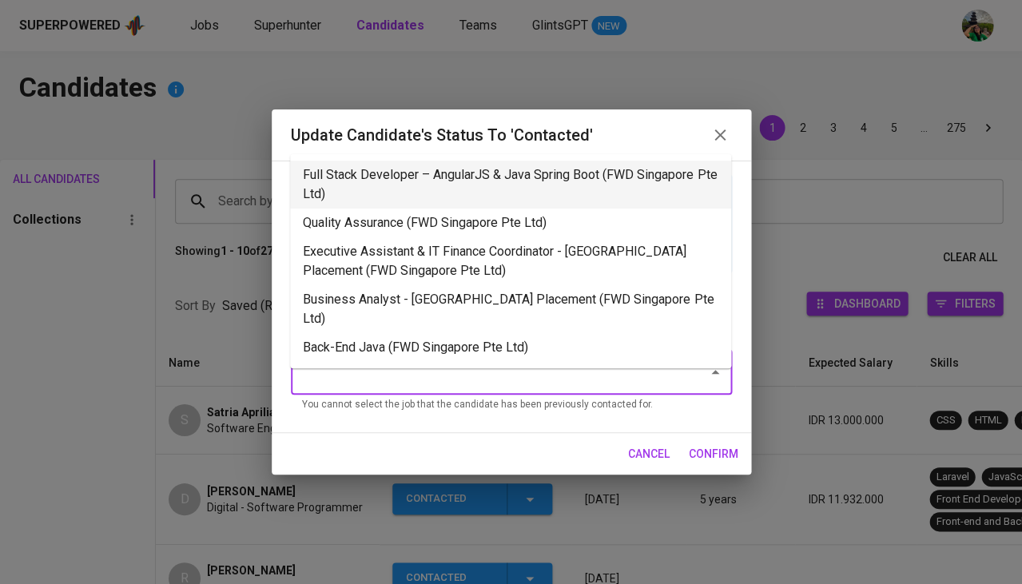
click at [468, 200] on li "Full Stack Developer – AngularJS & Java Spring Boot (FWD Singapore Pte Ltd)" at bounding box center [510, 185] width 441 height 48
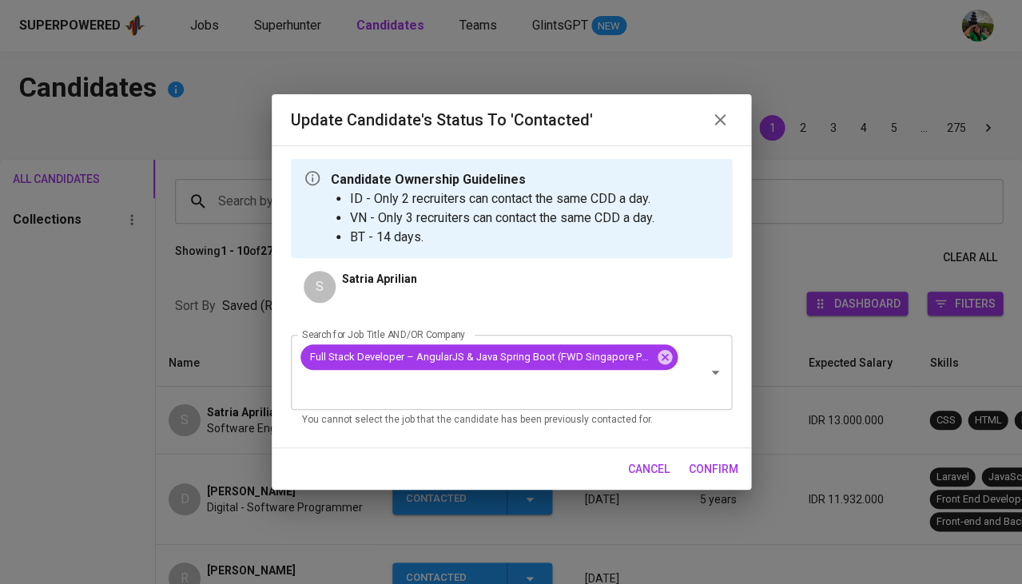
click at [706, 464] on span "confirm" at bounding box center [714, 470] width 50 height 20
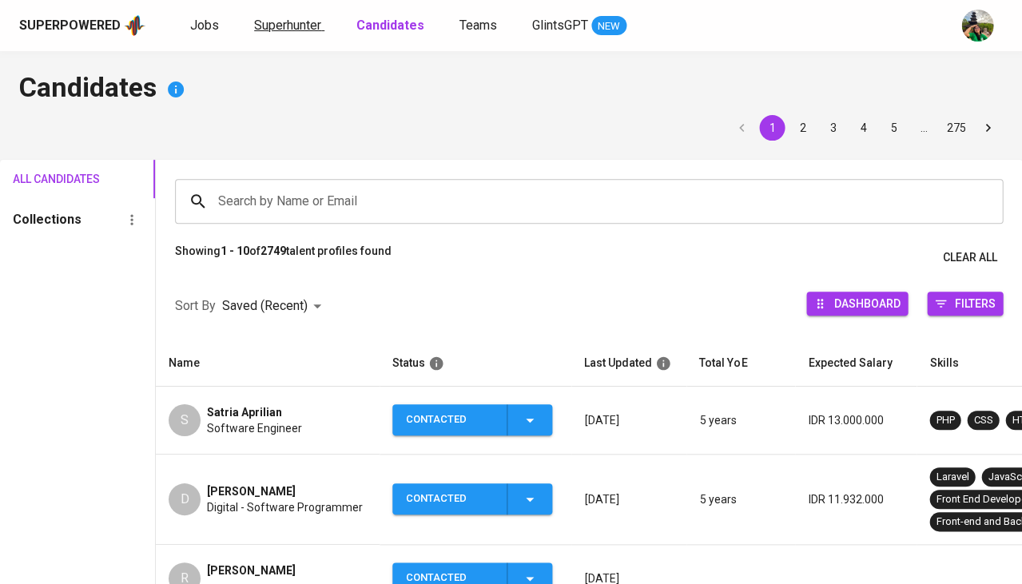
click at [285, 26] on span "Superhunter" at bounding box center [287, 25] width 67 height 15
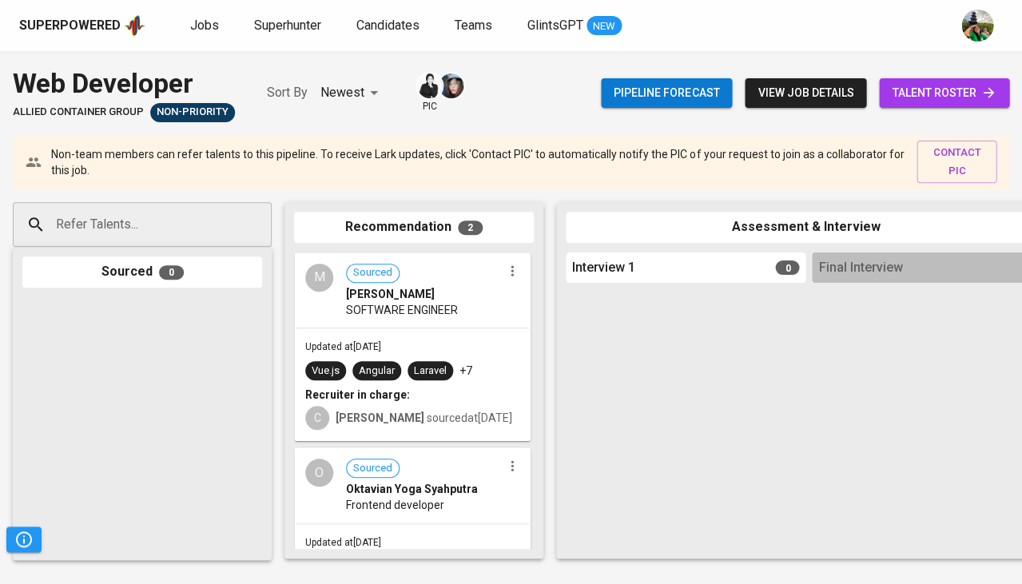
click at [377, 328] on div "Updated at [DATE] Vue.js Angular Laravel +7 Recruiter in charge: C [PERSON_NAME…" at bounding box center [412, 384] width 233 height 112
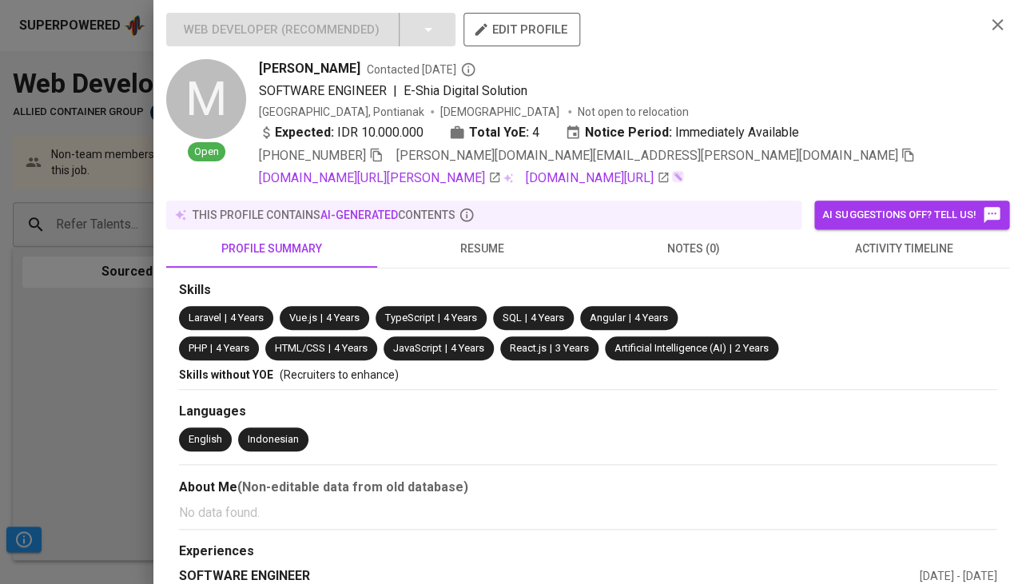
click at [905, 243] on span "activity timeline" at bounding box center [904, 249] width 192 height 20
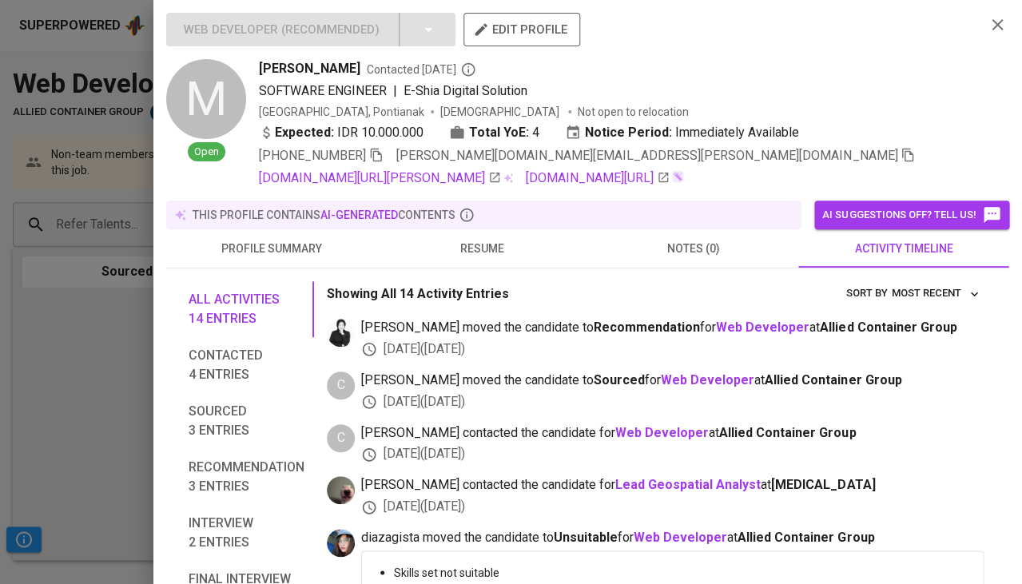
click at [82, 358] on div at bounding box center [511, 292] width 1022 height 584
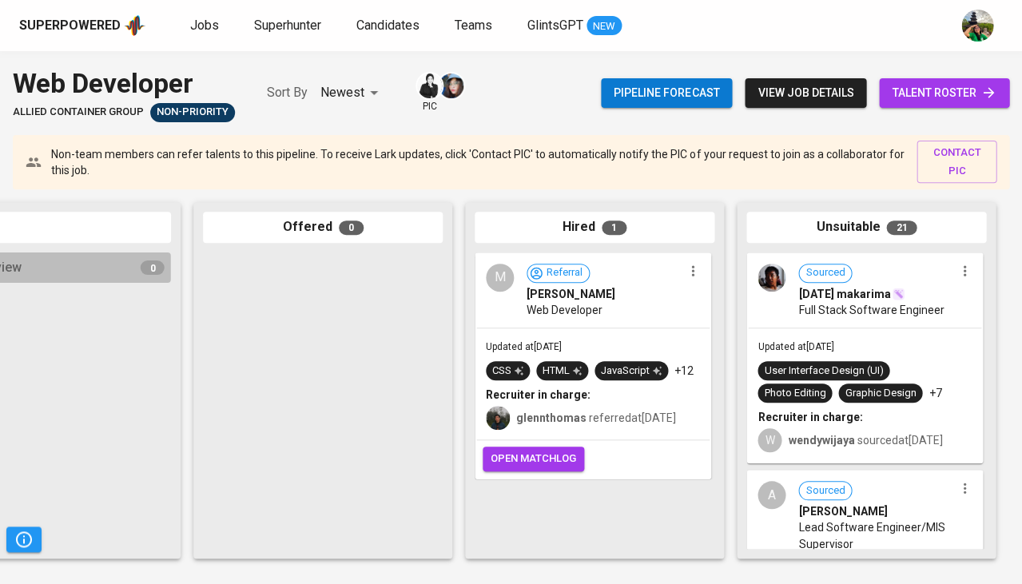
click at [866, 313] on span "Full Stack Software Engineer" at bounding box center [870, 310] width 145 height 16
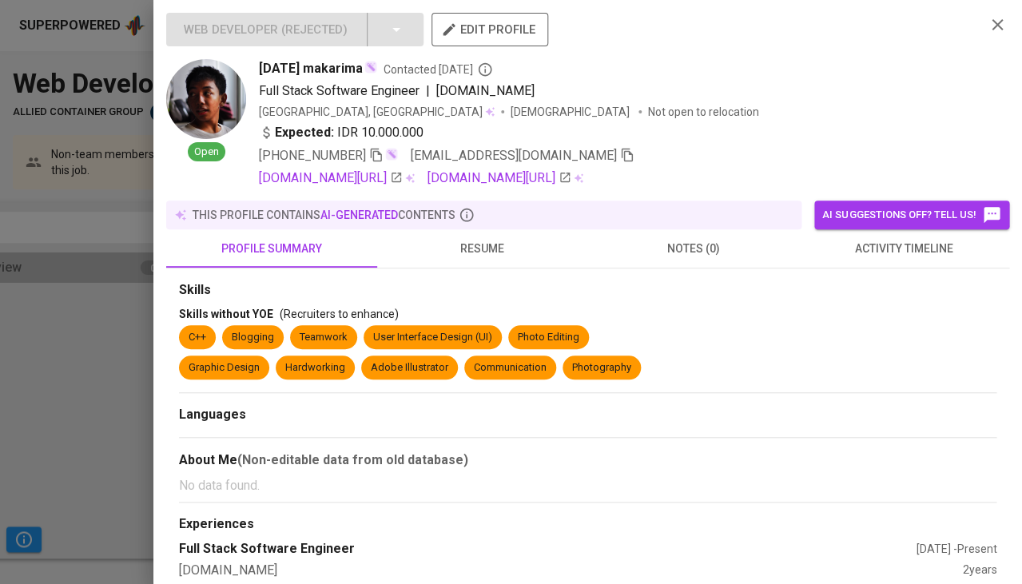
click at [879, 242] on span "activity timeline" at bounding box center [904, 249] width 192 height 20
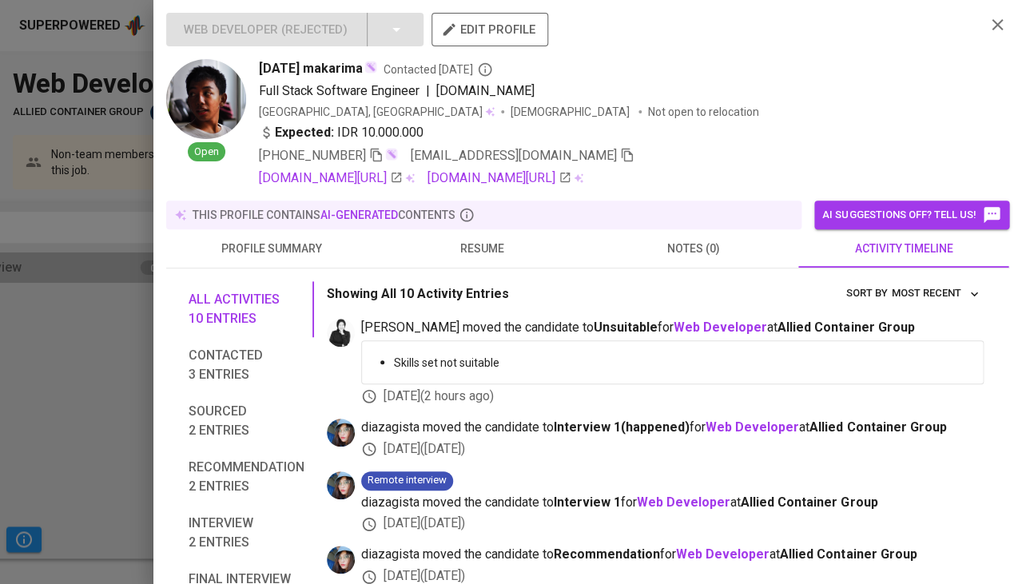
click at [476, 249] on span "resume" at bounding box center [483, 249] width 192 height 20
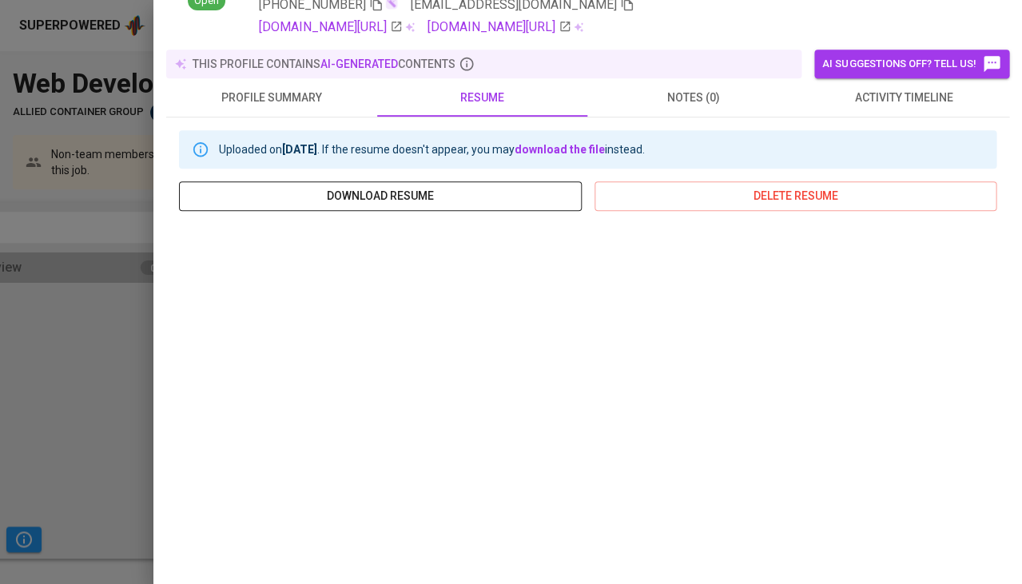
scroll to position [275, 0]
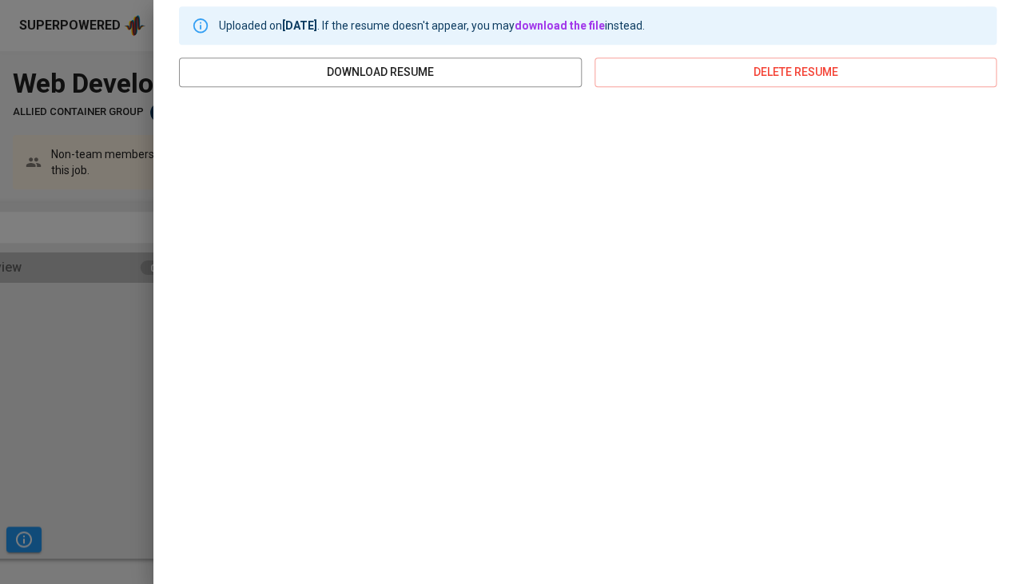
click at [119, 324] on div at bounding box center [511, 292] width 1022 height 584
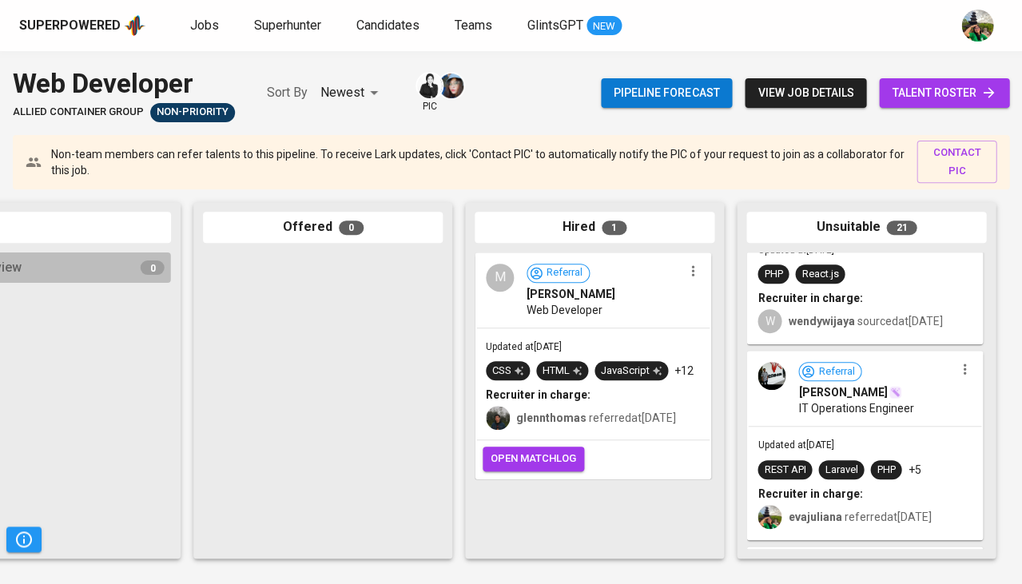
scroll to position [433, 0]
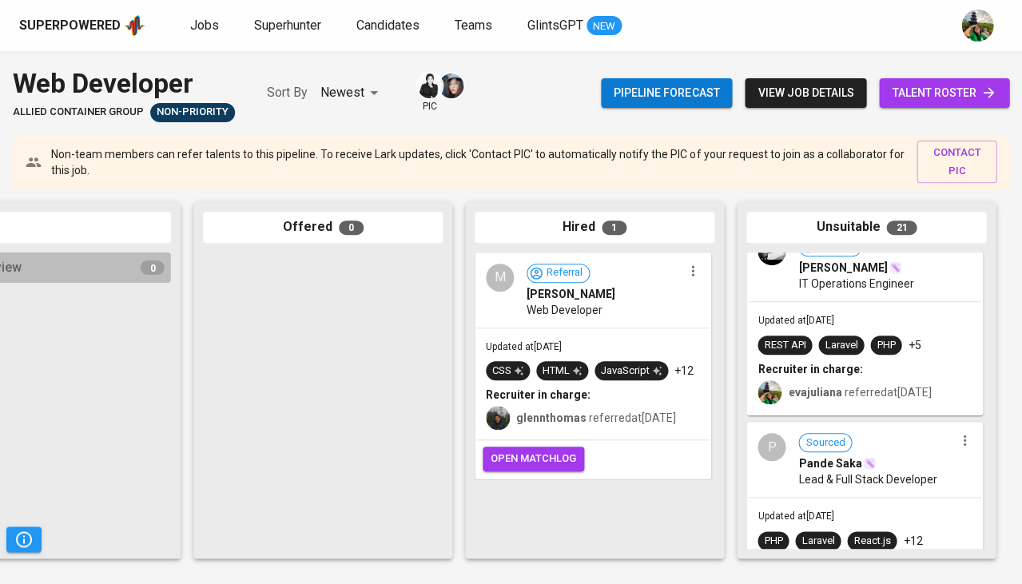
click at [852, 323] on div "Updated at [DATE] REST API Laravel PHP +5 Recruiter in charge: evajuliana refer…" at bounding box center [864, 358] width 233 height 112
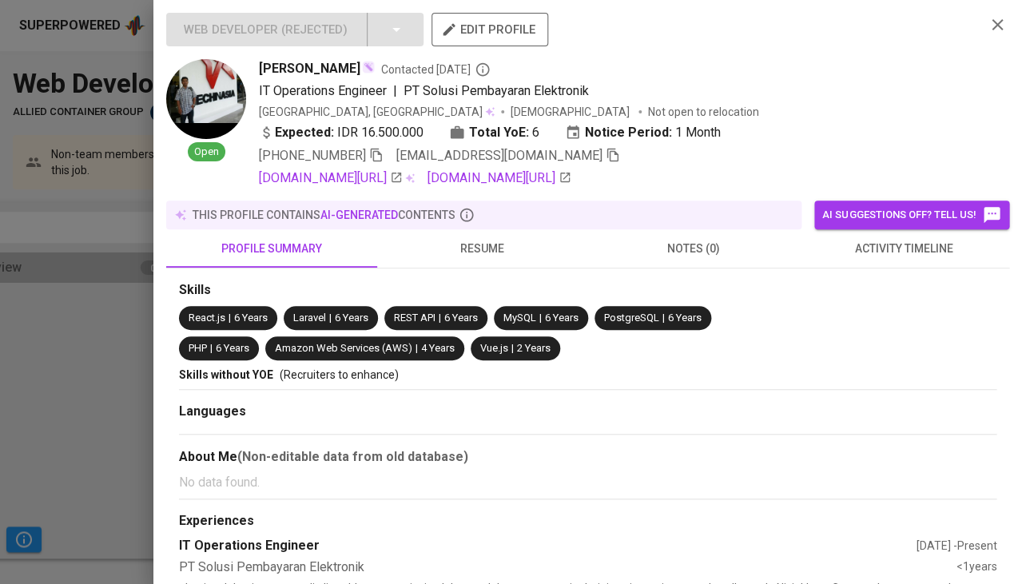
click at [884, 258] on button "activity timeline" at bounding box center [903, 248] width 211 height 38
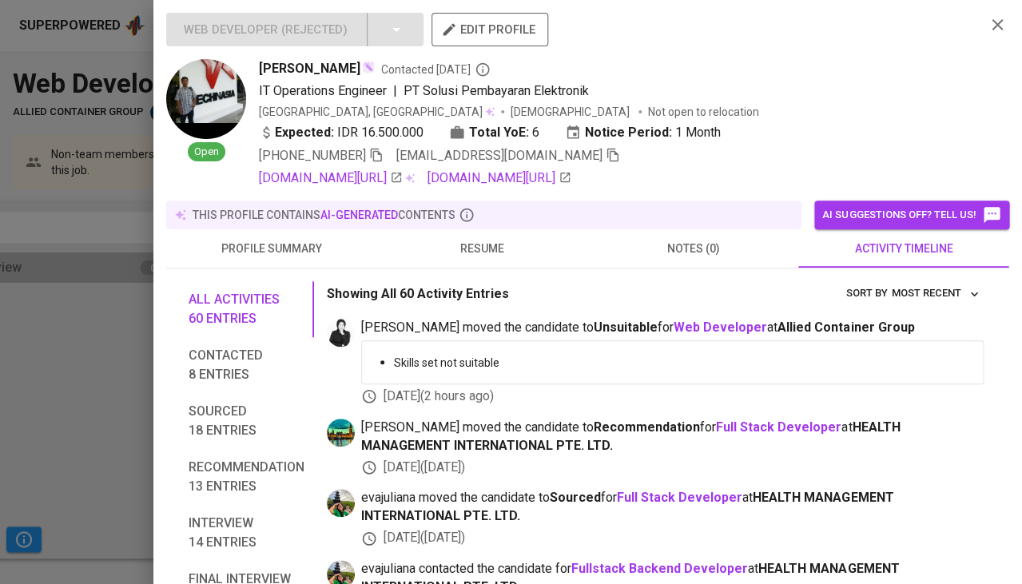
click at [121, 384] on div at bounding box center [511, 292] width 1022 height 584
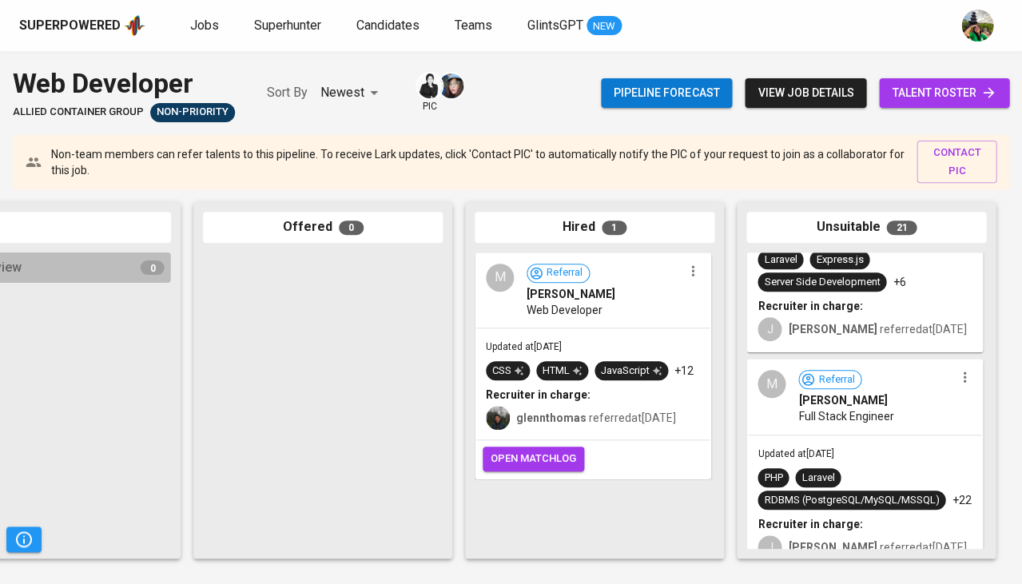
scroll to position [1030, 0]
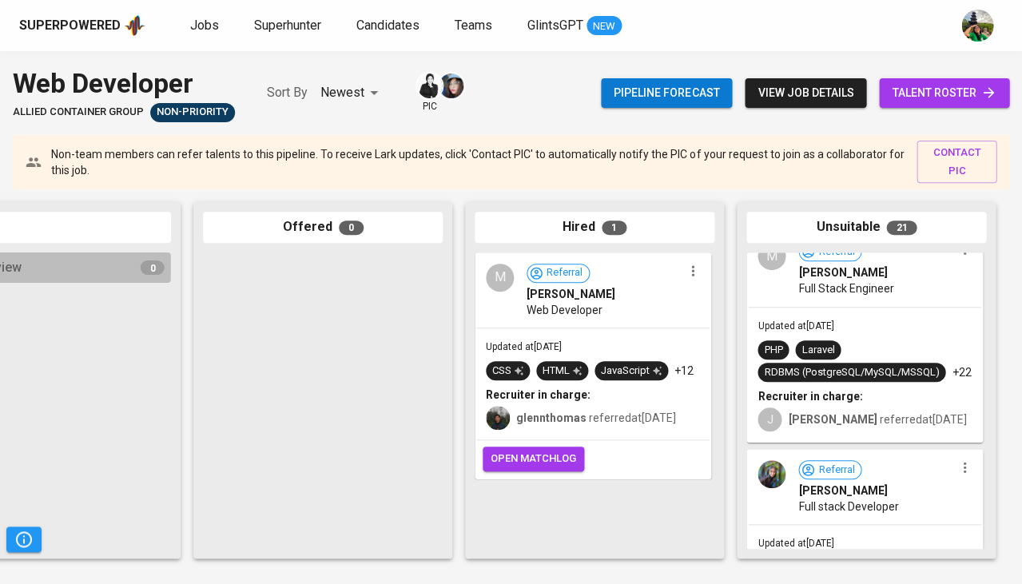
click at [876, 317] on div "Updated at [DATE] PHP Laravel RDBMS (PostgreSQL/MySQL/MSSQL) +22 Recruiter in c…" at bounding box center [864, 375] width 233 height 134
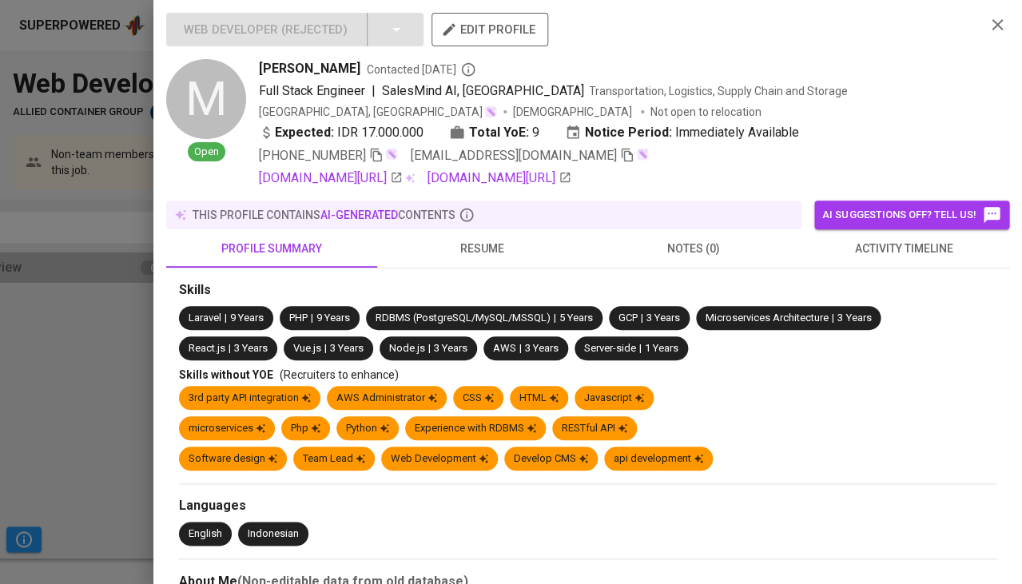
click at [874, 250] on span "activity timeline" at bounding box center [904, 249] width 192 height 20
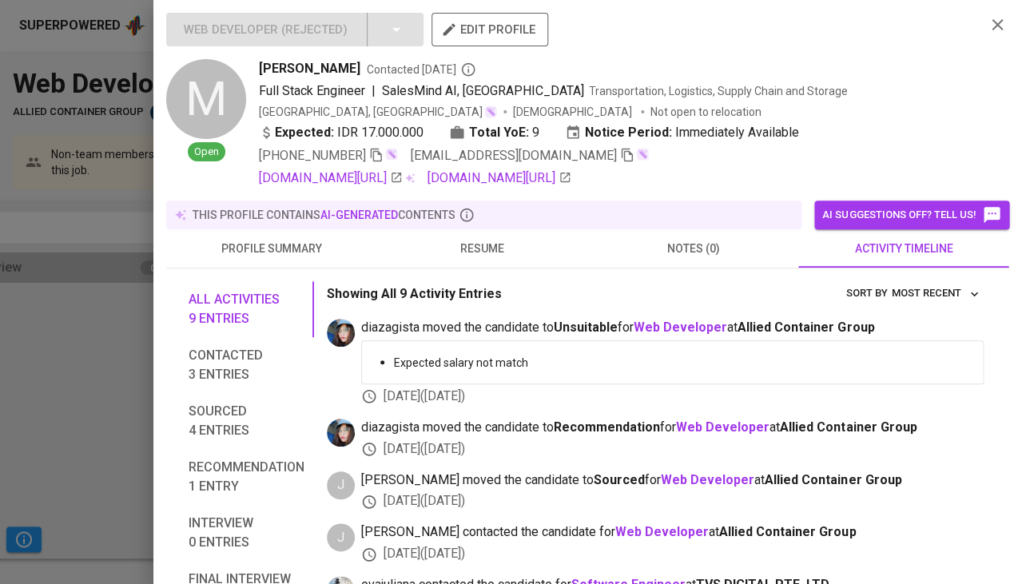
click at [464, 256] on button "resume" at bounding box center [482, 248] width 211 height 38
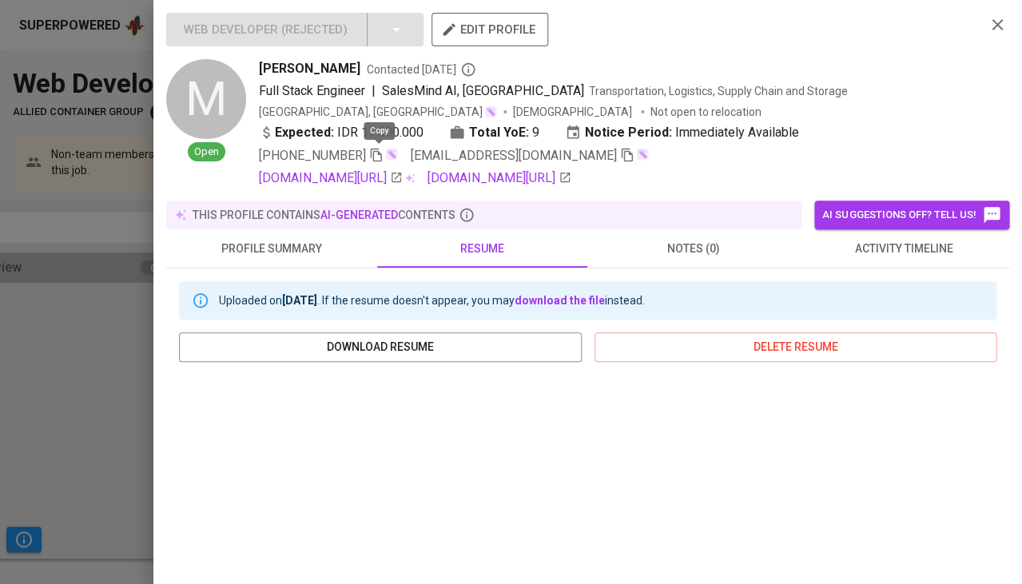
click at [373, 154] on icon "button" at bounding box center [376, 155] width 14 height 14
click at [897, 245] on span "activity timeline" at bounding box center [904, 249] width 192 height 20
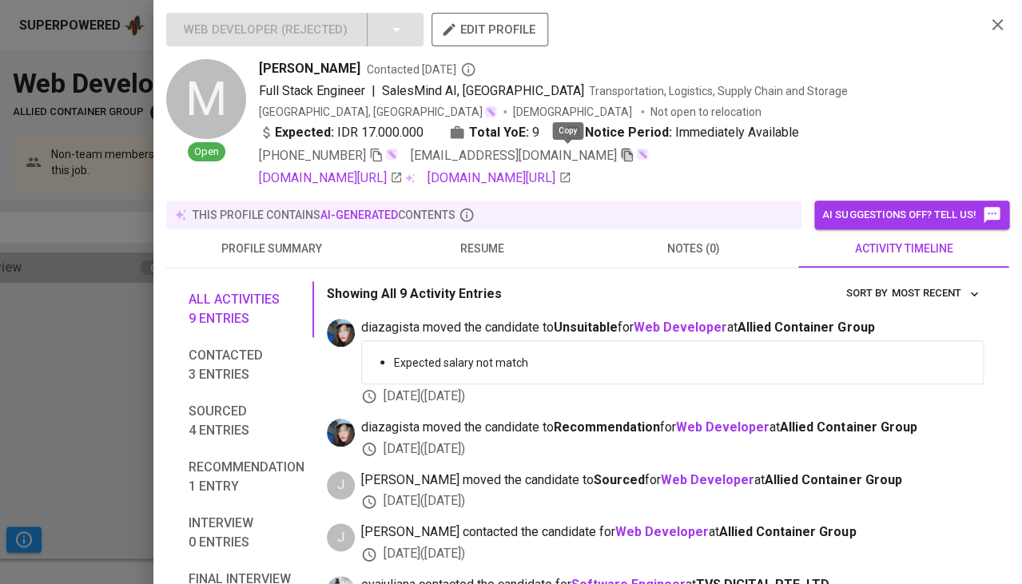
click at [620, 154] on icon "button" at bounding box center [627, 155] width 14 height 14
click at [0, 368] on div at bounding box center [511, 292] width 1022 height 584
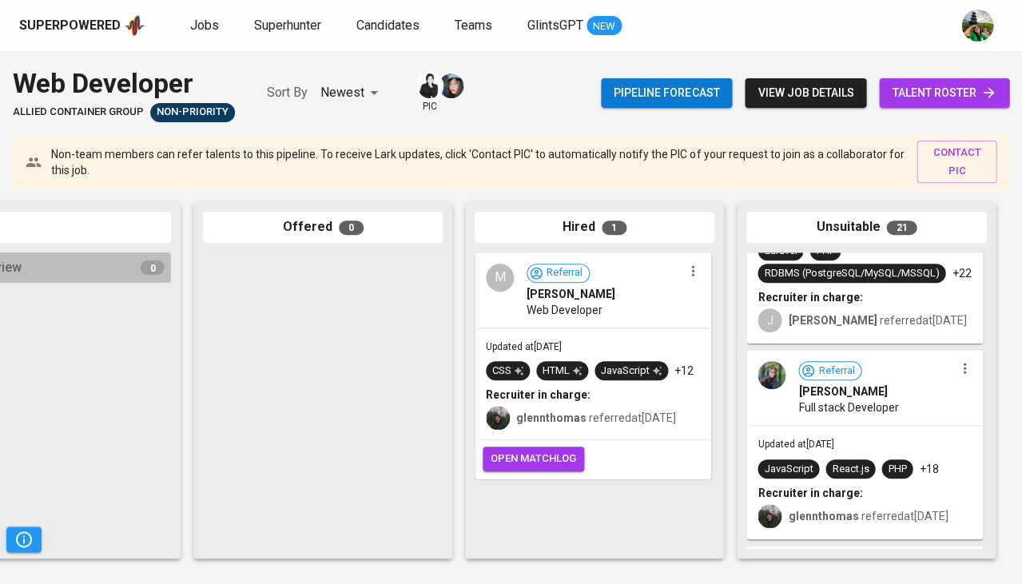
scroll to position [1159, 0]
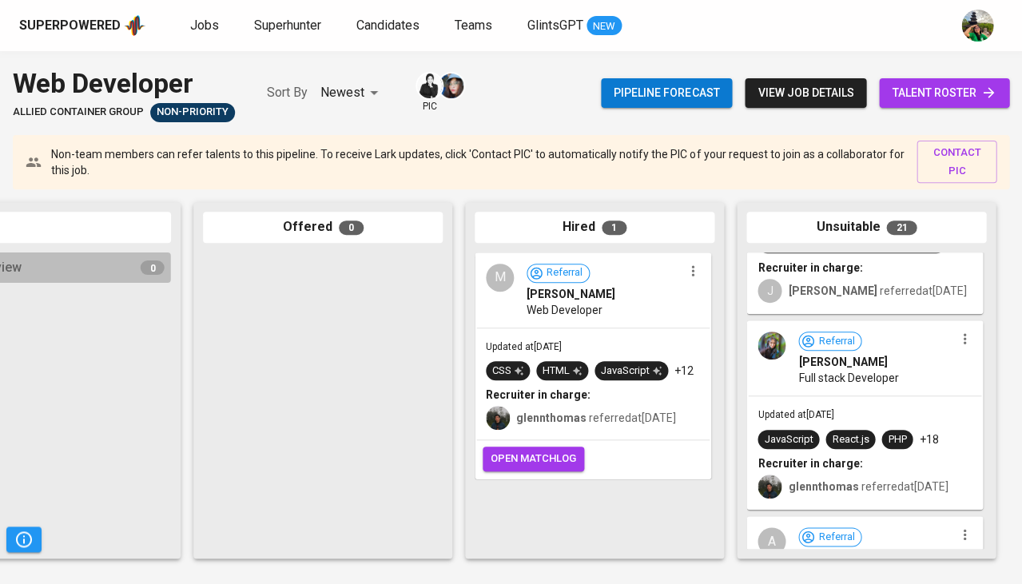
click at [830, 396] on div "Referral [PERSON_NAME] Full stack Developer" at bounding box center [864, 359] width 233 height 74
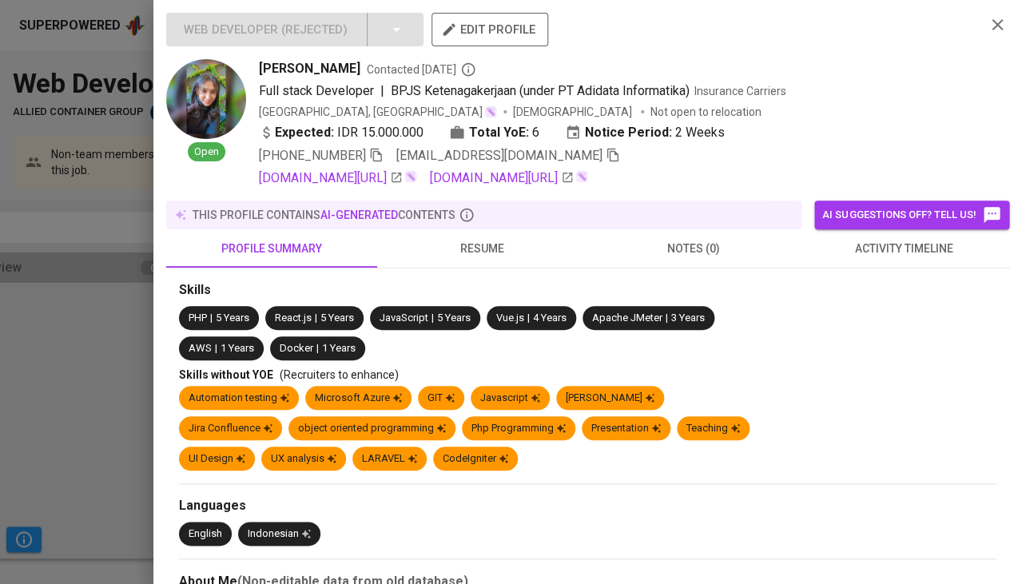
click at [878, 239] on span "activity timeline" at bounding box center [904, 249] width 192 height 20
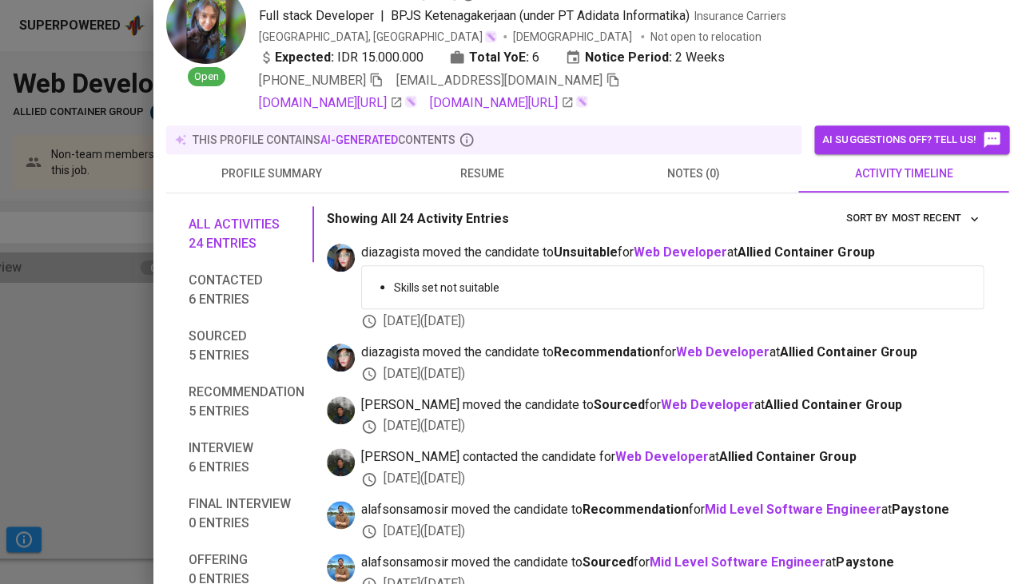
scroll to position [0, 0]
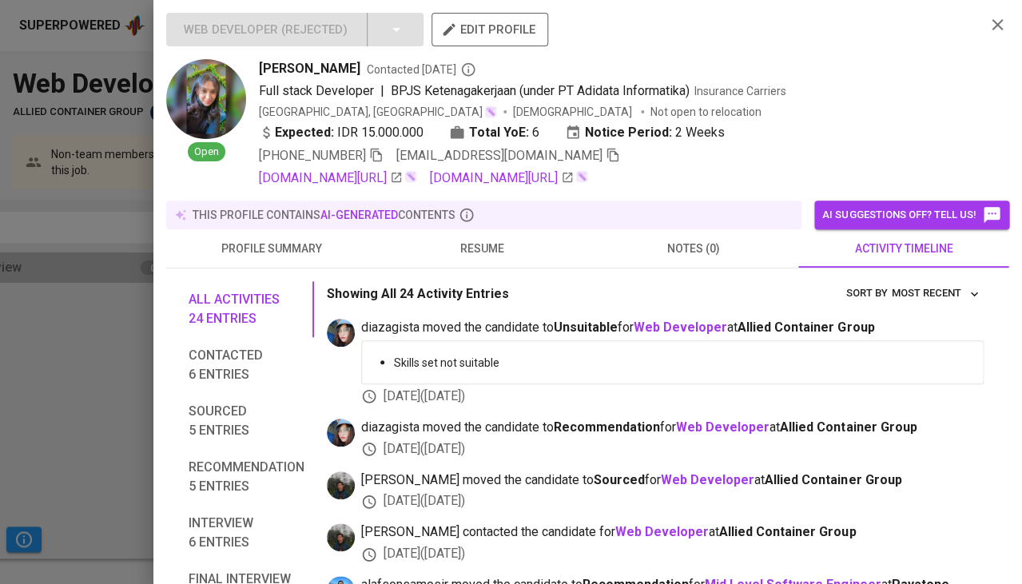
click at [491, 229] on button "resume" at bounding box center [482, 248] width 211 height 38
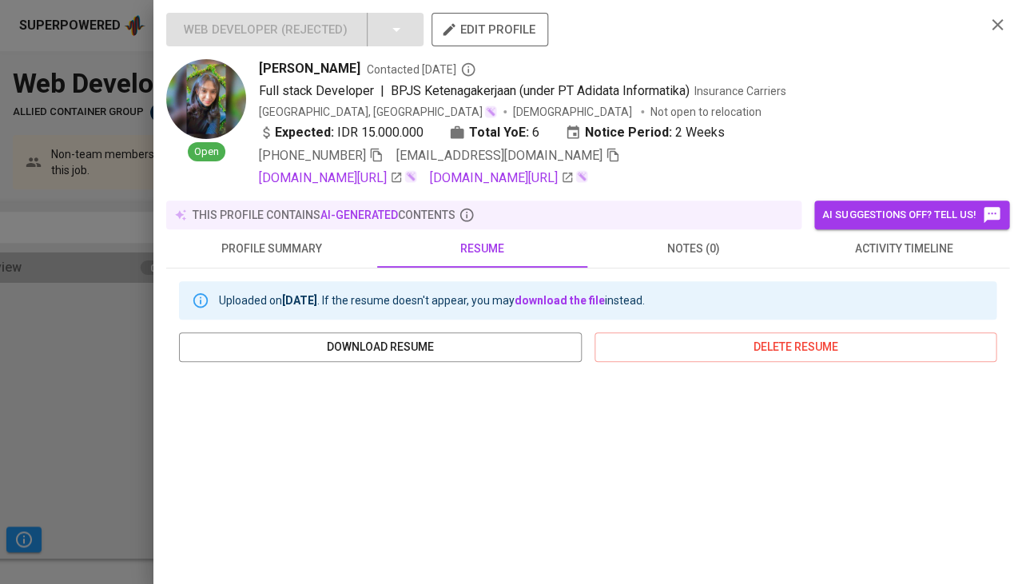
click at [63, 410] on div at bounding box center [511, 292] width 1022 height 584
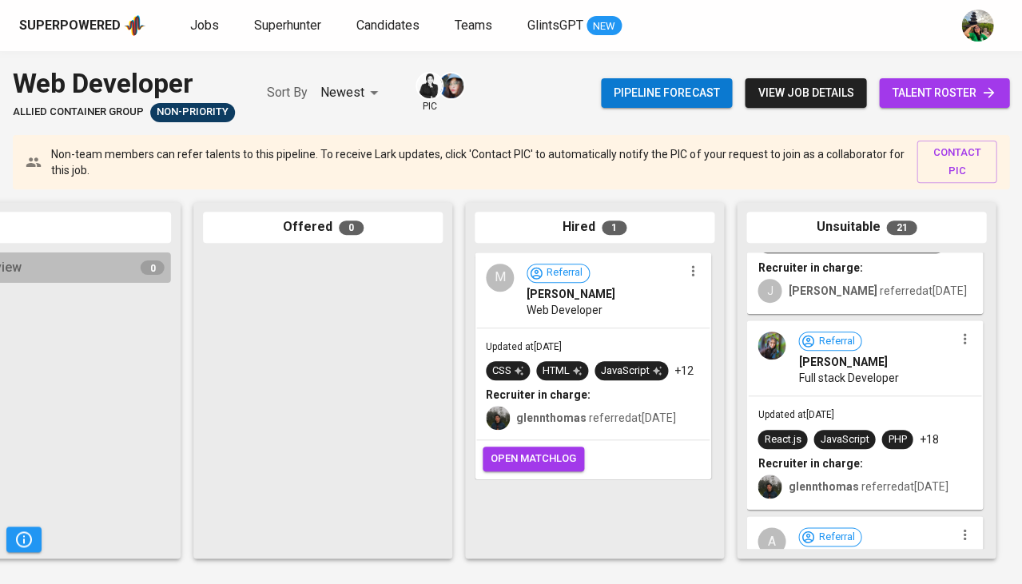
click at [750, 370] on div "Referral Varuna Dewi Full stack Developer" at bounding box center [864, 359] width 233 height 74
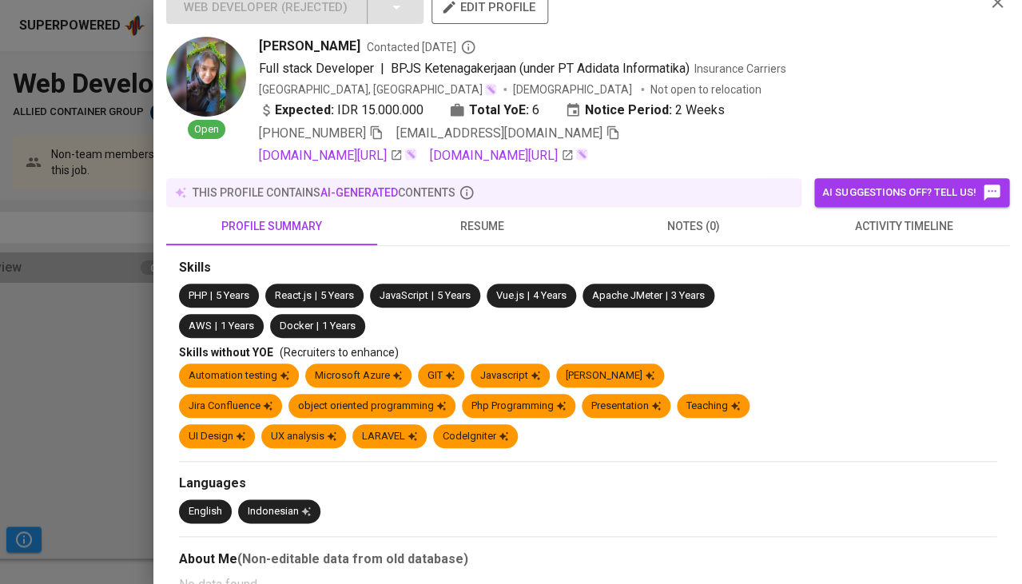
scroll to position [25, 0]
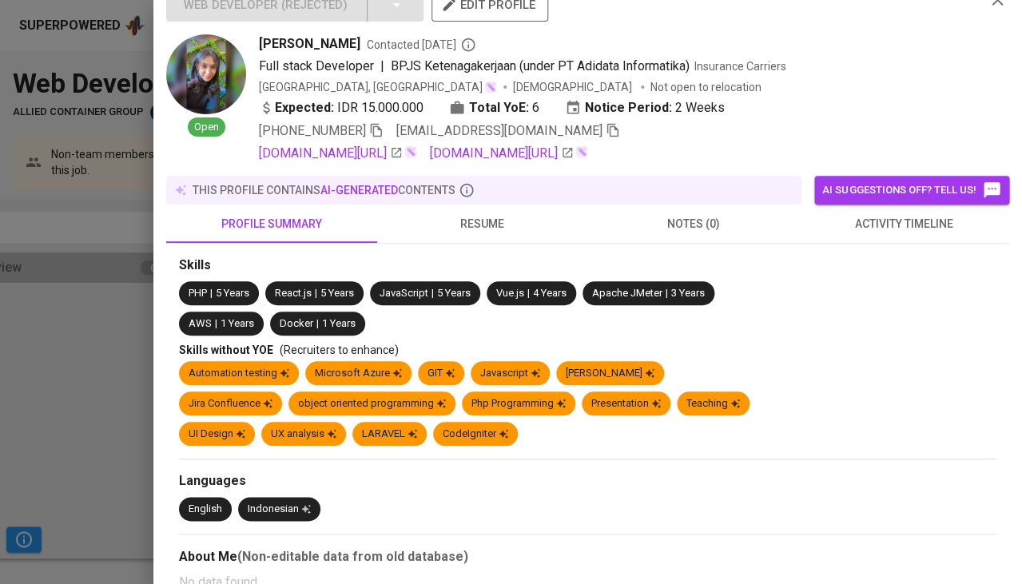
click at [142, 296] on div at bounding box center [511, 292] width 1022 height 584
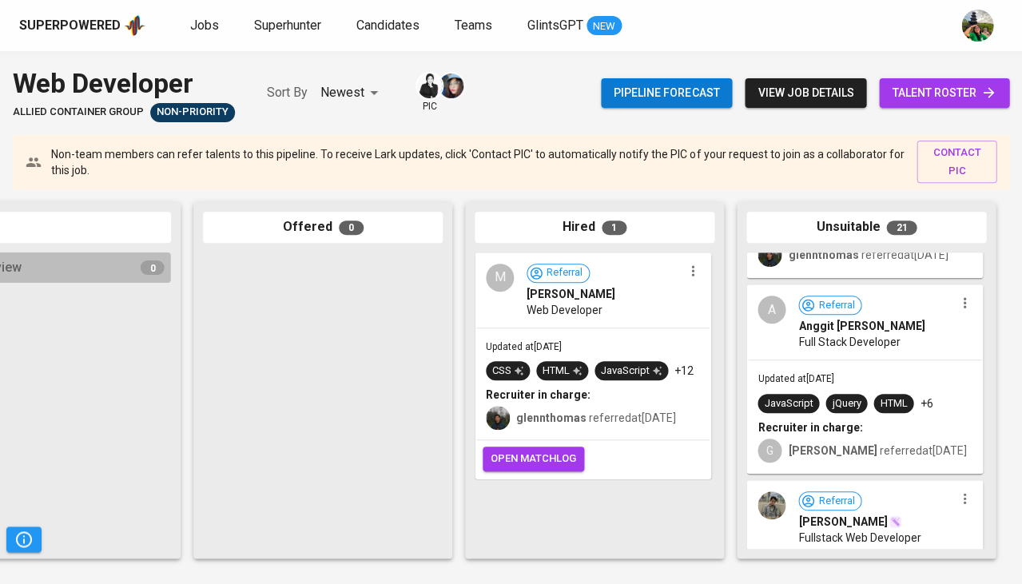
scroll to position [1407, 0]
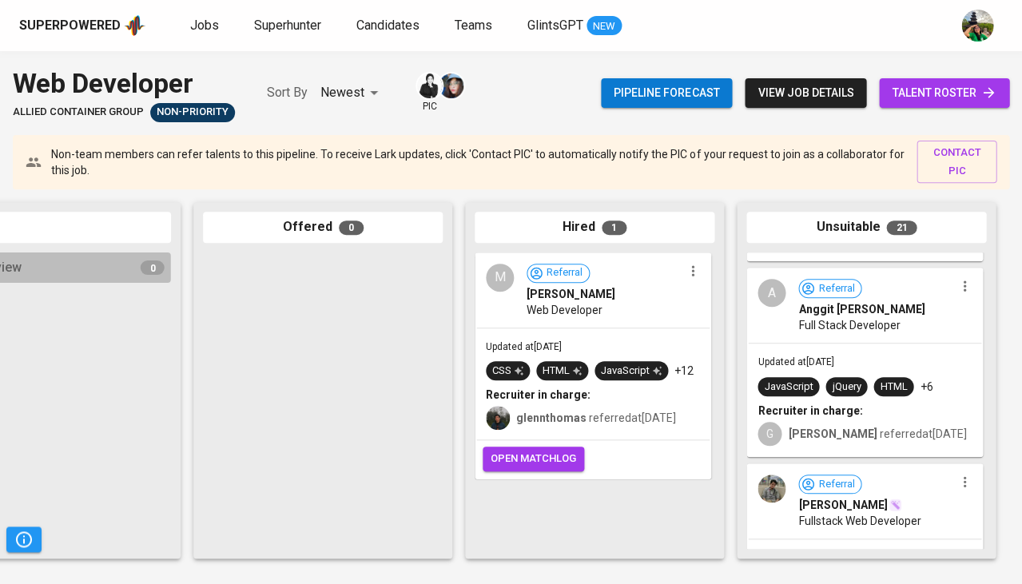
click at [846, 343] on div "A Referral Anggit Ari Utomo Full Stack Developer" at bounding box center [864, 306] width 233 height 74
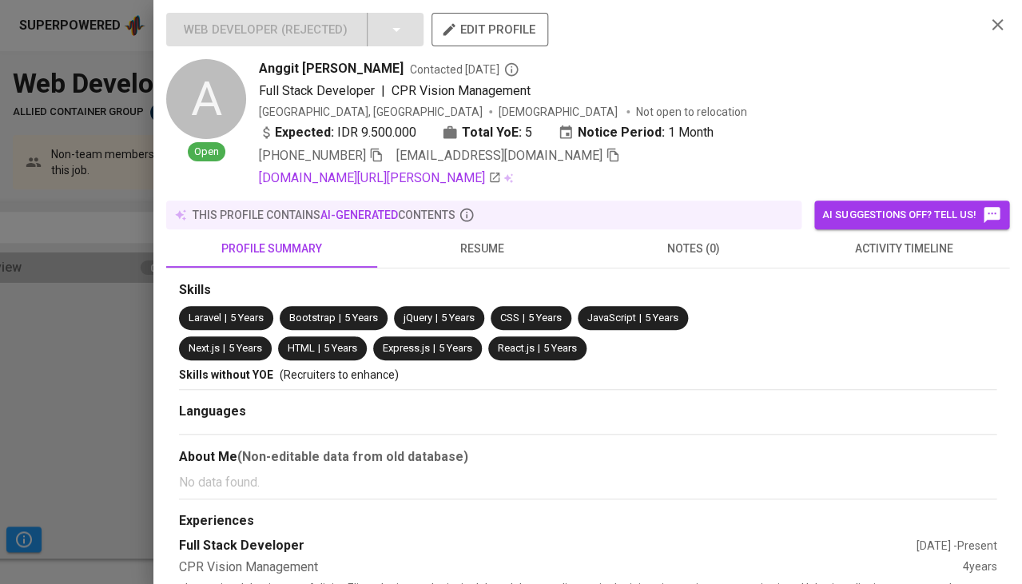
click at [149, 285] on div at bounding box center [511, 292] width 1022 height 584
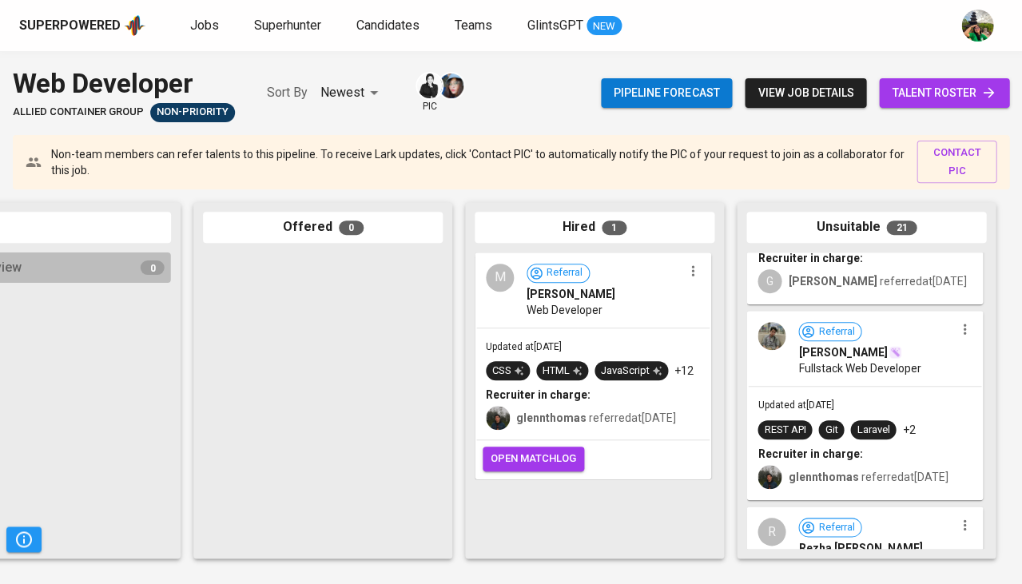
scroll to position [1569, 0]
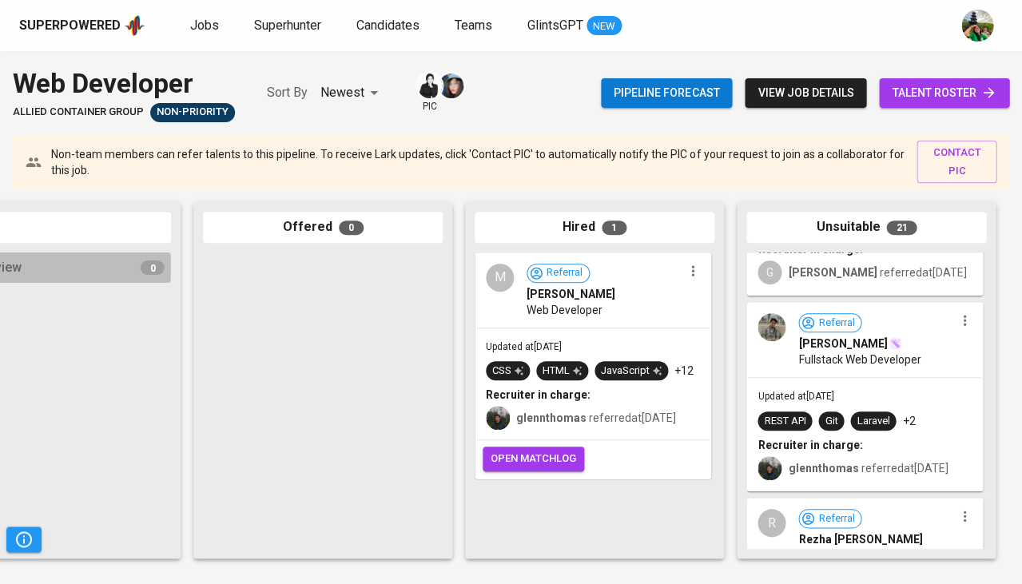
click at [863, 402] on div "Updated at Sep 03, 2025 REST API Git Laravel +2 Recruiter in charge: glennthoma…" at bounding box center [864, 434] width 233 height 112
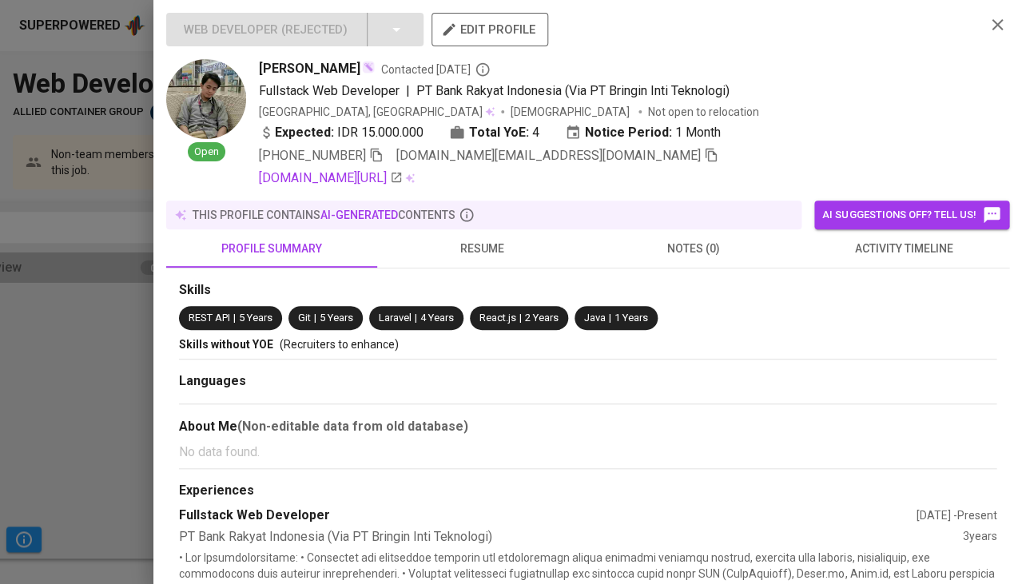
click at [91, 321] on div at bounding box center [511, 292] width 1022 height 584
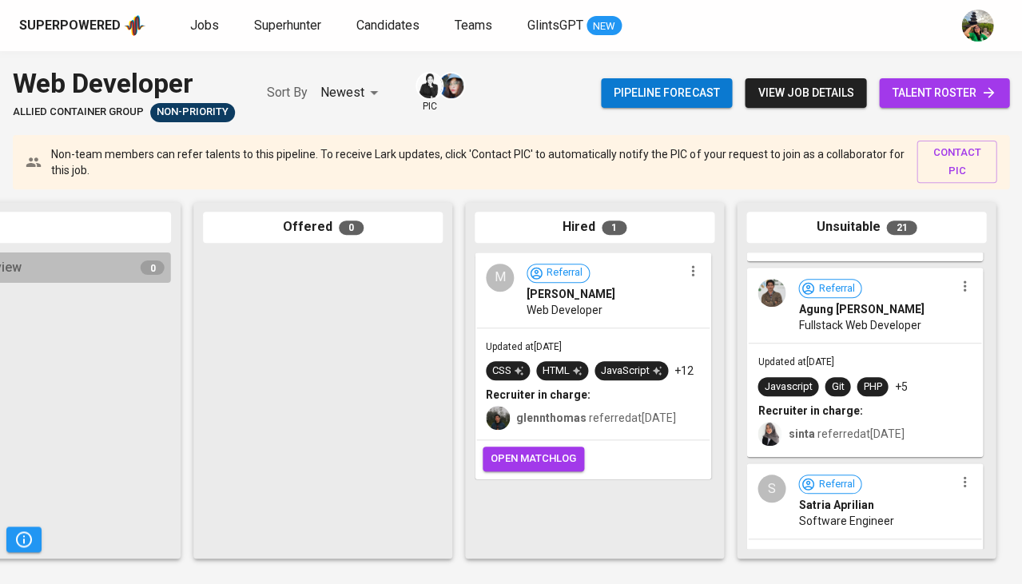
scroll to position [2383, 0]
click at [874, 316] on span "Fullstack Web Developer" at bounding box center [859, 324] width 122 height 16
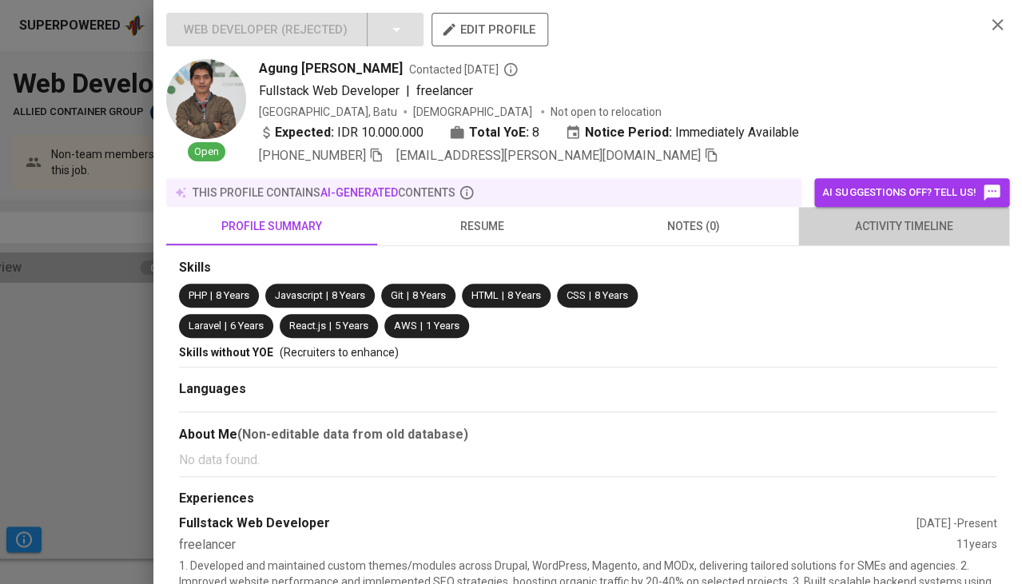
click at [881, 221] on span "activity timeline" at bounding box center [904, 227] width 192 height 20
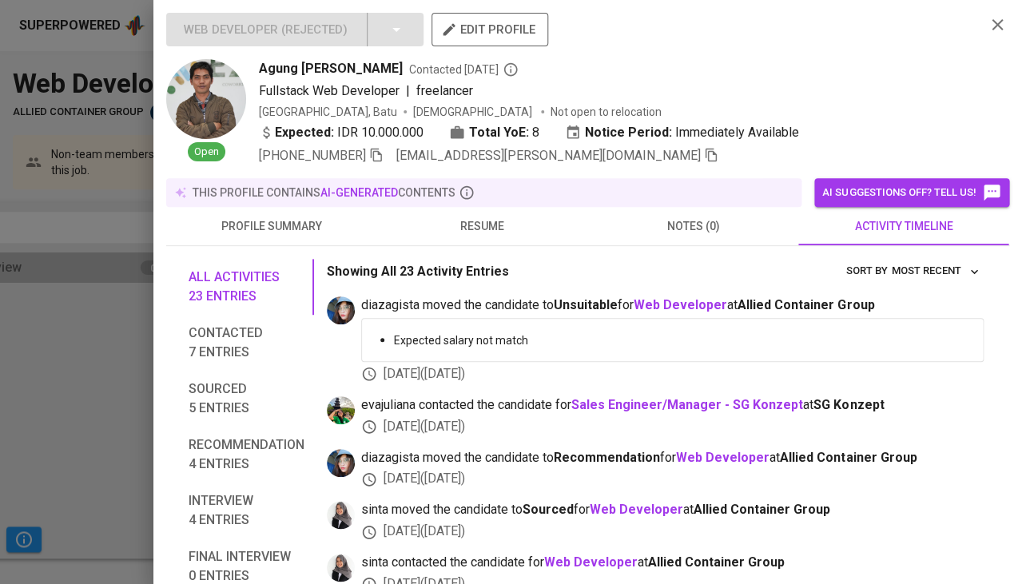
click at [469, 236] on button "resume" at bounding box center [482, 226] width 211 height 38
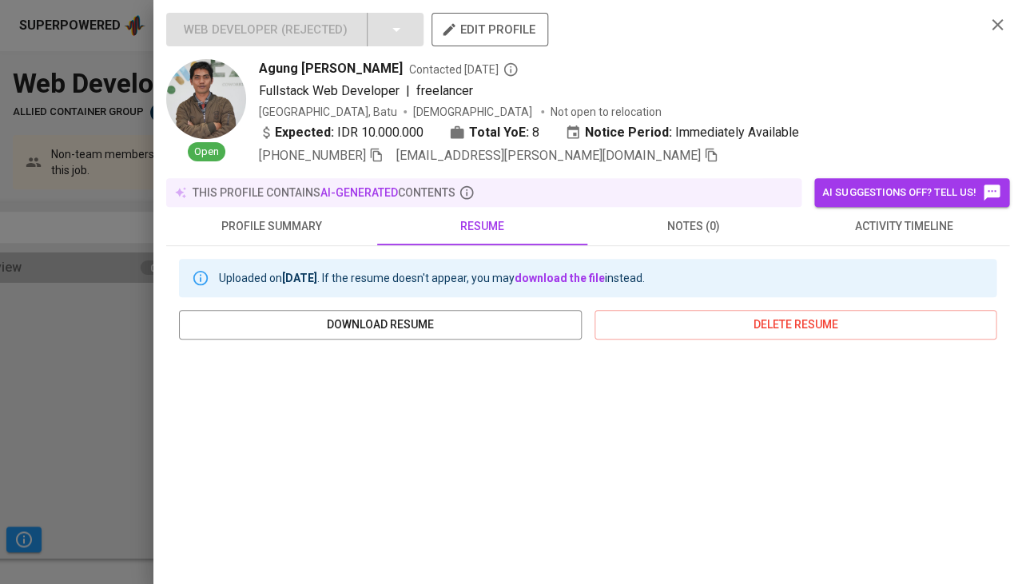
scroll to position [0, 0]
click at [381, 154] on icon "button" at bounding box center [376, 155] width 14 height 14
click at [925, 226] on span "activity timeline" at bounding box center [904, 227] width 192 height 20
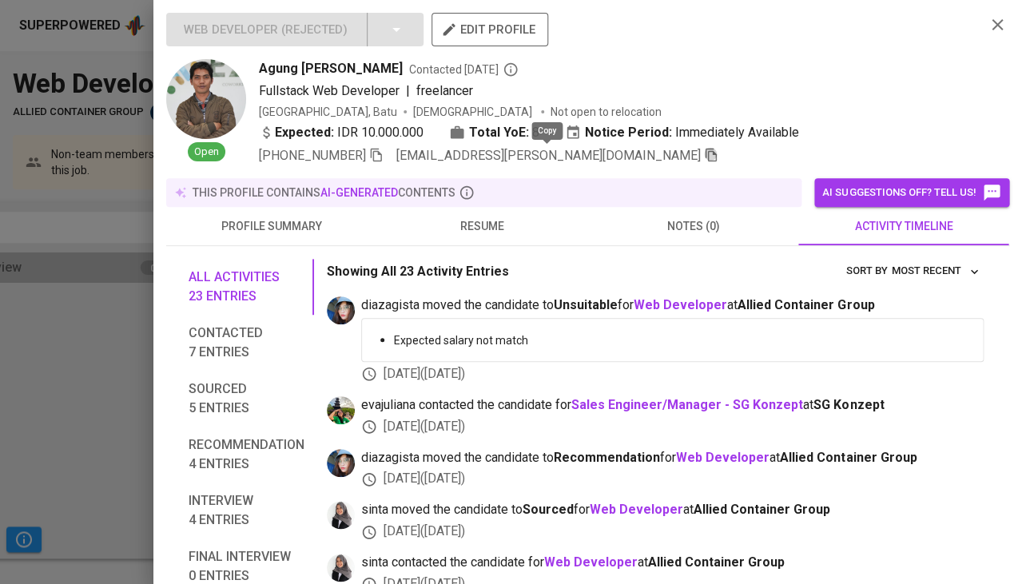
click at [704, 153] on icon "button" at bounding box center [711, 155] width 14 height 14
click at [109, 345] on div at bounding box center [511, 292] width 1022 height 584
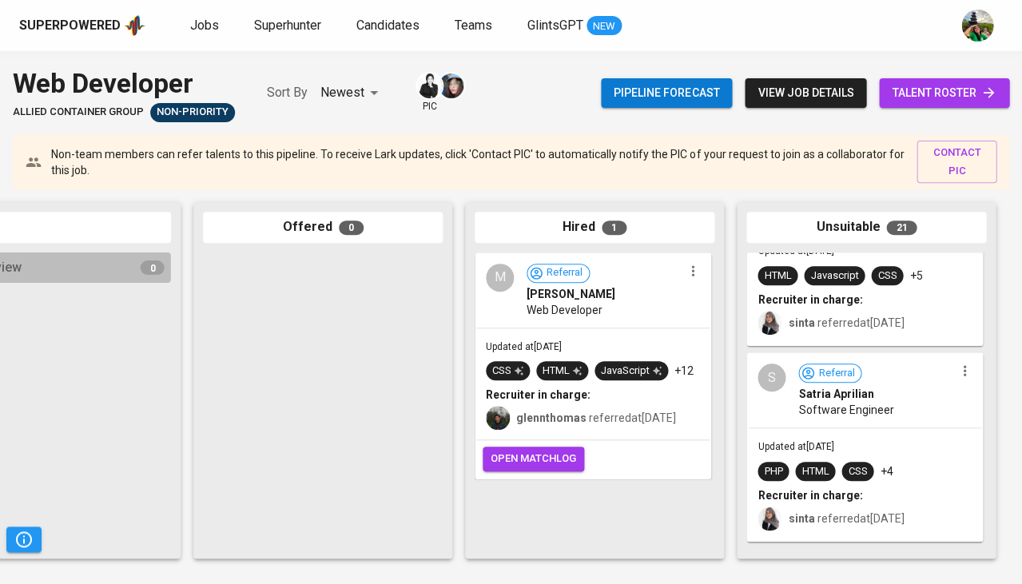
click at [855, 386] on span "Satria Aprilian" at bounding box center [835, 394] width 75 height 16
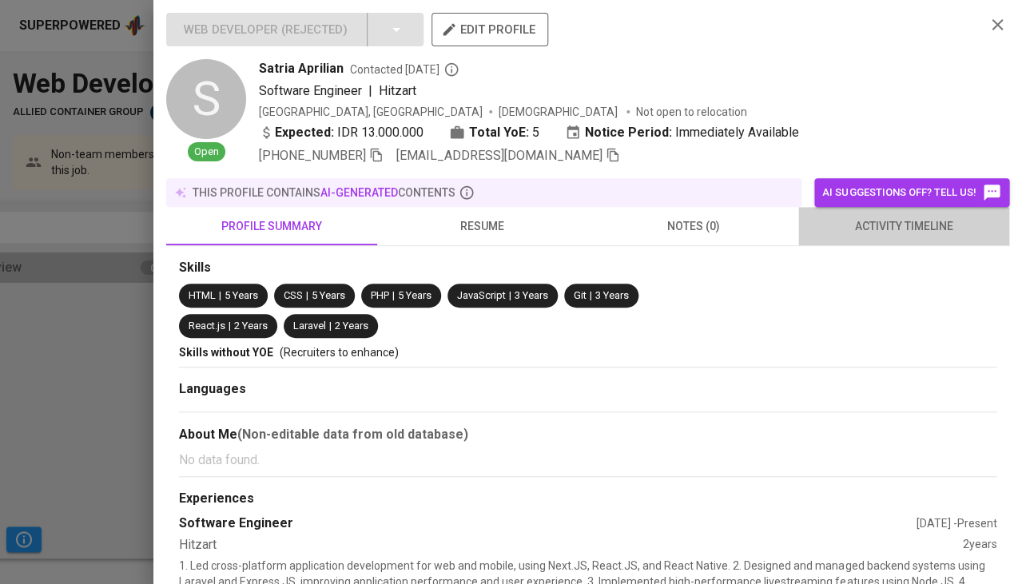
click at [886, 224] on span "activity timeline" at bounding box center [904, 227] width 192 height 20
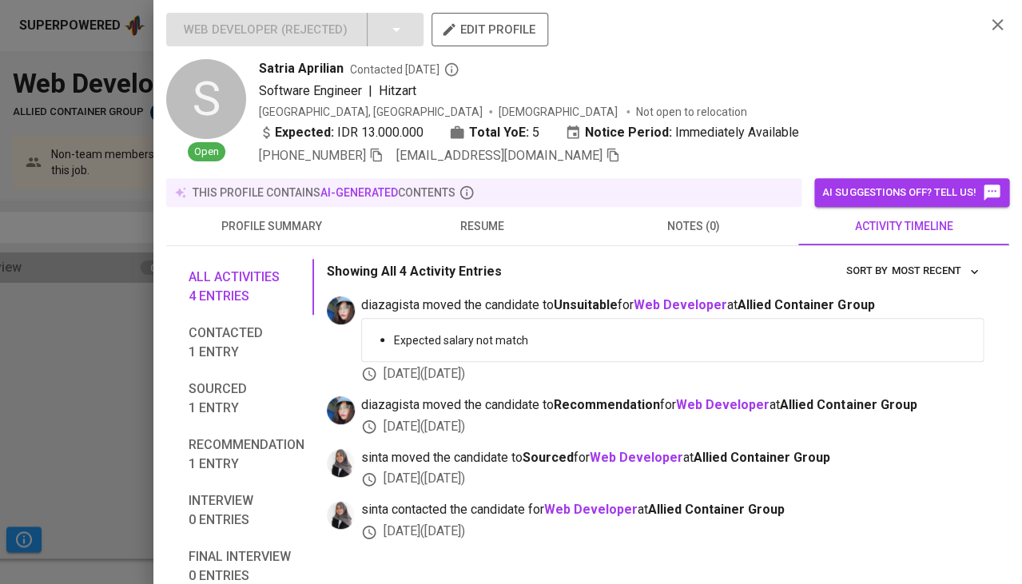
click at [494, 224] on span "resume" at bounding box center [483, 227] width 192 height 20
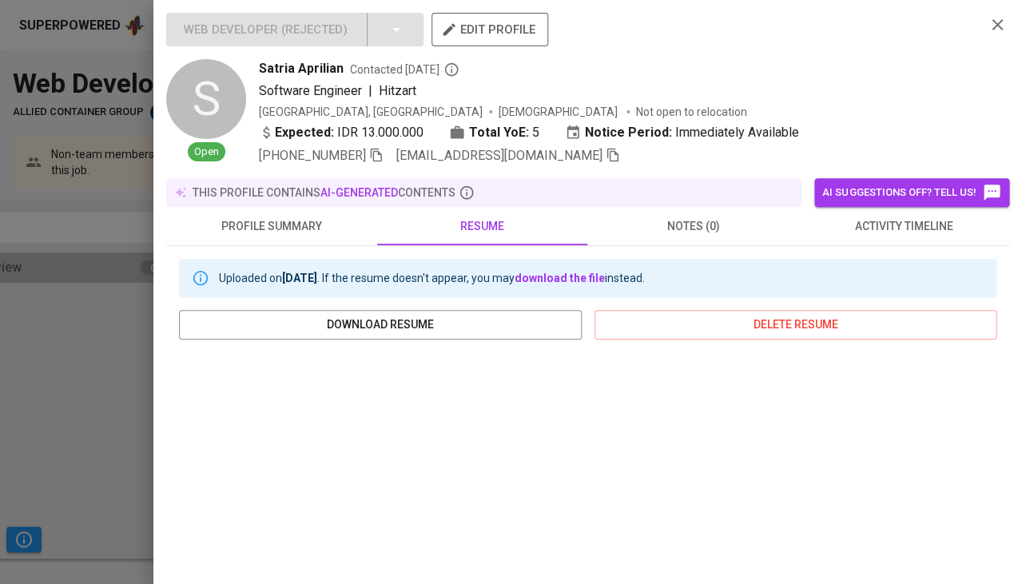
click at [393, 146] on div "+62 895-3715-29602 satriaaprilian18@gmail.com" at bounding box center [439, 155] width 361 height 19
click at [382, 152] on icon "button" at bounding box center [376, 156] width 11 height 14
click at [607, 157] on icon "button" at bounding box center [612, 156] width 11 height 14
click at [32, 410] on div at bounding box center [511, 292] width 1022 height 584
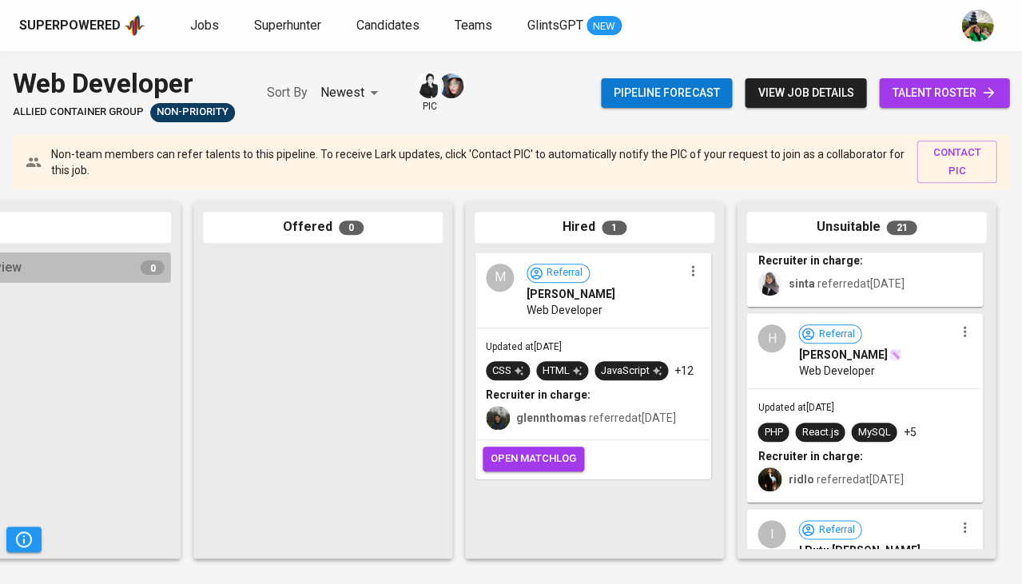
scroll to position [2731, 0]
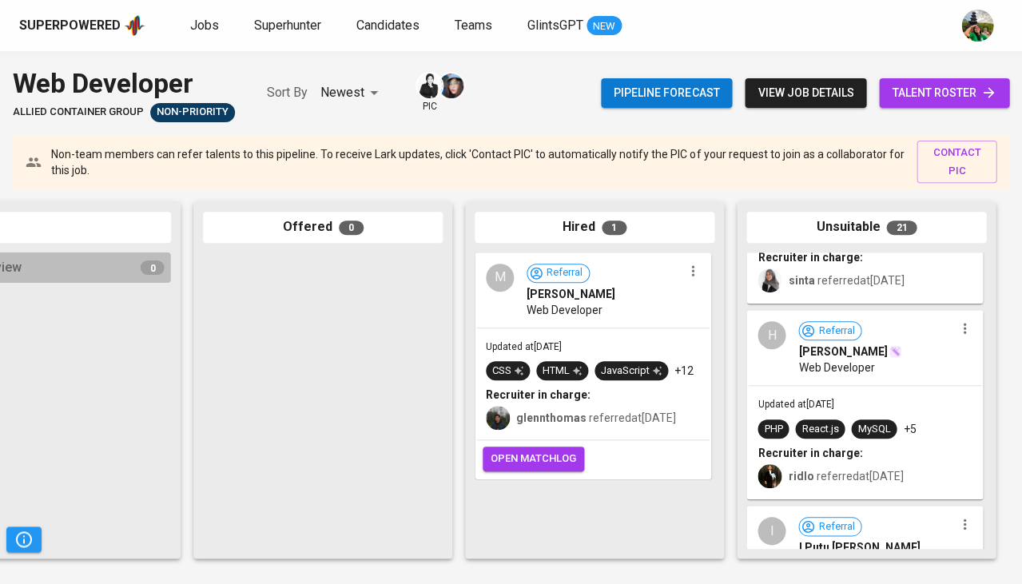
click at [878, 372] on div "H Referral Hanif Ifran Web Developer" at bounding box center [864, 349] width 233 height 74
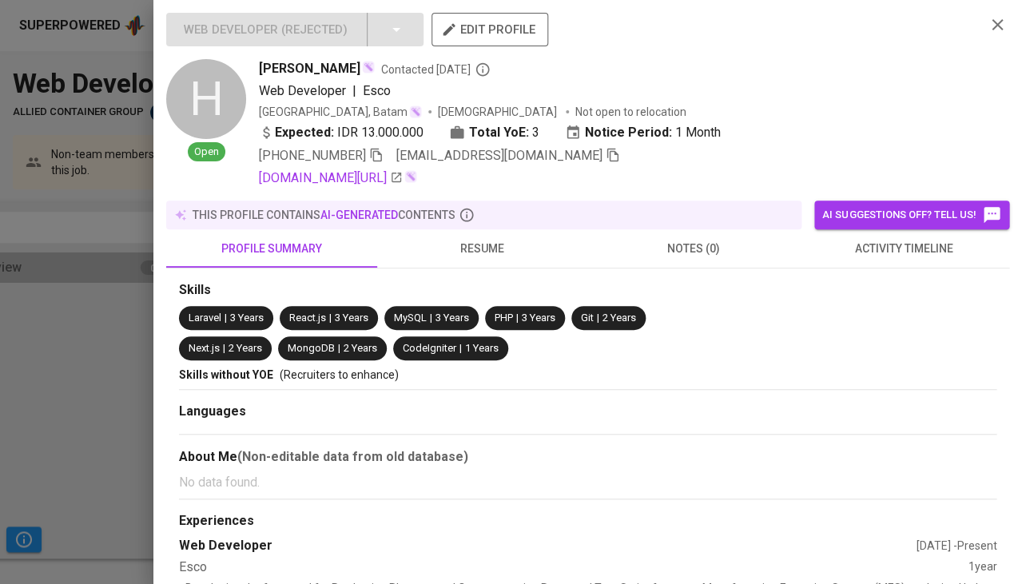
click at [0, 360] on div at bounding box center [511, 292] width 1022 height 584
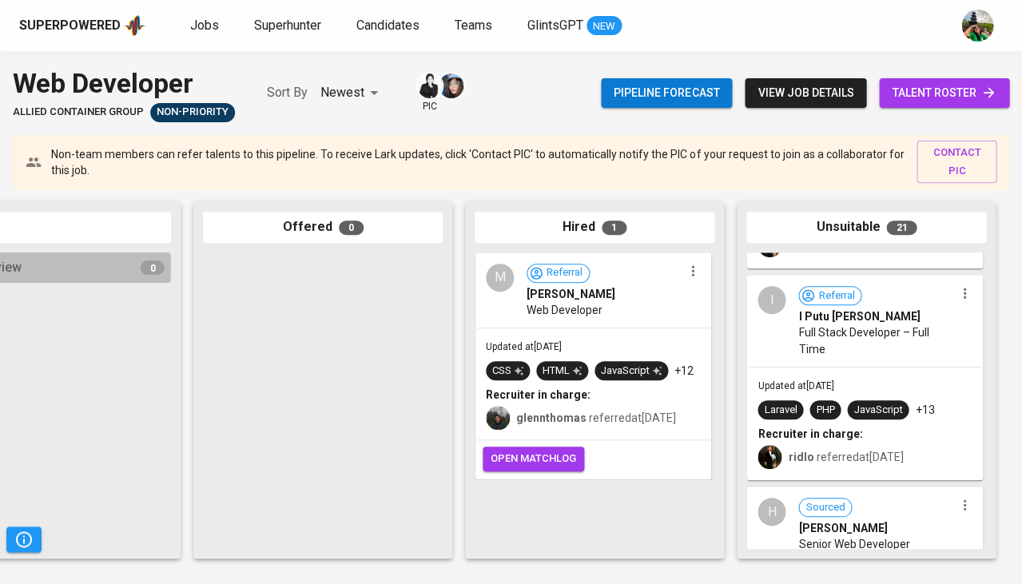
scroll to position [2925, 0]
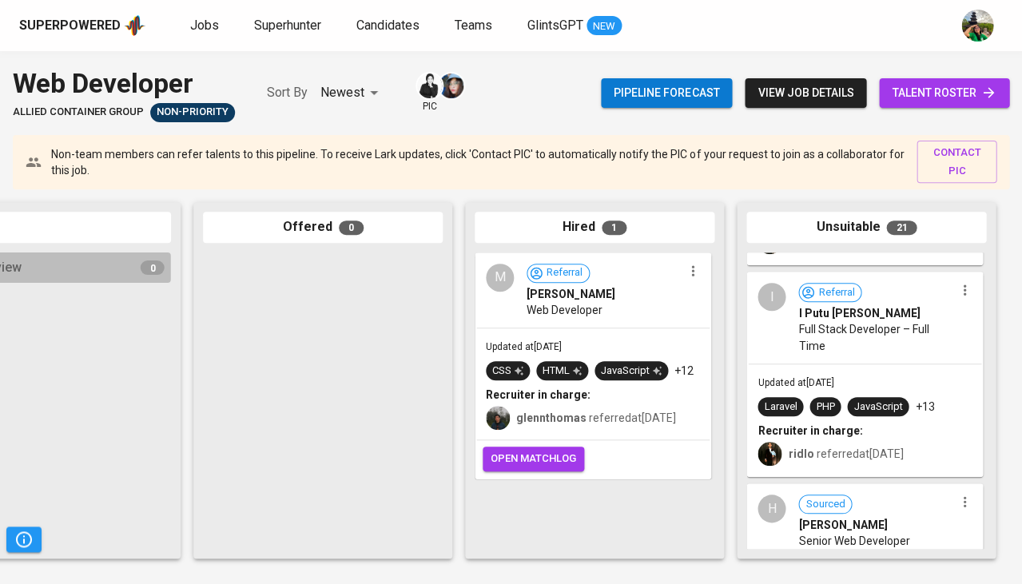
click at [848, 342] on span "Full Stack Developer – Full Time" at bounding box center [876, 337] width 156 height 32
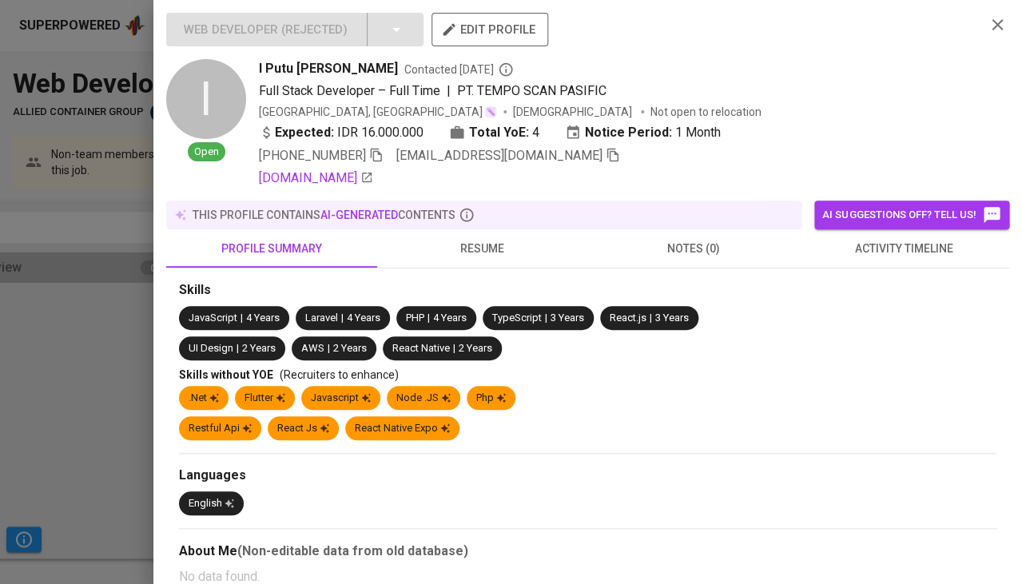
click at [123, 391] on div at bounding box center [511, 292] width 1022 height 584
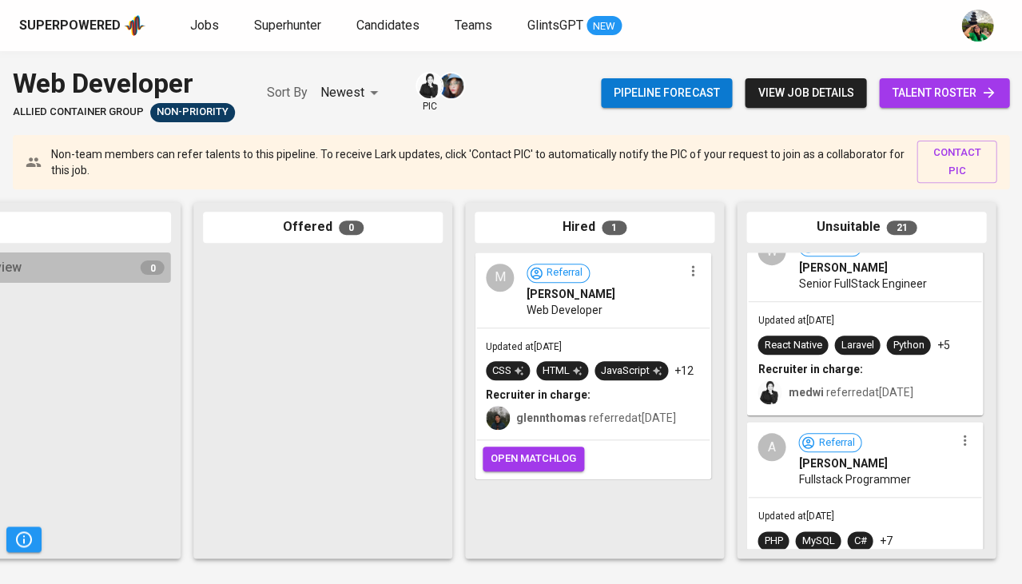
scroll to position [3568, 0]
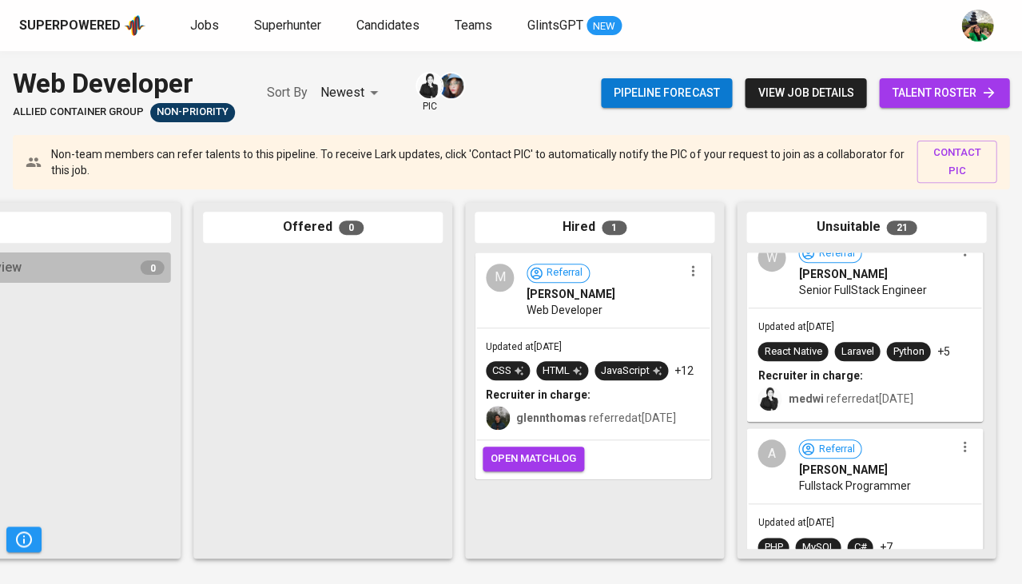
click at [860, 318] on div "Updated at Sep 03, 2025 React Native Laravel Python +5 Recruiter in charge: med…" at bounding box center [864, 364] width 233 height 112
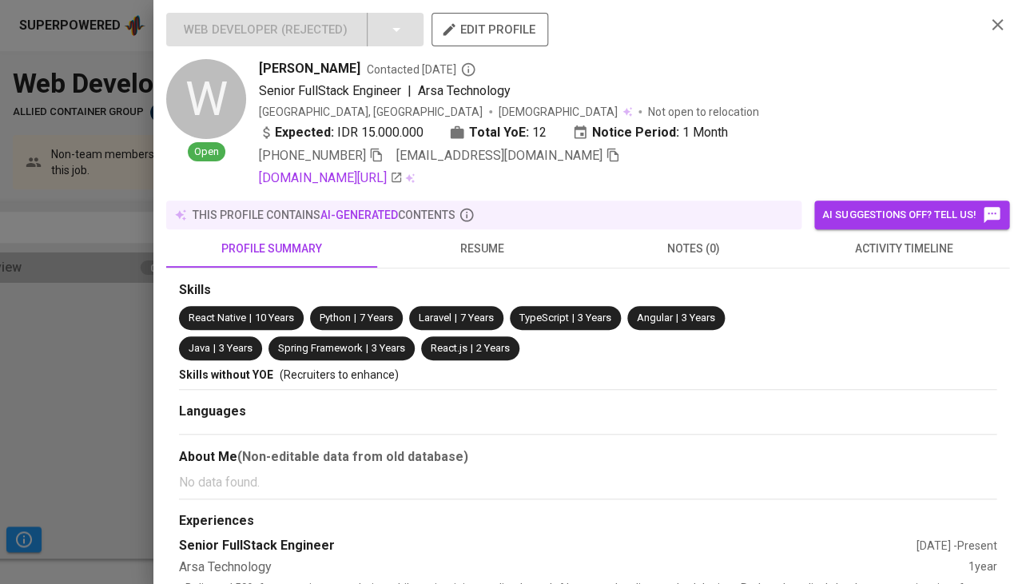
click at [499, 263] on button "resume" at bounding box center [482, 248] width 211 height 38
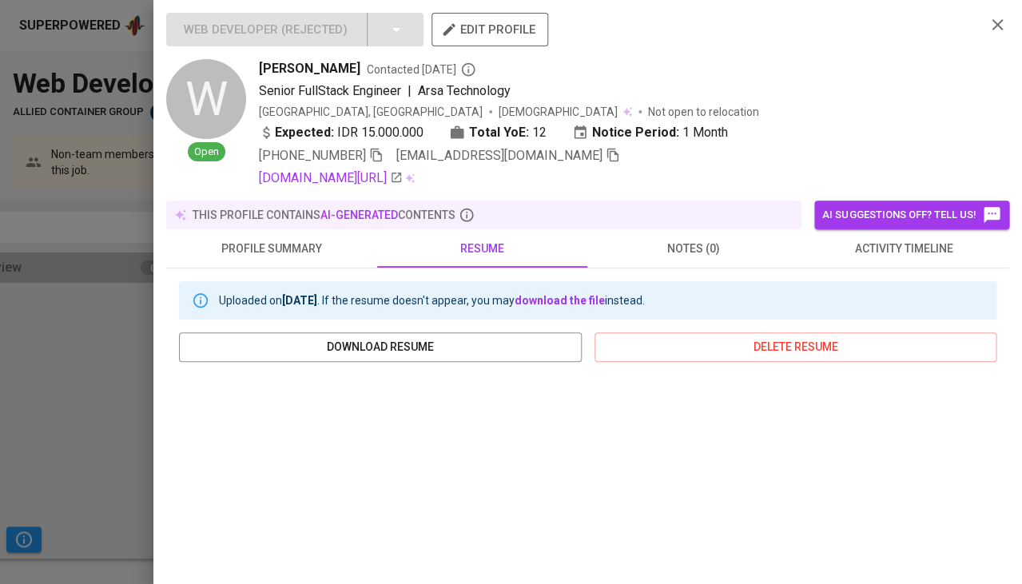
click at [98, 385] on div at bounding box center [511, 292] width 1022 height 584
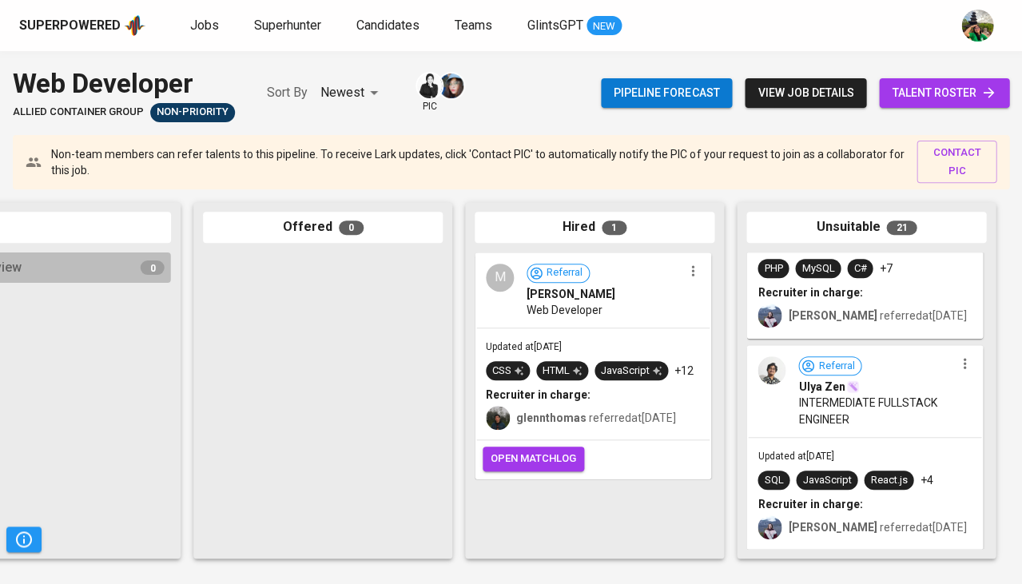
scroll to position [3814, 0]
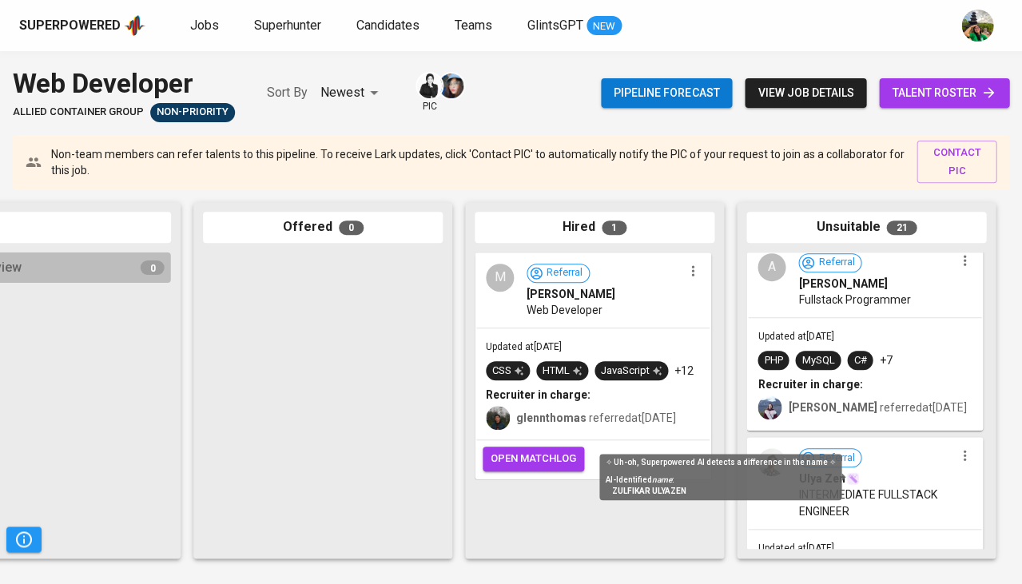
scroll to position [3699, 0]
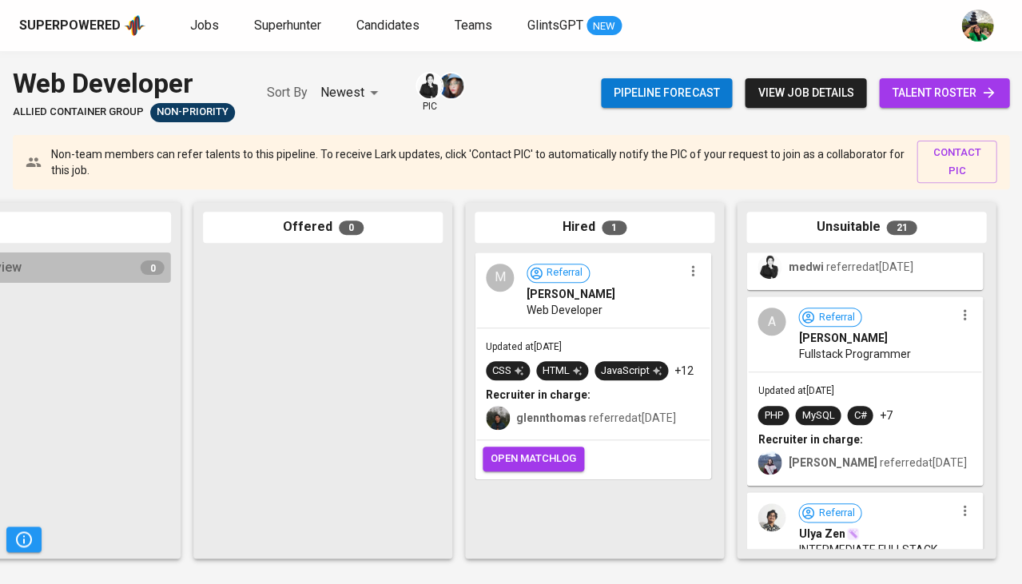
click at [890, 408] on p "+7" at bounding box center [885, 416] width 13 height 16
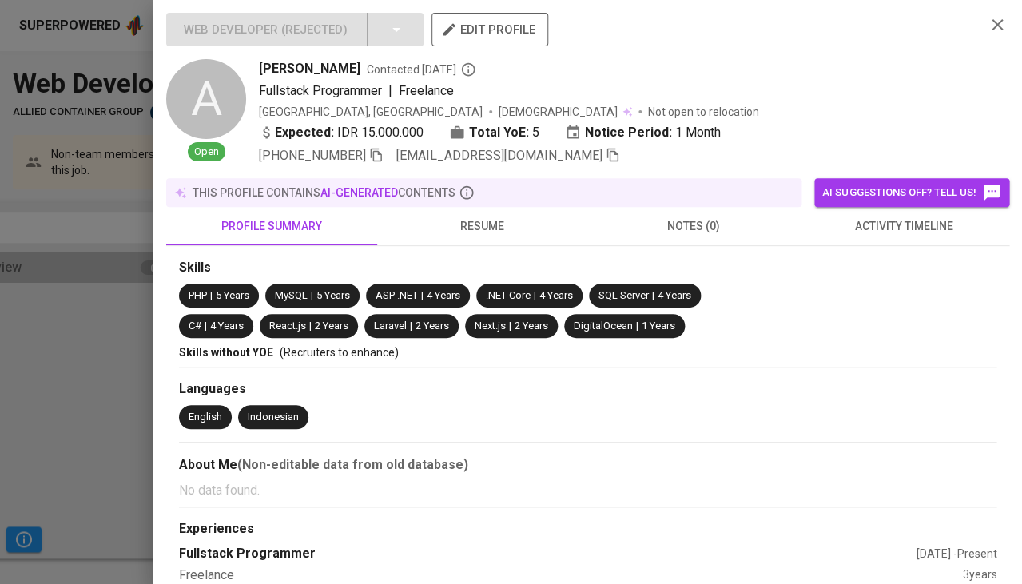
click at [117, 337] on div at bounding box center [511, 292] width 1022 height 584
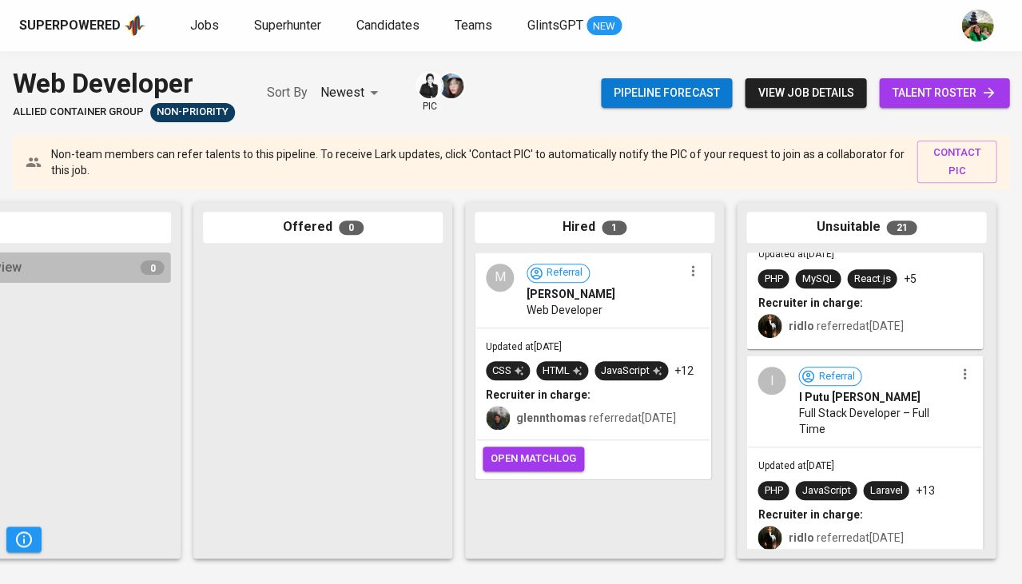
scroll to position [1886, 0]
